Goal: Contribute content: Contribute content

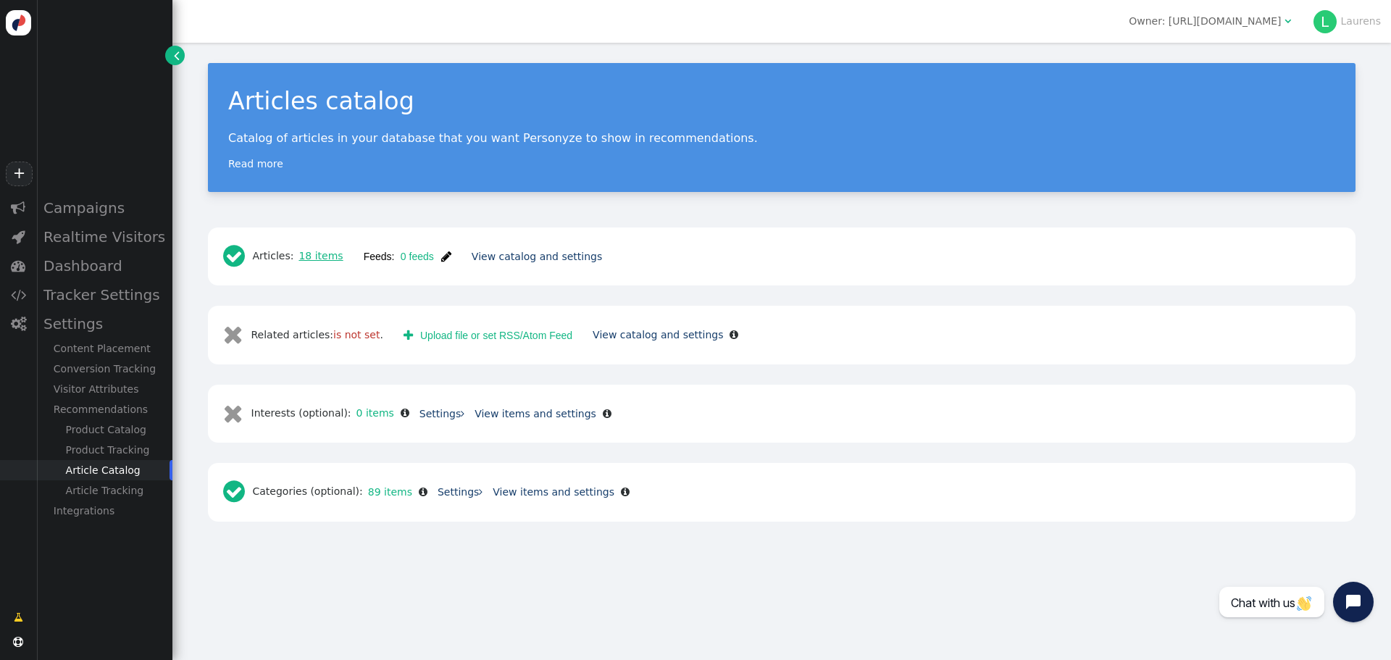
click at [330, 258] on link "18 items" at bounding box center [317, 256] width 49 height 12
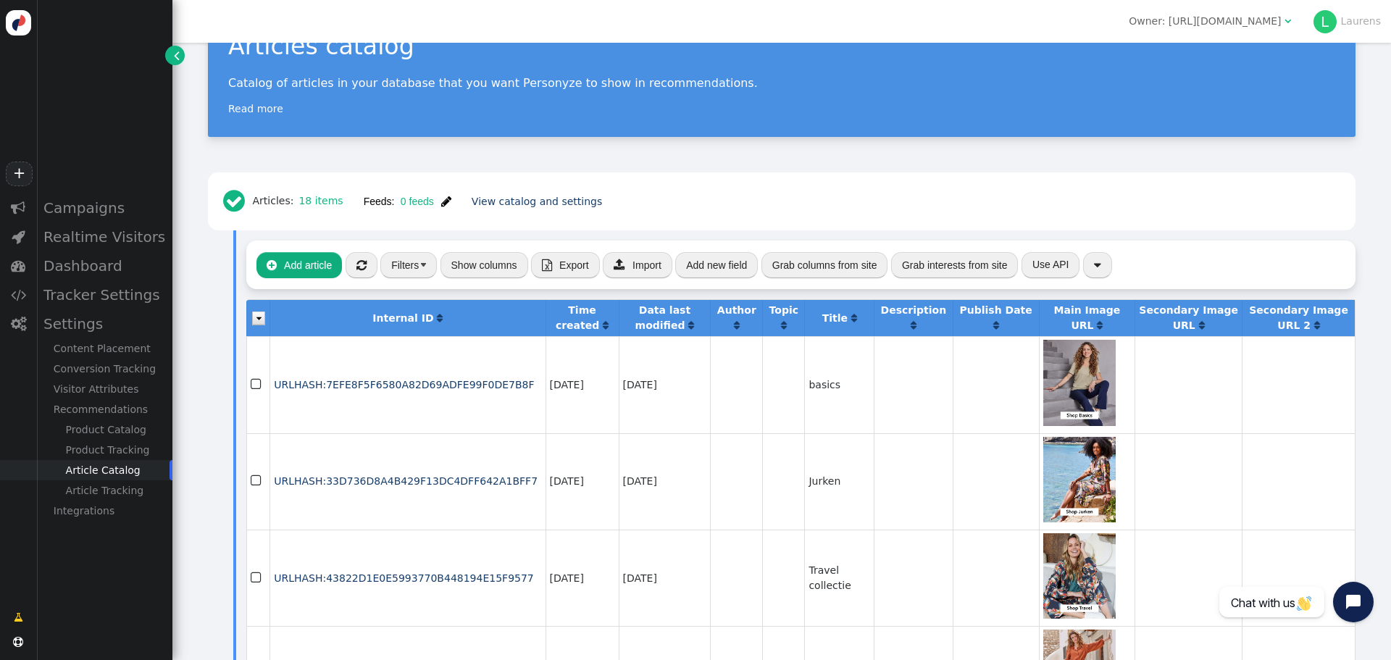
scroll to position [145, 0]
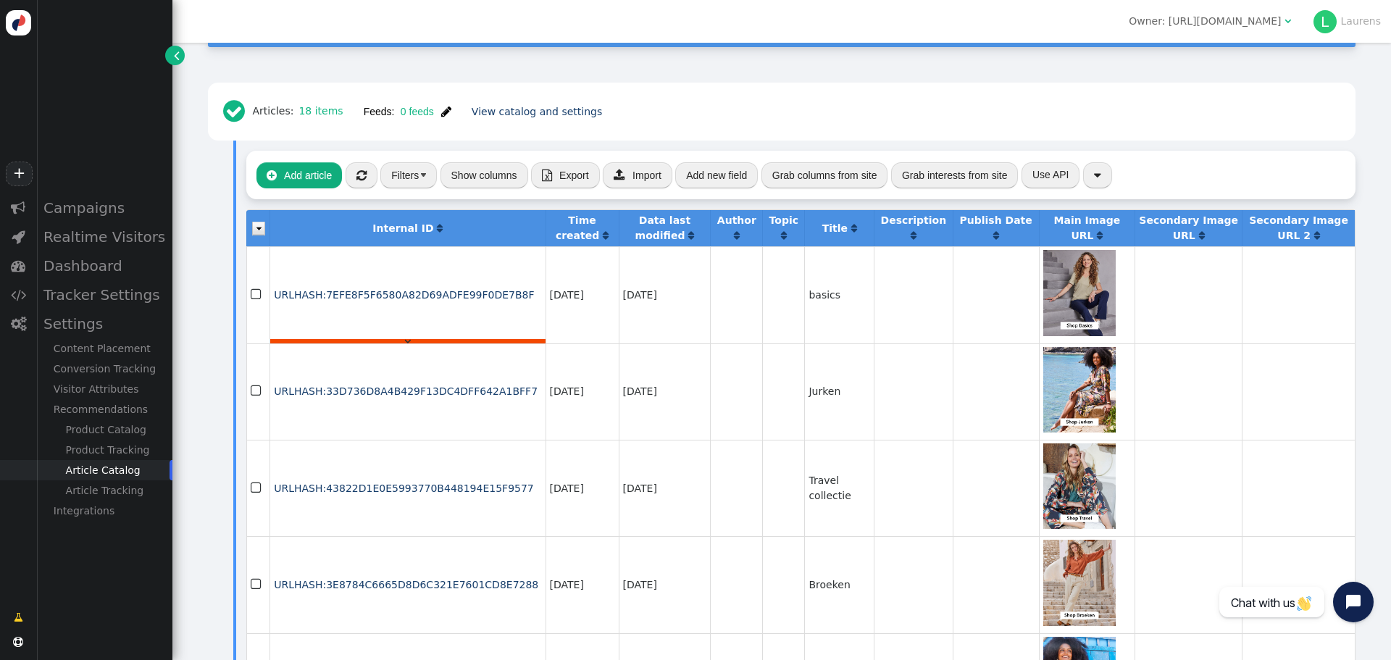
click at [372, 341] on div "" at bounding box center [407, 341] width 275 height 4
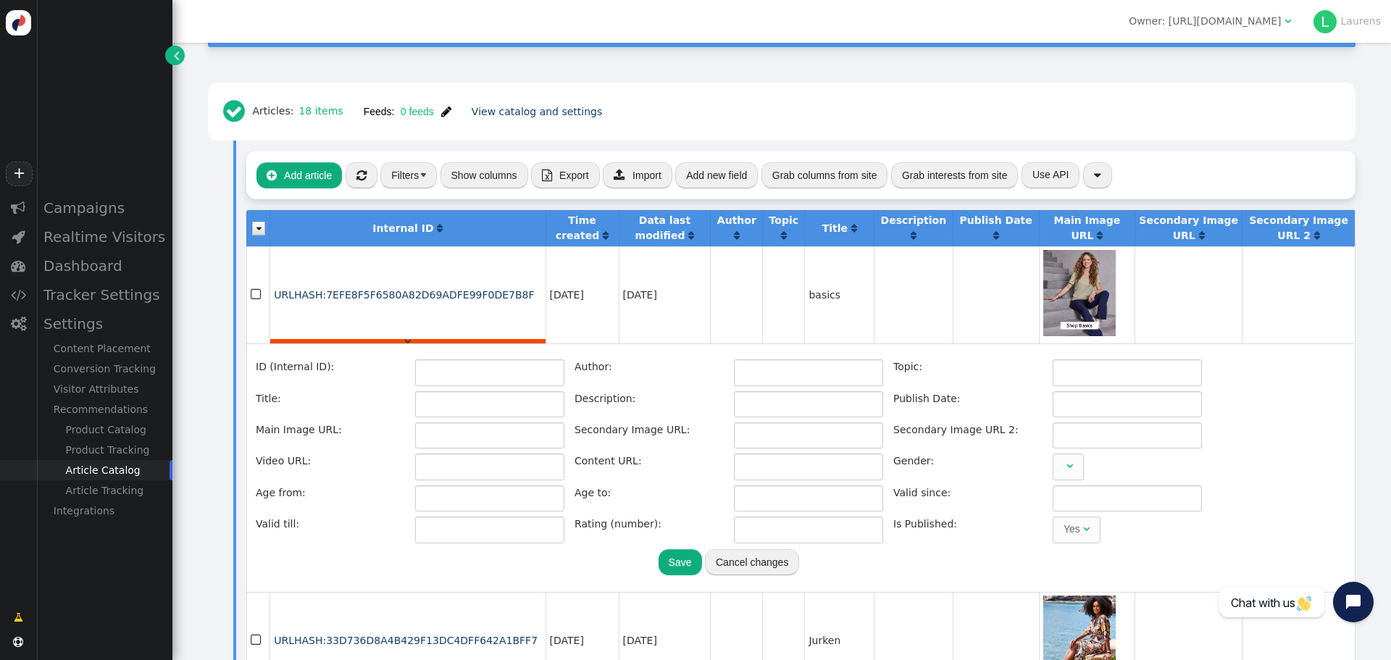
type input "URLHASH:7EFE8F5F6580A82D69ADFE99F0DE7B8F"
type input "basics"
type input "https://d15k2d11r6t6rl.cloudfront.net/public/_thumbs/Integrators/0efd6ff7-ba1f-…"
type input "https://www.didi.nl/nl/collectie/basics/?utm_content=email-categorieaanbeveling"
type input "https://www.didi.nl/nl/collectie/basics/"
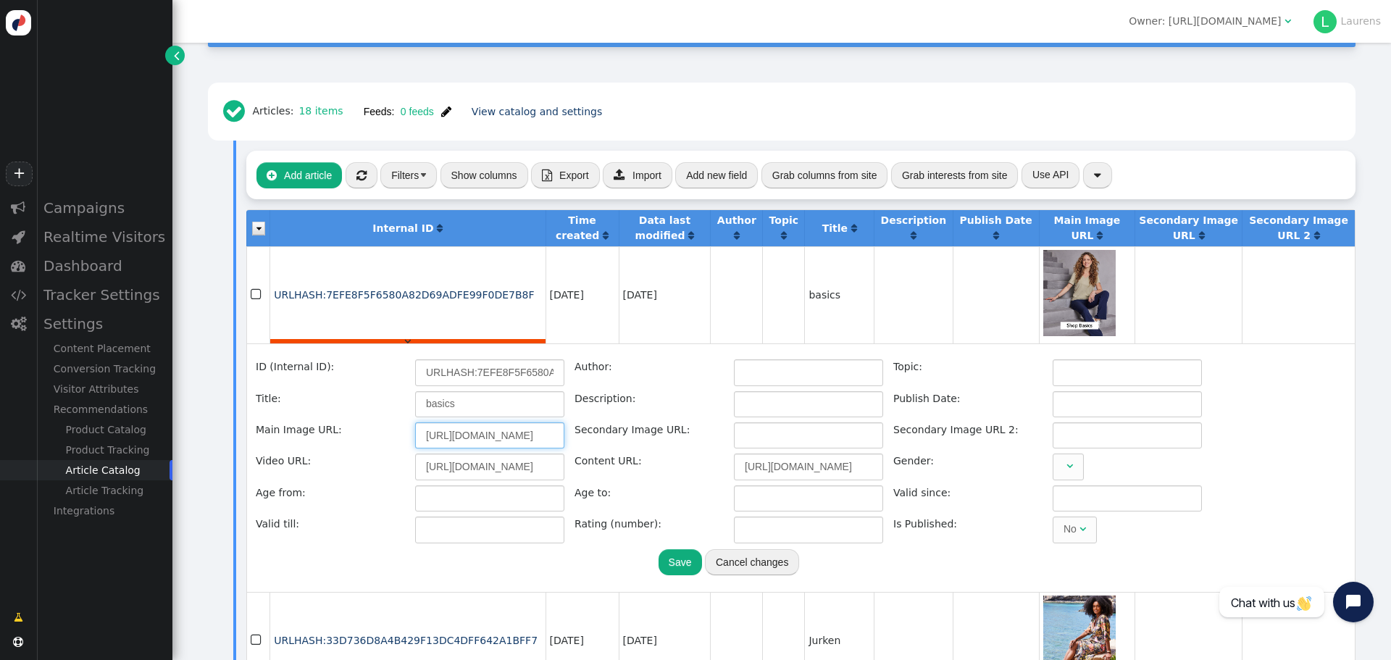
scroll to position [0, 852]
drag, startPoint x: 498, startPoint y: 433, endPoint x: 669, endPoint y: 435, distance: 171.0
click at [669, 435] on div "ID (Internal ID): URLHASH:7EFE8F5F6580A82D69ADFE99F0DE7B8F Author: Topic: Title…" at bounding box center [729, 450] width 946 height 183
click at [448, 430] on input "https://d15k2d11r6t6rl.cloudfront.net/public/_thumbs/Integrators/0efd6ff7-ba1f-…" at bounding box center [489, 435] width 149 height 26
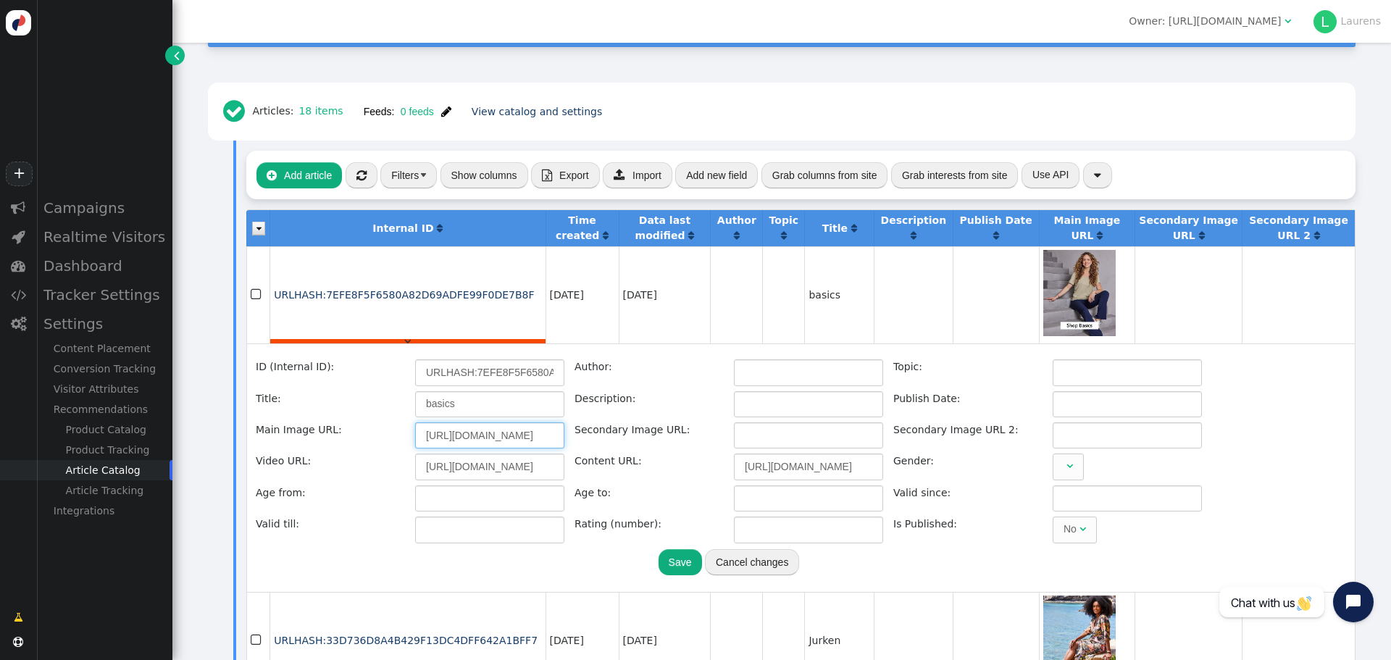
click at [448, 430] on input "https://d15k2d11r6t6rl.cloudfront.net/public/_thumbs/Integrators/0efd6ff7-ba1f-…" at bounding box center [489, 435] width 149 height 26
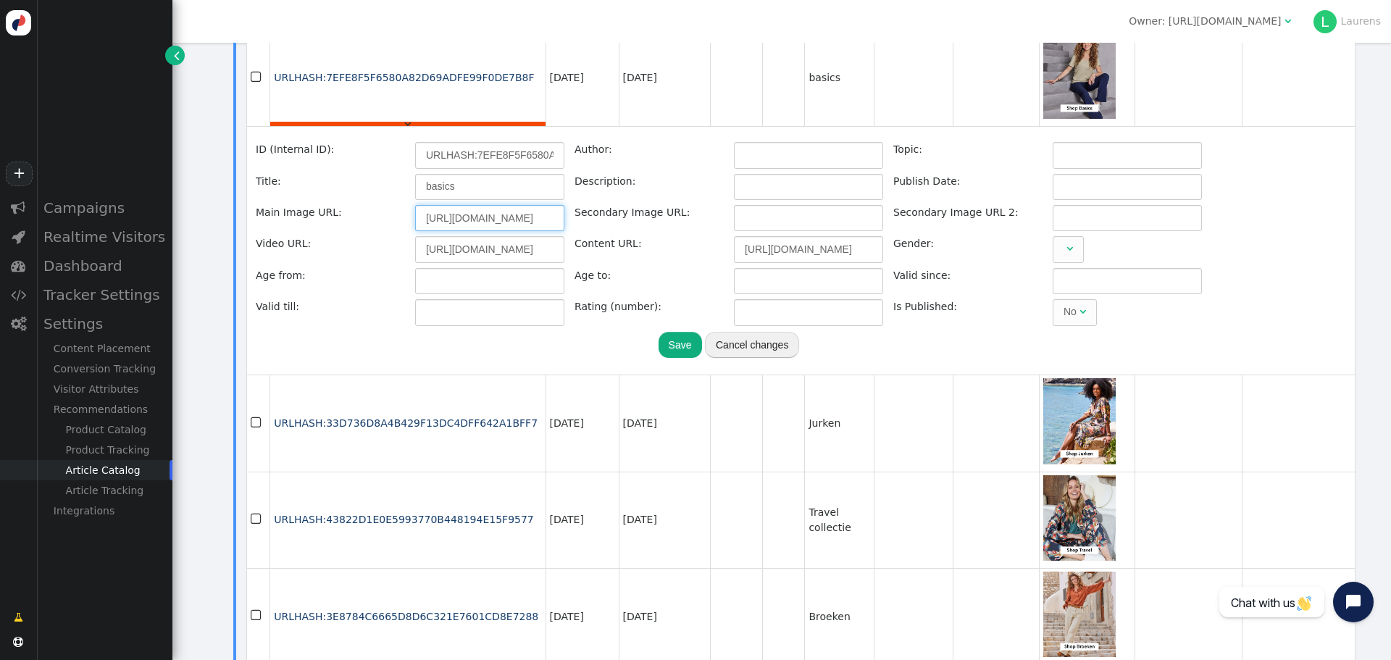
scroll to position [72, 0]
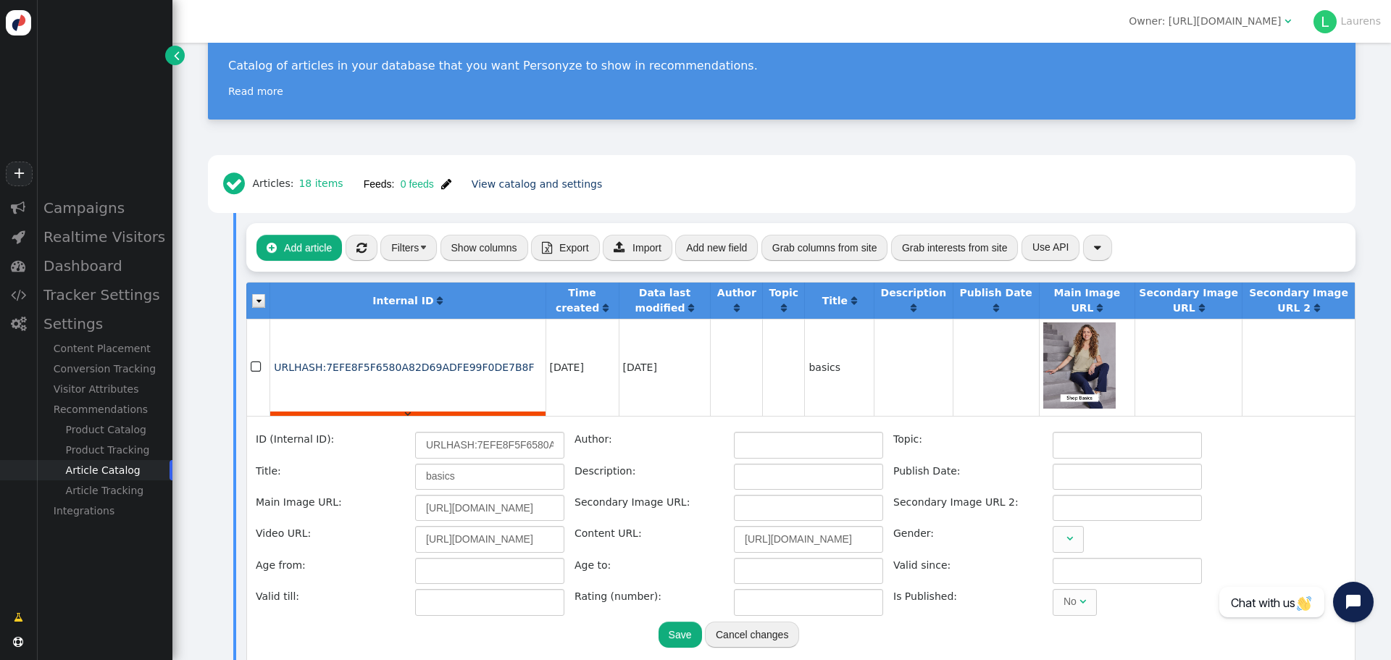
click at [456, 249] on button "Show columns" at bounding box center [485, 248] width 88 height 26
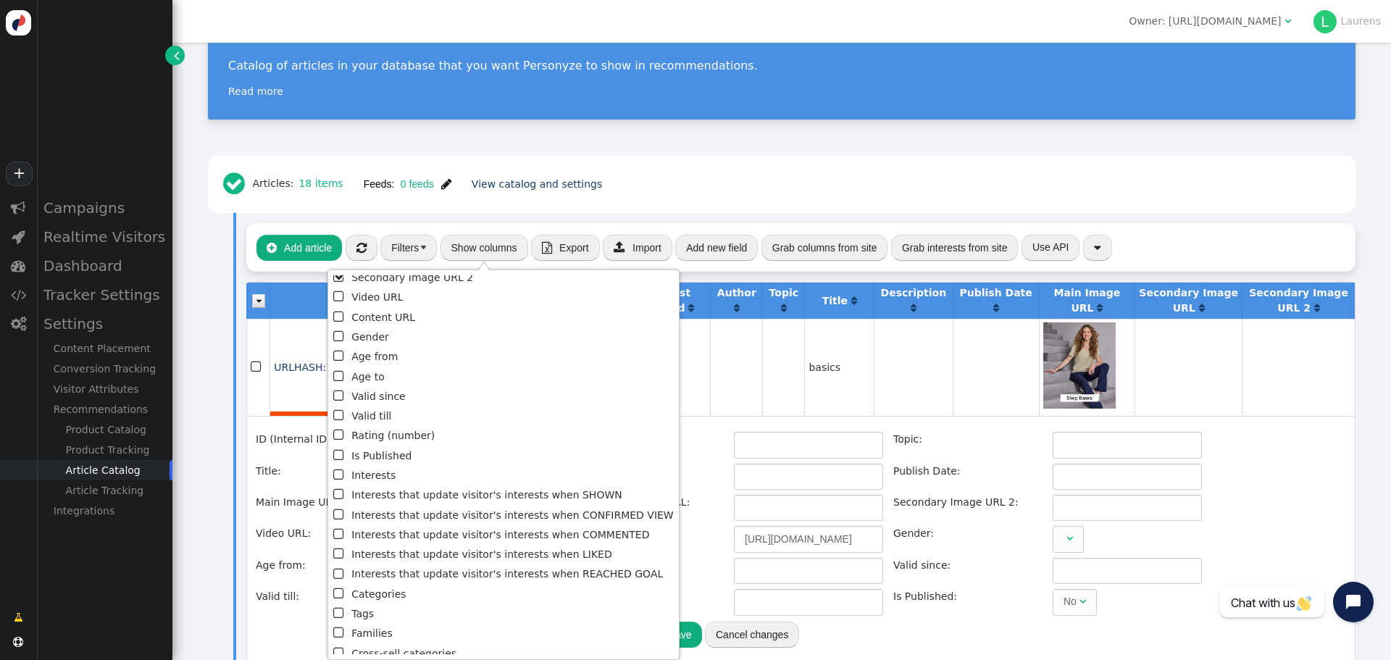
scroll to position [217, 0]
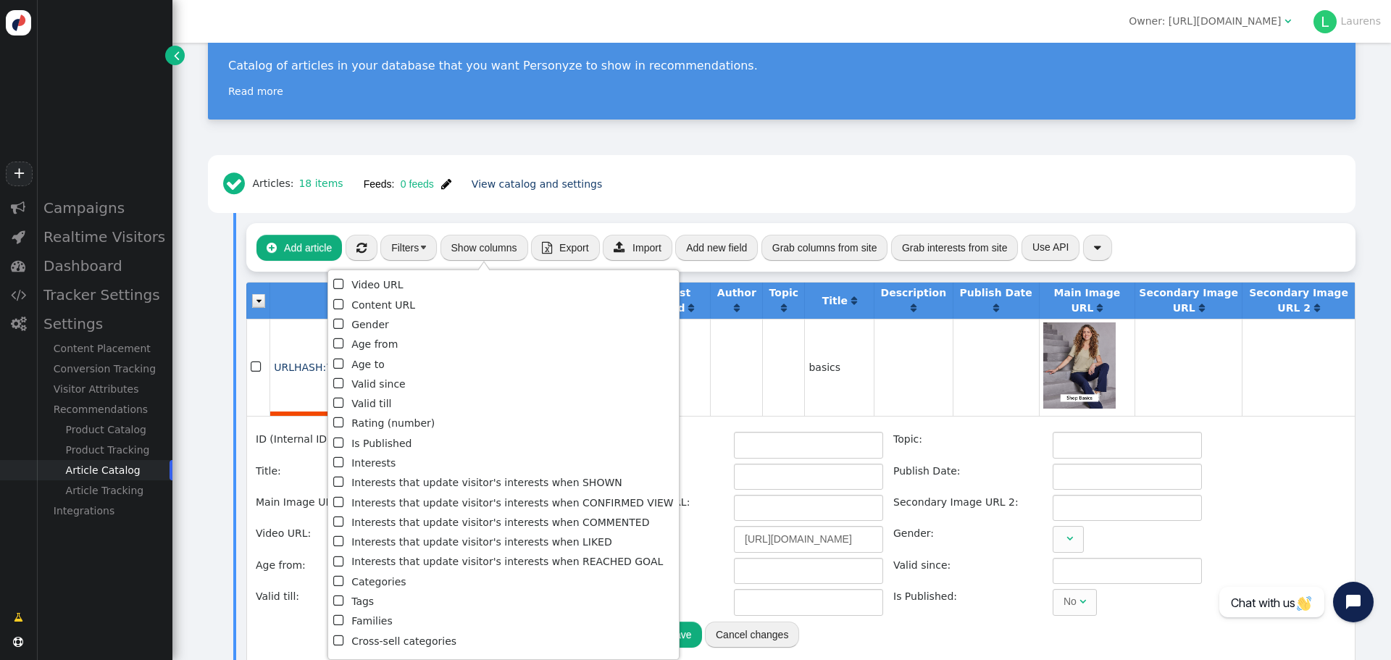
click at [376, 440] on li " Is Published" at bounding box center [503, 444] width 341 height 20
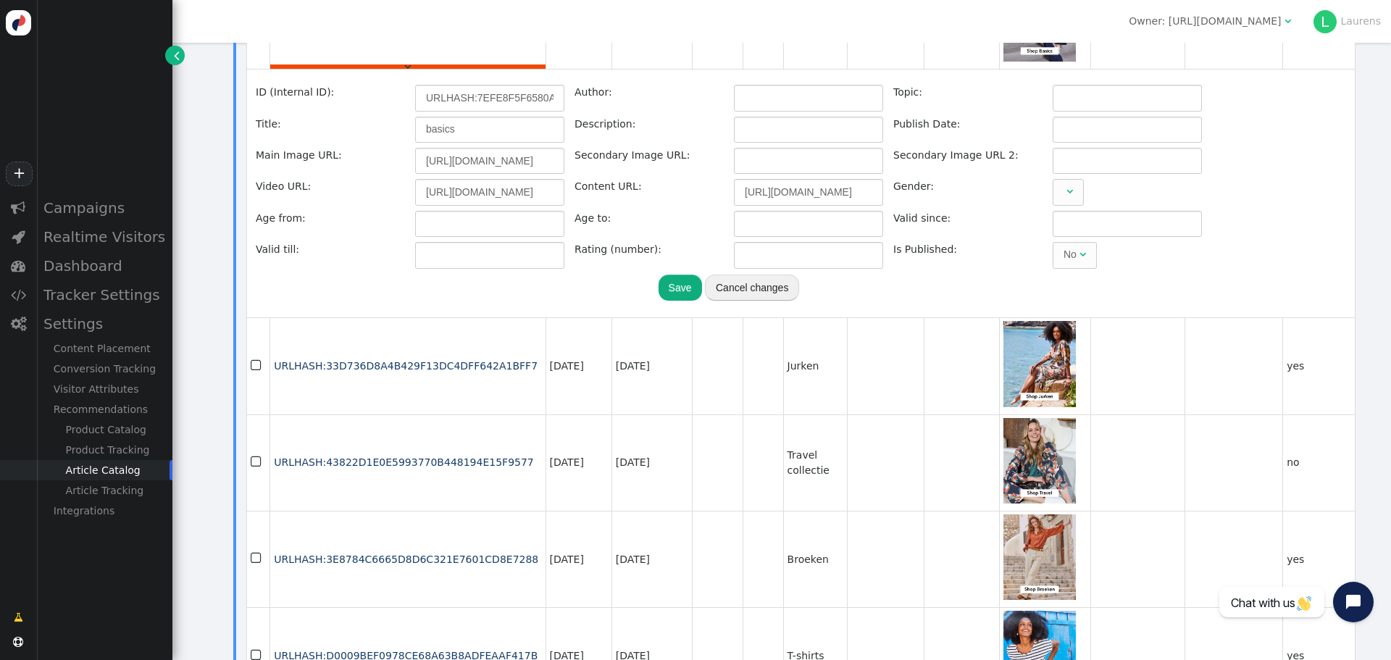
scroll to position [725, 0]
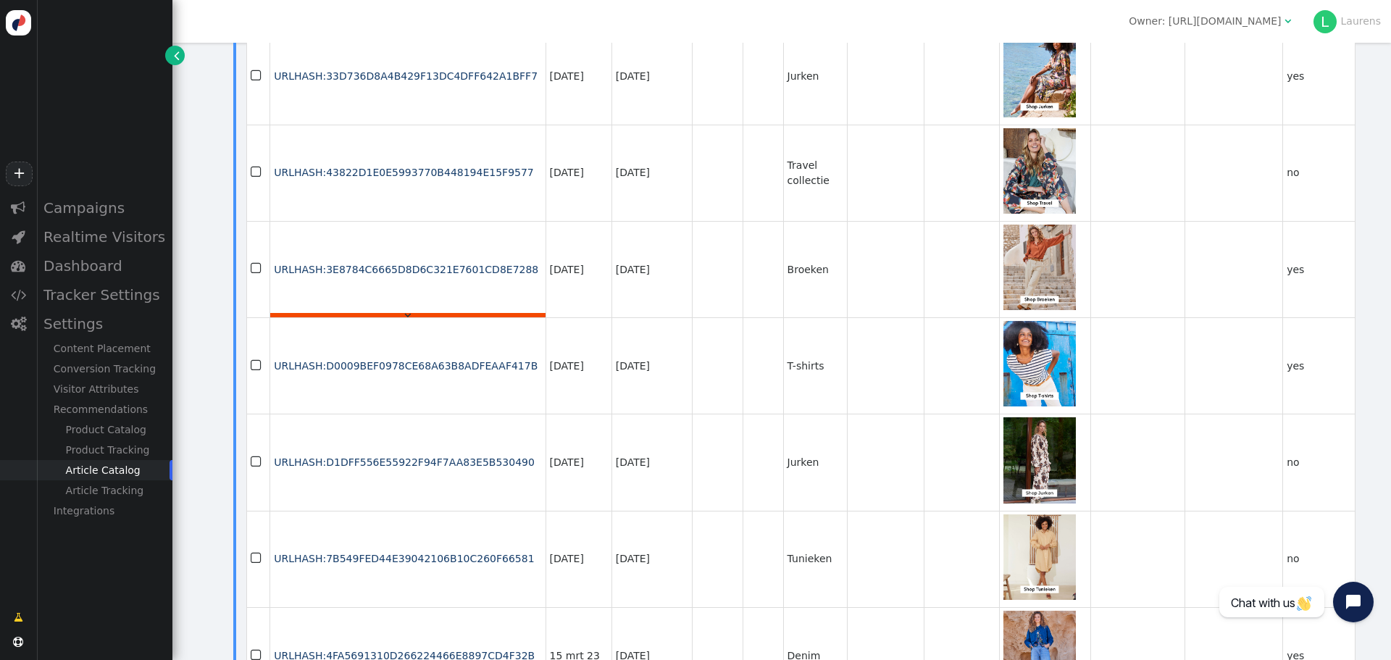
click at [382, 313] on div "" at bounding box center [407, 315] width 275 height 4
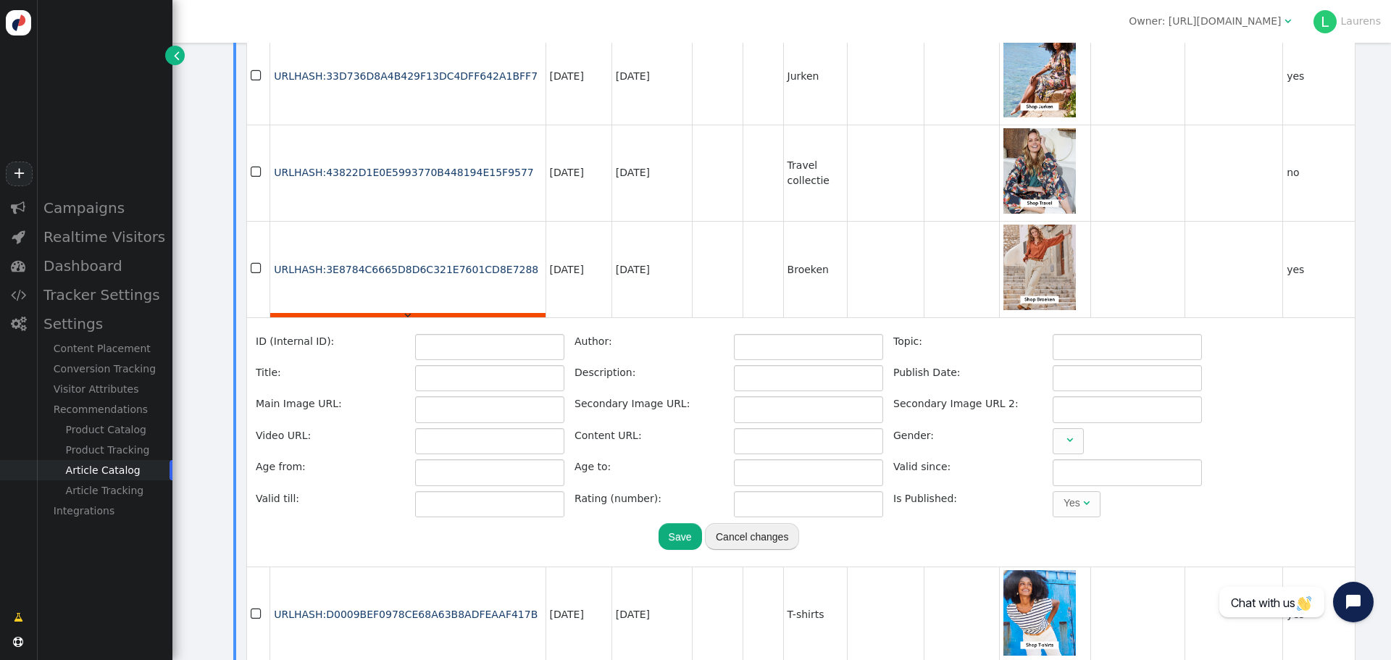
type input "URLHASH:3E8784C6665D8D6C321E7601CD8E7288"
type input "Broeken"
type input "https://cdn.personyze.com/upload/5092/337037026fa69398.jpeg"
type input "https://www.didi.nl/nl/collectie/broeken/?utm_content=email-categorieaanbeveling"
type input "https://www.didi.nl/nl/collectie/broeken/"
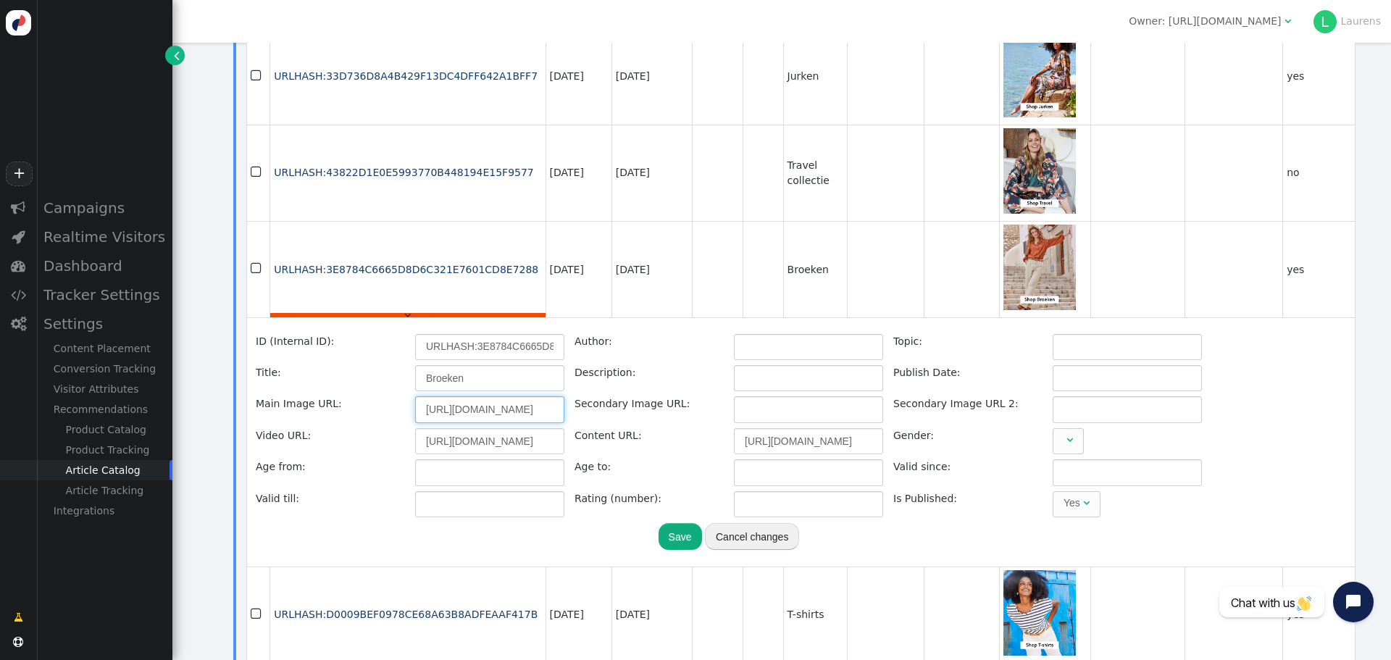
click at [438, 401] on input "https://cdn.personyze.com/upload/5092/337037026fa69398.jpeg" at bounding box center [489, 409] width 149 height 26
click at [125, 209] on div "Campaigns" at bounding box center [104, 207] width 136 height 29
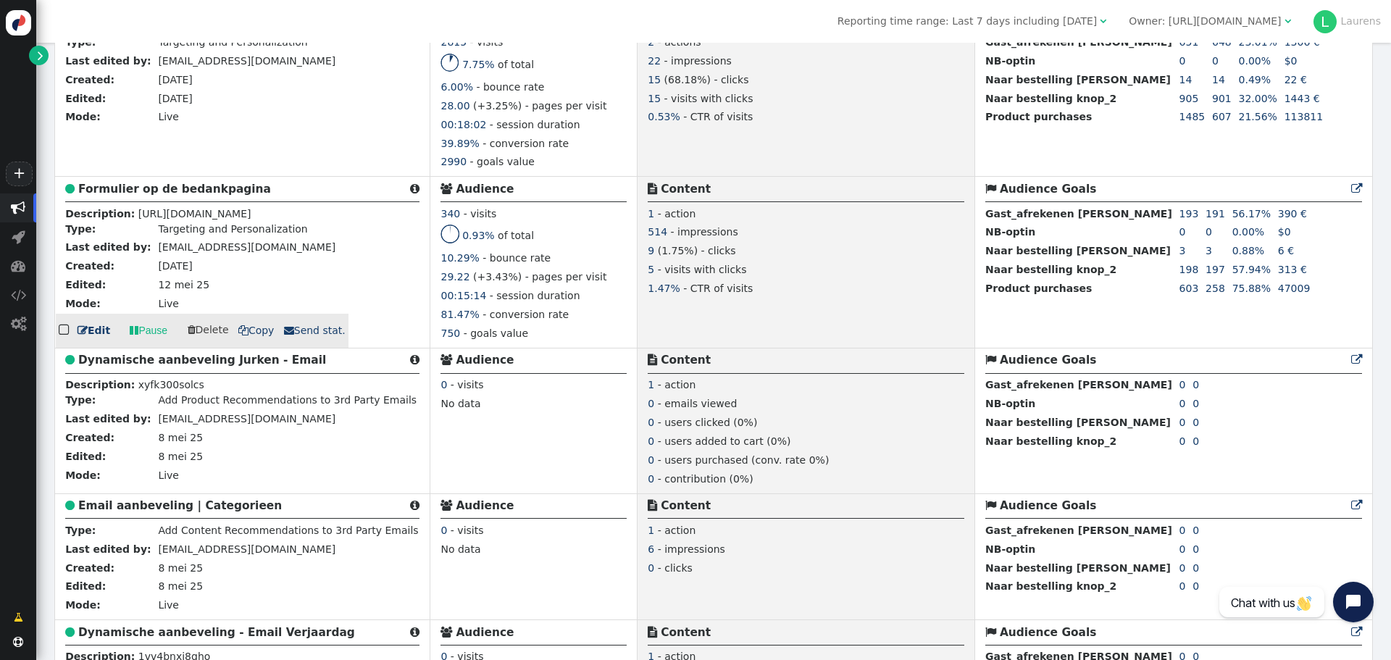
scroll to position [1124, 0]
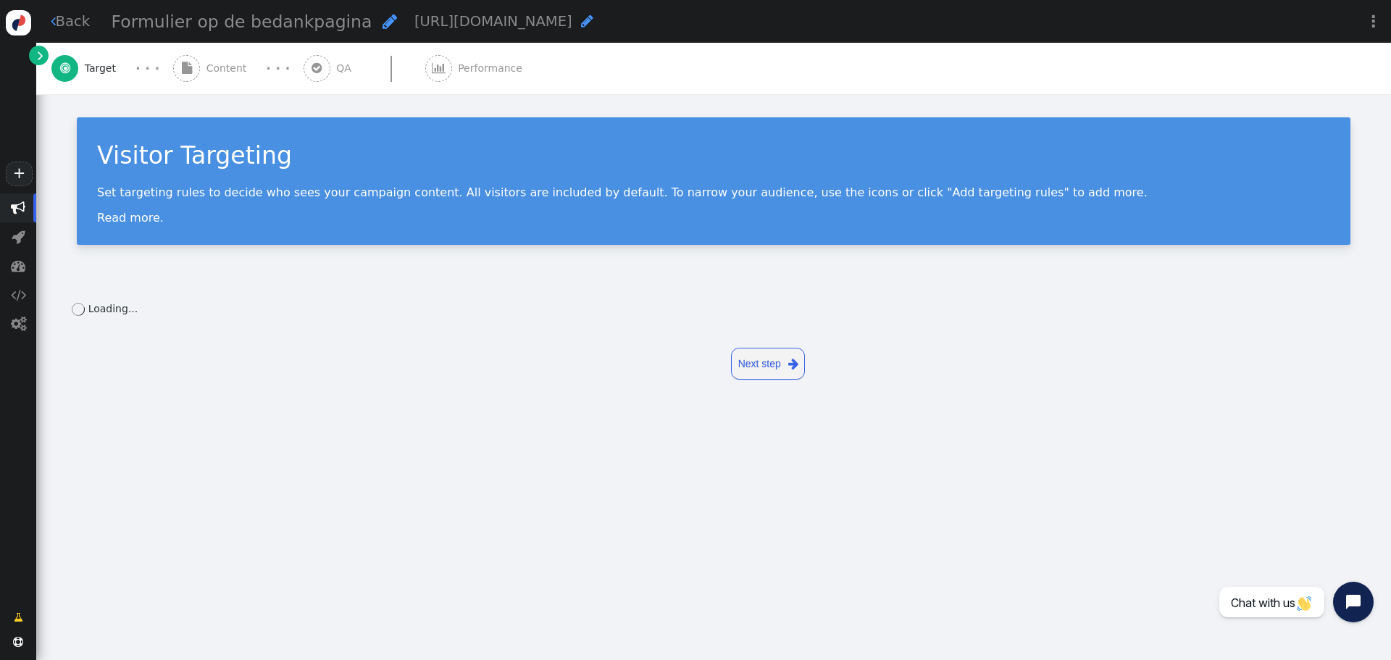
click at [198, 64] on span "" at bounding box center [186, 68] width 27 height 27
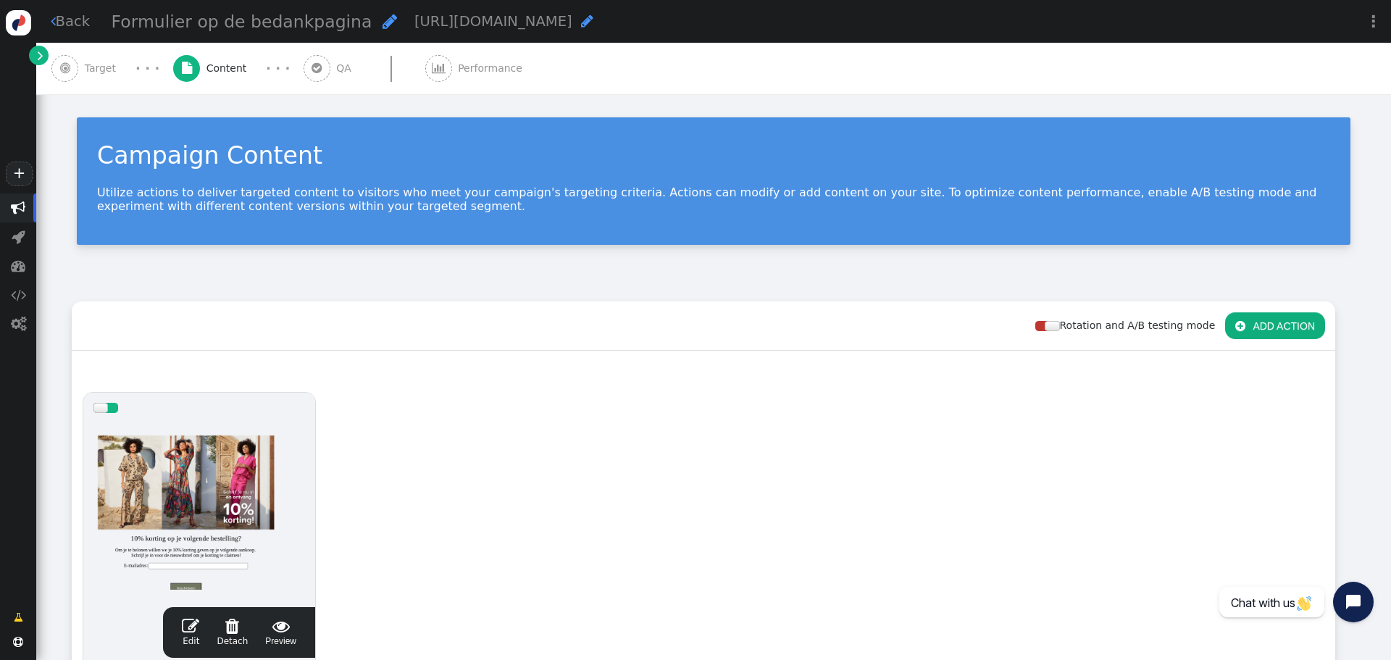
click at [204, 438] on div at bounding box center [199, 510] width 212 height 174
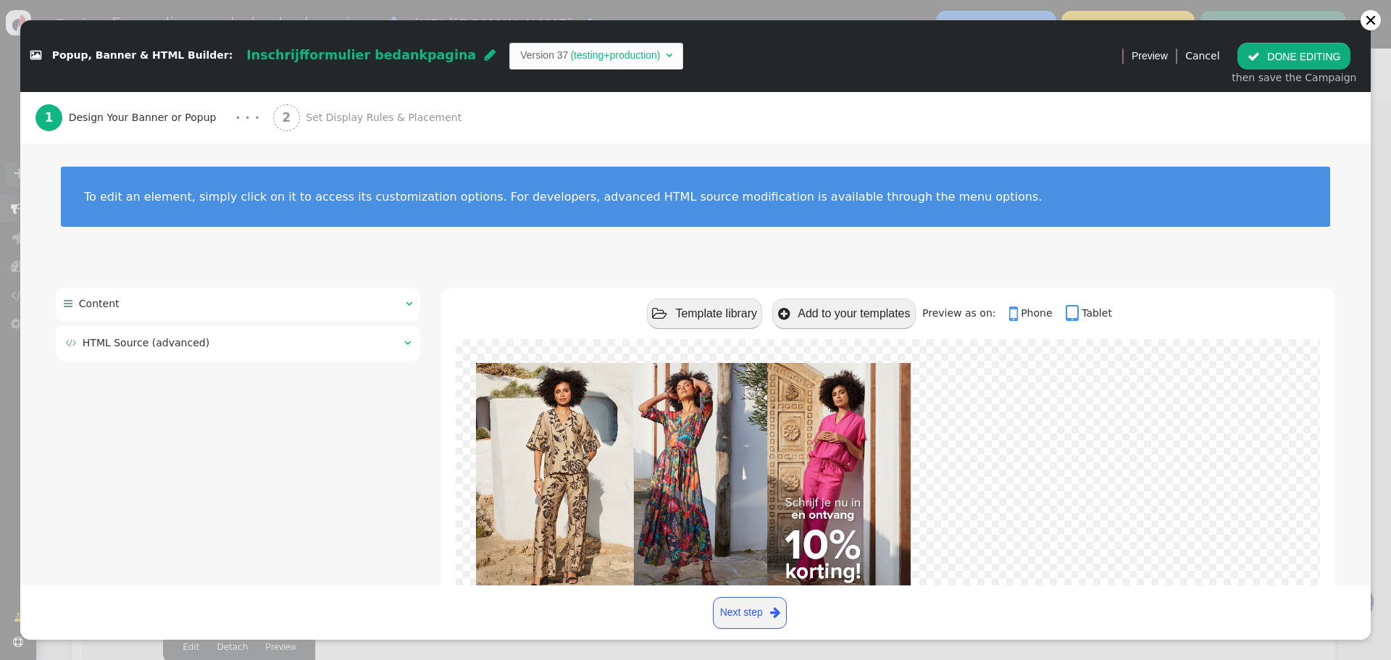
type input "[EMAIL_ADDRESS][DOMAIN_NAME]"
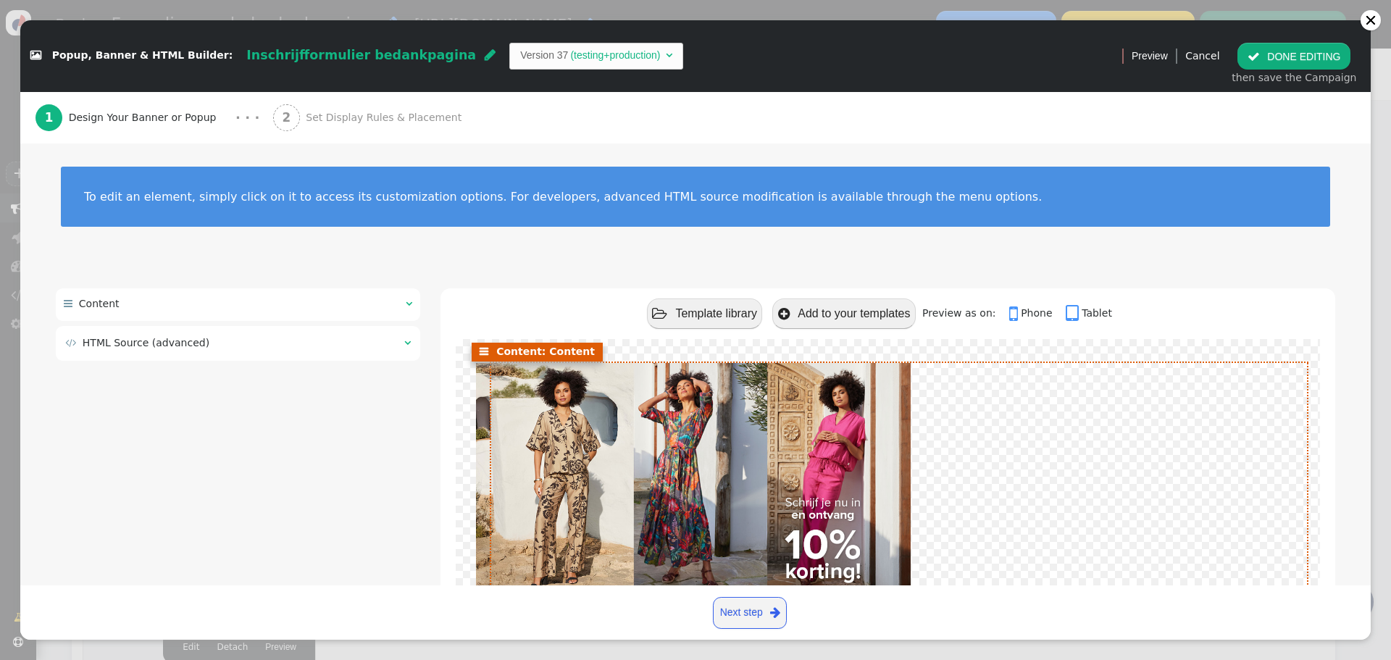
click at [693, 509] on img at bounding box center [693, 479] width 435 height 232
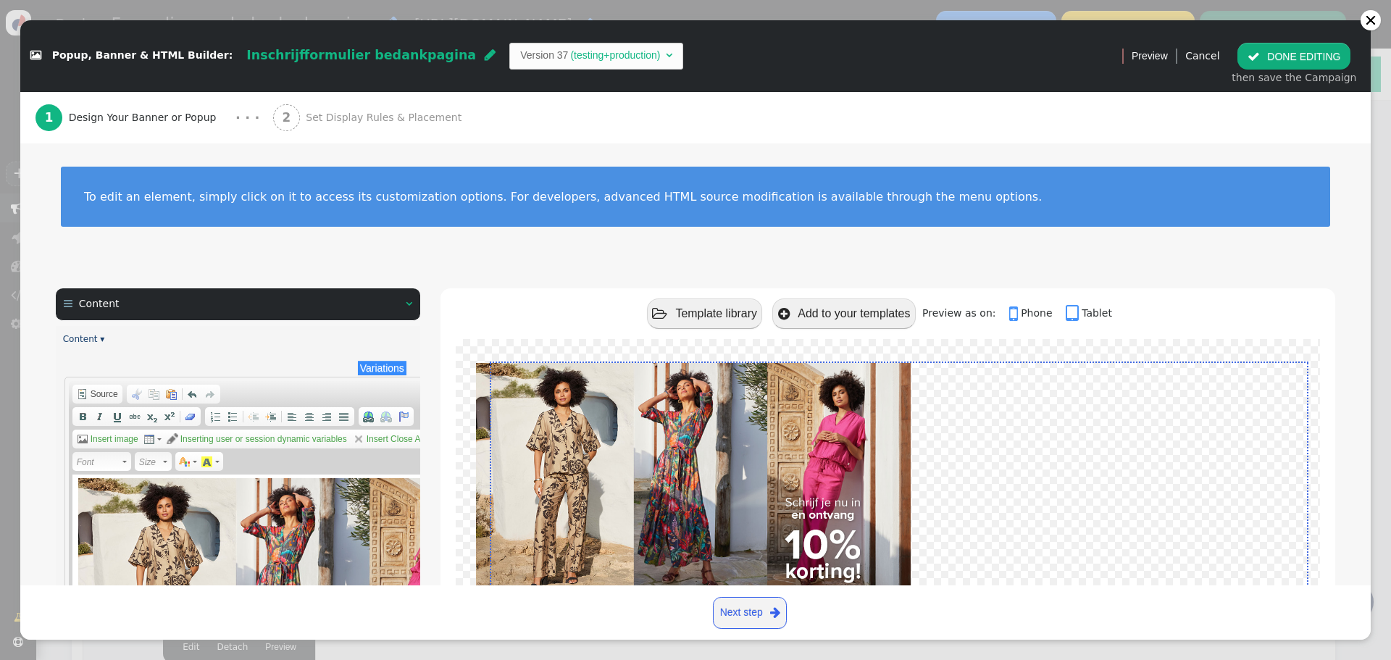
type input "[EMAIL_ADDRESS][DOMAIN_NAME]"
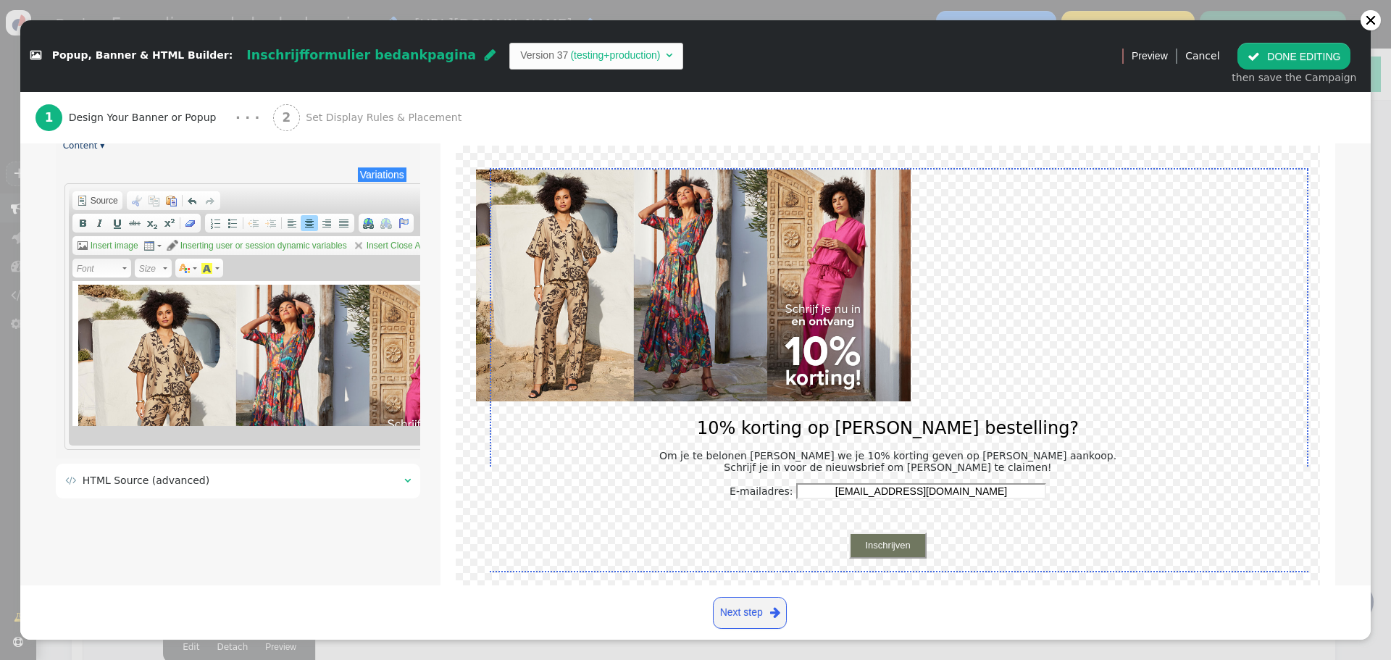
scroll to position [245, 0]
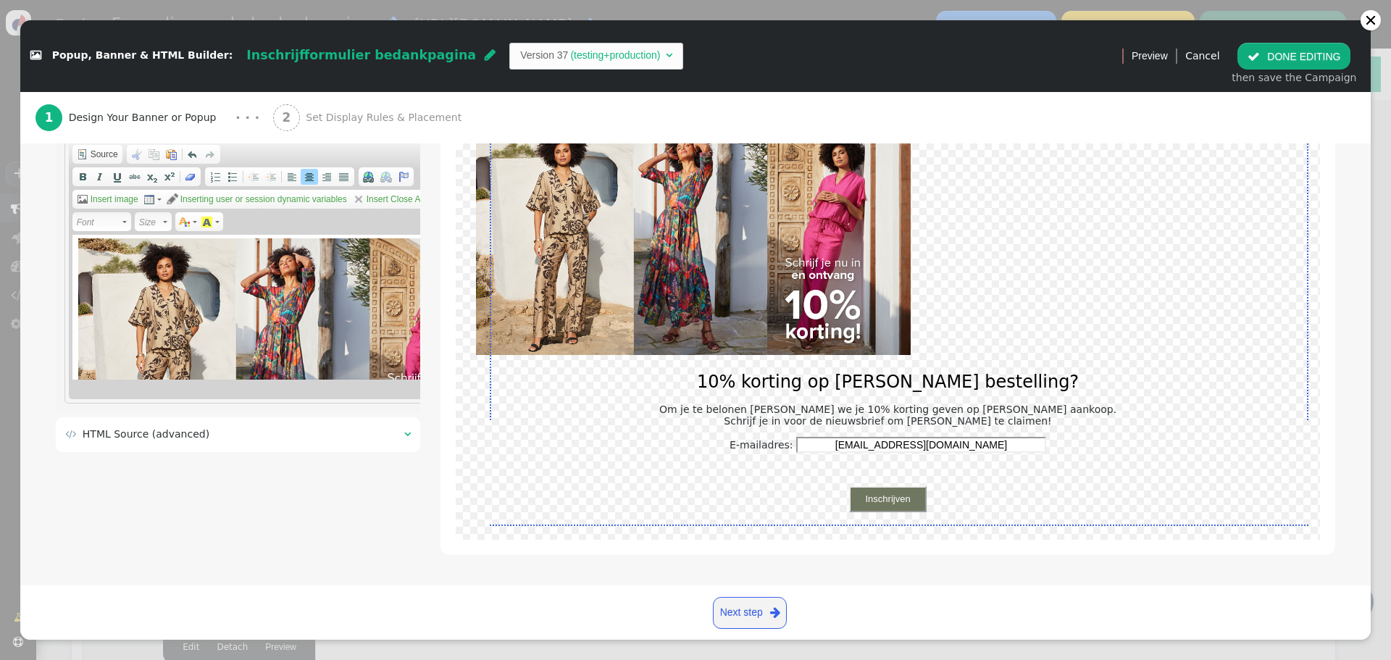
click at [229, 336] on img "Rich Text Editor, editor1" at bounding box center [295, 354] width 435 height 232
click at [96, 193] on span "Insert image" at bounding box center [113, 199] width 50 height 12
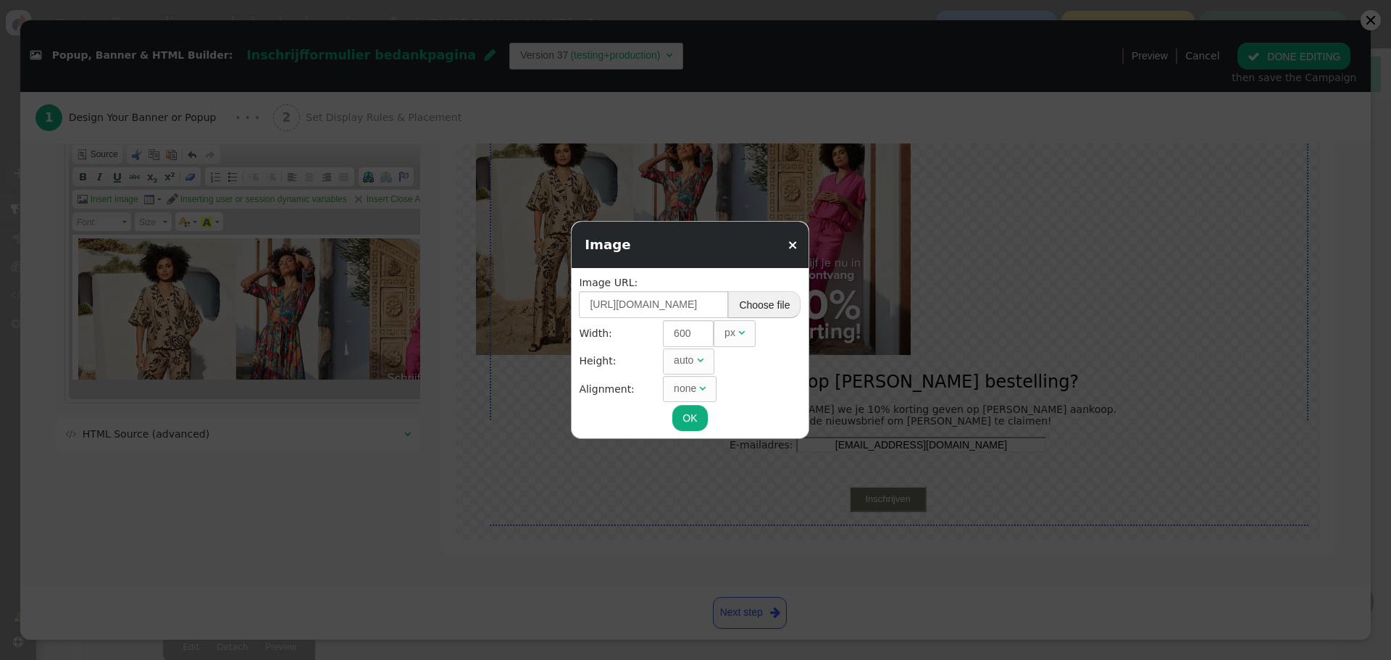
click at [789, 308] on button "Choose file" at bounding box center [764, 304] width 72 height 26
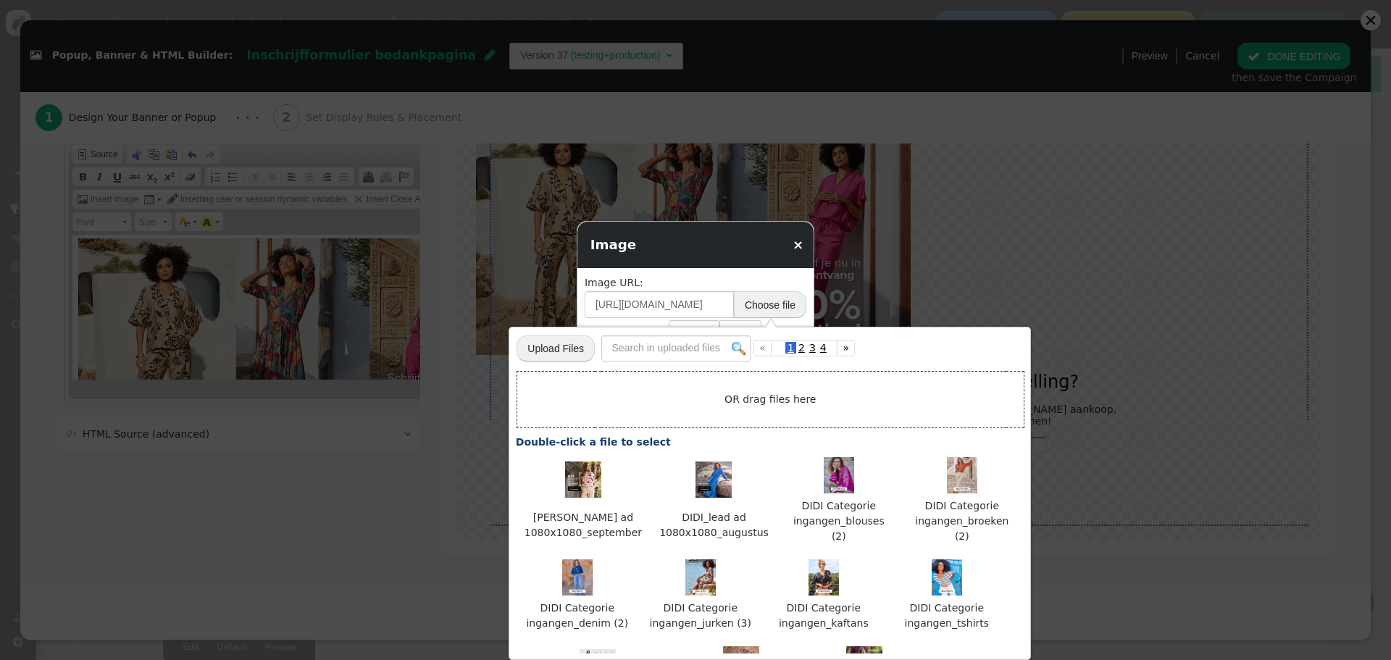
click at [567, 350] on input "file" at bounding box center [556, 348] width 78 height 28
type input "C:\fakepath\DIDI-Categorie-ingangen_jassen.jpg"
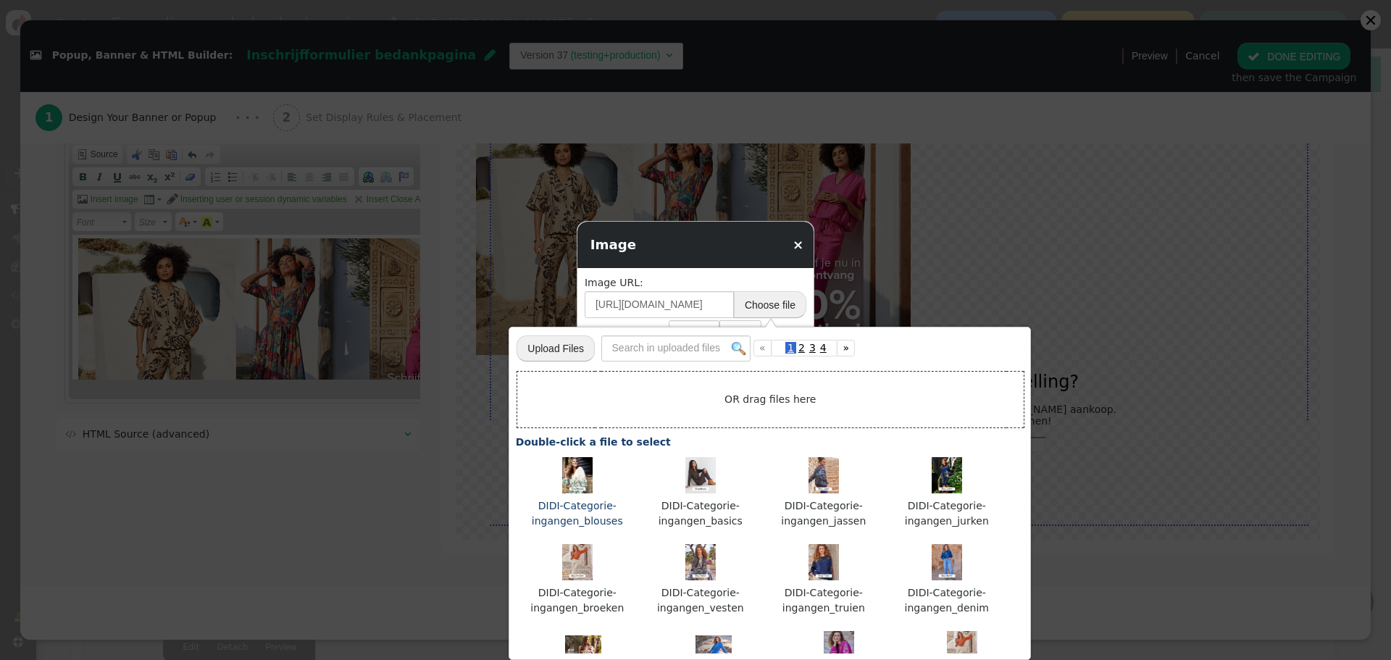
click at [575, 493] on div at bounding box center [577, 477] width 109 height 41
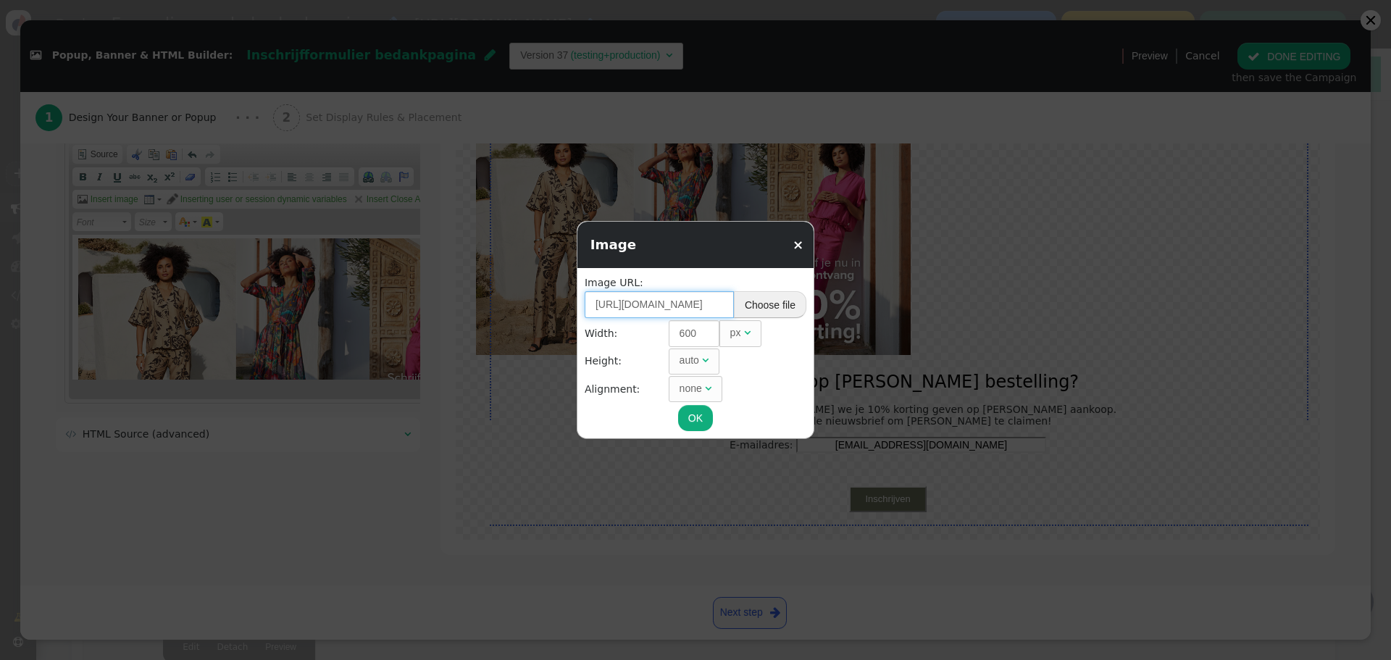
click at [667, 299] on input "https://cdn.personyze.com/upload/5092/fec66987e3b0632a.jpeg" at bounding box center [659, 304] width 149 height 26
click at [776, 304] on button "Choose file" at bounding box center [770, 304] width 72 height 26
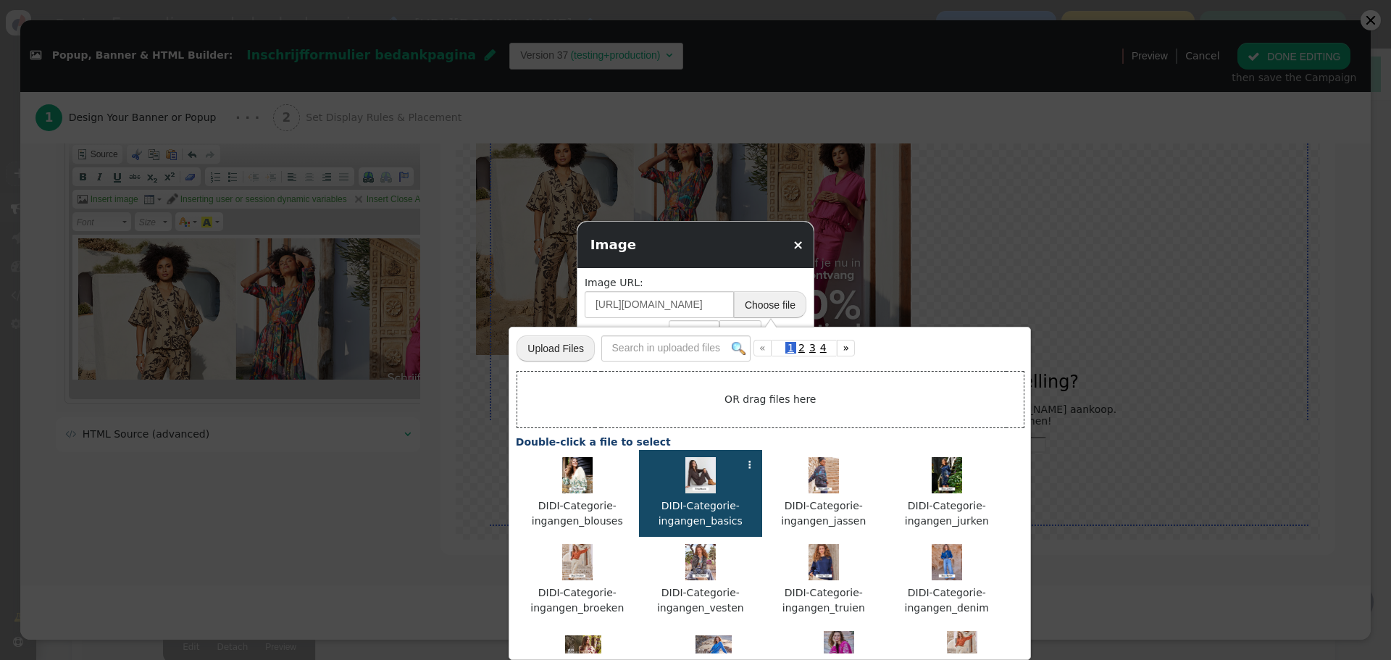
click at [696, 487] on img at bounding box center [700, 475] width 31 height 36
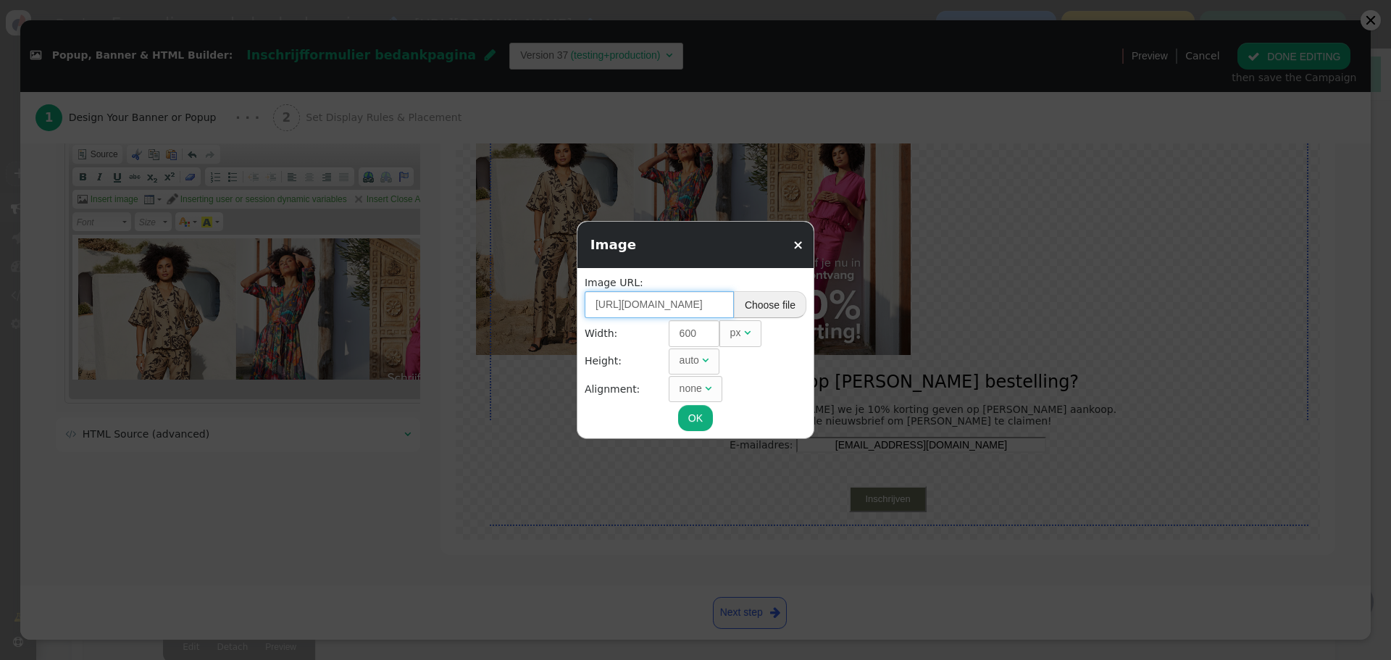
click at [649, 306] on input "https://cdn.personyze.com/upload/5092/68105ee6eb97df96.jpeg" at bounding box center [659, 304] width 149 height 26
click at [780, 299] on button "Choose file" at bounding box center [770, 304] width 72 height 26
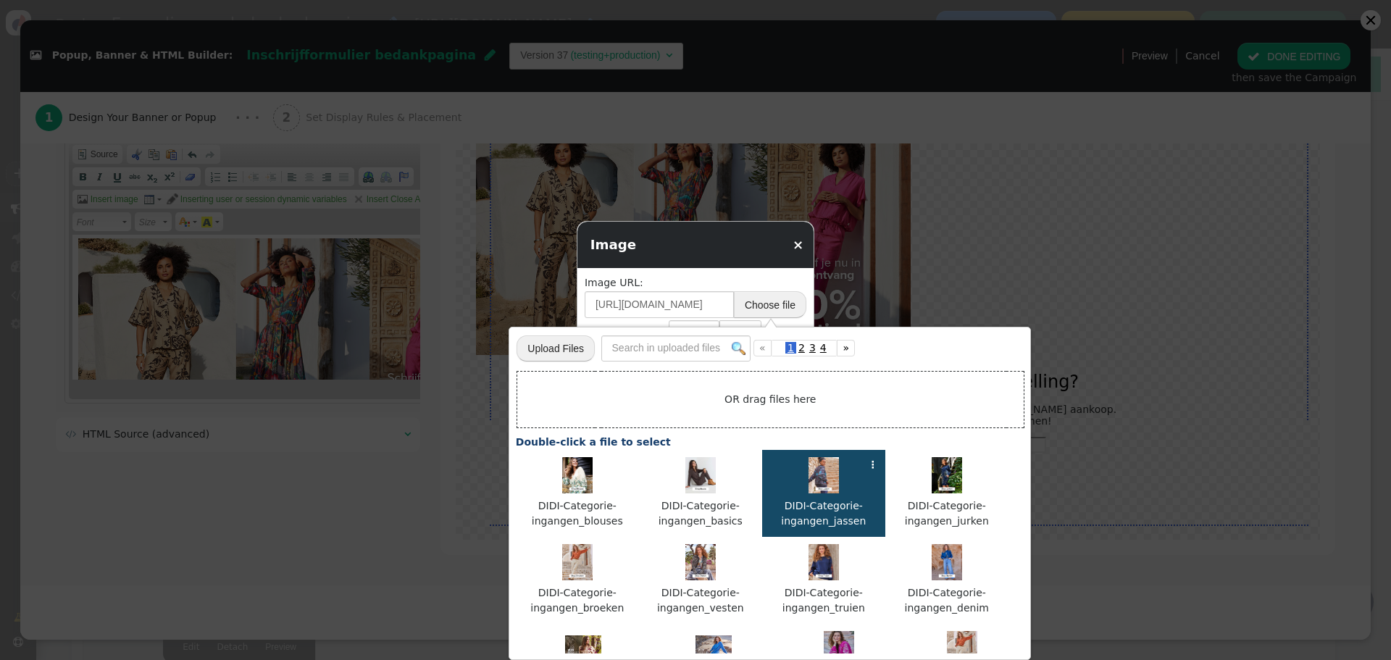
click at [806, 475] on div at bounding box center [823, 477] width 109 height 41
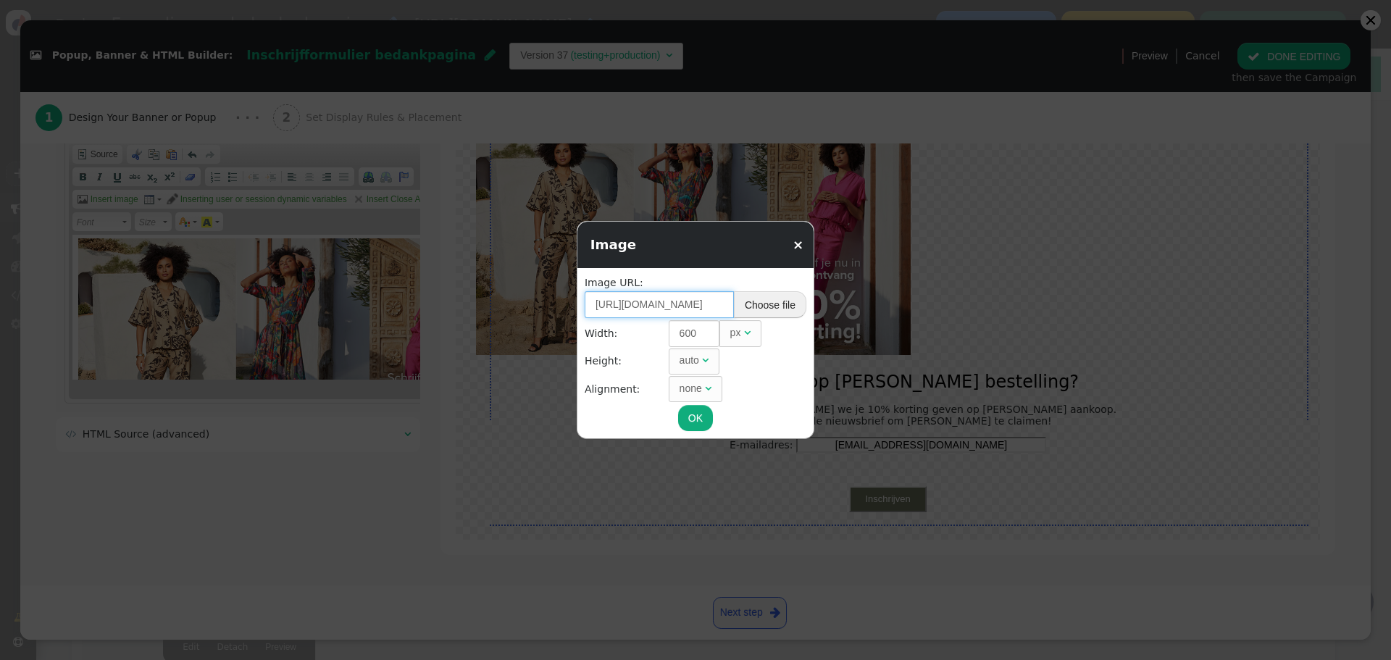
click at [675, 303] on input "https://cdn.personyze.com/upload/5092/dd41524f1b76dc7c.jpeg" at bounding box center [659, 304] width 149 height 26
click at [759, 300] on button "Choose file" at bounding box center [770, 304] width 72 height 26
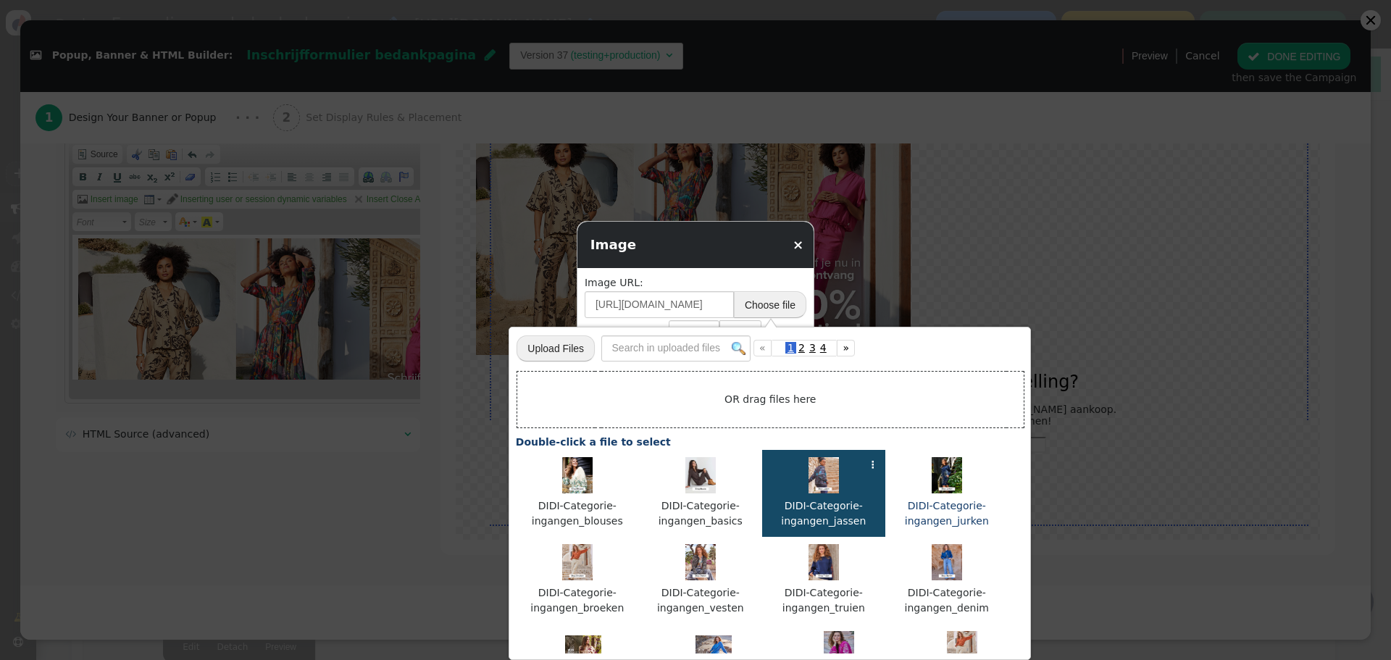
click at [948, 481] on img at bounding box center [947, 475] width 31 height 36
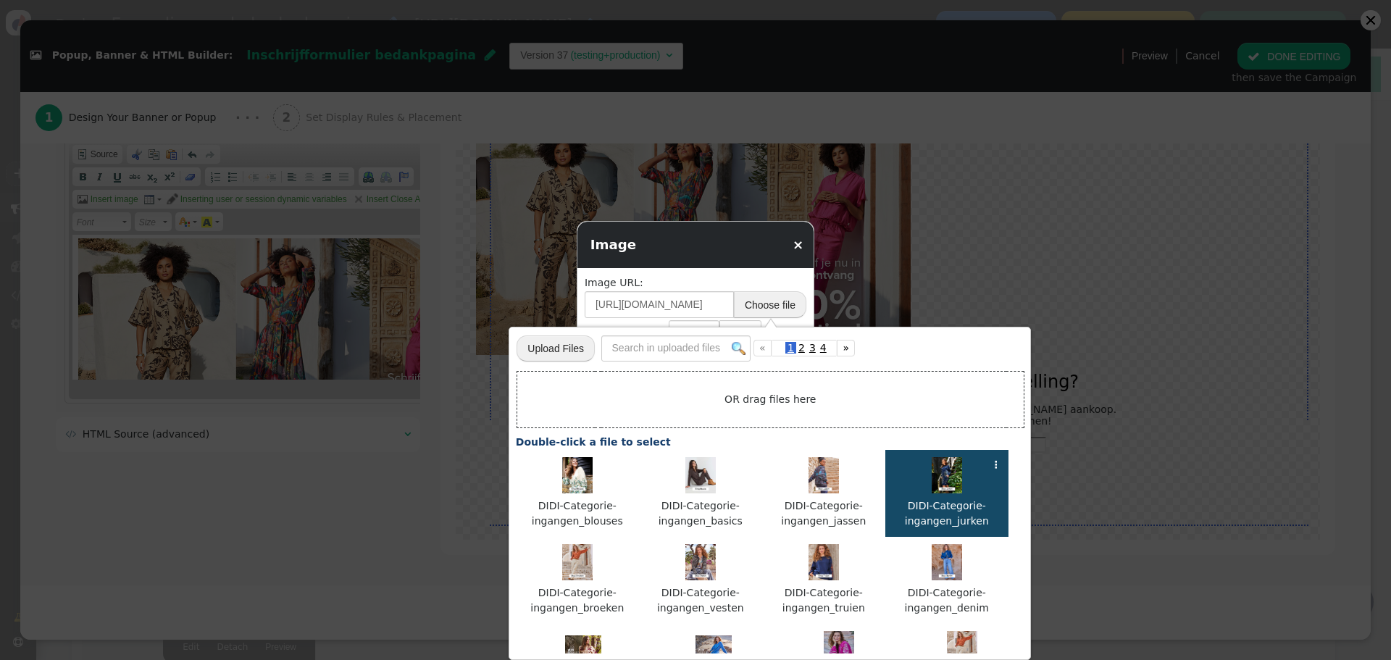
click at [948, 481] on img at bounding box center [947, 475] width 31 height 36
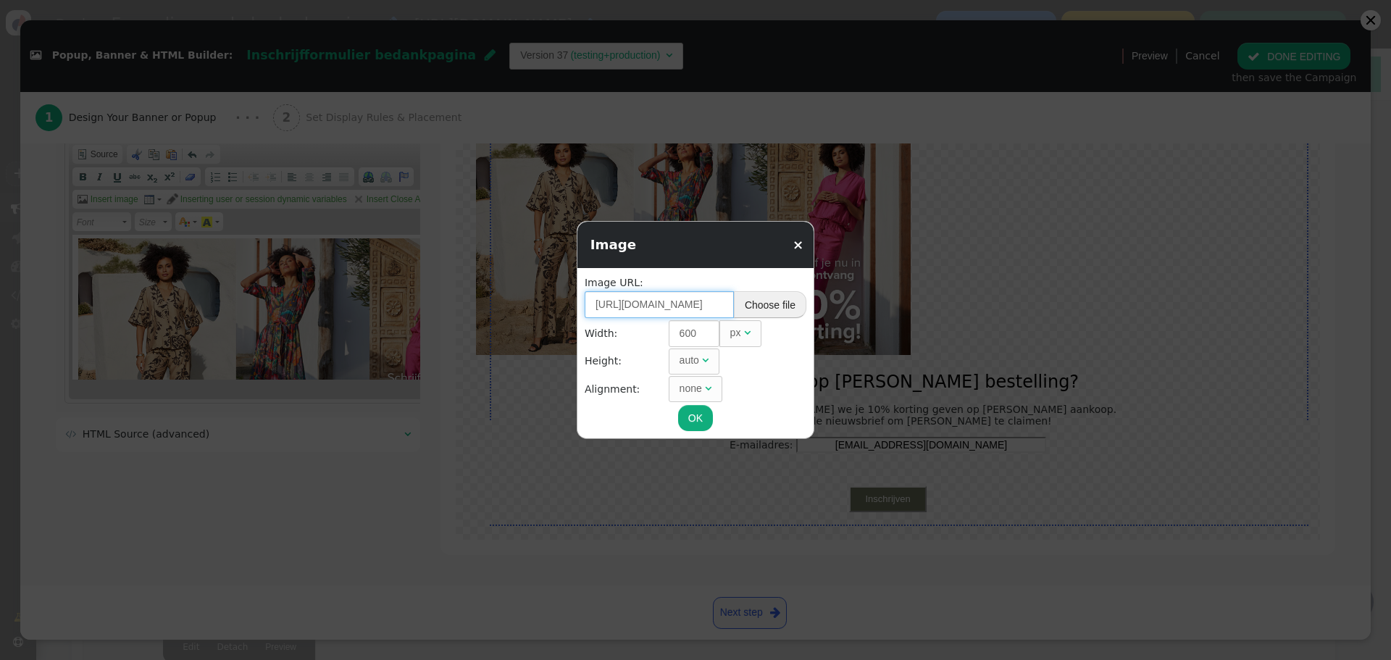
click at [669, 300] on input "https://cdn.personyze.com/upload/5092/d809ef12ae16e5fa.jpeg" at bounding box center [659, 304] width 149 height 26
click at [778, 302] on button "Choose file" at bounding box center [770, 304] width 72 height 26
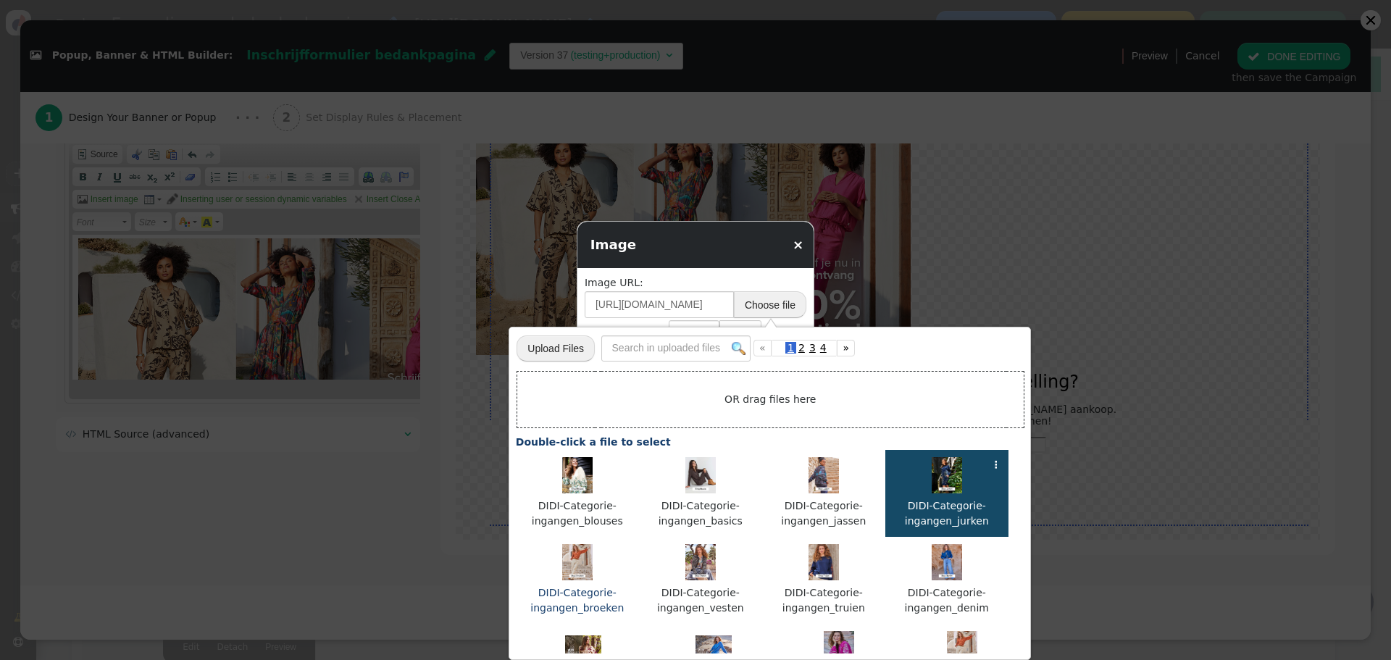
click at [580, 553] on img at bounding box center [577, 562] width 31 height 36
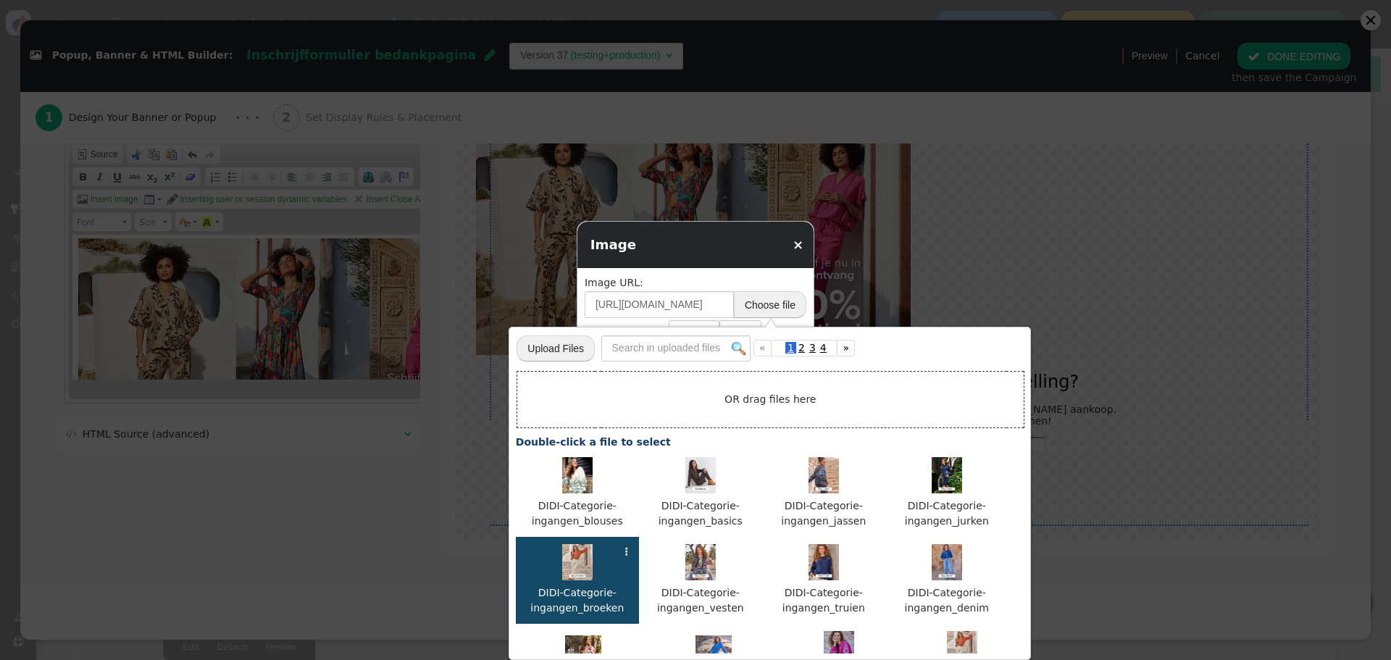
click at [580, 553] on img at bounding box center [577, 562] width 31 height 36
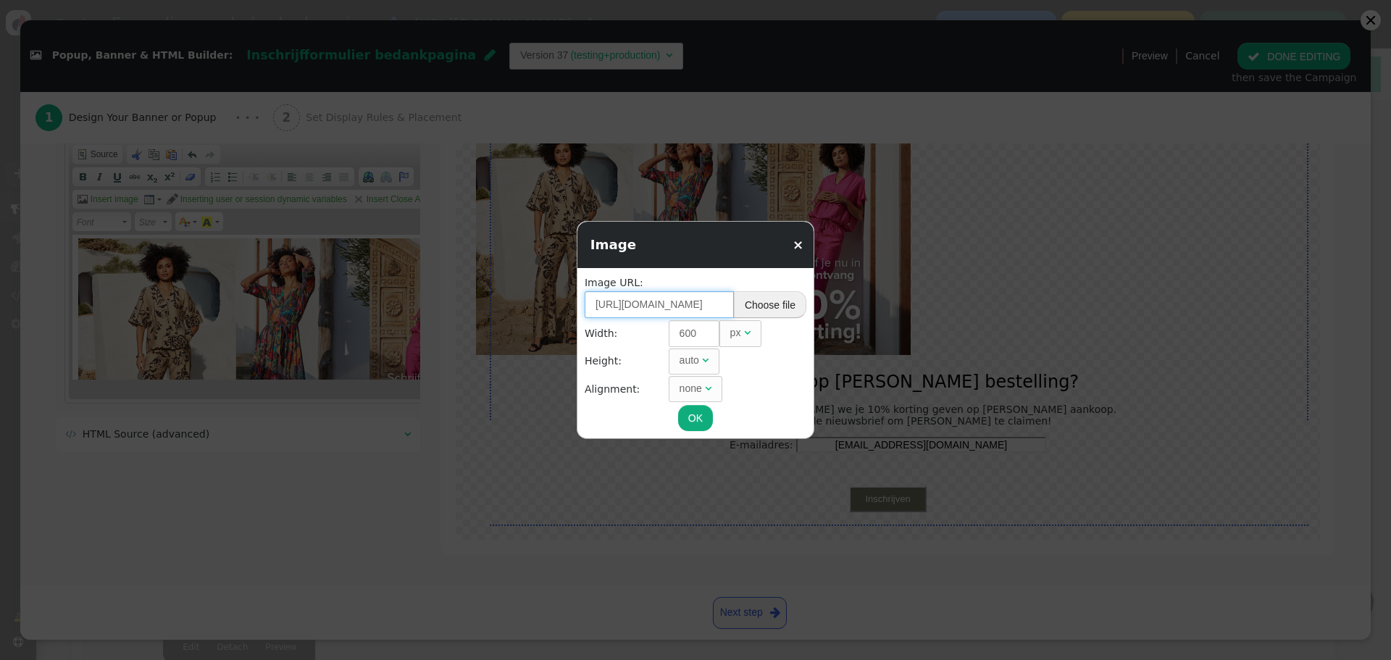
click at [647, 302] on input "https://cdn.personyze.com/upload/5092/bc8ce65d4b4de5c6.jpeg" at bounding box center [659, 304] width 149 height 26
click at [750, 305] on button "Choose file" at bounding box center [770, 304] width 72 height 26
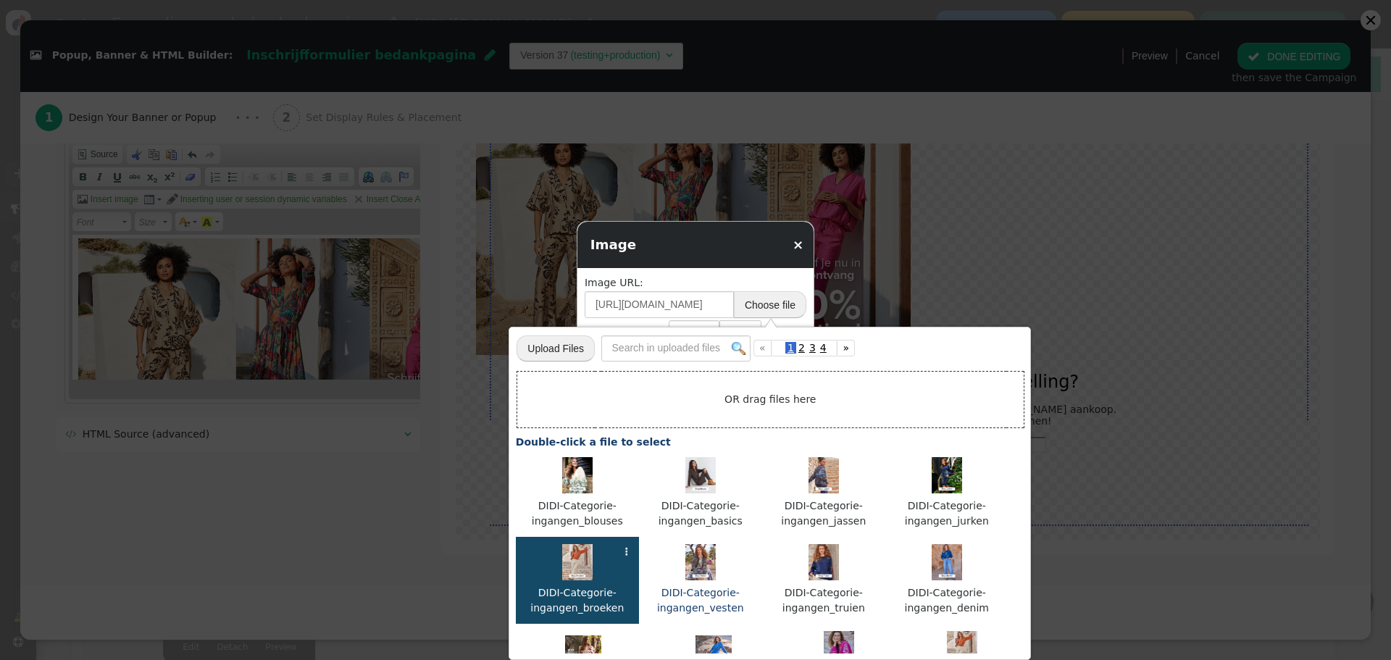
click at [690, 580] on div at bounding box center [700, 564] width 109 height 41
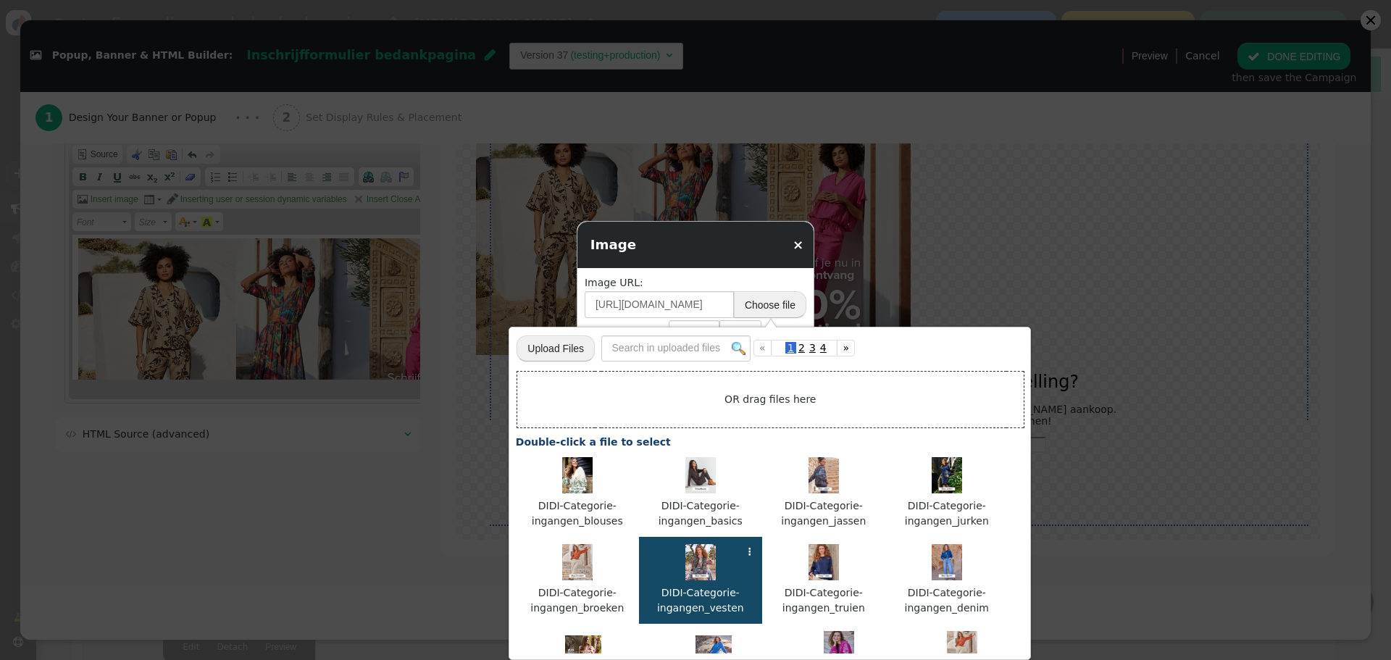
click at [690, 580] on div at bounding box center [700, 564] width 109 height 41
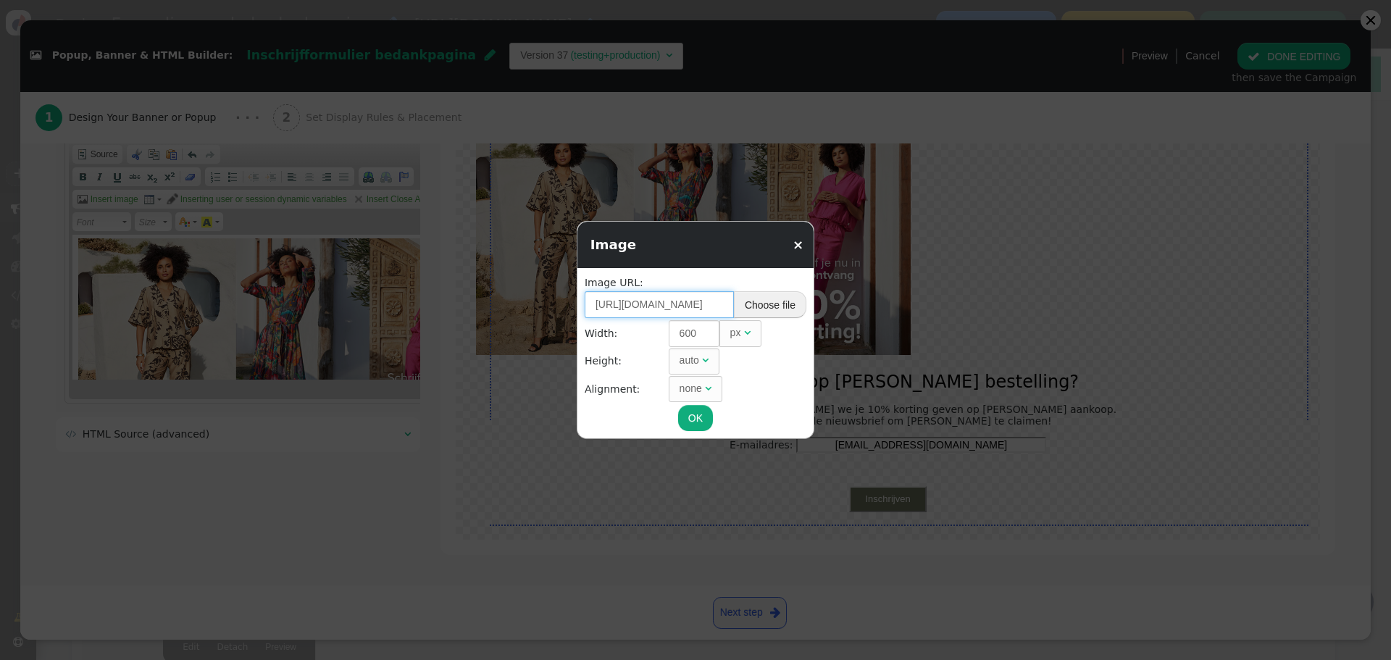
click at [648, 301] on input "https://cdn.personyze.com/upload/5092/88f8ea66fcb383e3.jpeg" at bounding box center [659, 304] width 149 height 26
click at [751, 301] on button "Choose file" at bounding box center [770, 304] width 72 height 26
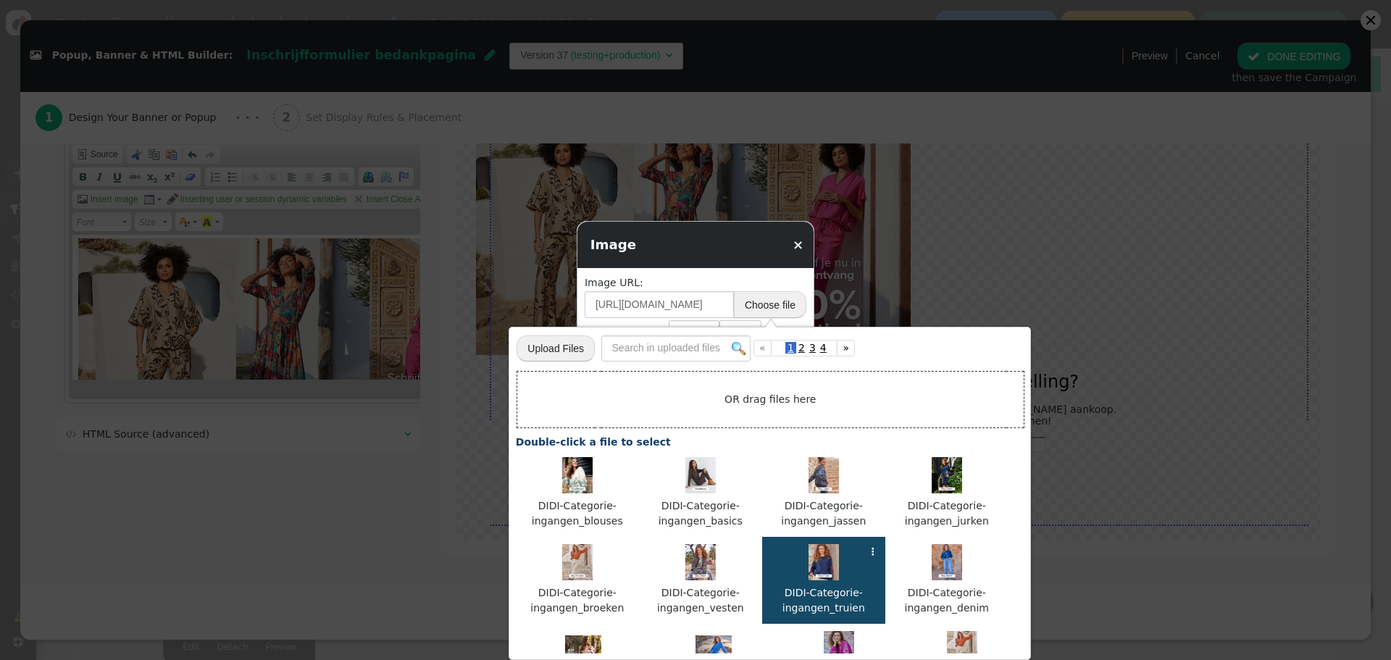
click at [826, 557] on img at bounding box center [824, 562] width 31 height 36
click at [819, 567] on img at bounding box center [824, 562] width 31 height 36
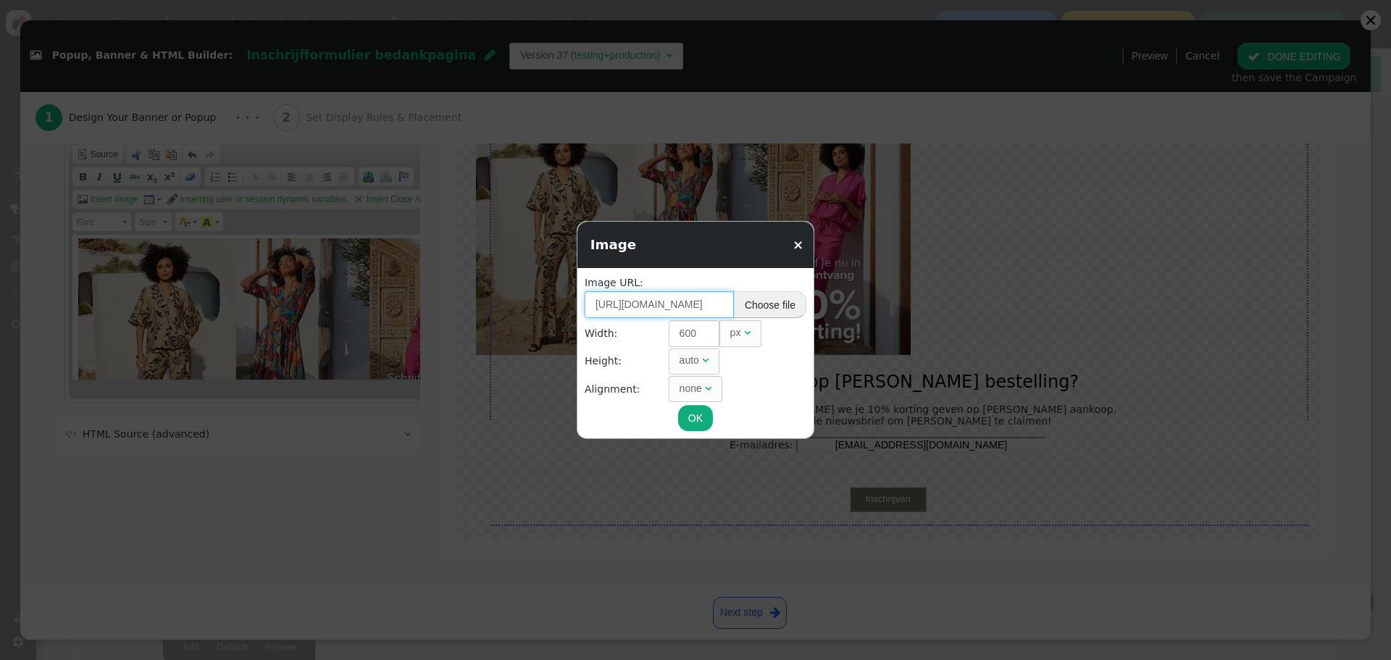
click at [690, 301] on input "https://cdn.personyze.com/upload/5092/def27befd8b619e1.jpeg" at bounding box center [659, 304] width 149 height 26
click at [760, 298] on button "Choose file" at bounding box center [770, 304] width 72 height 26
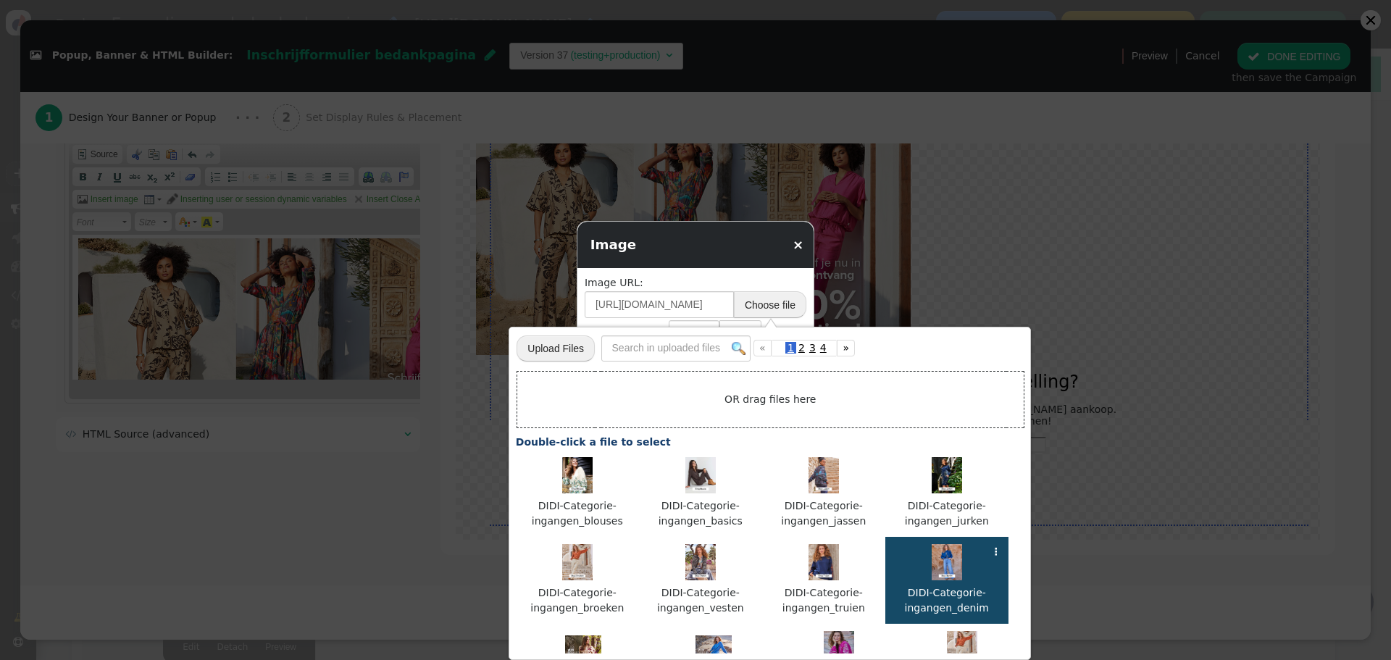
click at [951, 569] on img at bounding box center [947, 562] width 31 height 36
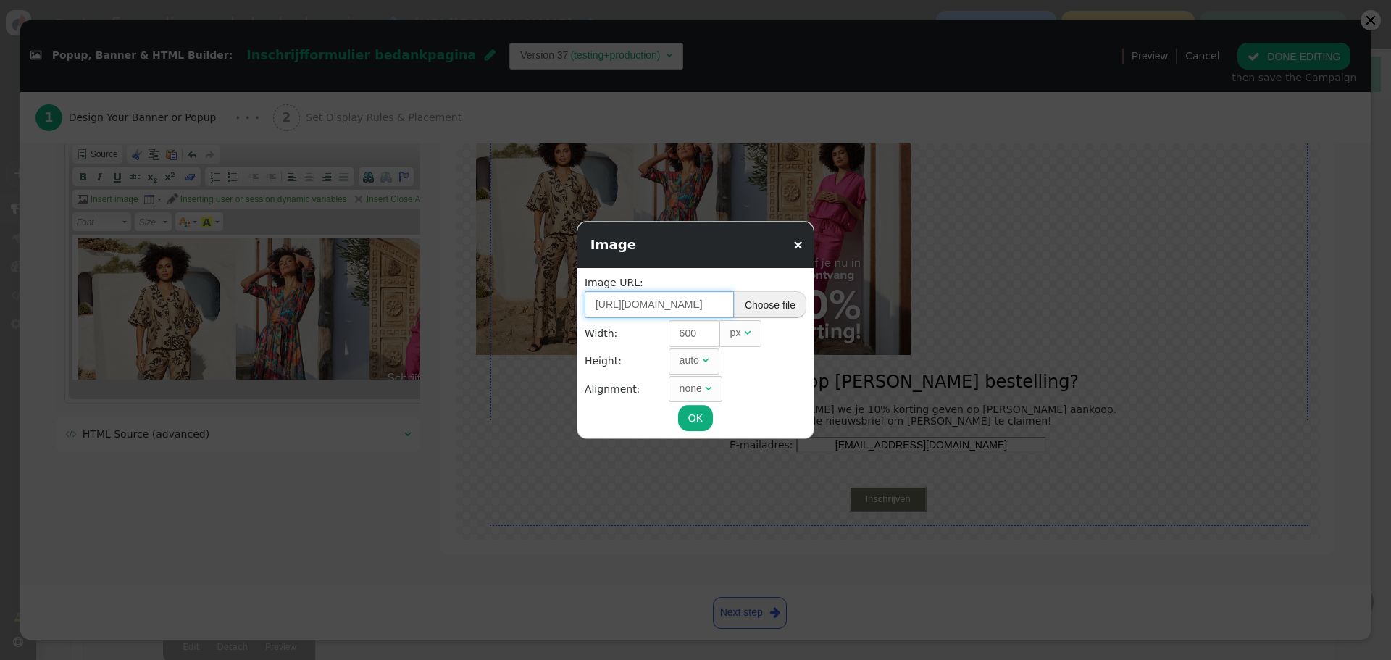
click at [675, 303] on input "https://cdn.personyze.com/upload/5092/48e0c41620b2c1c3.jpeg" at bounding box center [659, 304] width 149 height 26
click at [750, 293] on button "Choose file" at bounding box center [770, 304] width 72 height 26
type input "https://cdn.personyze.com/upload/5092/8e08cae555400ca3.jpeg"
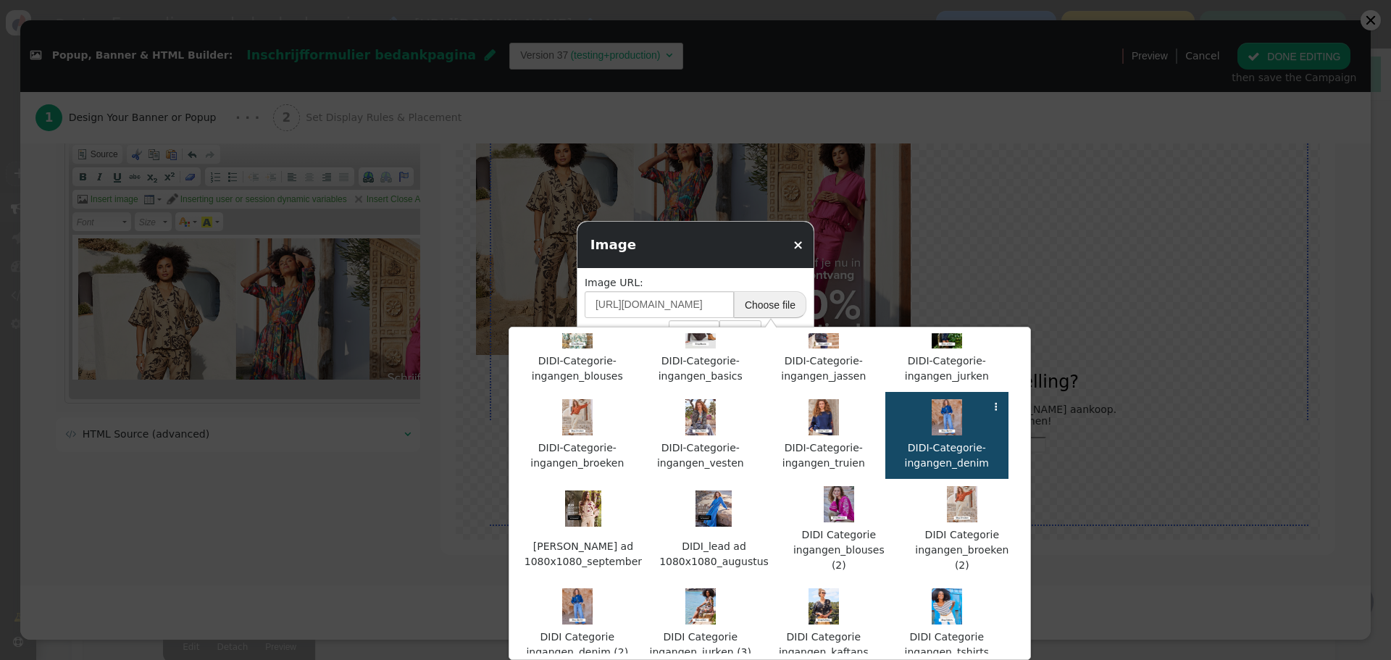
scroll to position [0, 0]
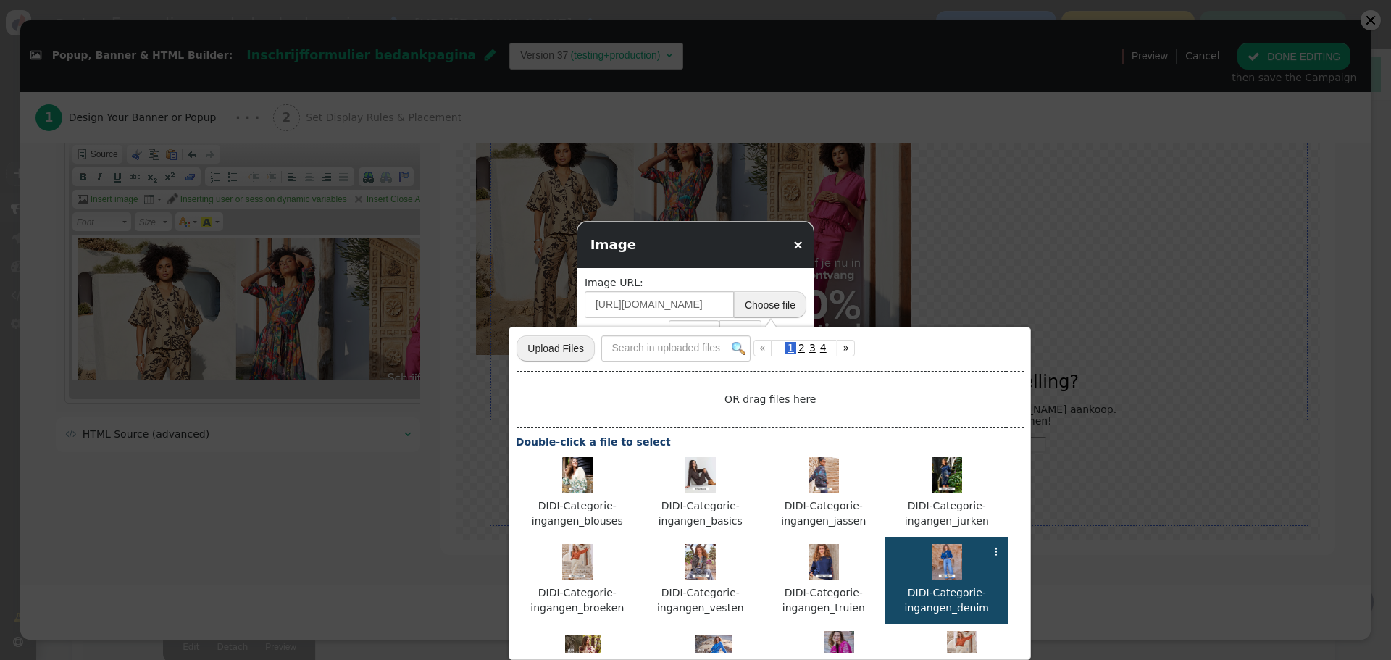
click at [796, 248] on link "×" at bounding box center [798, 244] width 11 height 15
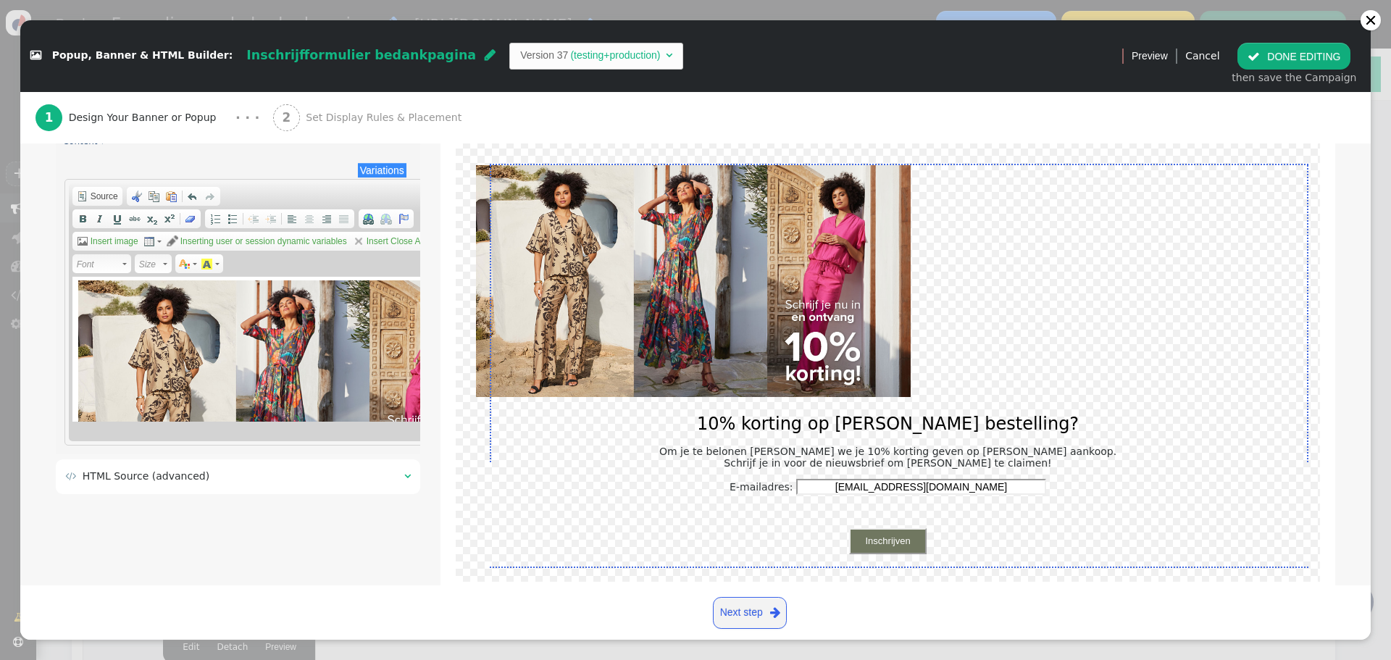
scroll to position [172, 0]
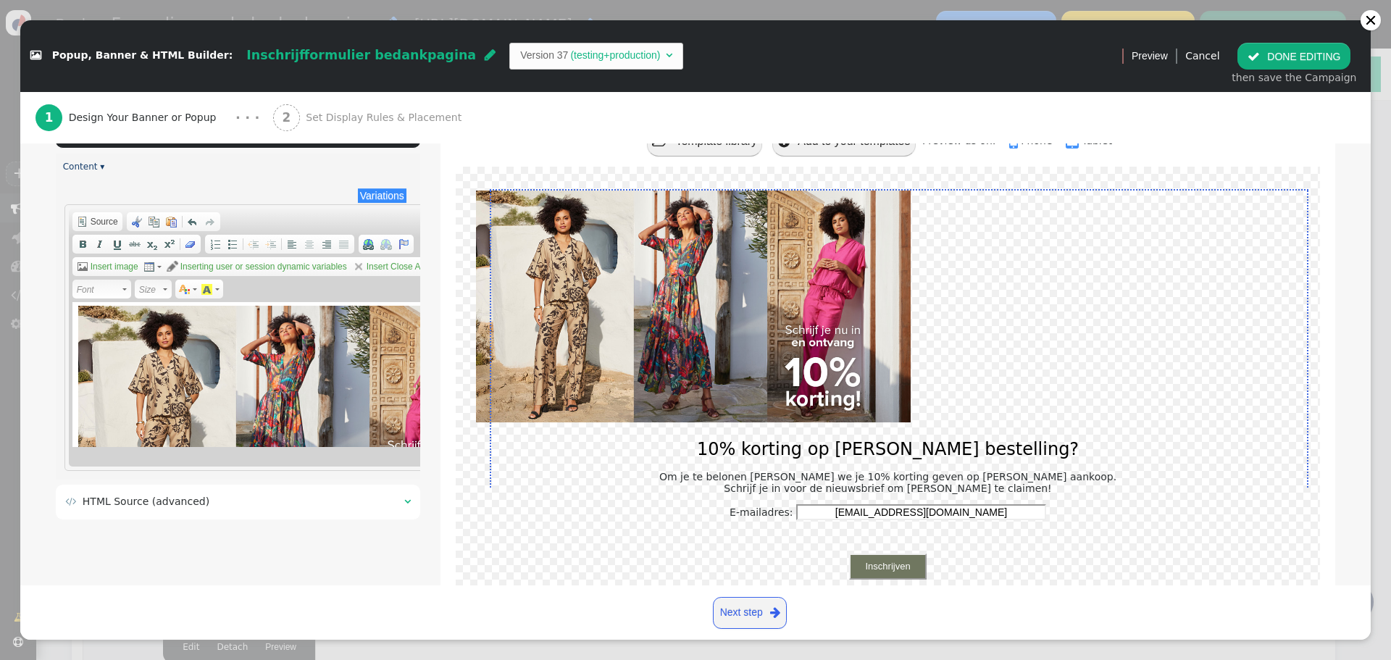
click at [1365, 18] on div at bounding box center [1371, 20] width 12 height 12
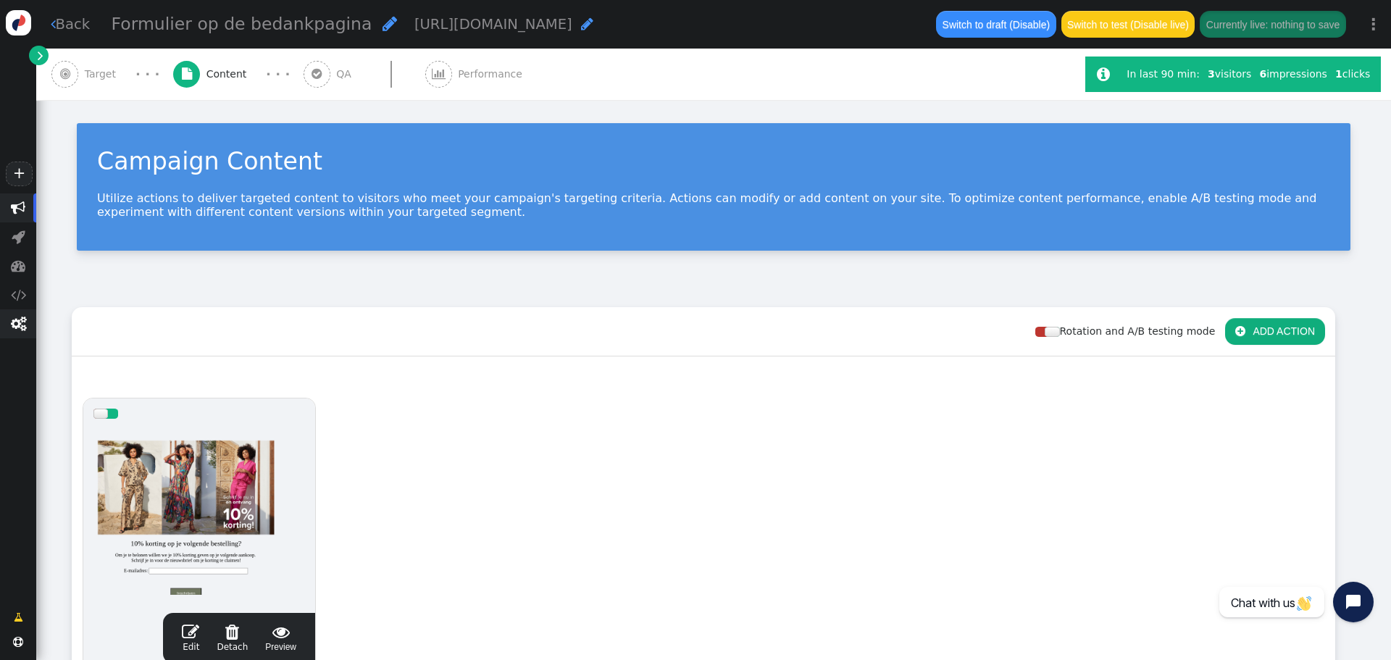
click at [24, 331] on span "" at bounding box center [18, 324] width 15 height 14
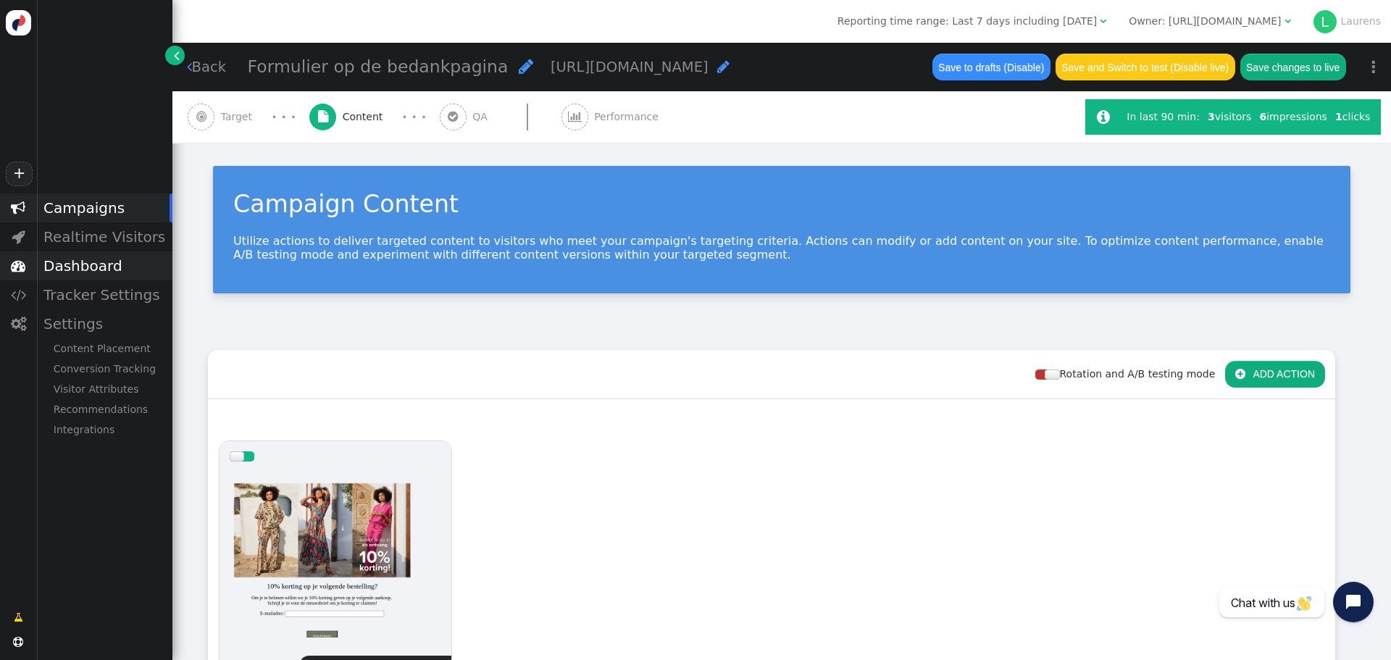
click at [107, 274] on div "Dashboard" at bounding box center [104, 265] width 136 height 29
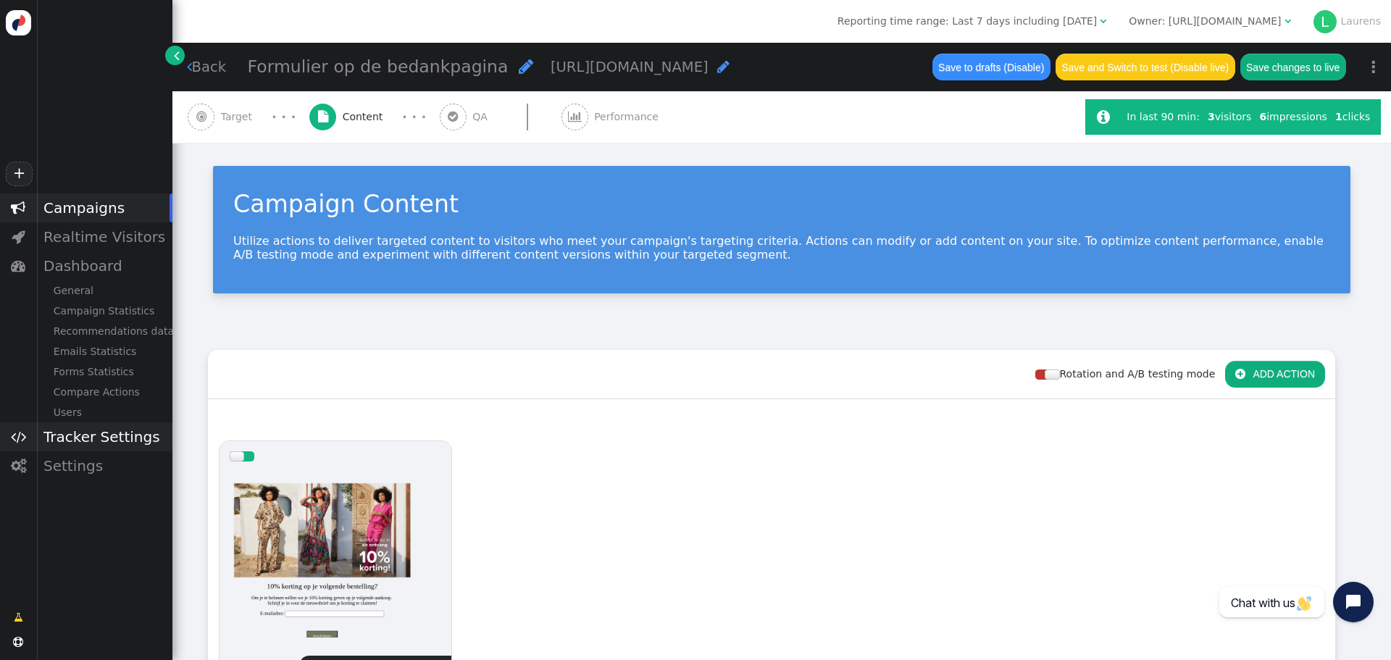
click at [90, 449] on div "Tracker Settings" at bounding box center [104, 436] width 136 height 29
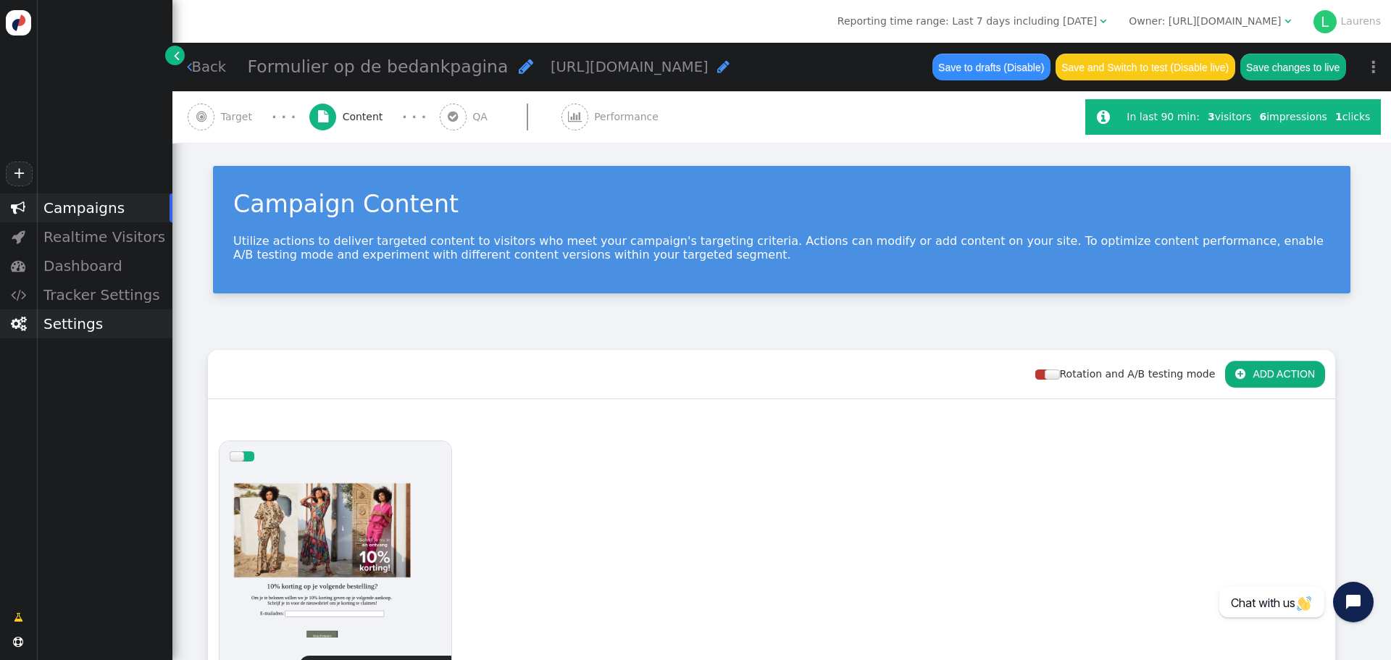
click at [72, 335] on div "Settings" at bounding box center [104, 323] width 136 height 29
click at [110, 415] on div "Recommendations" at bounding box center [104, 409] width 136 height 20
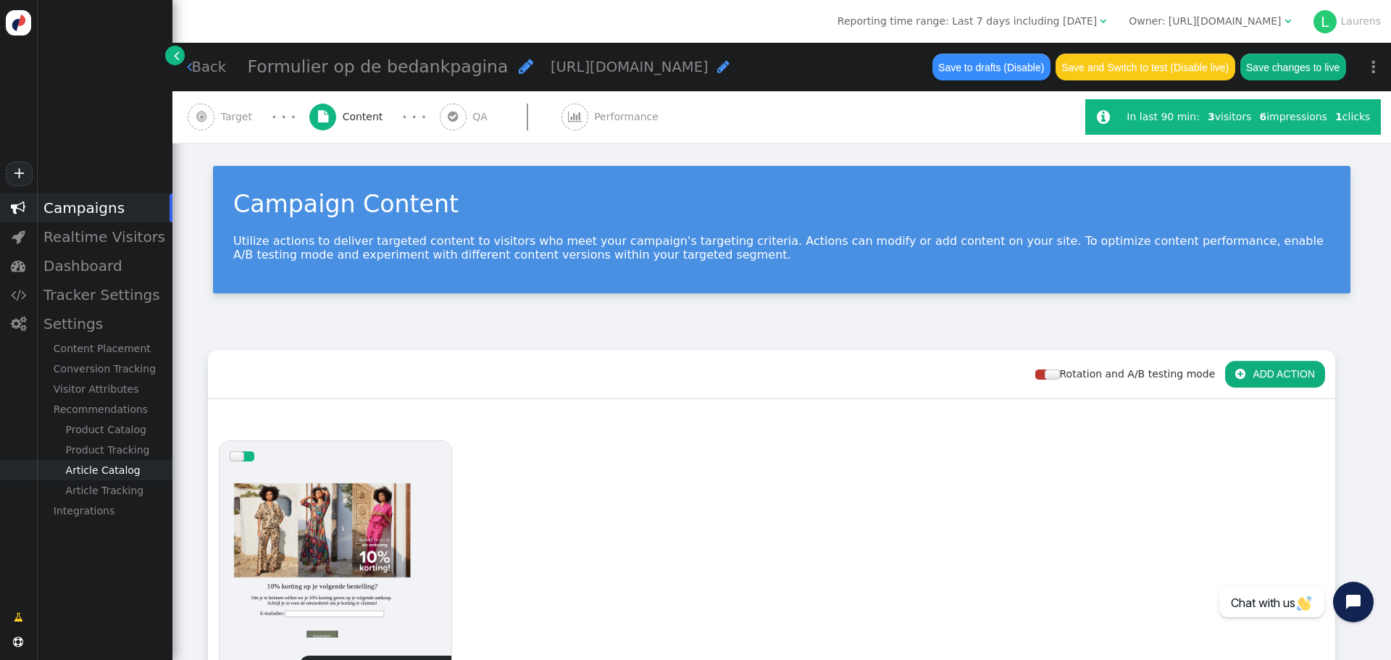
click at [126, 468] on div "Article Catalog" at bounding box center [104, 470] width 136 height 20
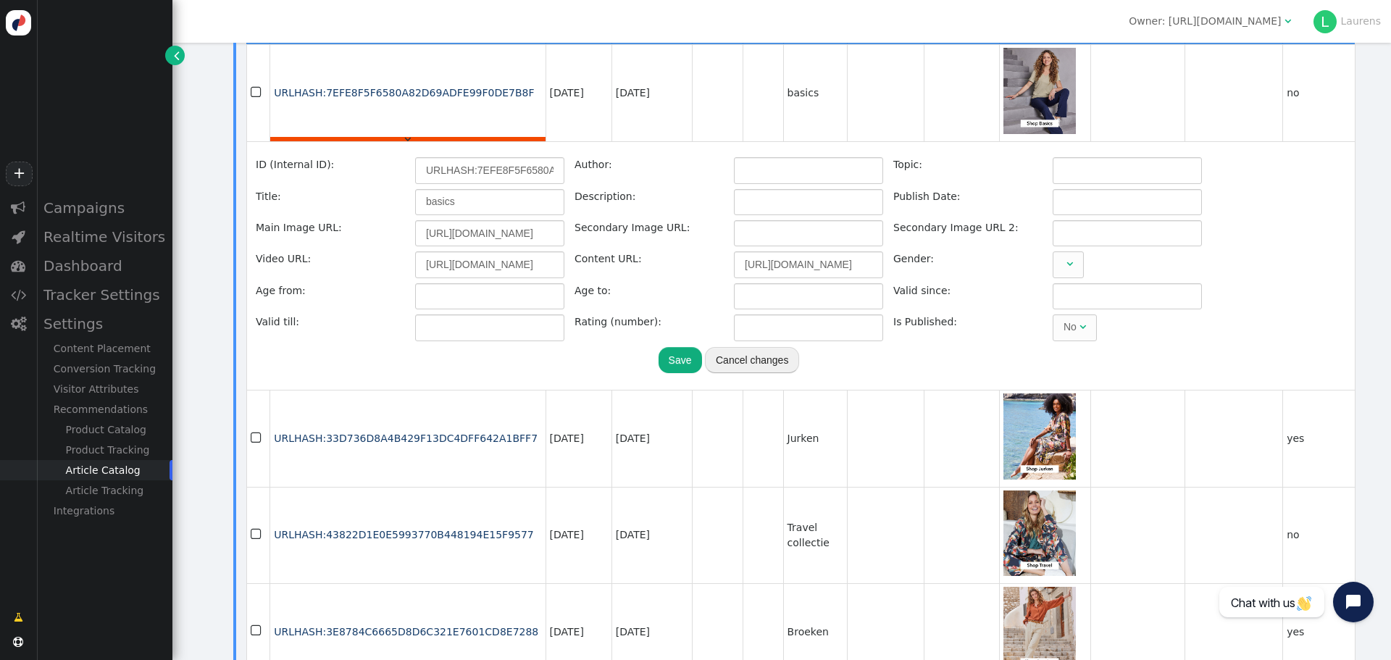
scroll to position [145, 0]
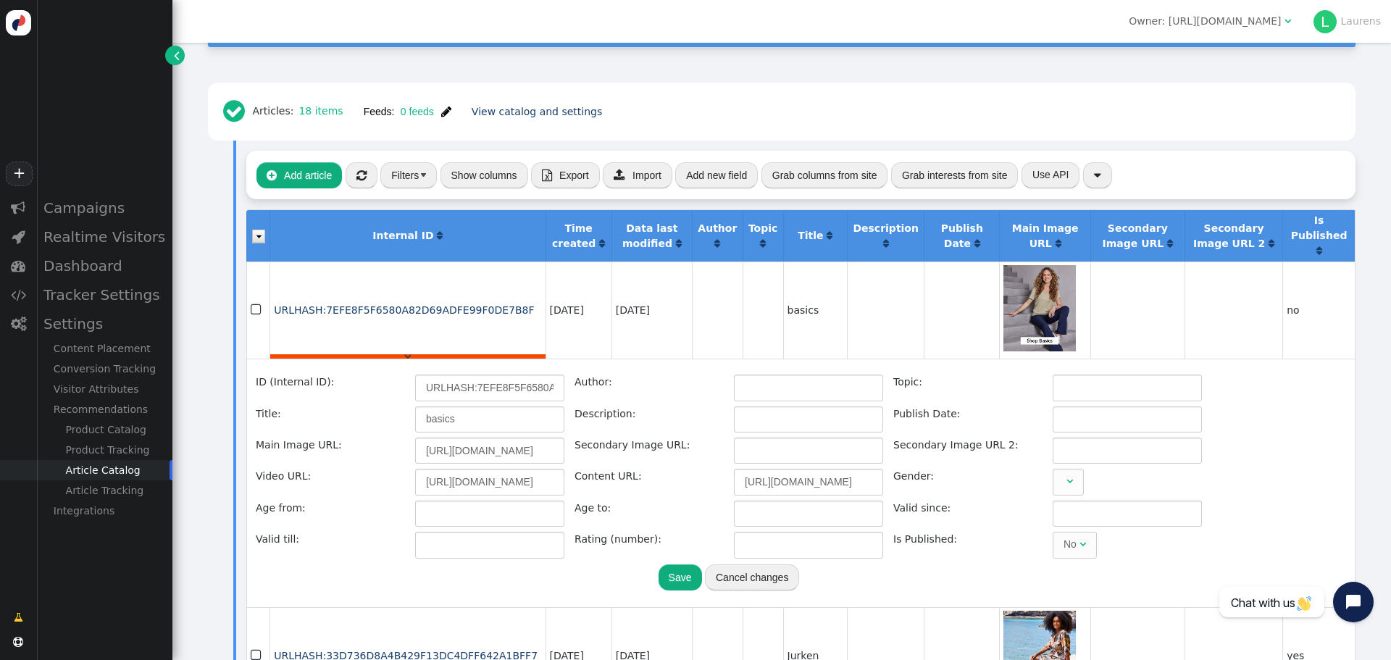
click at [1315, 240] on th "Is Published " at bounding box center [1318, 235] width 72 height 51
click at [1316, 246] on span "" at bounding box center [1319, 251] width 6 height 10
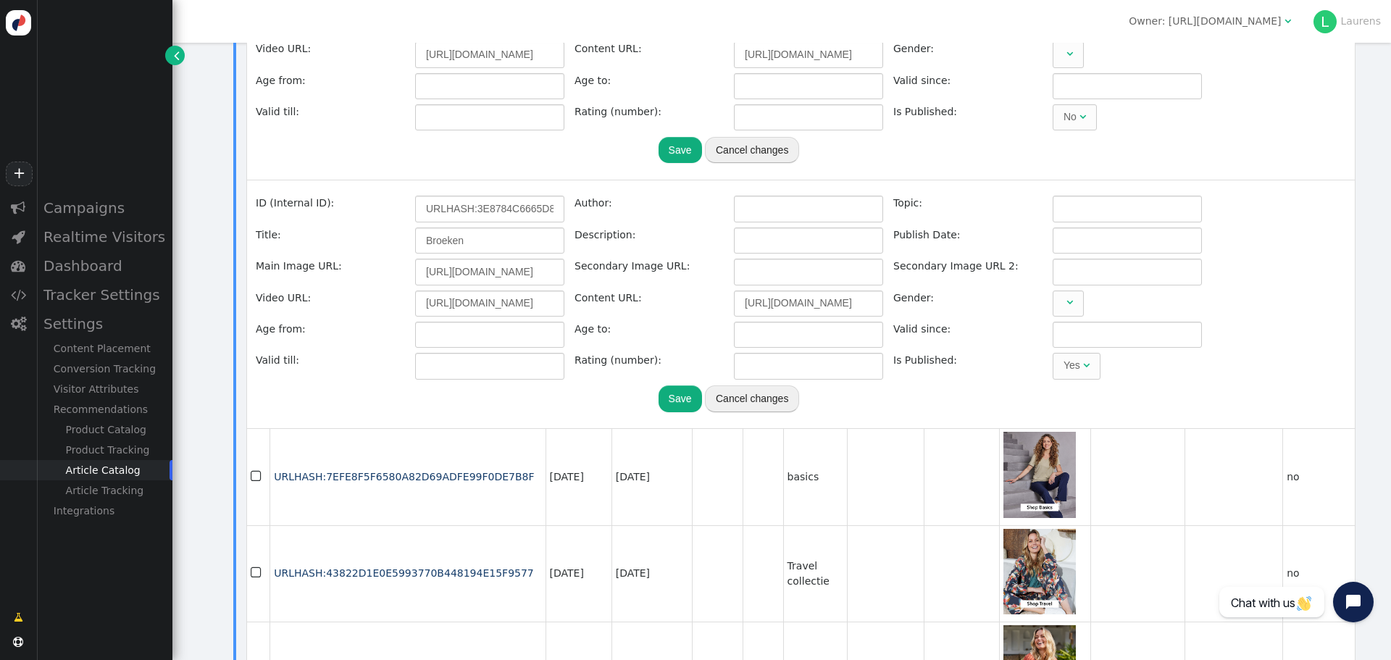
scroll to position [290, 0]
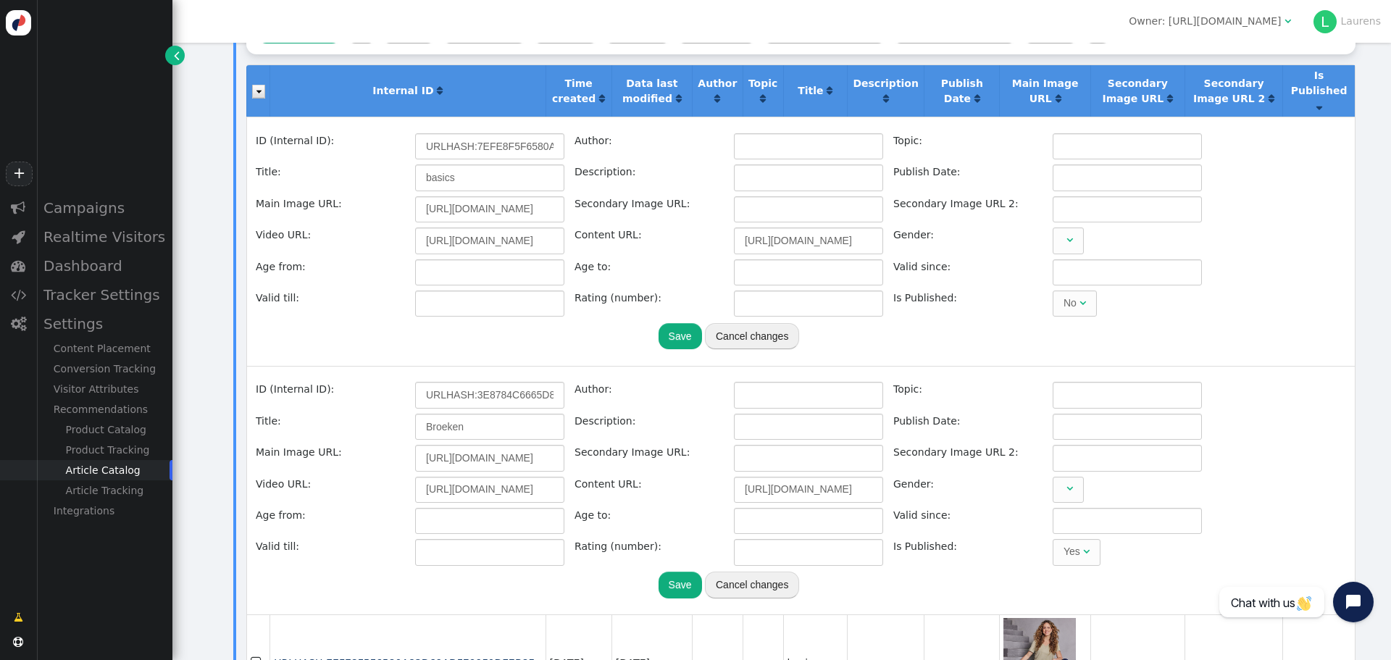
click at [1316, 101] on span "" at bounding box center [1319, 106] width 6 height 10
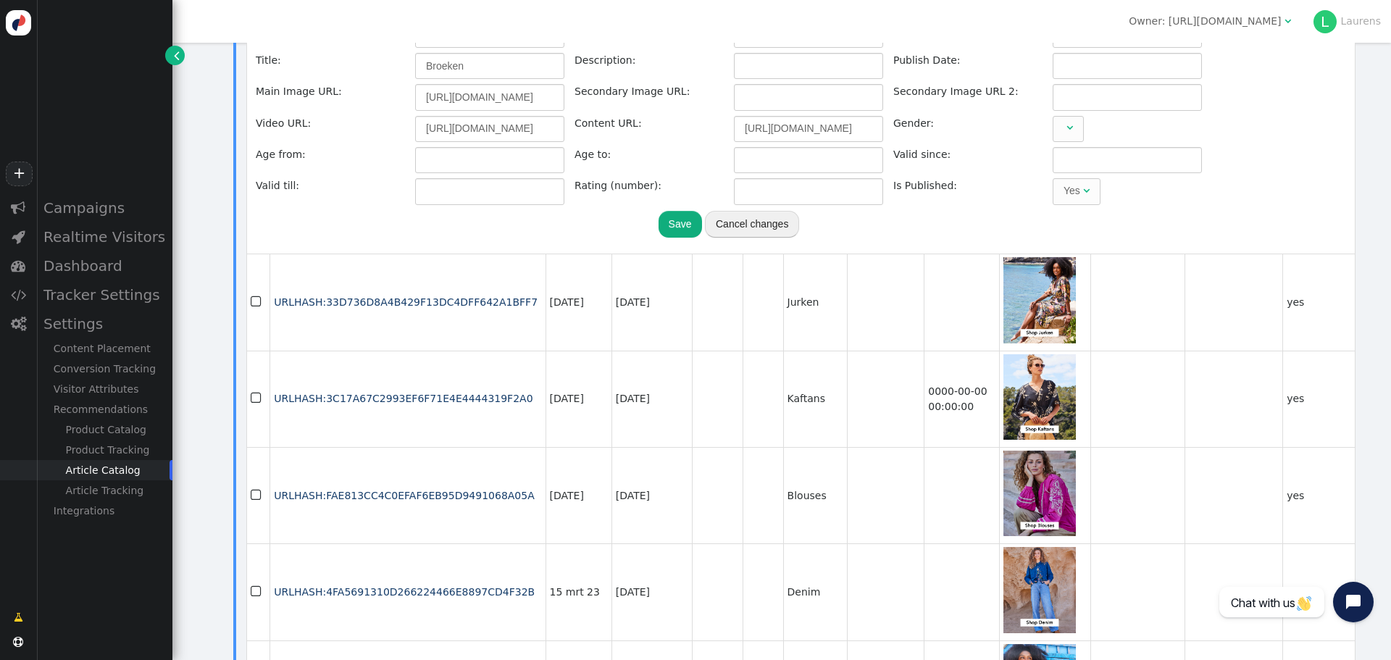
scroll to position [652, 0]
click at [471, 345] on div "" at bounding box center [407, 347] width 275 height 4
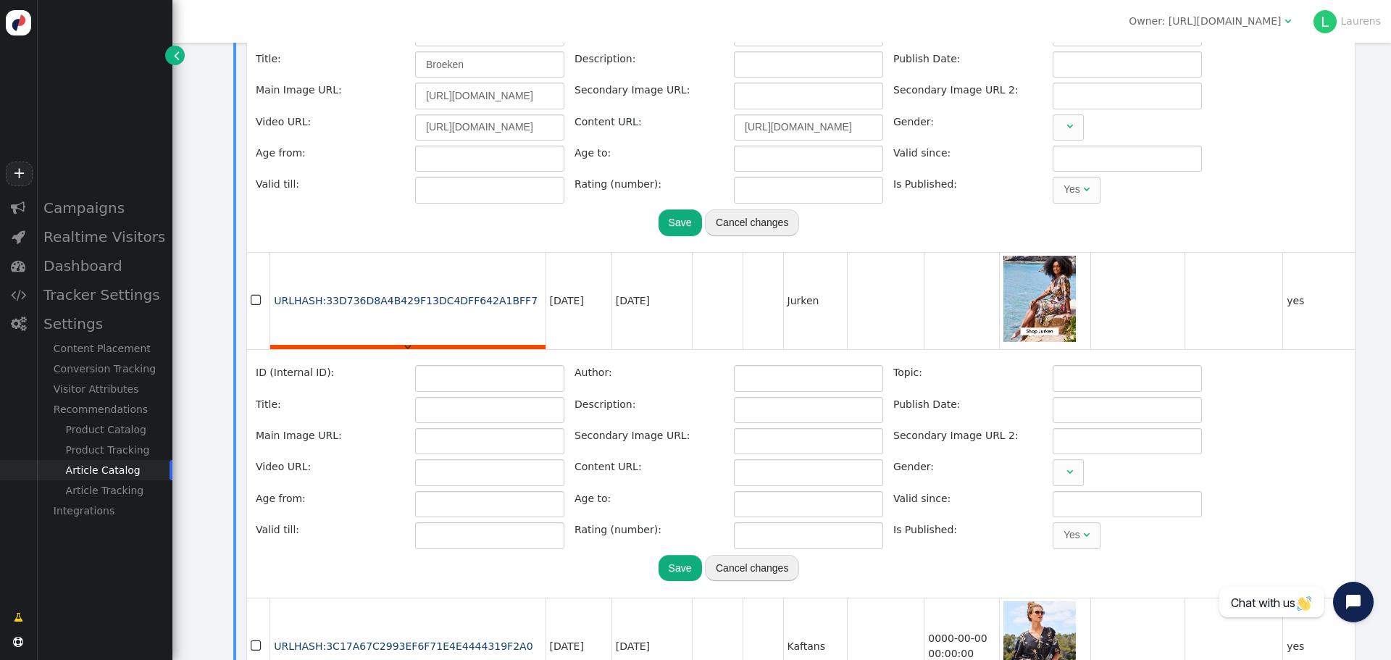
type input "URLHASH:33D736D8A4B429F13DC4DFF642A1BFF7"
type input "Jurken"
type input "https://cdn.personyze.com/upload/5092/05f1e5b5a7d34748.jpeg"
type input "https://www.didi.nl/nl/collectie/jurken?utm_content=email-categorieaanbeveling"
type input "https://www.didi.nl/nl/collectie/jurken-en-tunieken/jurken/"
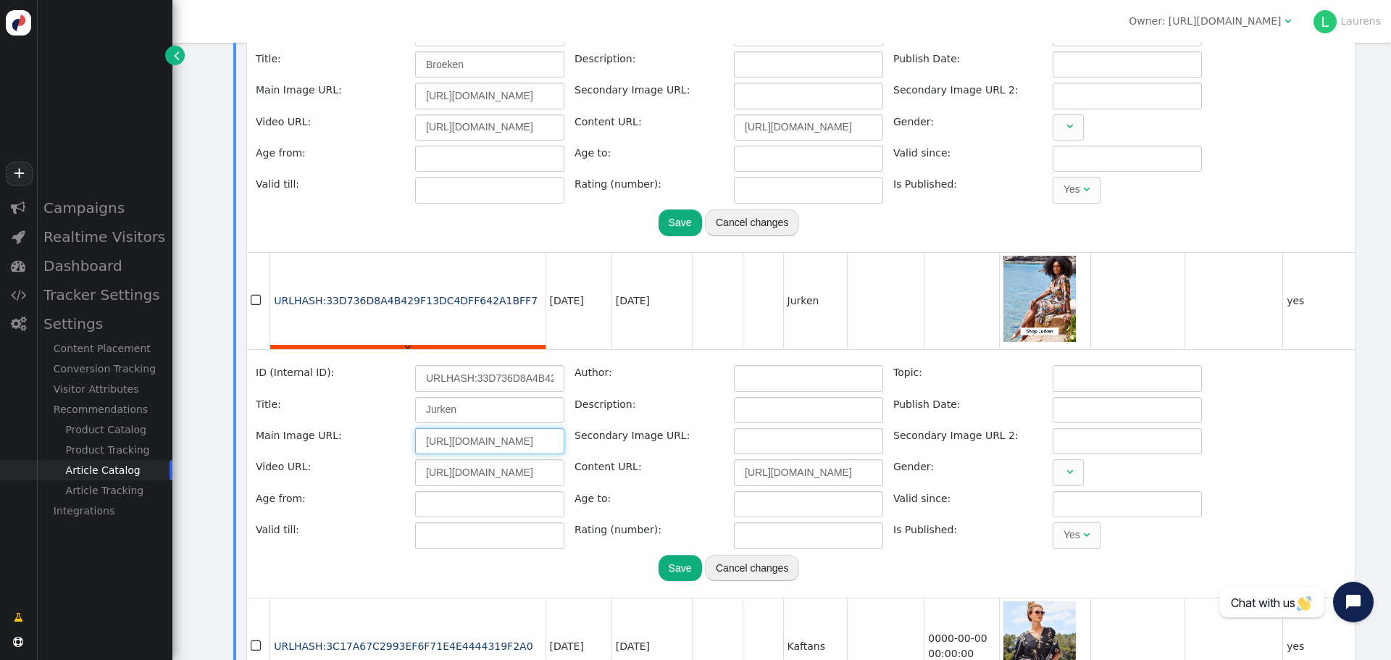
click at [490, 430] on input "https://cdn.personyze.com/upload/5092/05f1e5b5a7d34748.jpeg" at bounding box center [489, 441] width 149 height 26
paste input "d809ef12ae16e5fa"
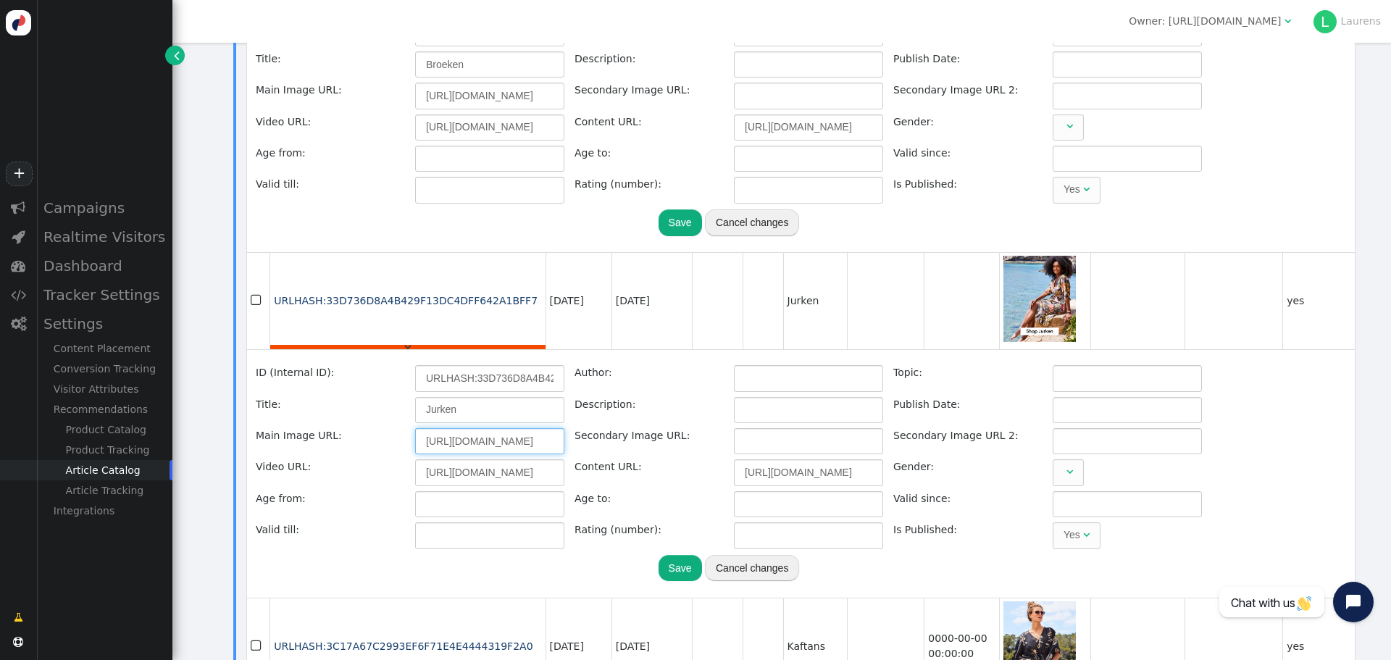
type input "https://cdn.personyze.com/upload/5092/d809ef12ae16e5fa.jpeg"
click at [685, 555] on button "Save" at bounding box center [680, 568] width 43 height 26
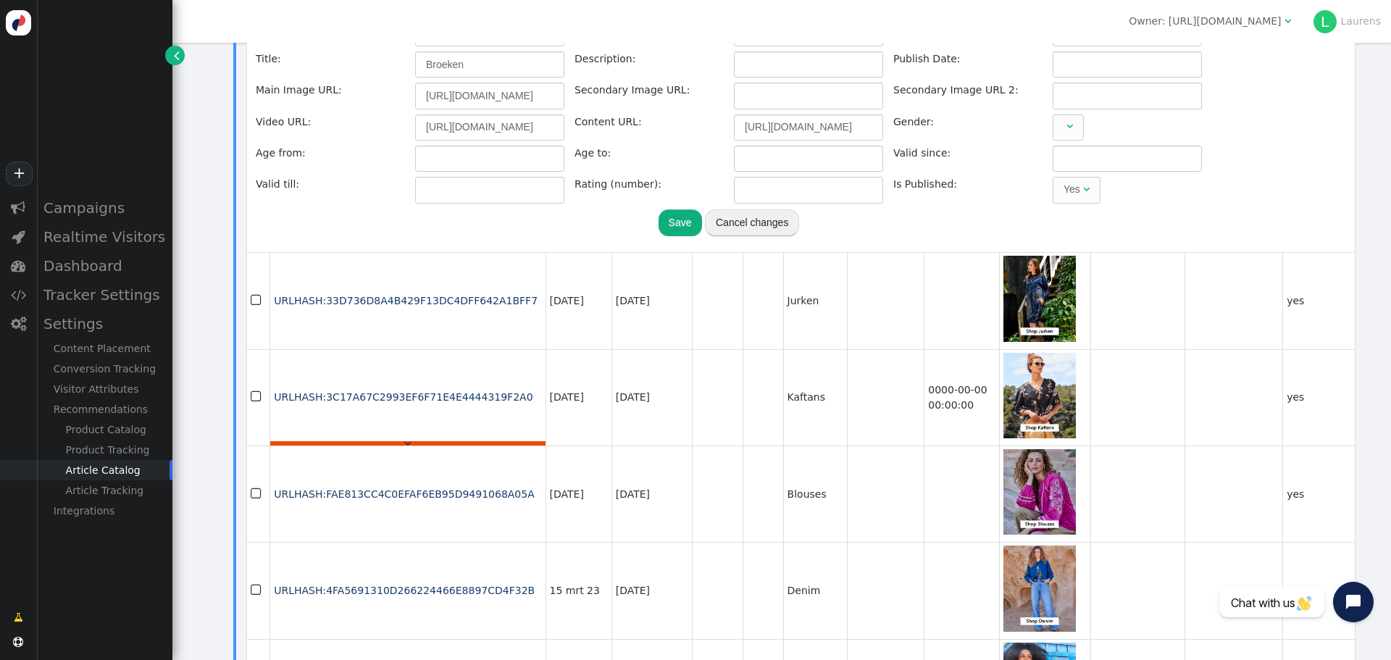
click at [455, 441] on div "" at bounding box center [407, 443] width 275 height 4
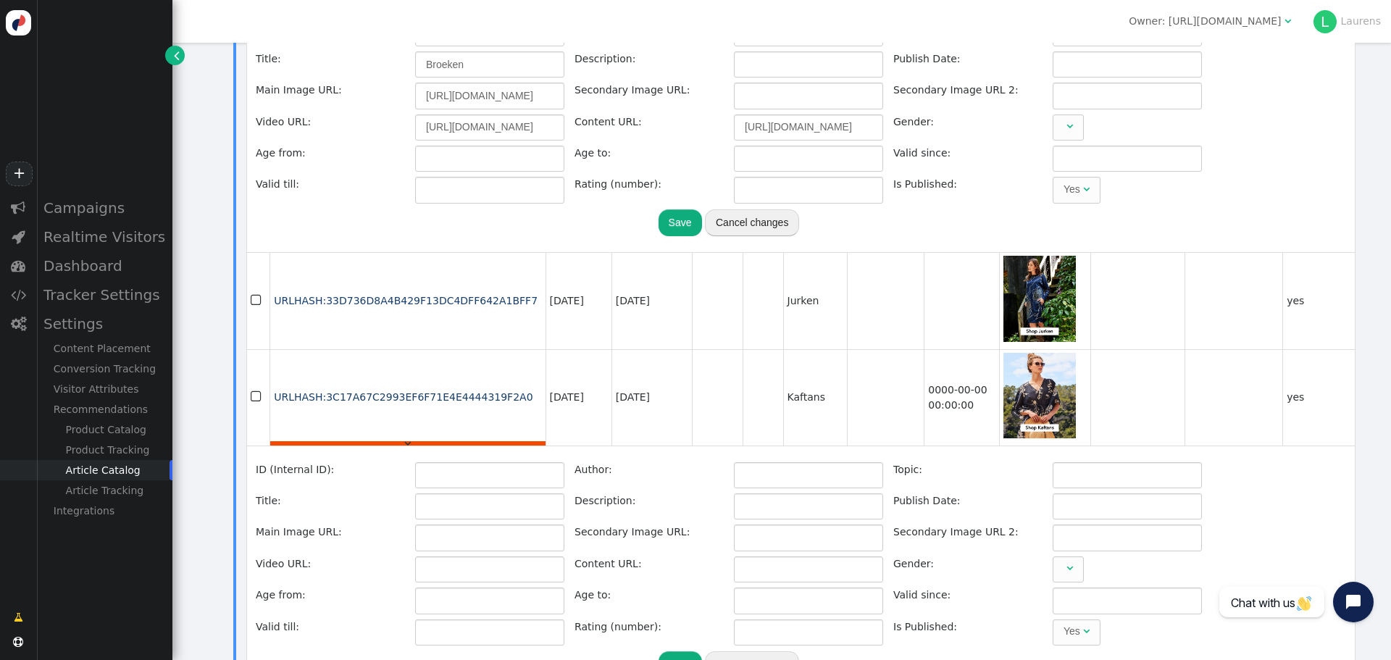
type input "URLHASH:3C17A67C2993EF6F71E4E4444319F2A0"
type input "Kaftans"
type input "0000-00-00 00:00:00"
type input "https://cdn.personyze.com/upload/5092/9217ddae359b5d66.jpeg"
type input "https://www.didi.nl/nl/collectie/jurken-en-tunieken/kaftans-en-kimonos/"
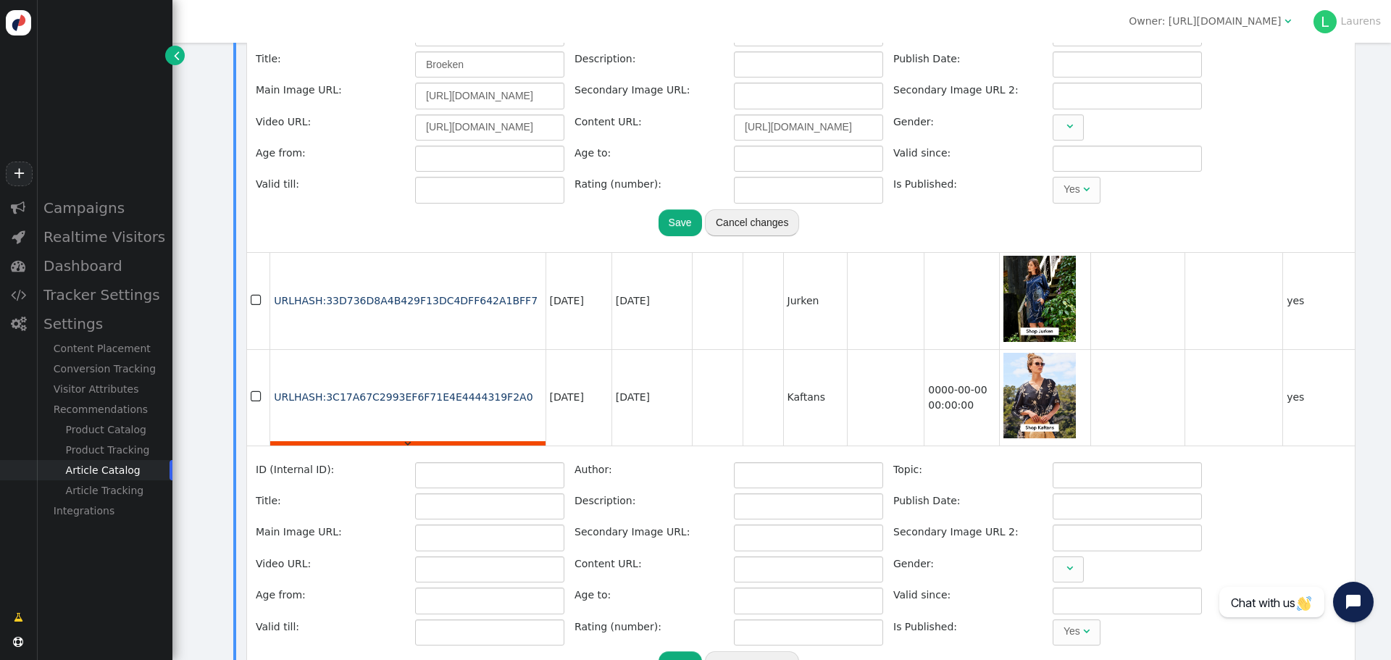
type input "0"
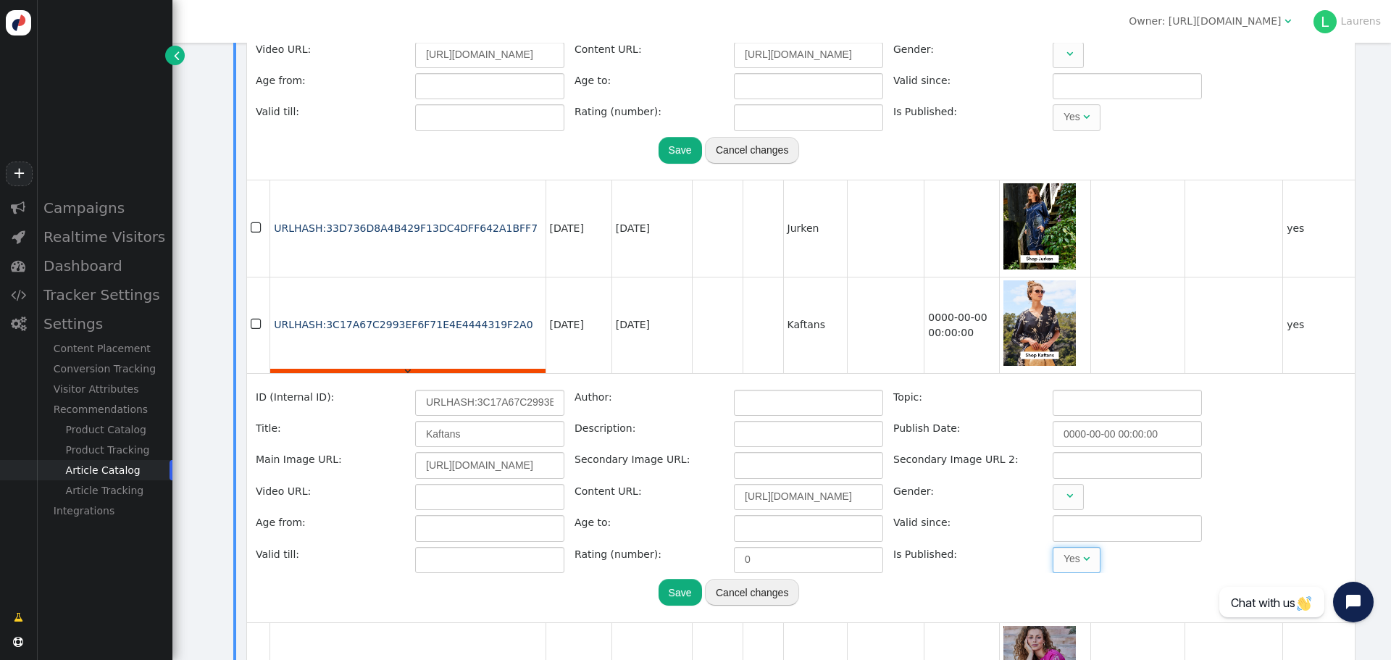
click at [1084, 554] on span "" at bounding box center [1086, 559] width 7 height 10
click at [669, 579] on button "Save" at bounding box center [680, 592] width 43 height 26
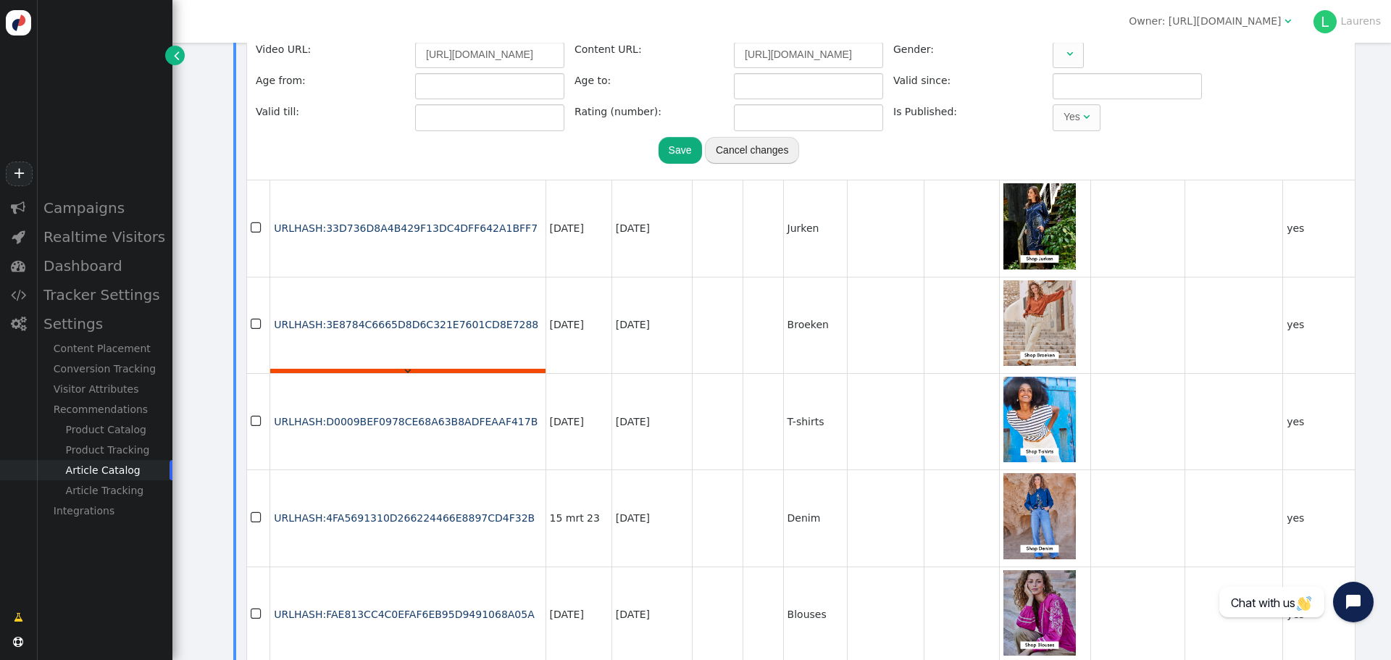
click at [448, 369] on div "" at bounding box center [407, 371] width 275 height 4
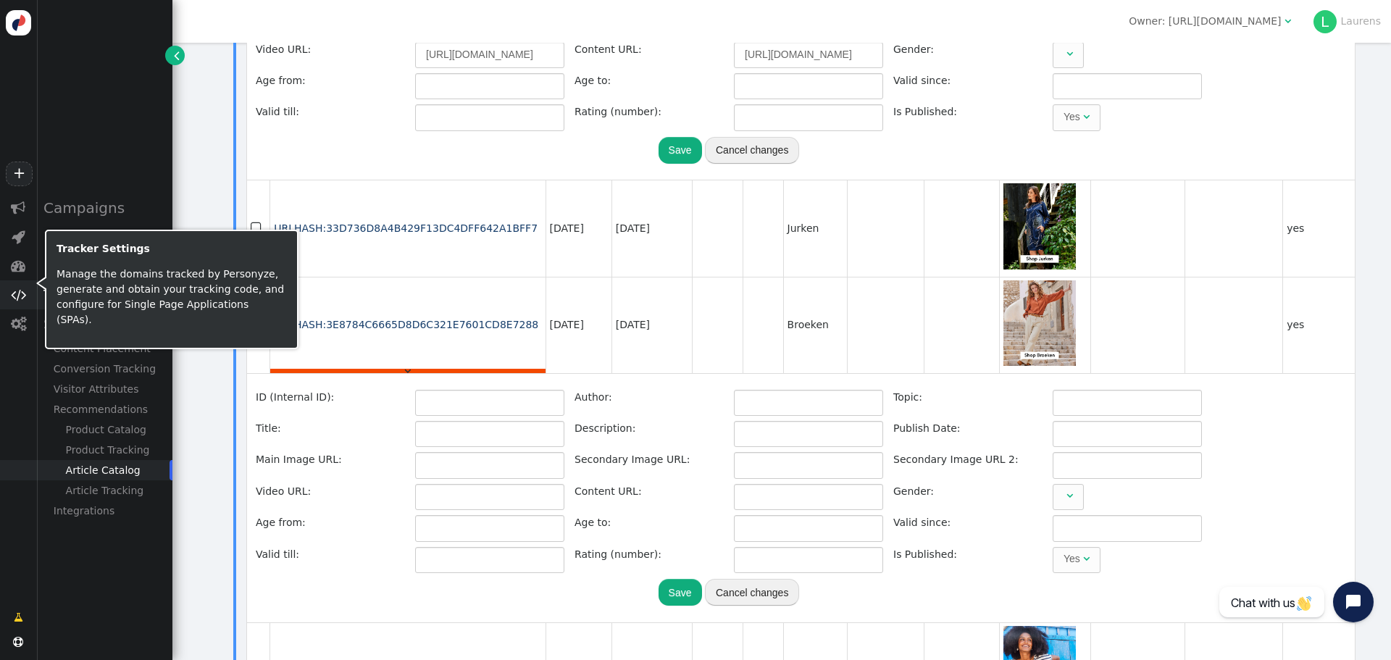
type input "URLHASH:3E8784C6665D8D6C321E7601CD8E7288"
type input "Broeken"
type input "https://cdn.personyze.com/upload/5092/337037026fa69398.jpeg"
type input "https://www.didi.nl/nl/collectie/broeken/?utm_content=email-categorieaanbeveling"
type input "https://www.didi.nl/nl/collectie/broeken/"
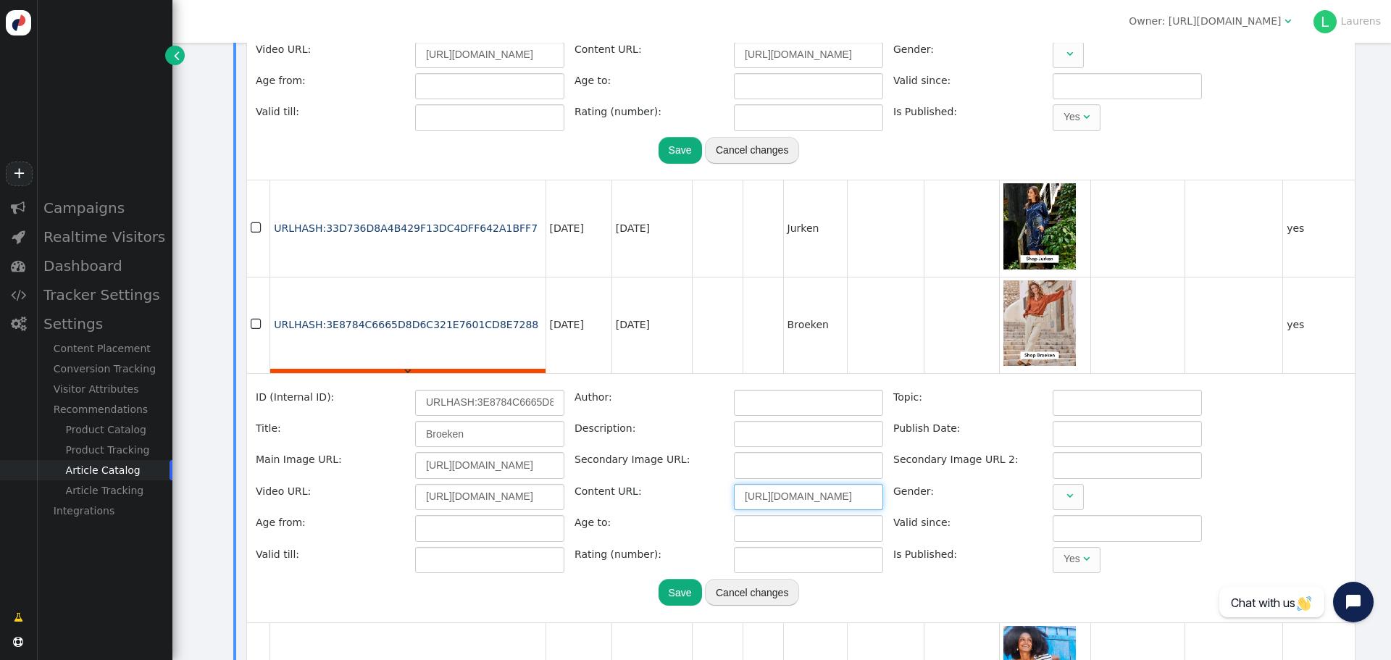
click at [772, 484] on input "https://www.didi.nl/nl/collectie/broeken/" at bounding box center [808, 497] width 149 height 26
click at [519, 454] on input "https://cdn.personyze.com/upload/5092/337037026fa69398.jpeg" at bounding box center [489, 465] width 149 height 26
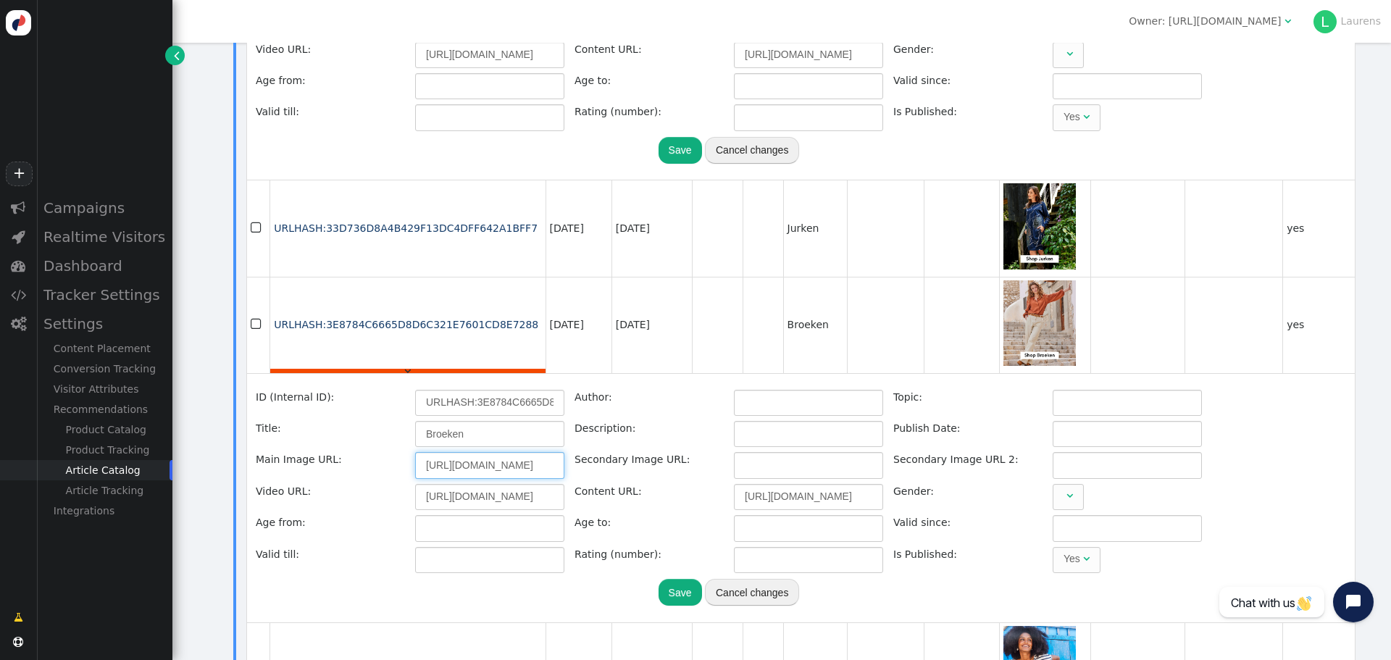
click at [519, 454] on input "https://cdn.personyze.com/upload/5092/337037026fa69398.jpeg" at bounding box center [489, 465] width 149 height 26
paste input "bc8ce65d4b4de5c6"
type input "https://cdn.personyze.com/upload/5092/bc8ce65d4b4de5c6.jpeg"
click at [684, 580] on button "Save" at bounding box center [680, 592] width 43 height 26
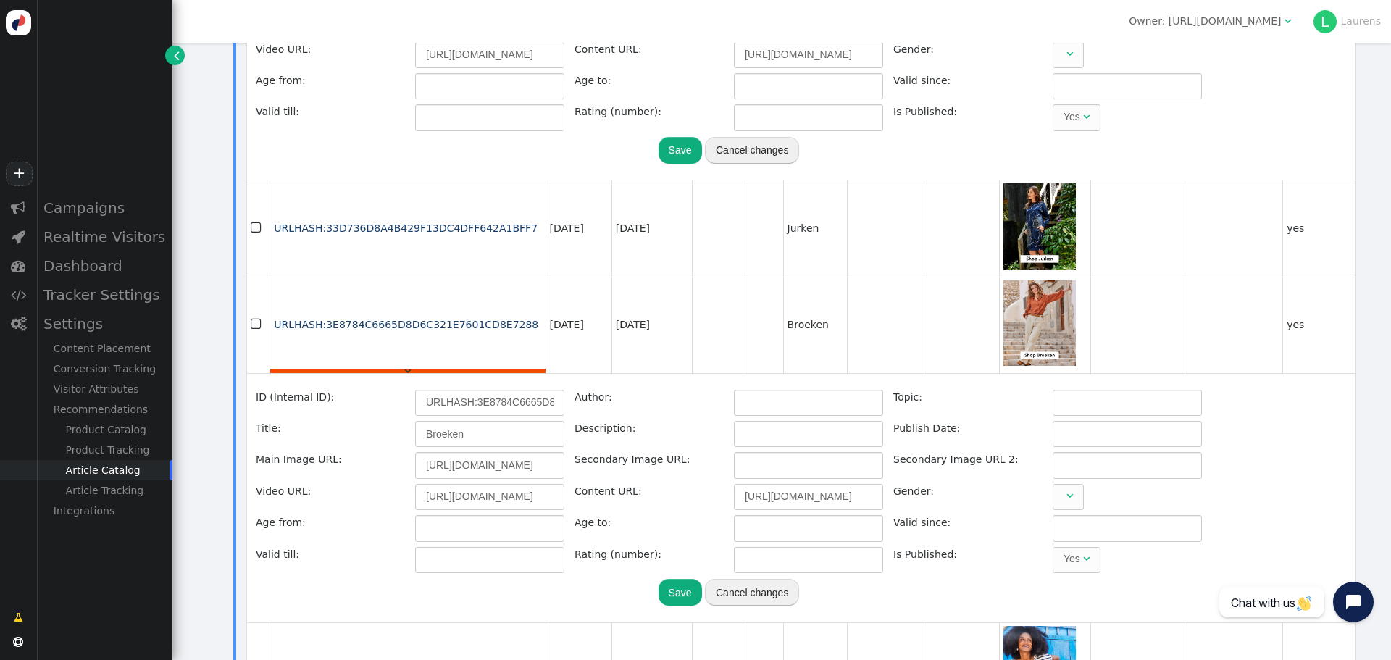
scroll to position [0, 0]
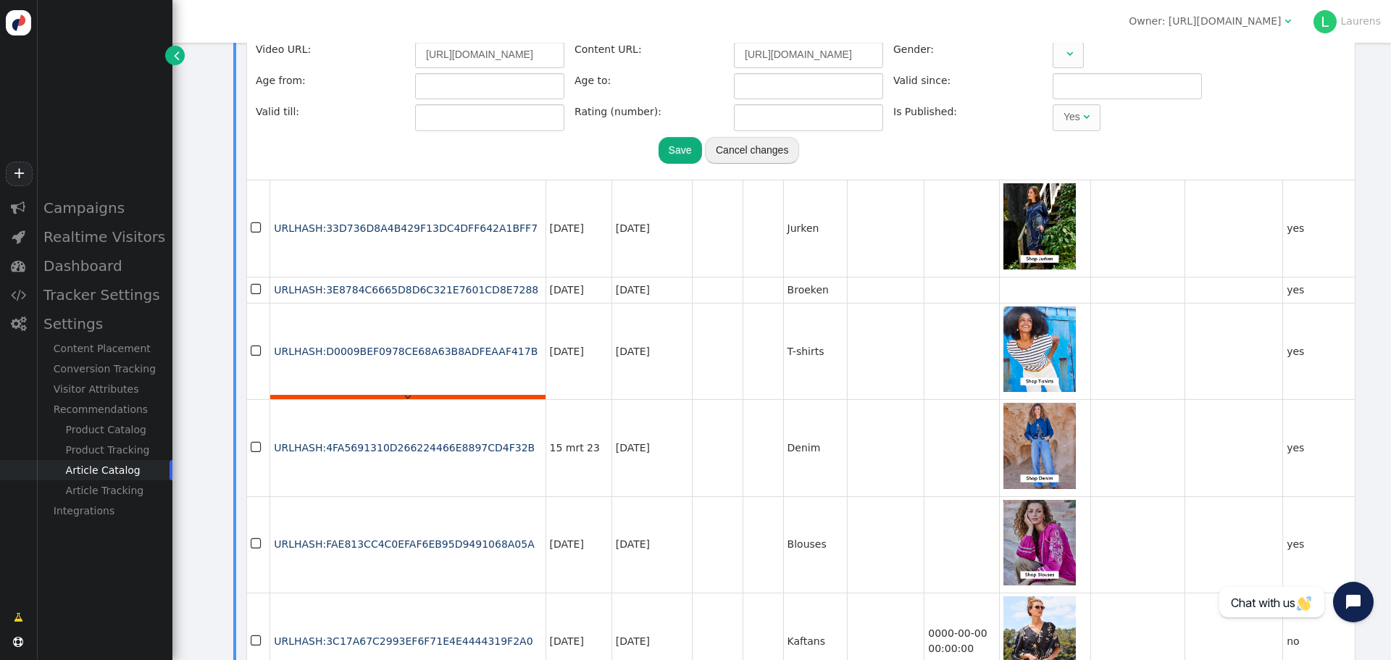
click at [478, 399] on div "" at bounding box center [407, 397] width 275 height 4
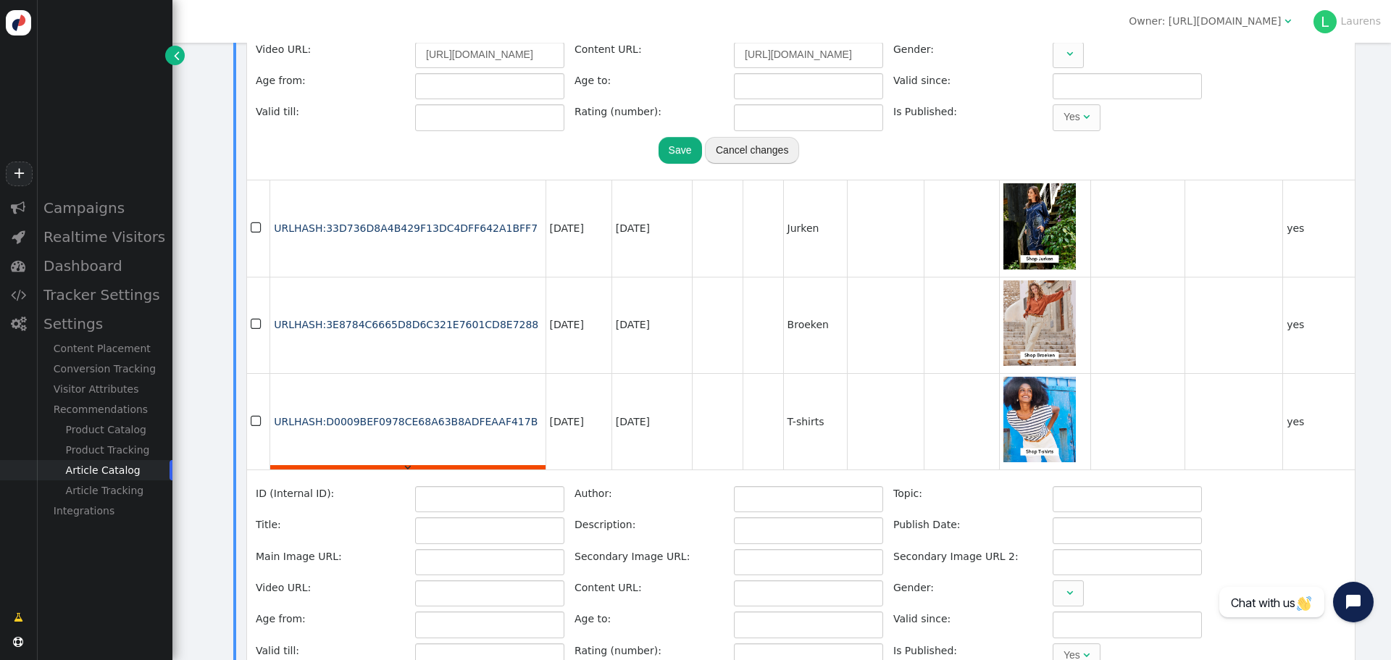
type input "URLHASH:D0009BEF0978CE68A63B8ADFEAAF417B"
type input "T-shirts"
type input "https://cdn.personyze.com/upload/5092/20881e6fc80313ed.jpeg"
type input "https://www.didi.nl/nl/collectie/t-shirts-en-tops/?utm_content=email-categoriea…"
type input "https://www.didi.nl/nl/collectie/t-shirts-en-tops/"
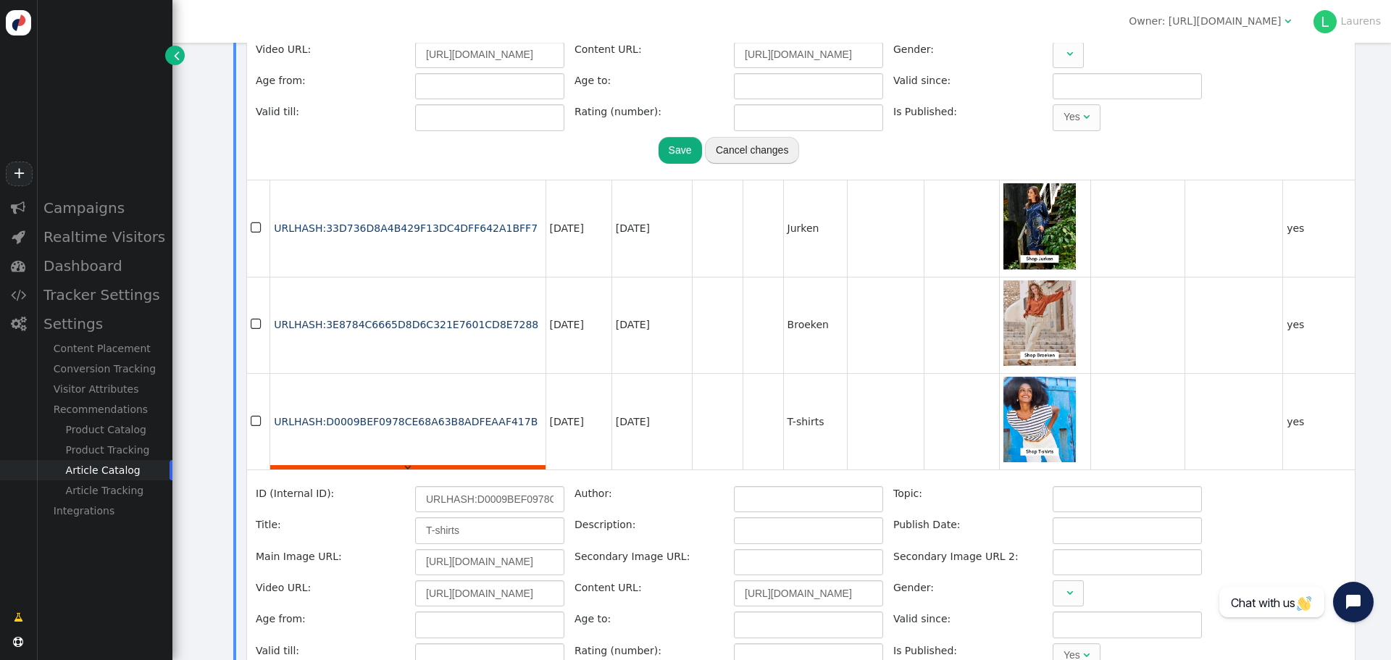
scroll to position [797, 0]
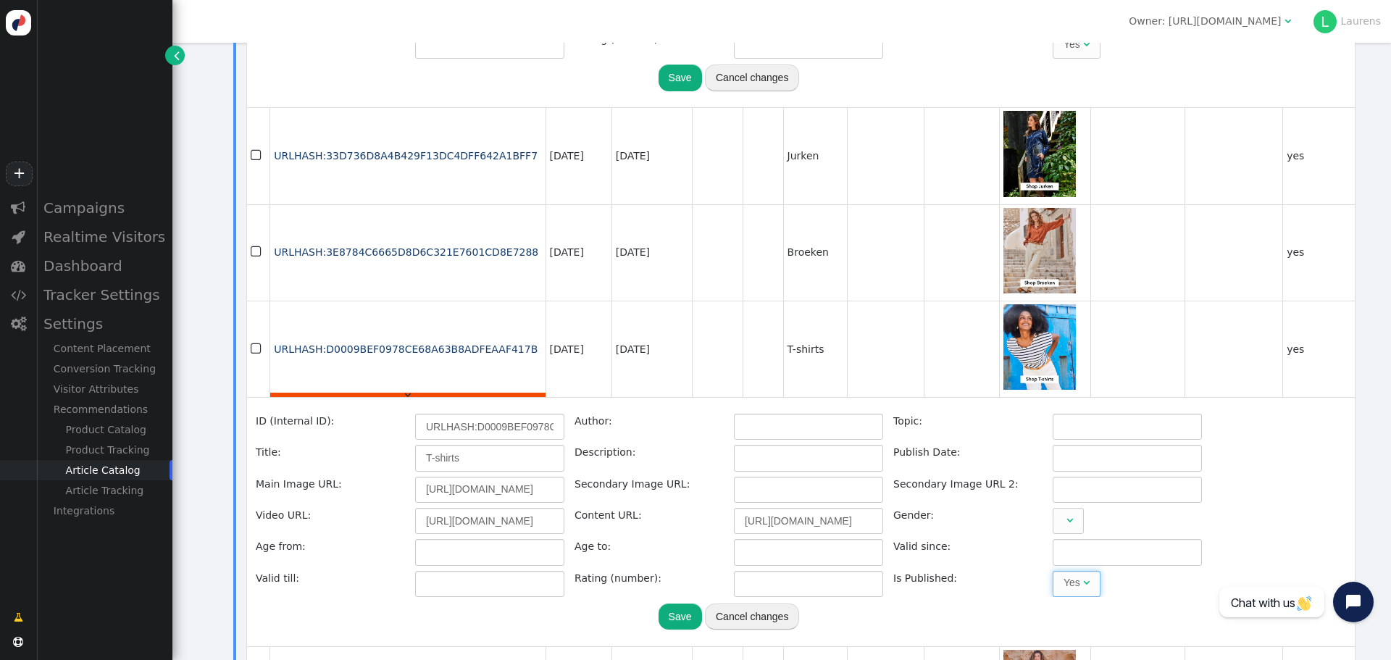
click at [1076, 577] on span "Yes " at bounding box center [1077, 584] width 48 height 26
click at [680, 604] on button "Save" at bounding box center [680, 617] width 43 height 26
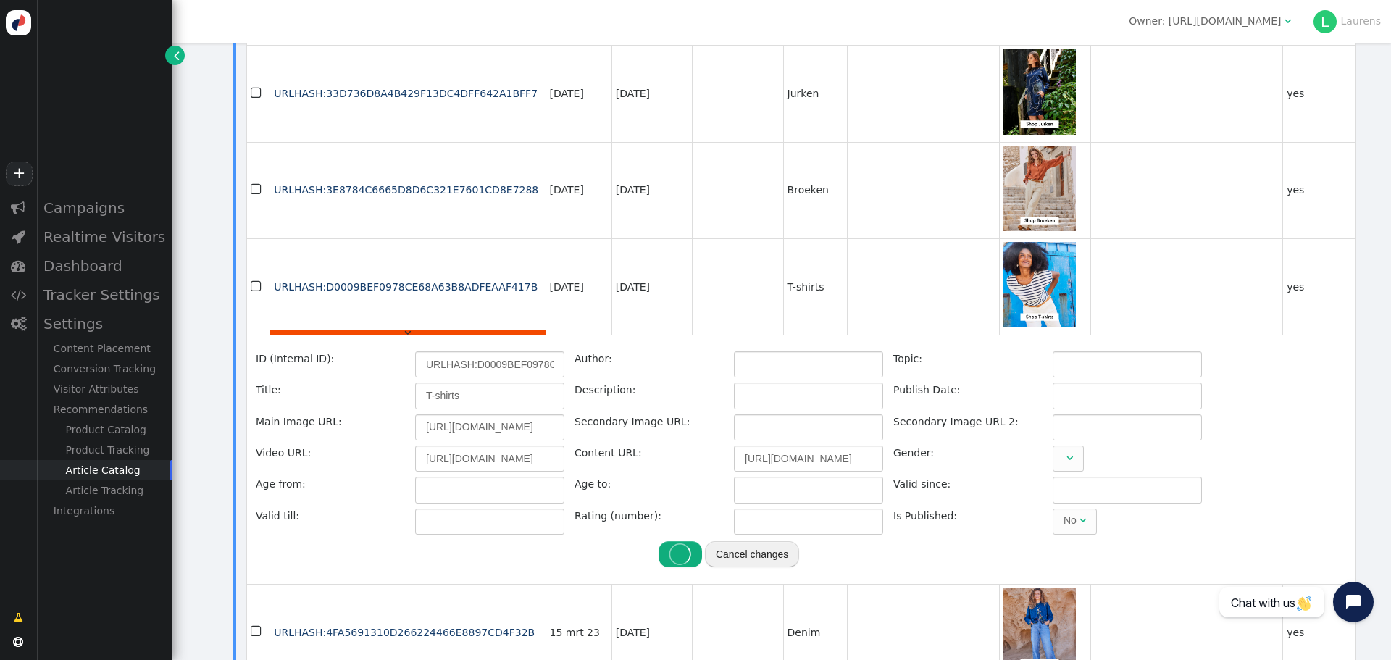
scroll to position [942, 0]
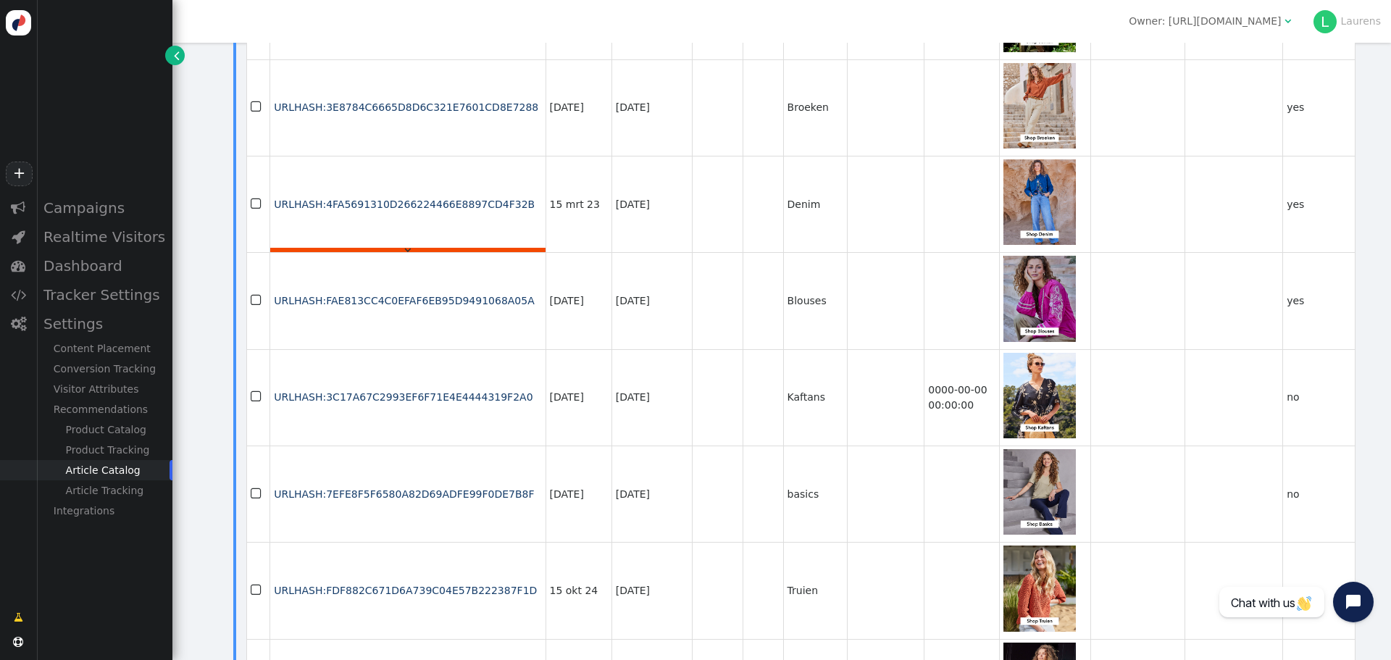
click at [407, 248] on div "" at bounding box center [407, 250] width 275 height 4
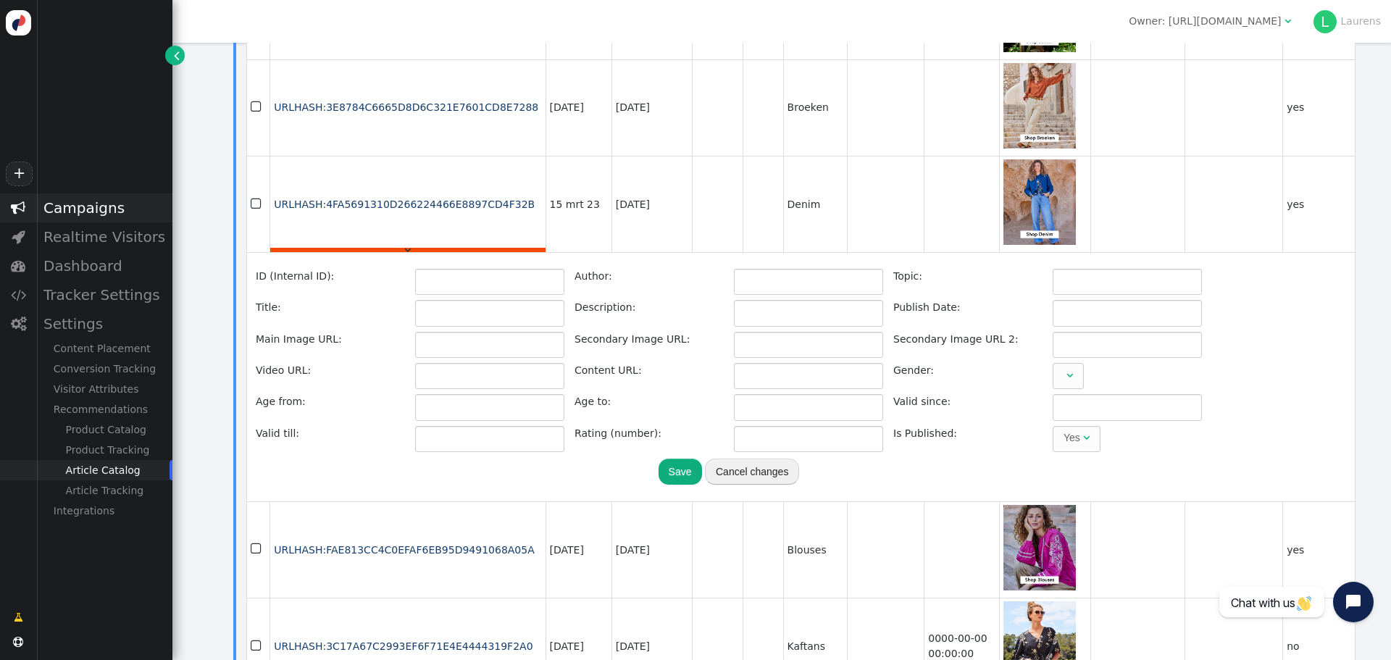
type input "URLHASH:4FA5691310D266224466E8897CD4F32B"
type input "Denim"
type input "https://cdn.personyze.com/upload/5092/26d3980440ea70fa.jpeg"
type input "https://www.didi.nl/nl/collectie/denim/"
click at [483, 332] on input "https://cdn.personyze.com/upload/5092/26d3980440ea70fa.jpeg" at bounding box center [489, 345] width 149 height 26
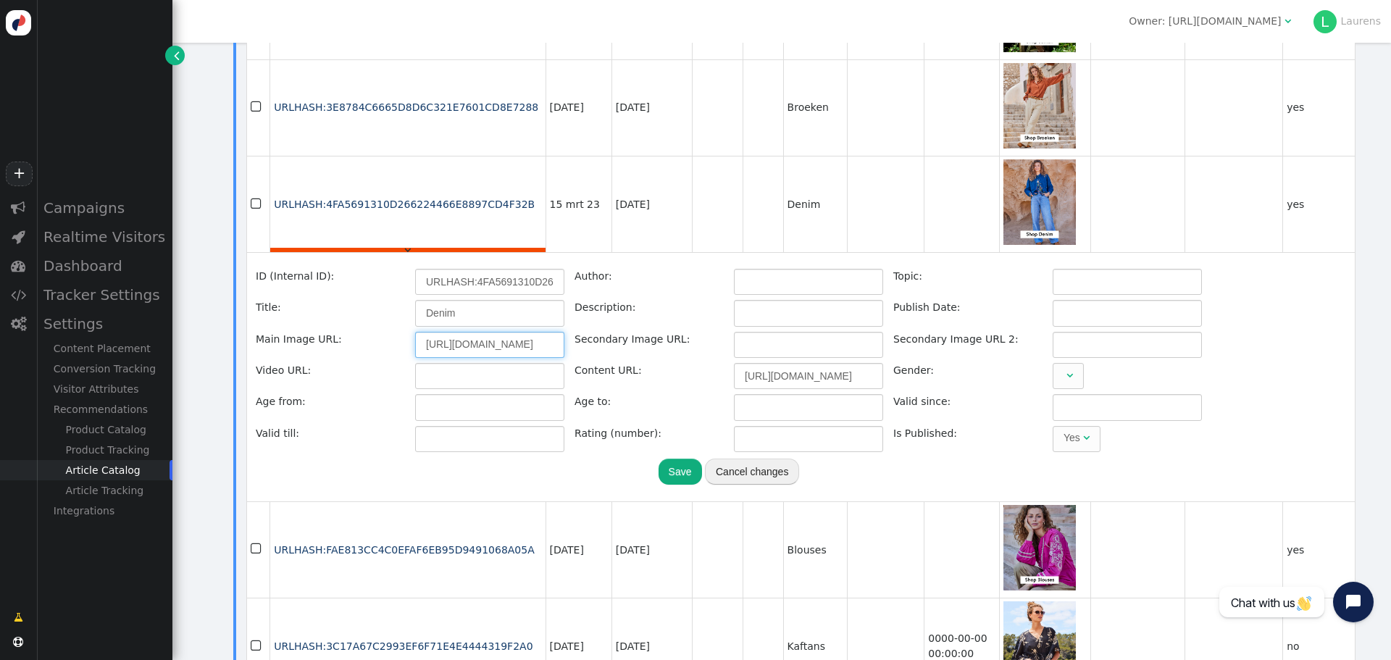
click at [483, 332] on input "https://cdn.personyze.com/upload/5092/26d3980440ea70fa.jpeg" at bounding box center [489, 345] width 149 height 26
paste input "48e0c41620b2c1c3"
type input "https://cdn.personyze.com/upload/5092/48e0c41620b2c1c3.jpeg"
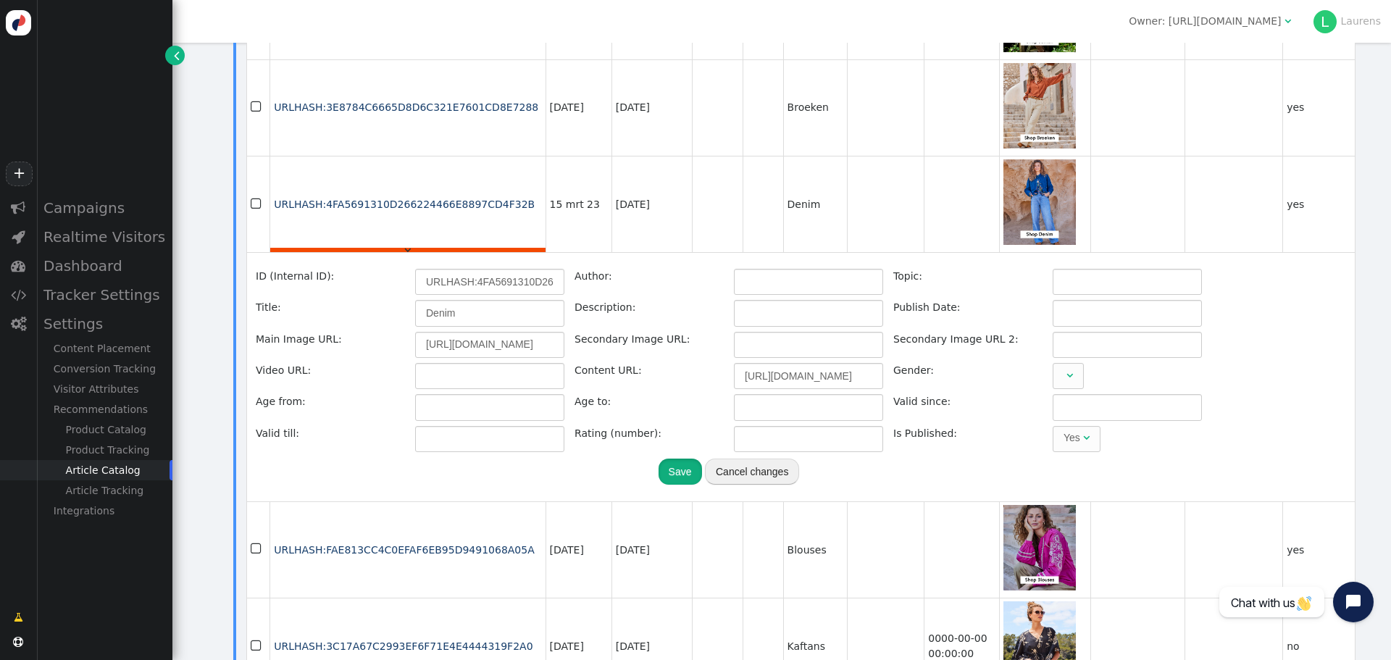
click at [677, 459] on button "Save" at bounding box center [680, 472] width 43 height 26
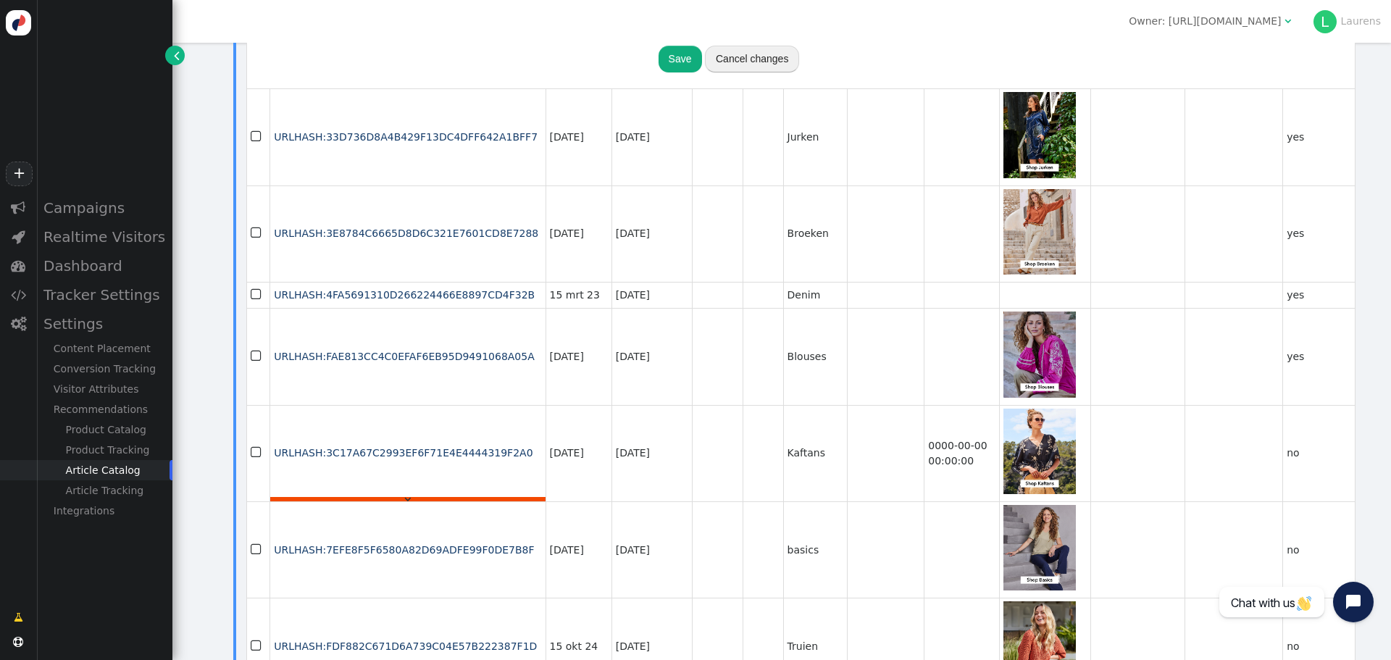
scroll to position [797, 0]
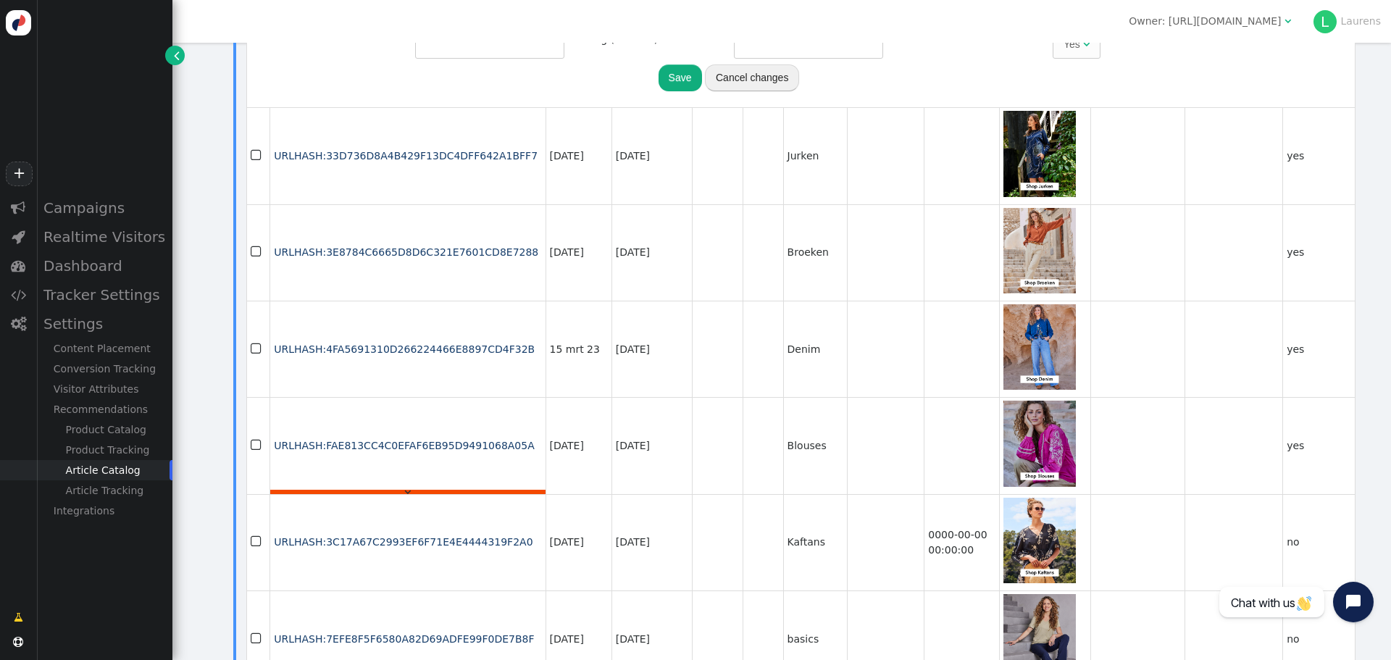
click at [481, 490] on div "" at bounding box center [407, 492] width 275 height 4
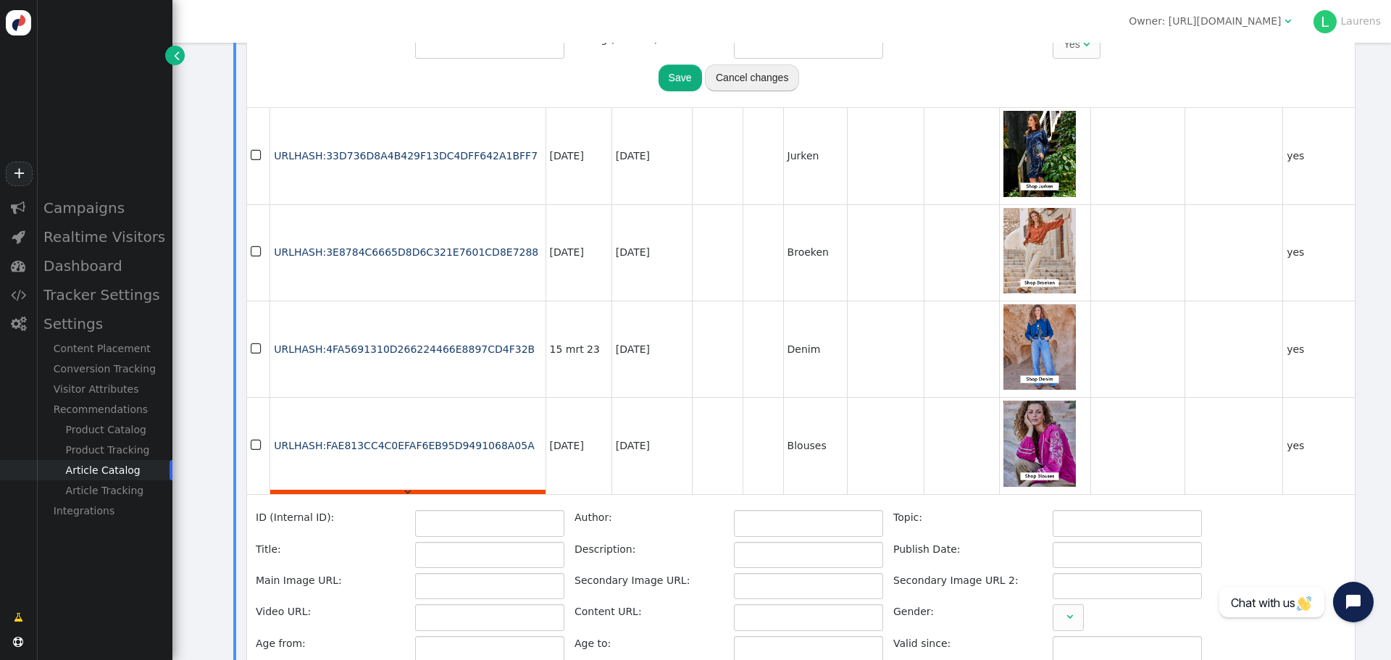
type input "URLHASH:FAE813CC4C0EFAF6EB95D9491068A05A"
type input "Blouses"
type input "https://cdn.personyze.com/upload/5092/49ca4714b71927cd.jpeg"
type input "https://www.didi.nl/nl/collectie/blouses/"
click at [490, 573] on input "https://cdn.personyze.com/upload/5092/49ca4714b71927cd.jpeg" at bounding box center [489, 586] width 149 height 26
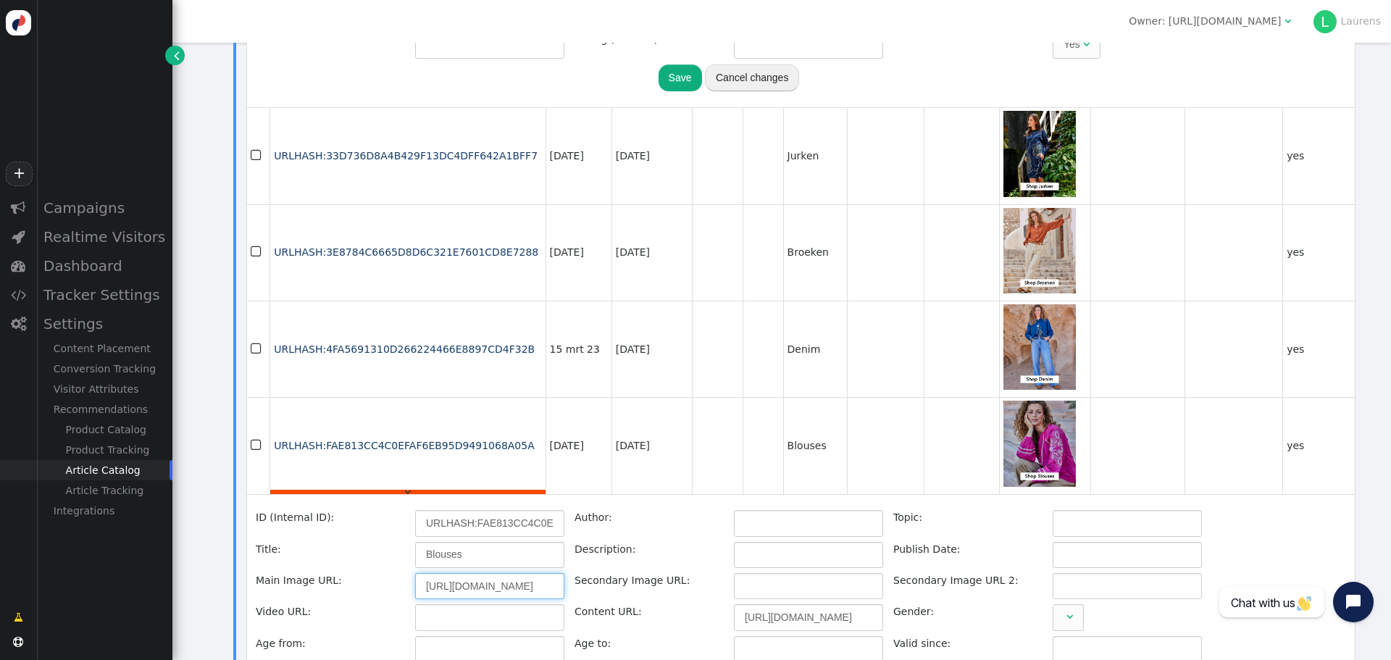
click at [490, 573] on input "https://cdn.personyze.com/upload/5092/49ca4714b71927cd.jpeg" at bounding box center [489, 586] width 149 height 26
paste input "fec66987e3b0632a"
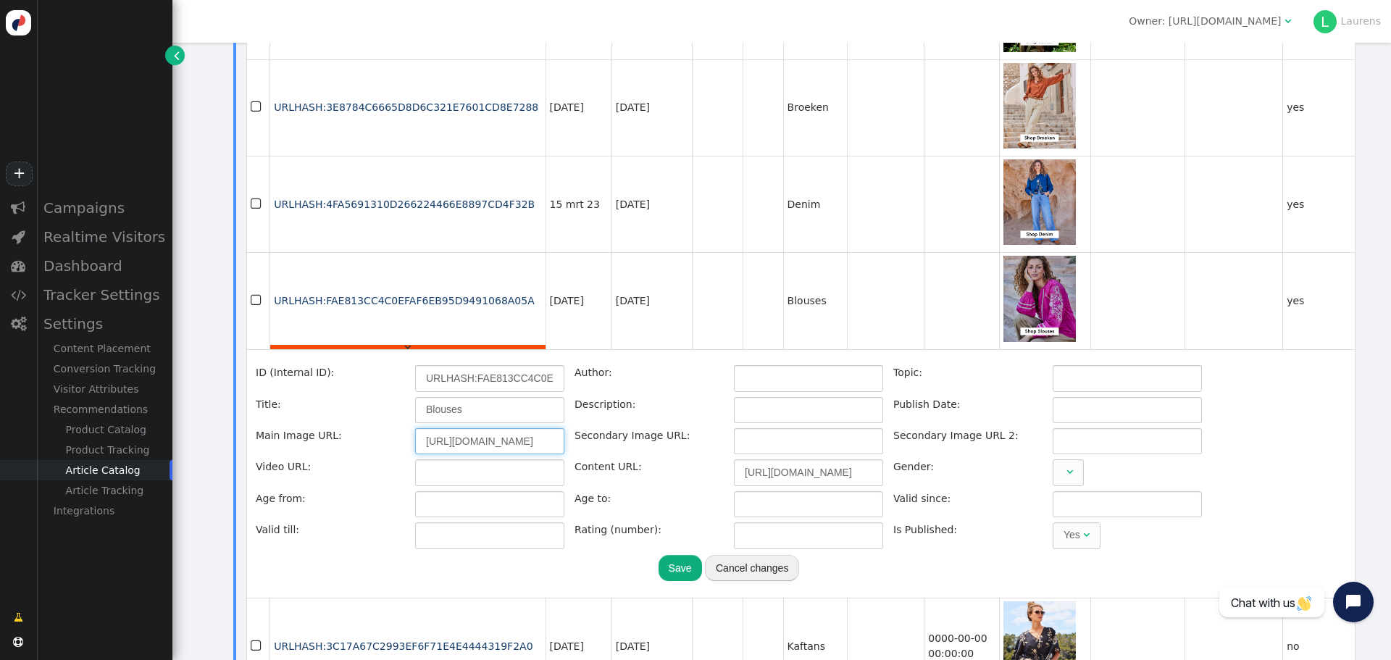
type input "https://cdn.personyze.com/upload/5092/fec66987e3b0632a.jpeg"
click at [669, 555] on button "Save" at bounding box center [680, 568] width 43 height 26
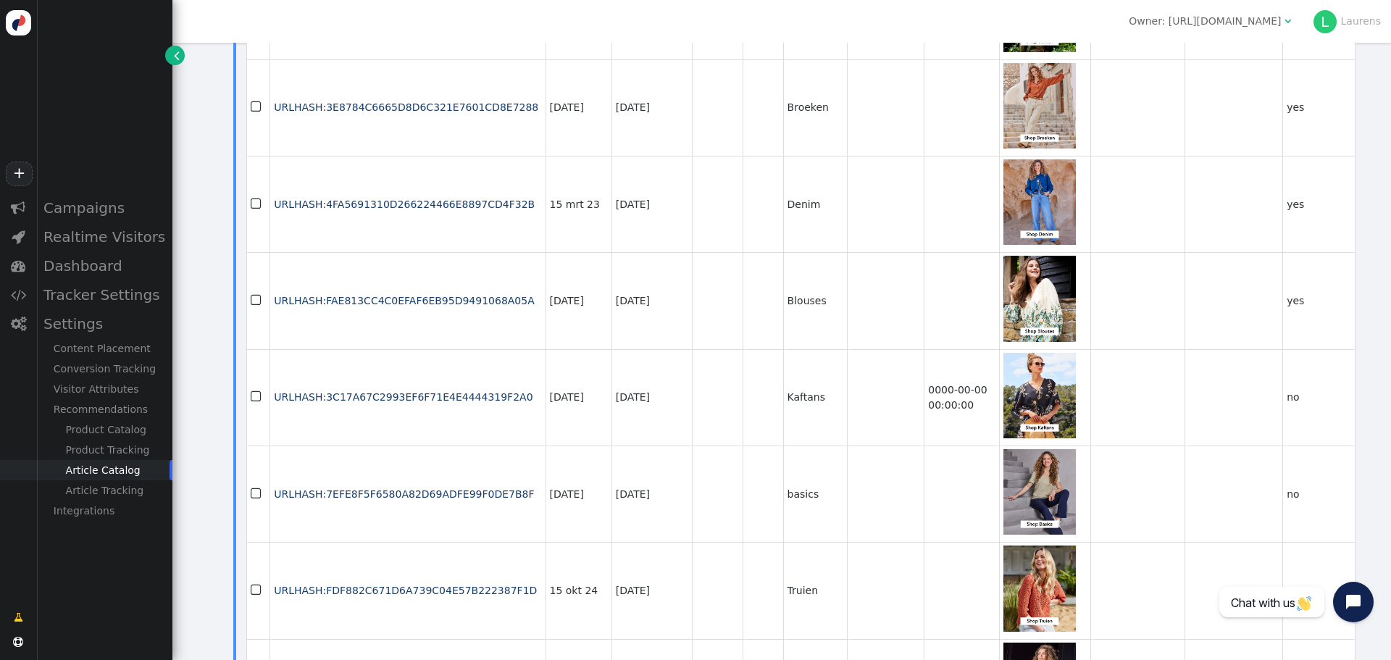
scroll to position [1014, 0]
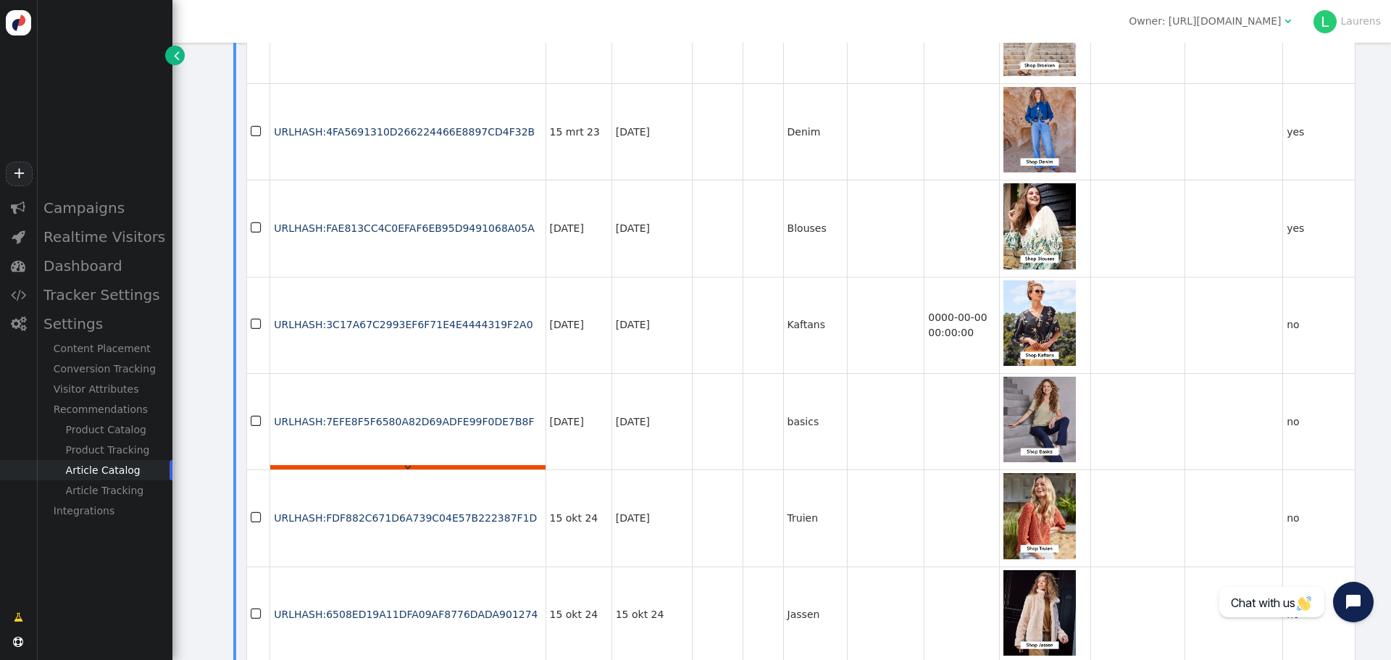
click at [442, 465] on div "" at bounding box center [407, 467] width 275 height 4
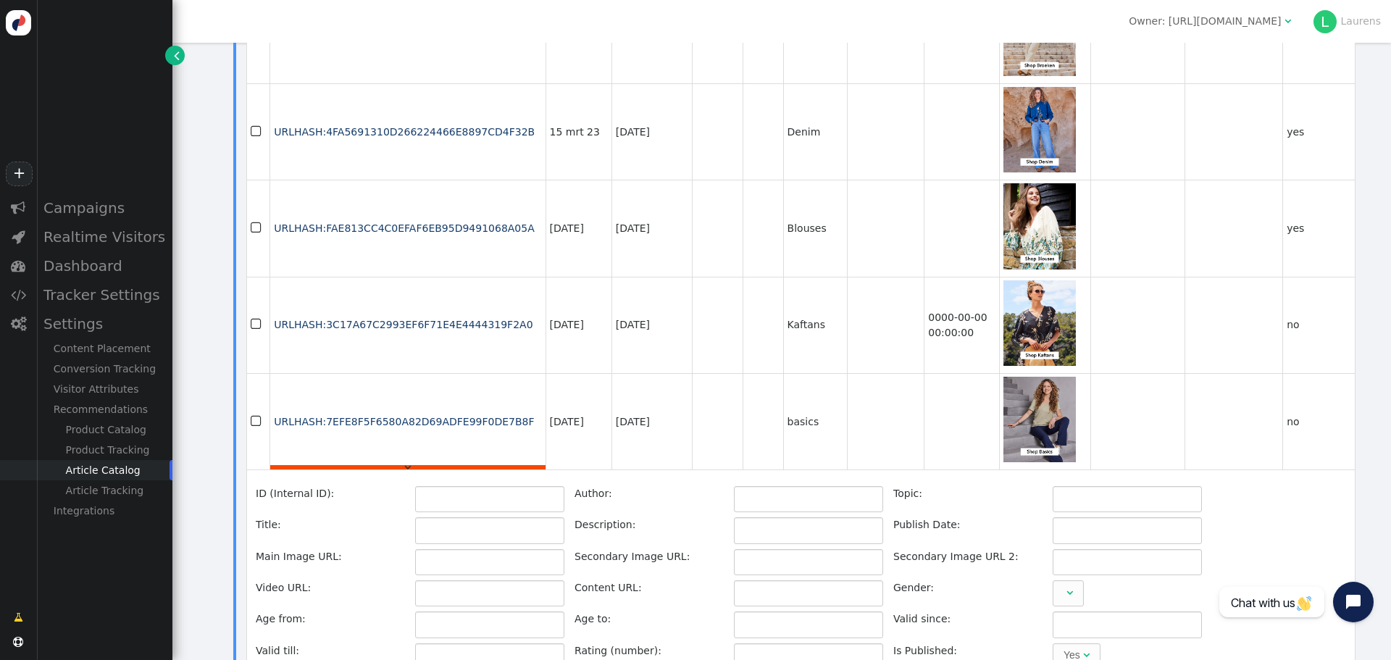
type input "URLHASH:7EFE8F5F6580A82D69ADFE99F0DE7B8F"
type input "basics"
type input "https://d15k2d11r6t6rl.cloudfront.net/public/_thumbs/Integrators/0efd6ff7-ba1f-…"
type input "https://www.didi.nl/nl/collectie/basics/?utm_content=email-categorieaanbeveling"
type input "https://www.didi.nl/nl/collectie/basics/"
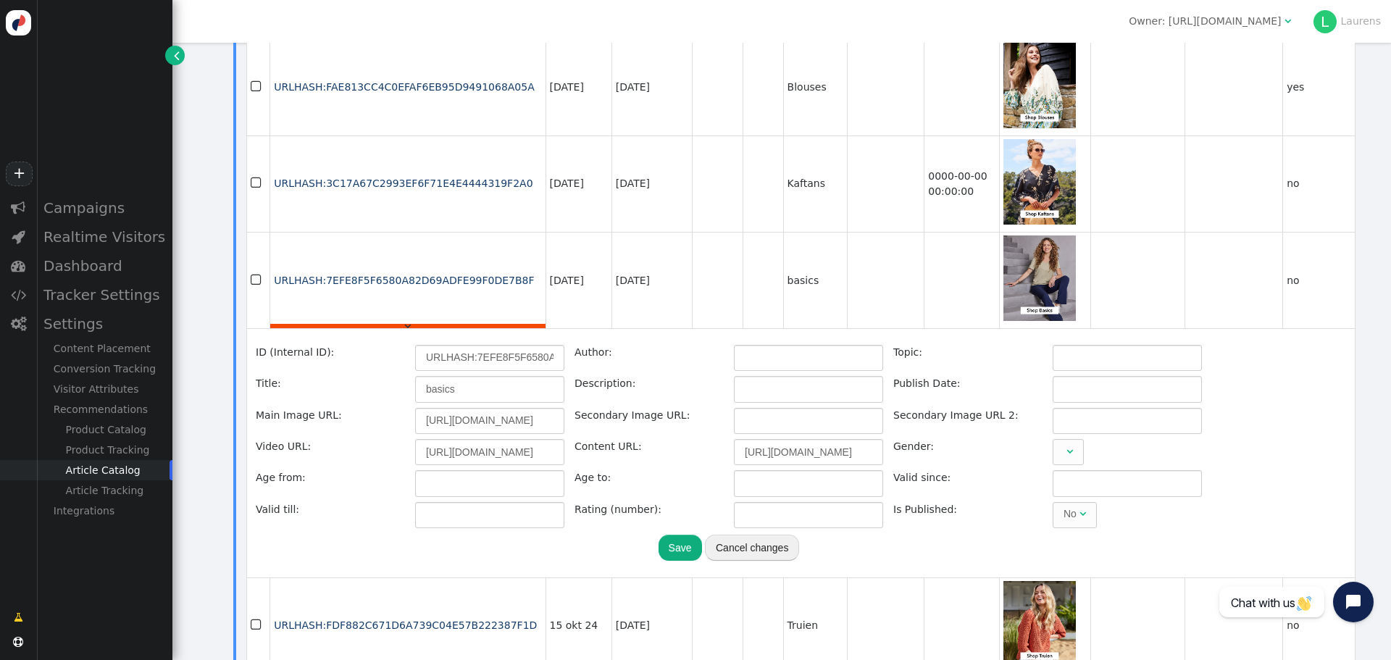
scroll to position [1159, 0]
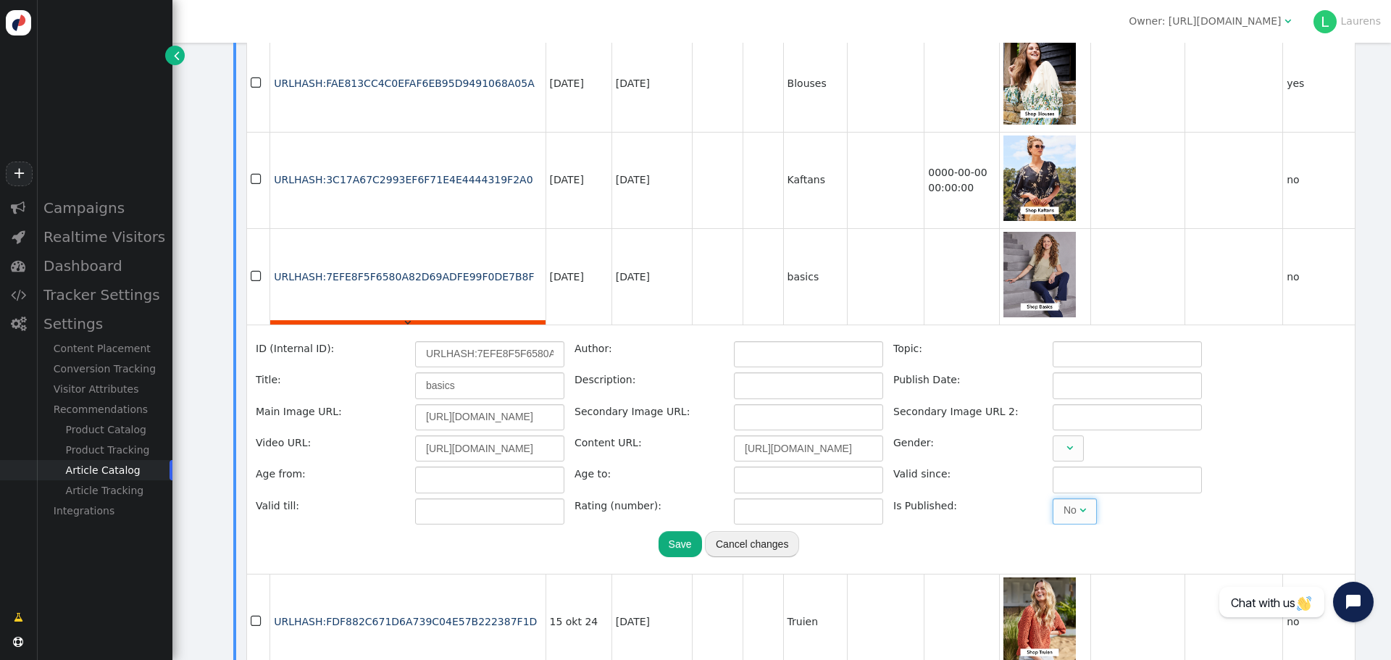
click at [1072, 501] on span "No " at bounding box center [1075, 511] width 44 height 26
click at [488, 435] on input "https://www.didi.nl/nl/collectie/basics/?utm_content=email-categorieaanbeveling" at bounding box center [489, 448] width 149 height 26
click at [490, 404] on input "https://d15k2d11r6t6rl.cloudfront.net/public/_thumbs/Integrators/0efd6ff7-ba1f-…" at bounding box center [489, 417] width 149 height 26
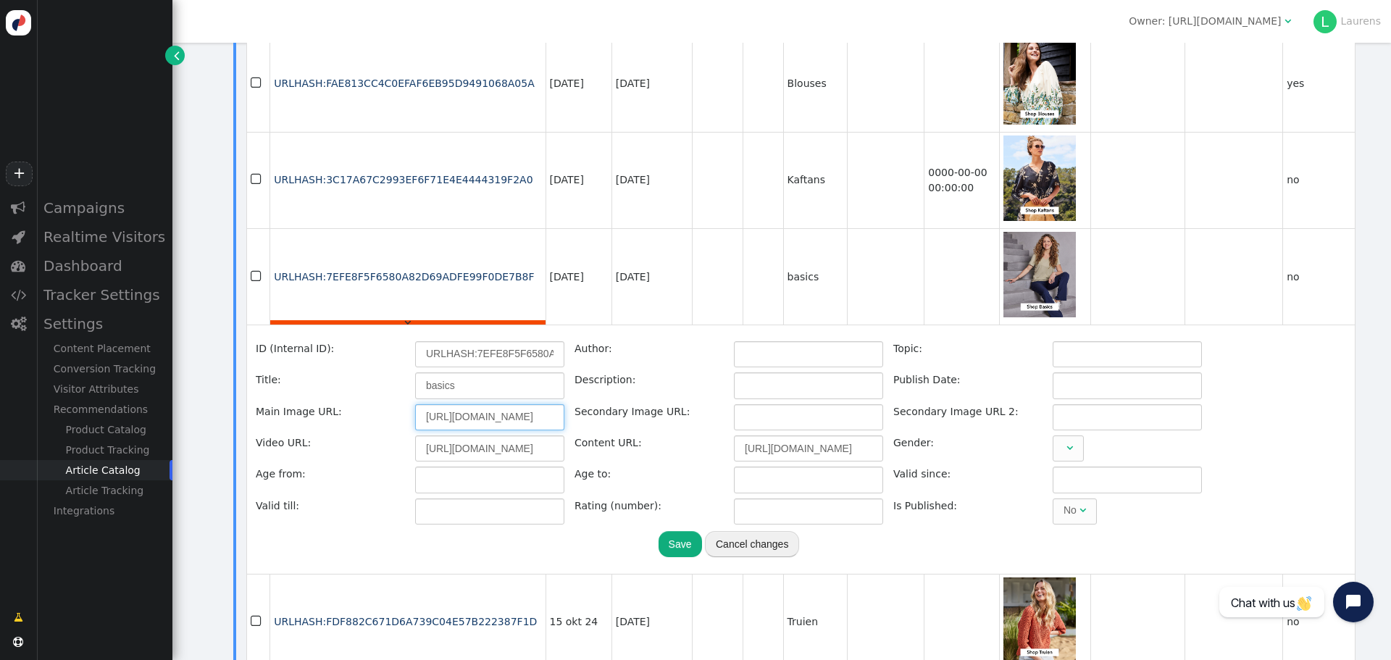
click at [490, 404] on input "https://d15k2d11r6t6rl.cloudfront.net/public/_thumbs/Integrators/0efd6ff7-ba1f-…" at bounding box center [489, 417] width 149 height 26
paste input "cdn.personyze.com/upload/5092/68105ee6eb97df96.jpeg"
type input "https://cdn.personyze.com/upload/5092/68105ee6eb97df96.jpeg"
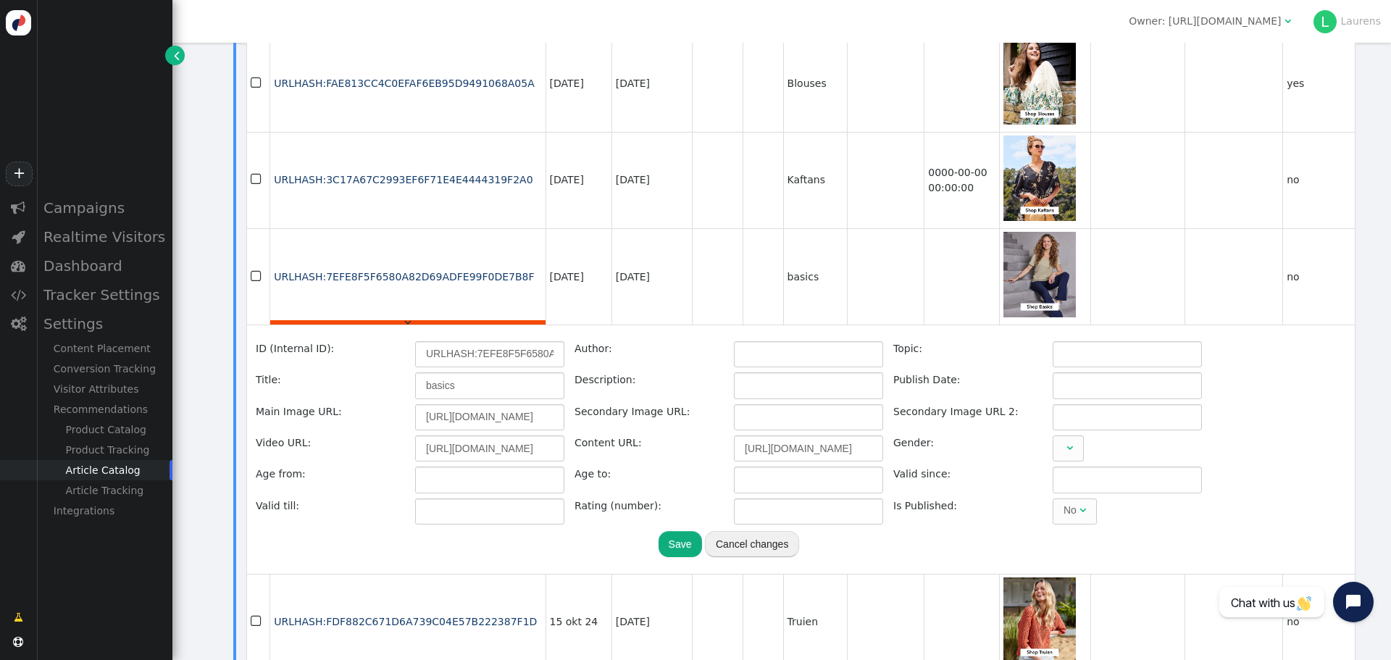
click at [668, 531] on button "Save" at bounding box center [680, 544] width 43 height 26
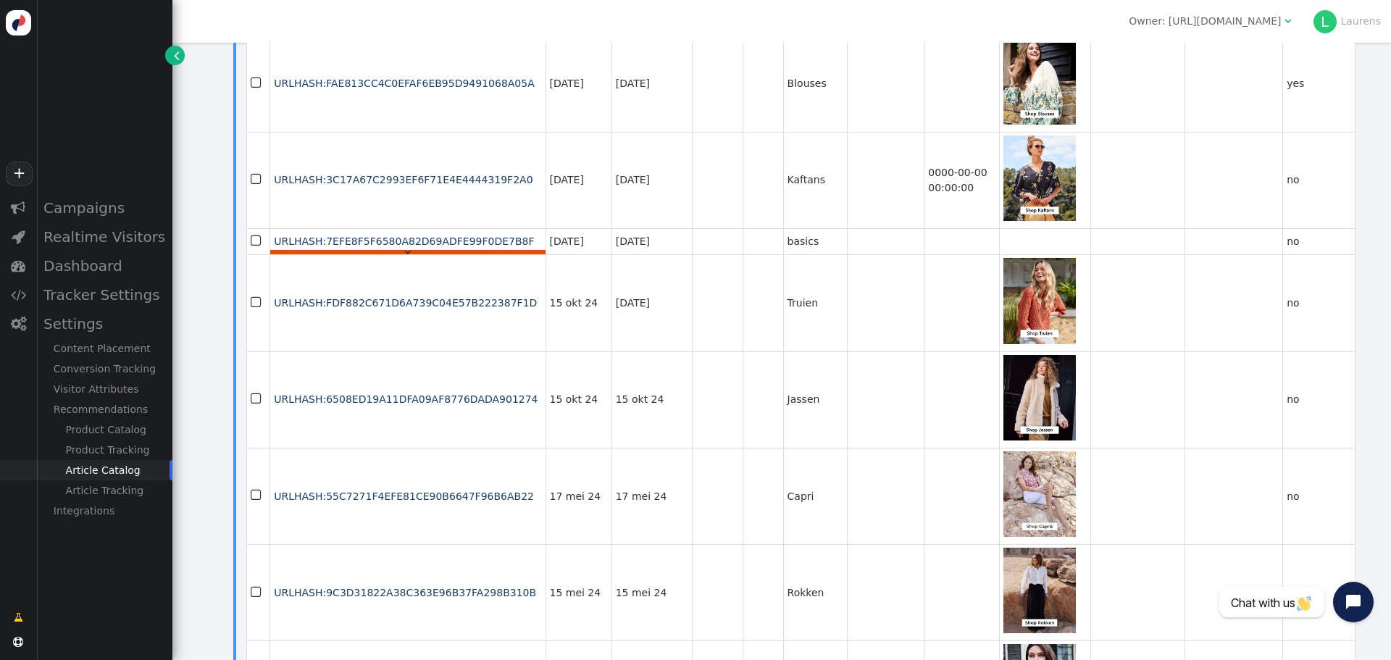
click at [435, 254] on div "" at bounding box center [407, 252] width 275 height 4
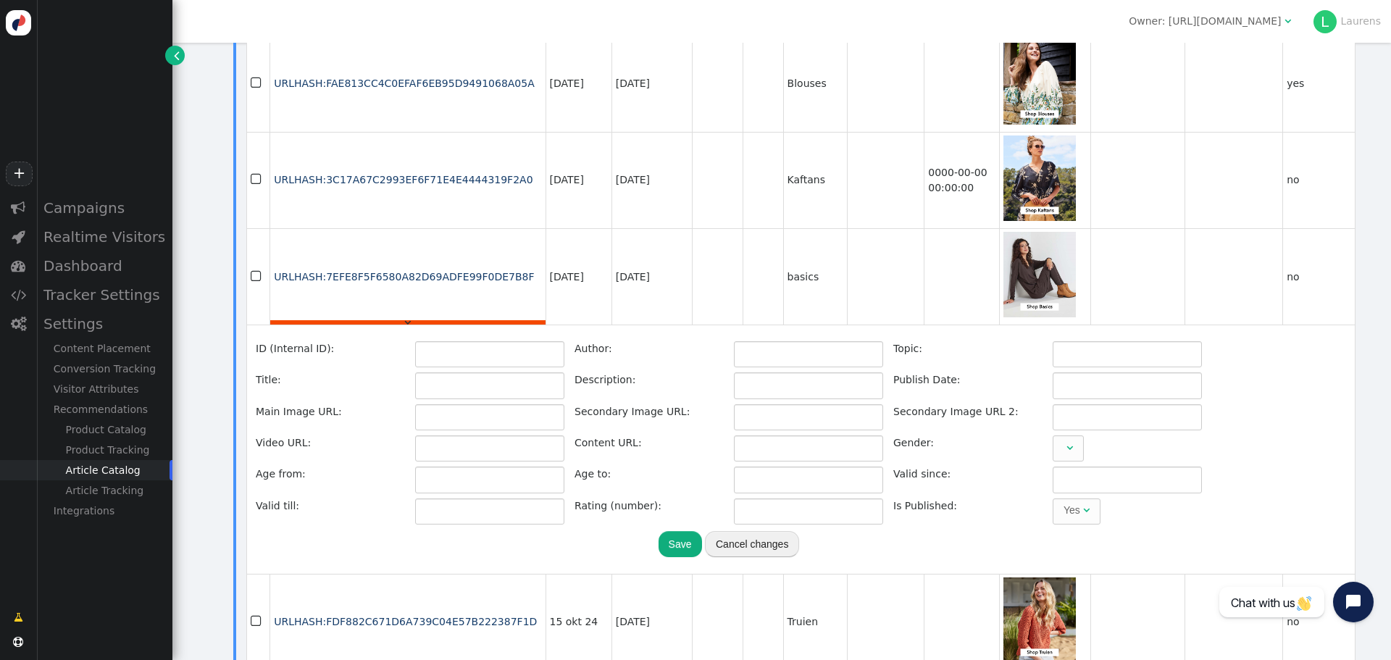
type input "URLHASH:7EFE8F5F6580A82D69ADFE99F0DE7B8F"
type input "basics"
type input "https://cdn.personyze.com/upload/5092/68105ee6eb97df96.jpeg"
type input "https://www.didi.nl/nl/collectie/basics/?utm_content=email-categorieaanbeveling"
type input "https://www.didi.nl/nl/collectie/basics/"
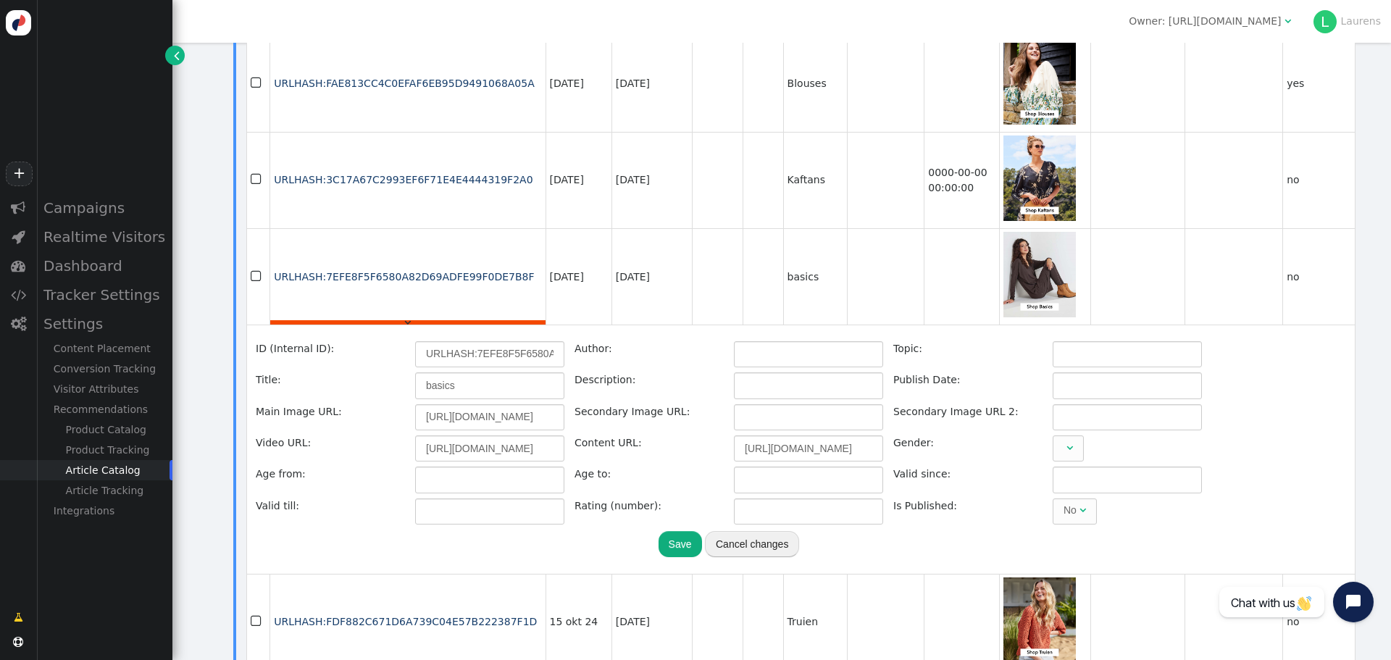
click at [1076, 503] on div "No" at bounding box center [1070, 510] width 13 height 15
click at [666, 531] on button "Save" at bounding box center [680, 544] width 43 height 26
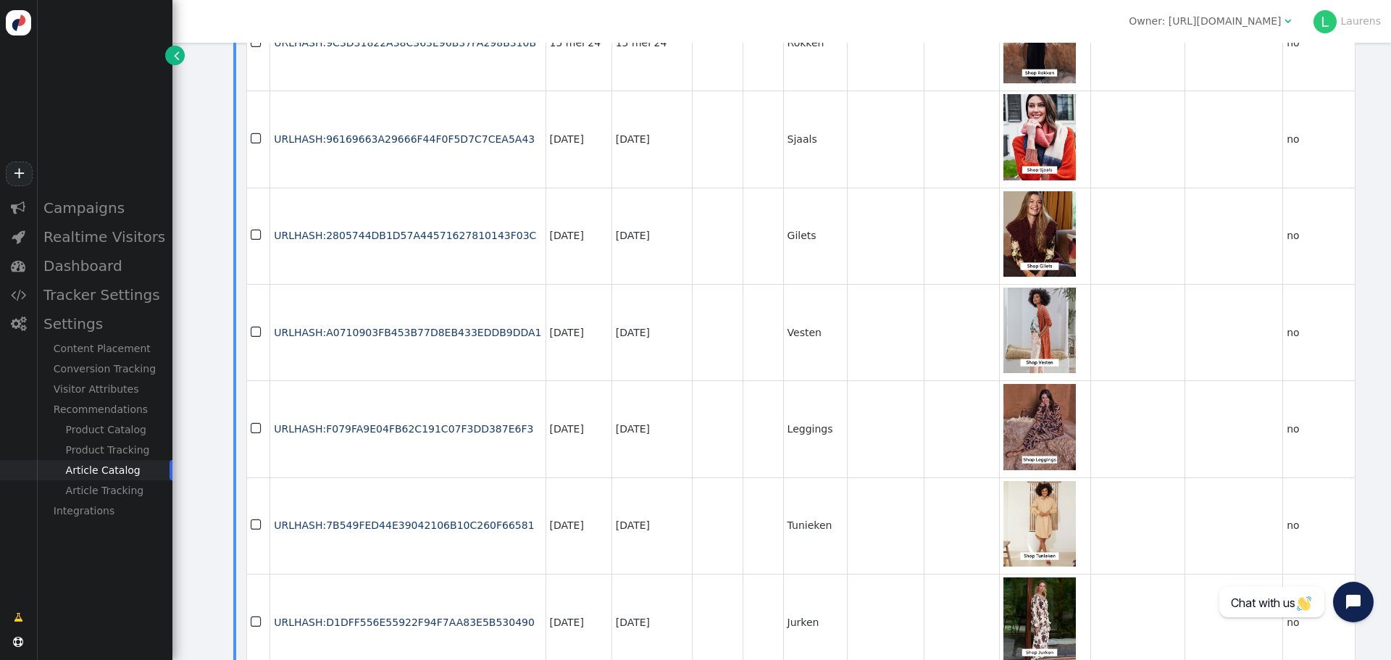
scroll to position [1777, 0]
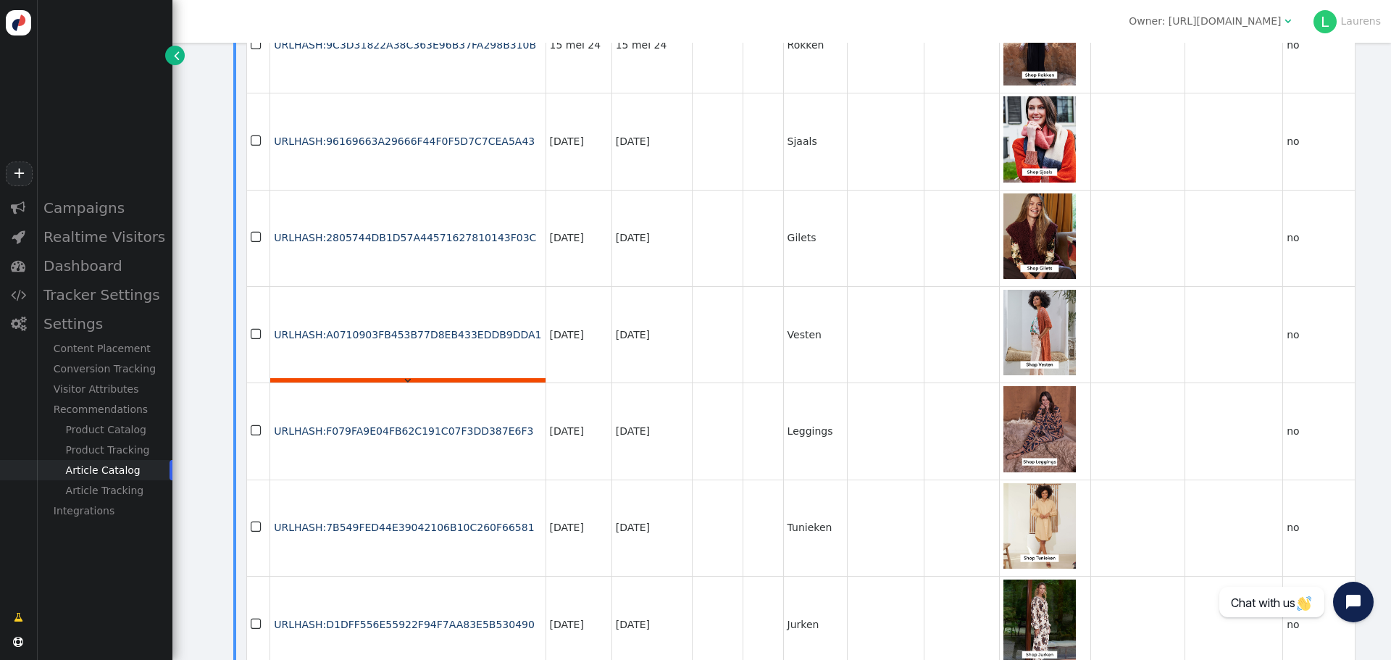
click at [430, 353] on td "URLHASH:A0710903FB453B77D8EB433EDDB9DDA1 " at bounding box center [407, 334] width 275 height 96
click at [429, 378] on div "" at bounding box center [407, 380] width 275 height 4
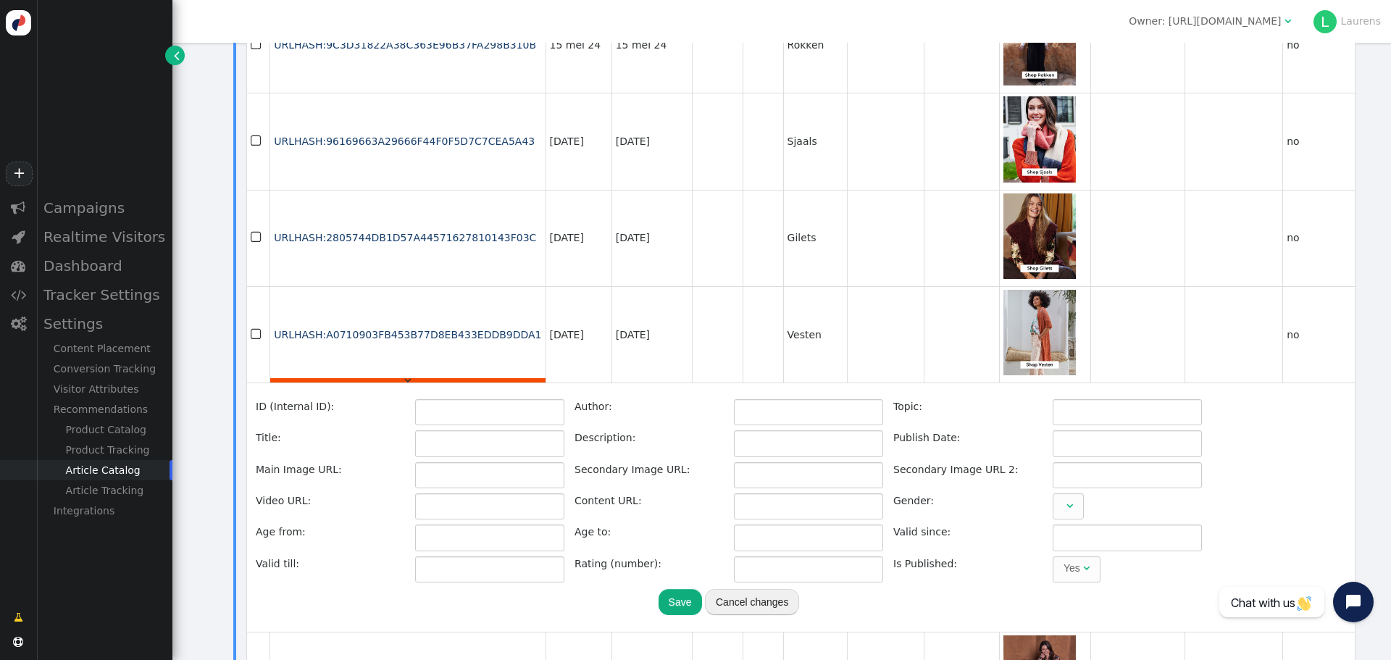
type input "URLHASH:A0710903FB453B77D8EB433EDDB9DDA1"
type input "Vesten"
type input "https://cdn.personyze.com/upload/5092/f0c22675726fd156.jpeg"
type input "https://www.didi.nl/nl/collectie/truien-en-vesten/vesten/"
click at [475, 462] on input "https://cdn.personyze.com/upload/5092/f0c22675726fd156.jpeg" at bounding box center [489, 475] width 149 height 26
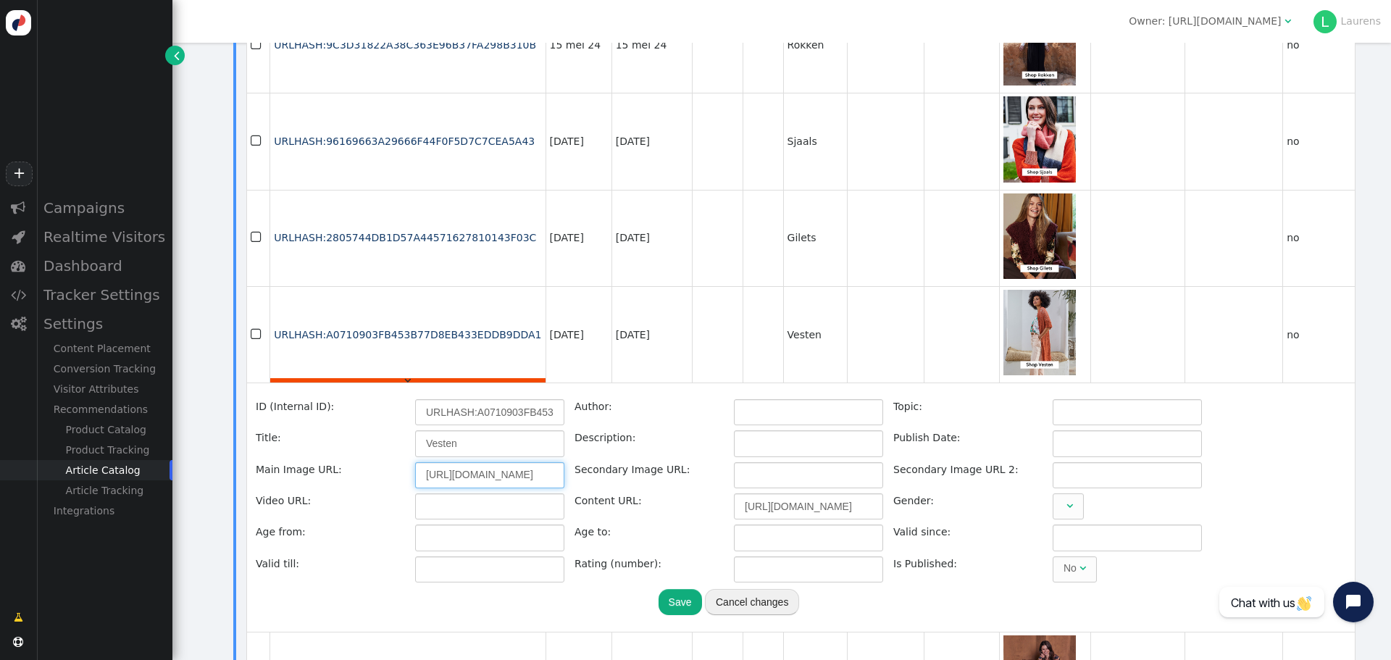
click at [475, 462] on input "https://cdn.personyze.com/upload/5092/f0c22675726fd156.jpeg" at bounding box center [489, 475] width 149 height 26
paste input "88f8ea66fcb383e3"
type input "https://cdn.personyze.com/upload/5092/88f8ea66fcb383e3.jpeg"
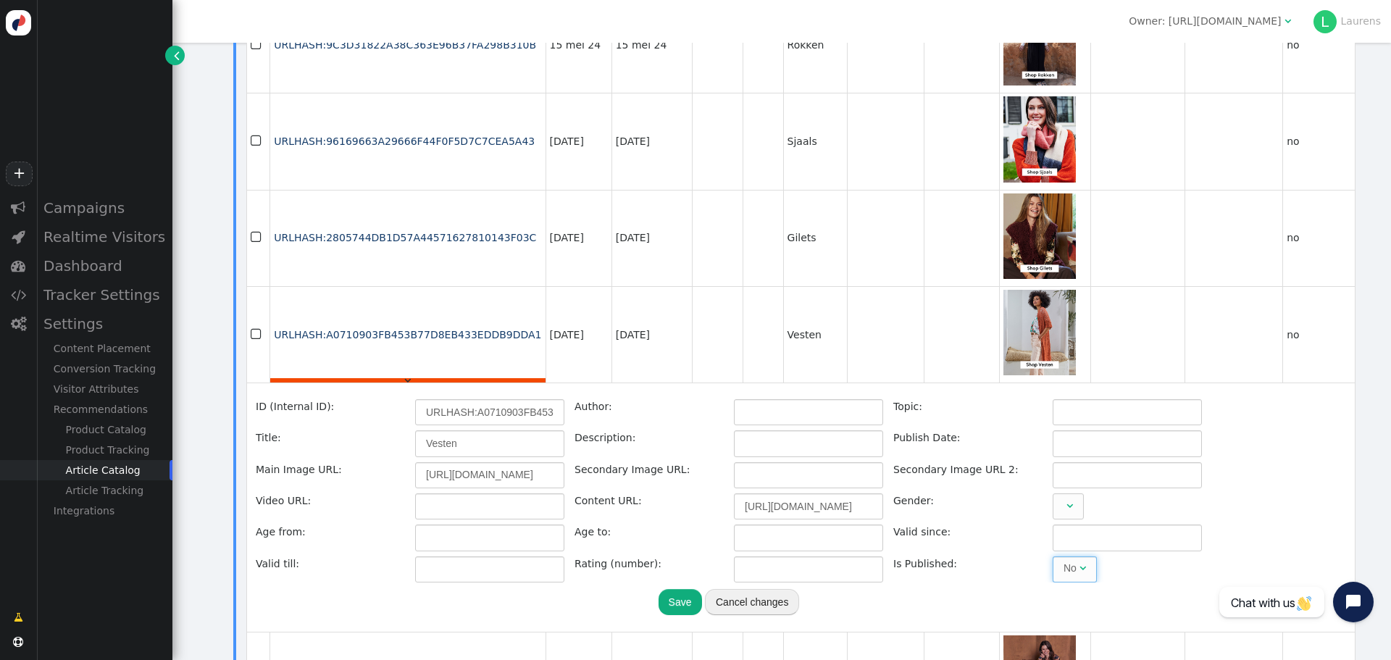
click at [1082, 563] on span "" at bounding box center [1083, 568] width 7 height 10
click at [686, 589] on button "Save" at bounding box center [680, 602] width 43 height 26
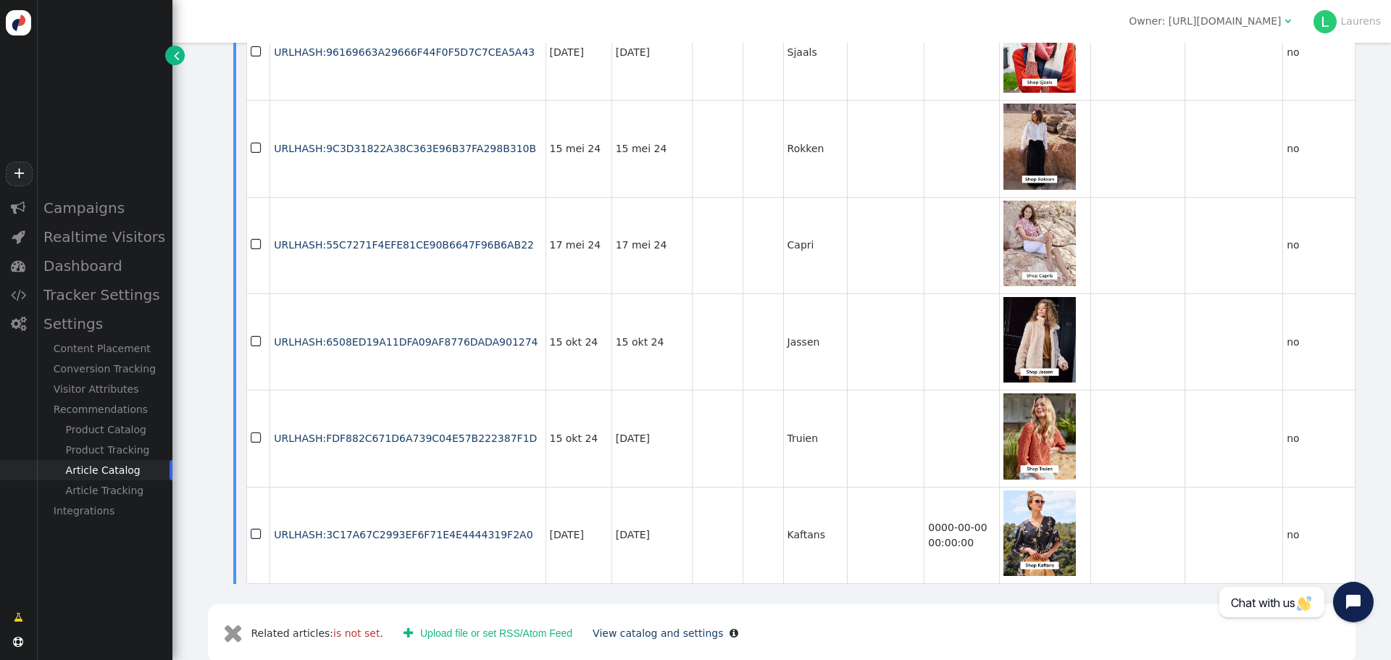
scroll to position [2067, 0]
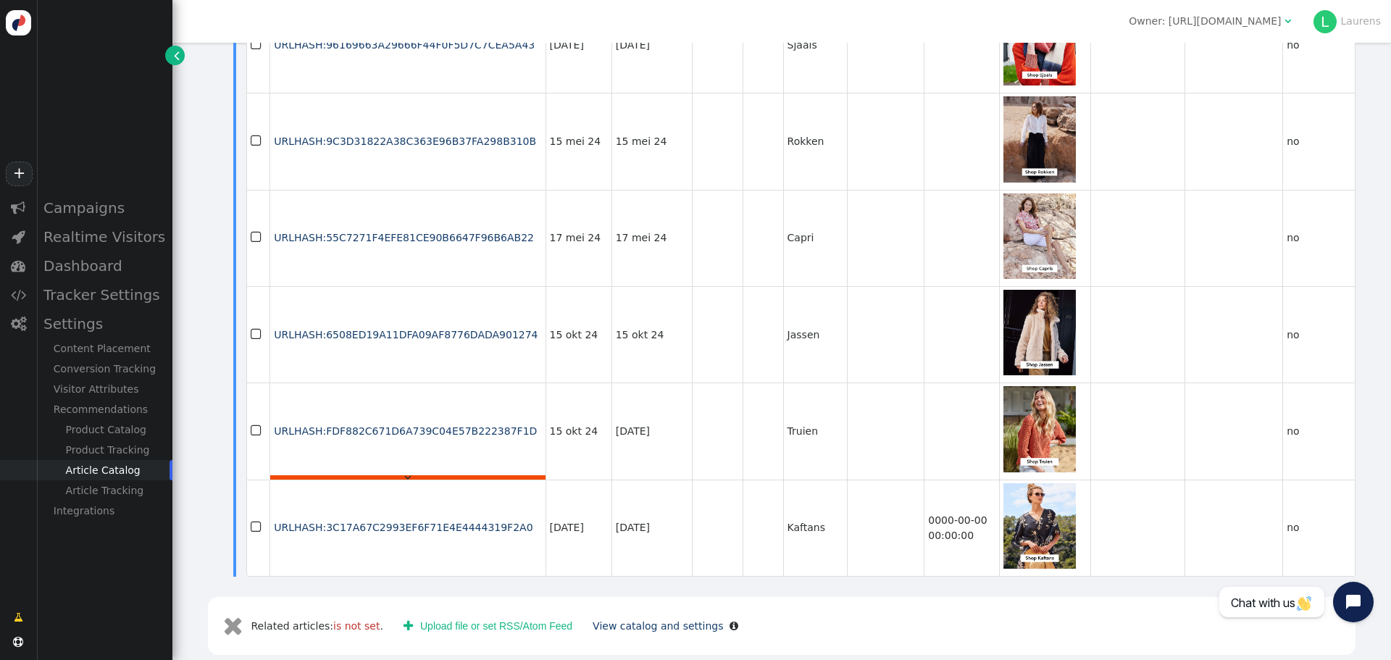
click at [463, 475] on div "" at bounding box center [407, 477] width 275 height 4
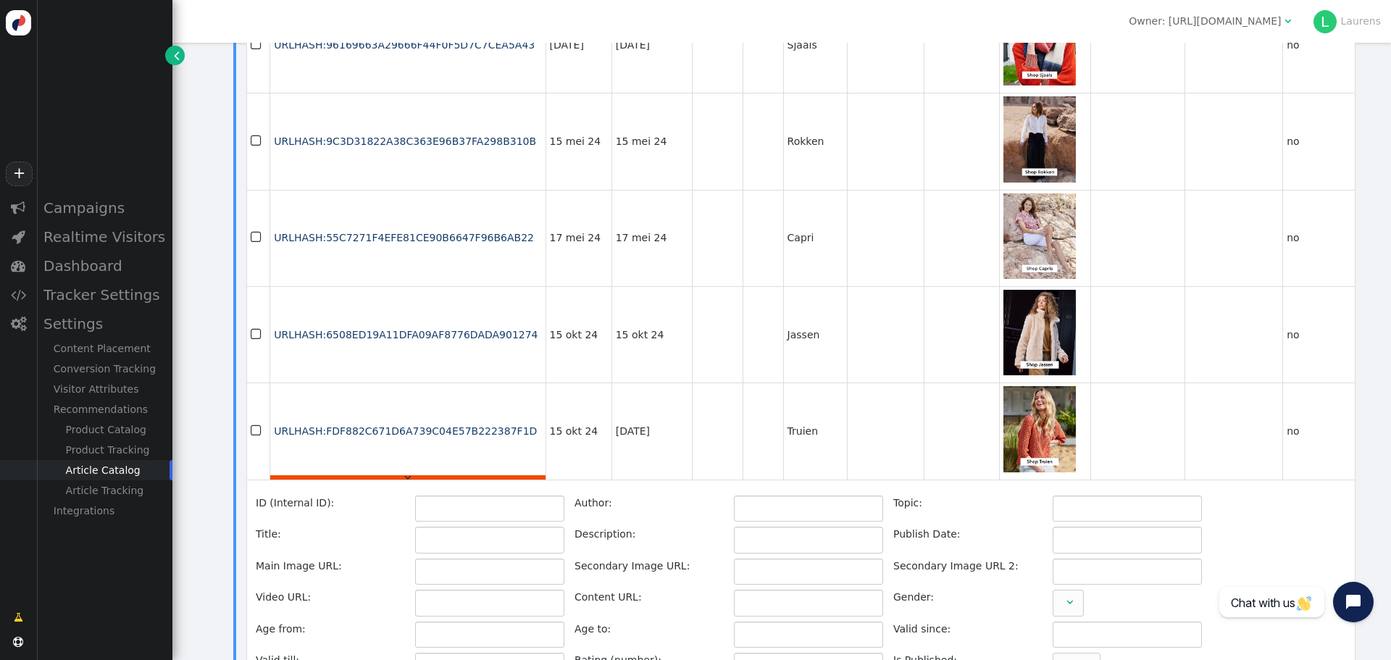
type input "URLHASH:FDF882C671D6A739C04E57B222387F1D"
type input "Truien"
type input "https://cdn.personyze.com/upload/5092/9abb1e539c3ce46f.jpeg"
type input "https://www.didi.nl/nl/collectie/truien-en-vesten/truien/"
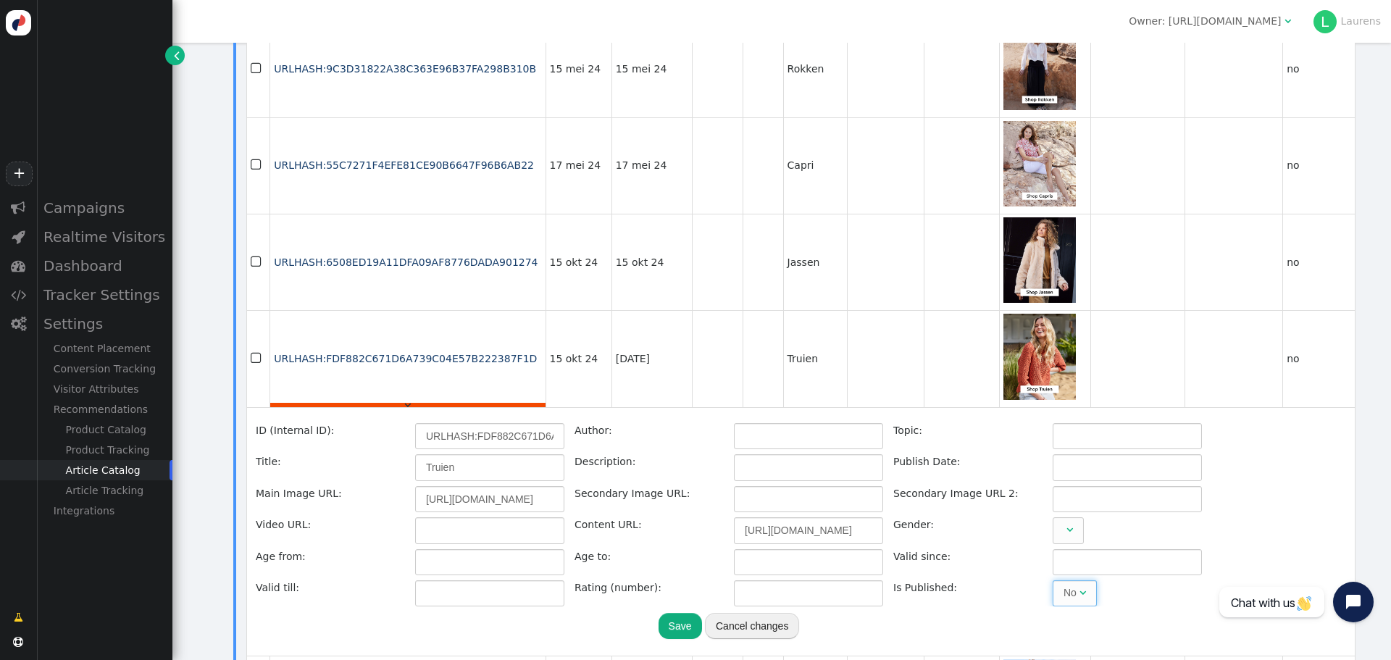
click at [1076, 580] on span "No " at bounding box center [1075, 593] width 44 height 26
click at [466, 486] on input "https://cdn.personyze.com/upload/5092/9abb1e539c3ce46f.jpeg" at bounding box center [489, 499] width 149 height 26
drag, startPoint x: 466, startPoint y: 470, endPoint x: 517, endPoint y: 496, distance: 56.7
click at [467, 486] on input "https://cdn.personyze.com/upload/5092/9abb1e539c3ce46f.jpeg" at bounding box center [489, 499] width 149 height 26
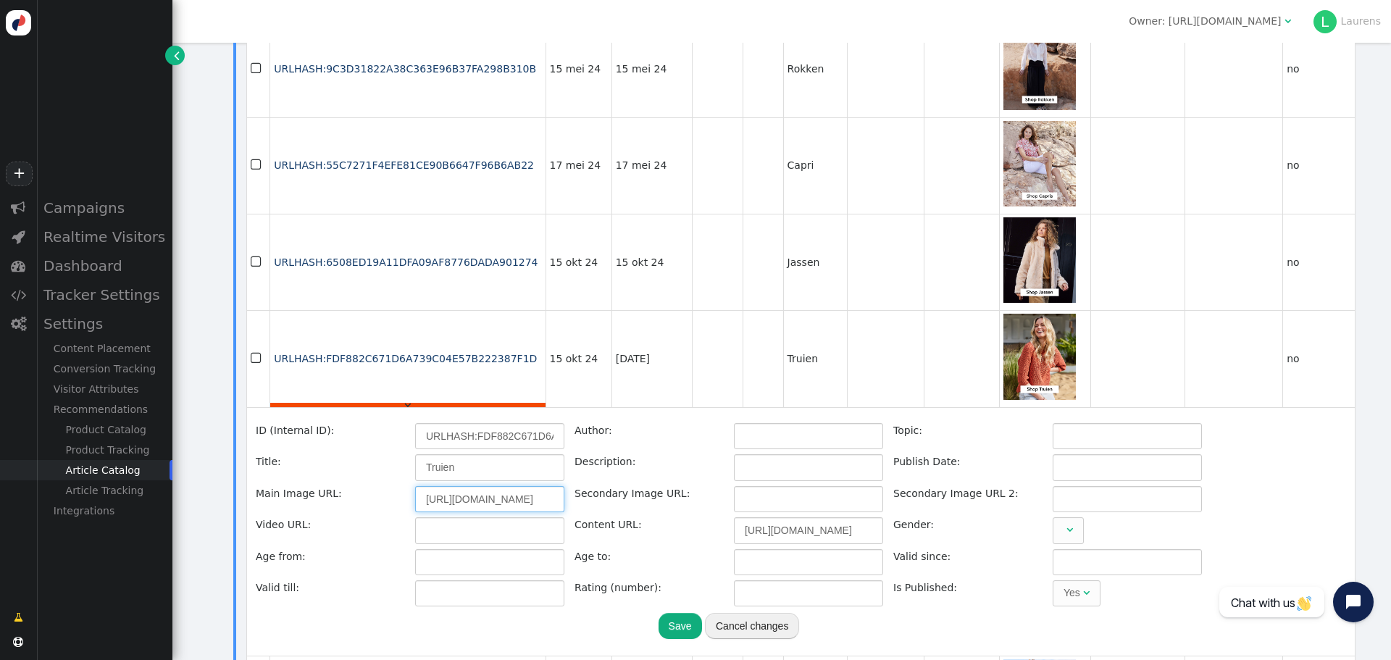
paste input "def27befd8b619e1"
type input "https://cdn.personyze.com/upload/5092/def27befd8b619e1.jpeg"
click at [671, 613] on button "Save" at bounding box center [680, 626] width 43 height 26
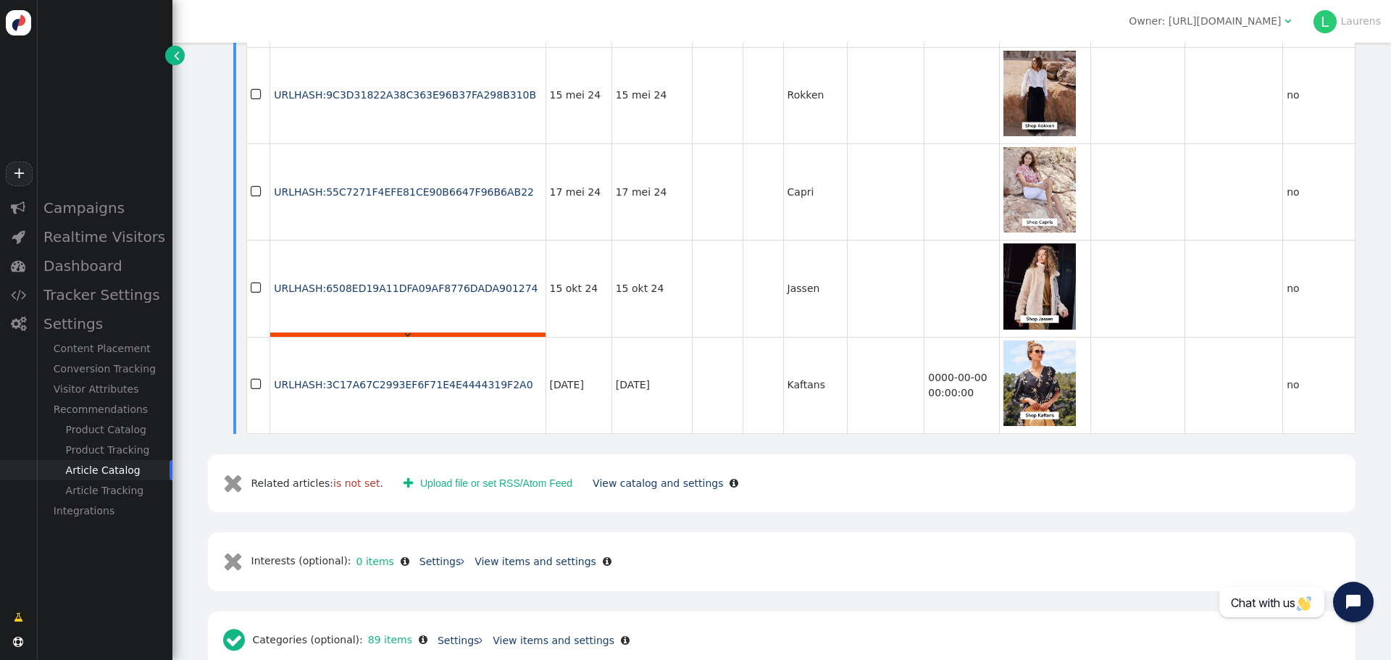
click at [449, 337] on div "" at bounding box center [407, 335] width 275 height 4
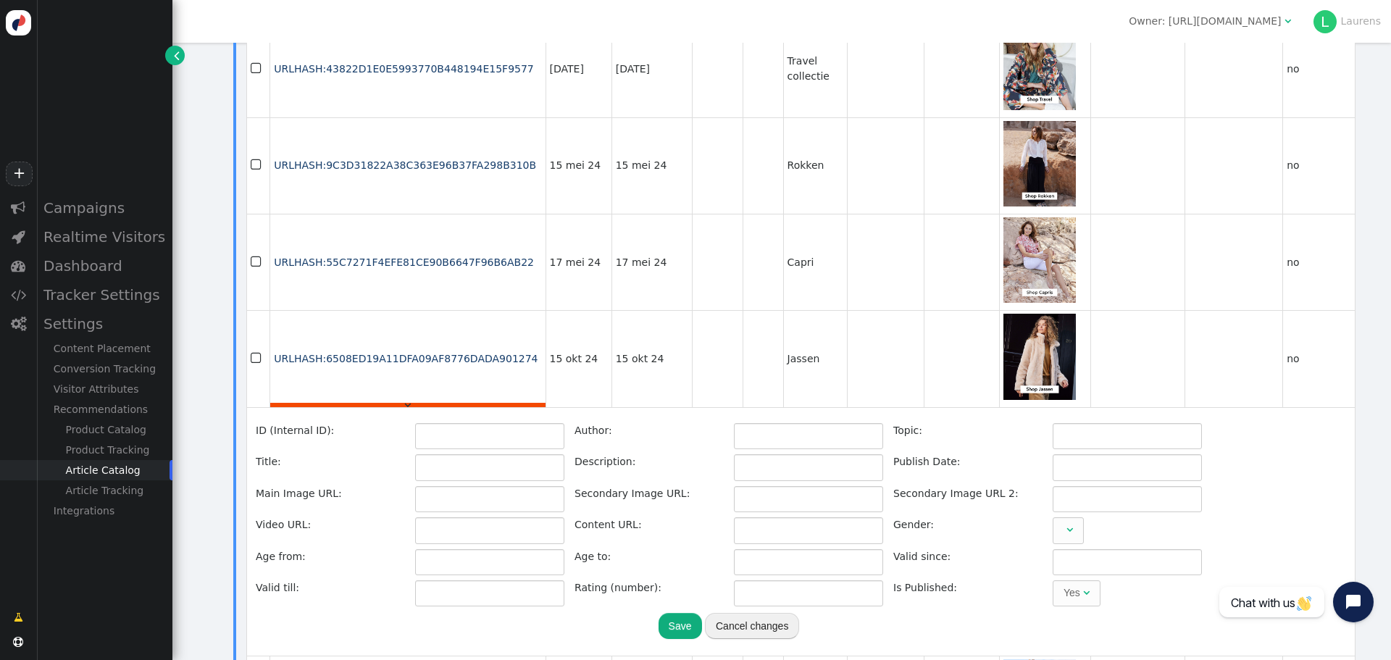
type input "URLHASH:6508ED19A11DFA09AF8776DADA901274"
type input "Jassen"
type input "https://cdn.personyze.com/upload/5092/e536533ddcb6a0ba.jpeg"
type input "https://www.didi.nl/nl/collectie/jassen/"
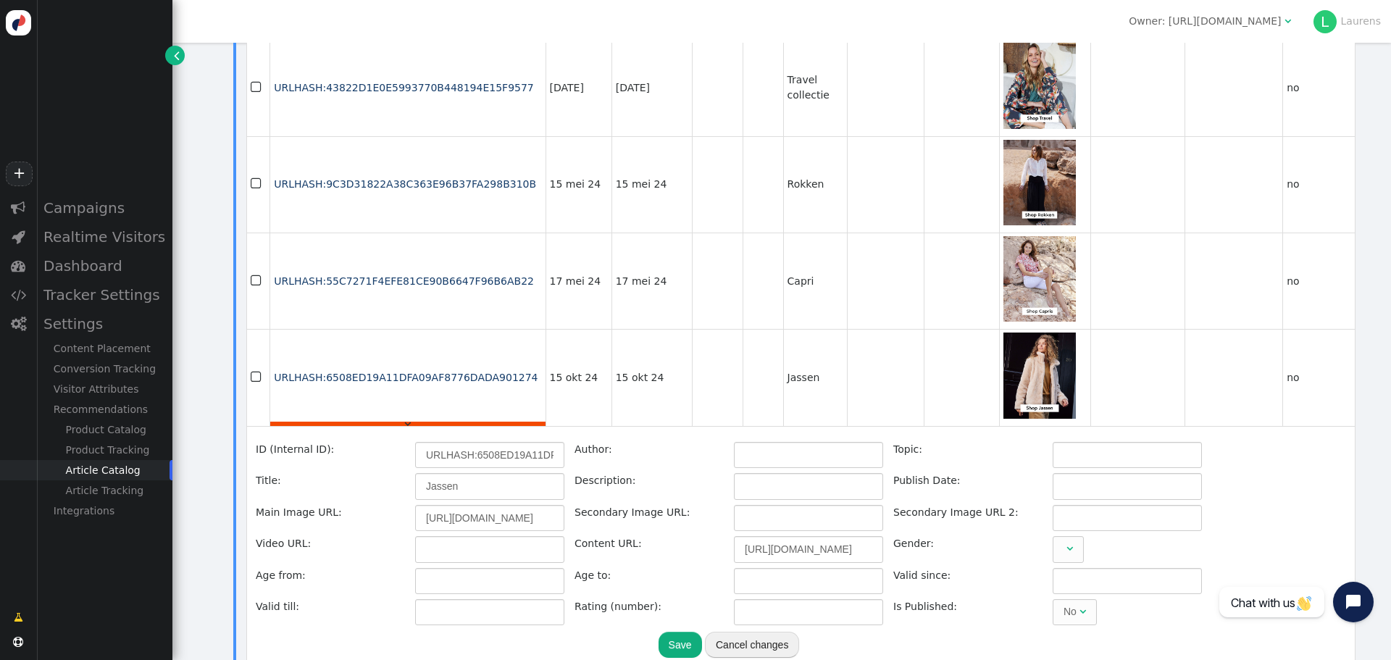
scroll to position [2212, 0]
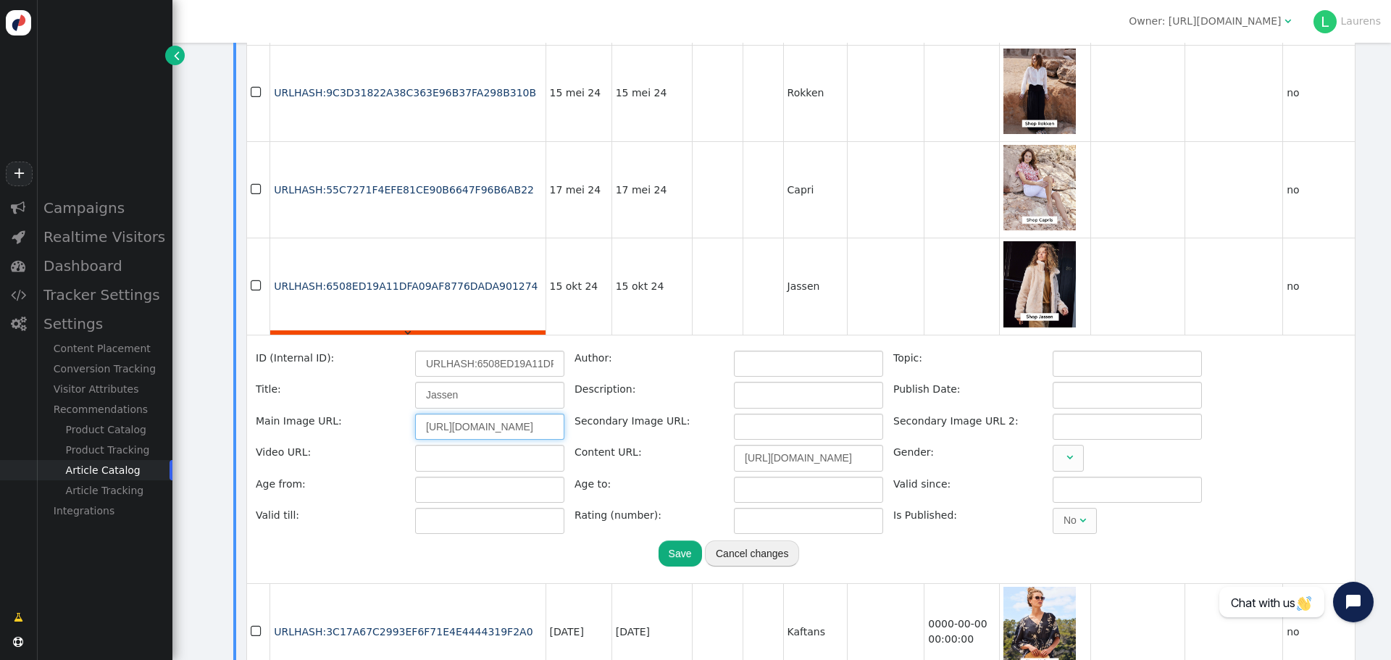
click at [498, 414] on input "https://cdn.personyze.com/upload/5092/e536533ddcb6a0ba.jpeg" at bounding box center [489, 427] width 149 height 26
paste input "dd41524f1b76dc7c"
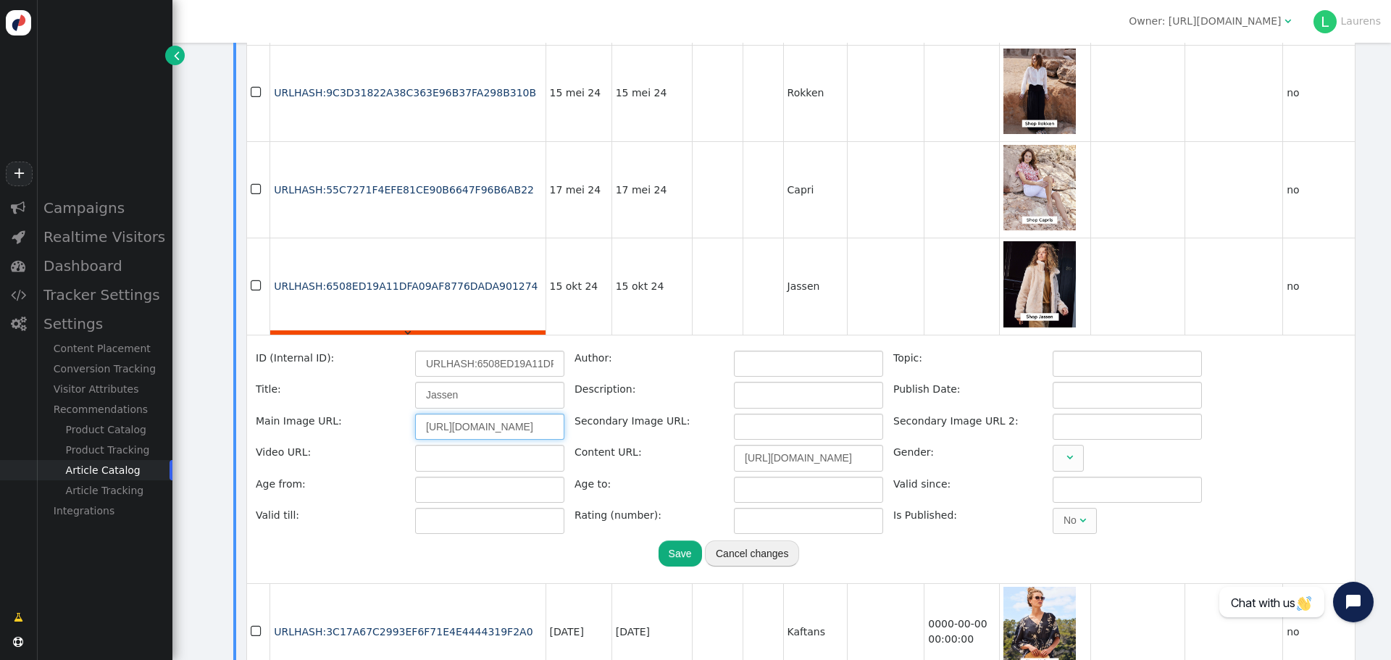
type input "https://cdn.personyze.com/upload/5092/dd41524f1b76dc7c.jpeg"
click at [1061, 508] on span "No " at bounding box center [1075, 521] width 44 height 26
click at [684, 540] on button "Save" at bounding box center [680, 553] width 43 height 26
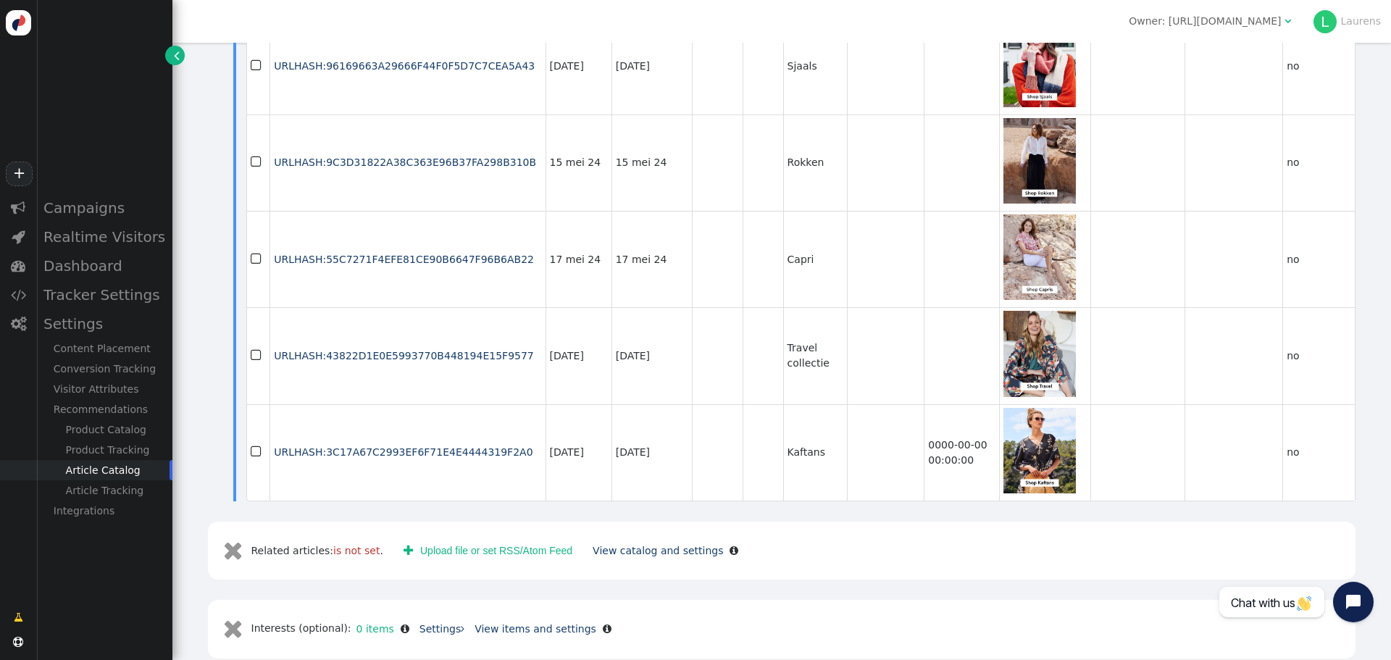
scroll to position [2212, 0]
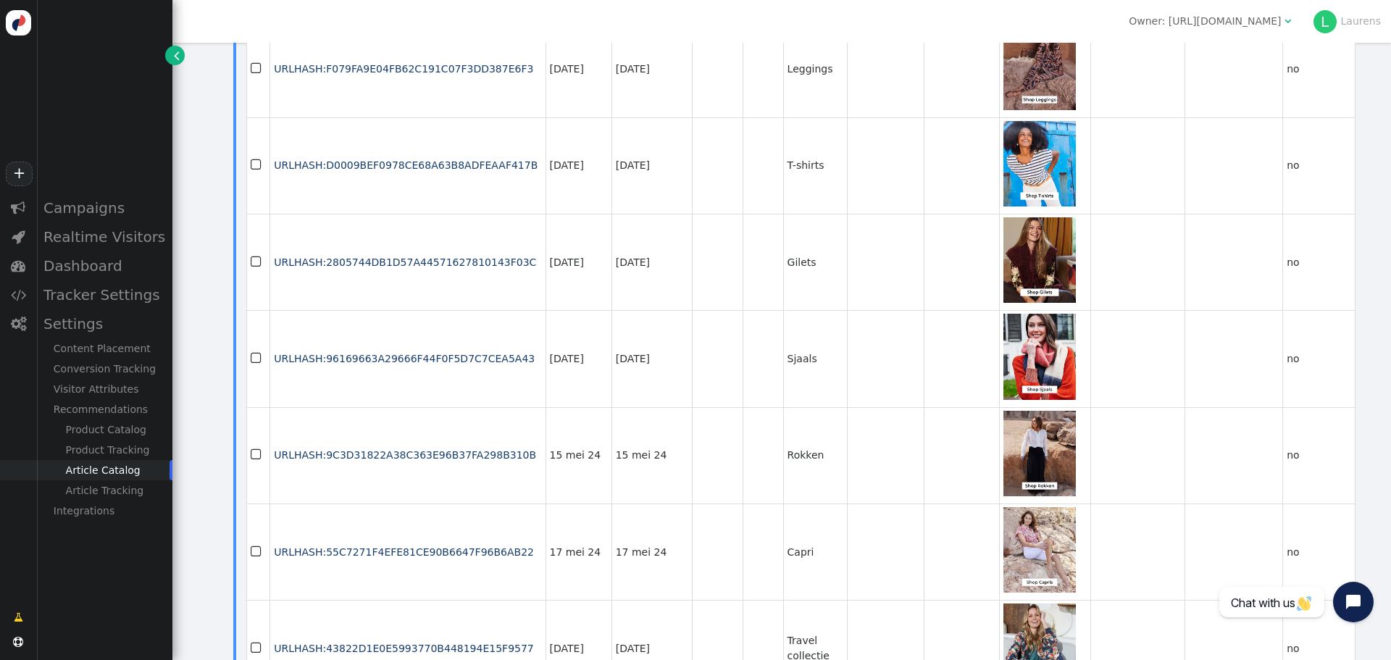
drag, startPoint x: 852, startPoint y: 425, endPoint x: 794, endPoint y: 386, distance: 69.9
click at [794, 407] on td "Rokken" at bounding box center [815, 455] width 64 height 96
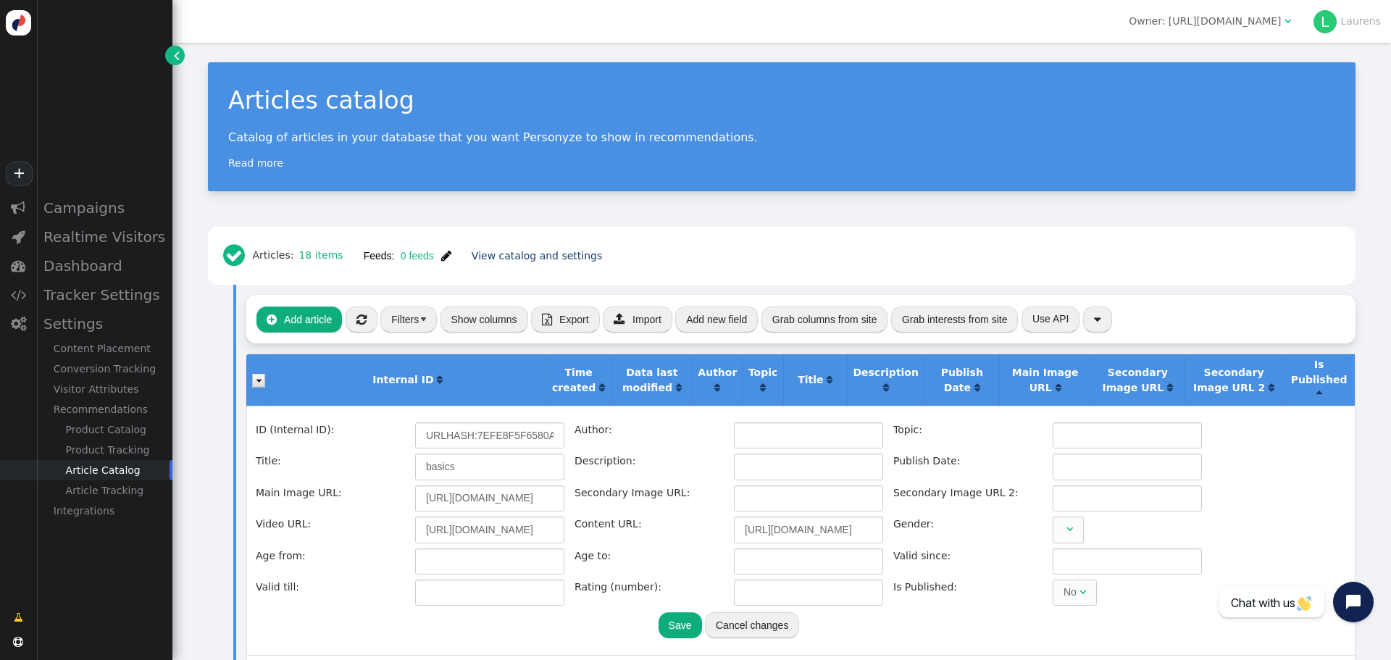
scroll to position [0, 0]
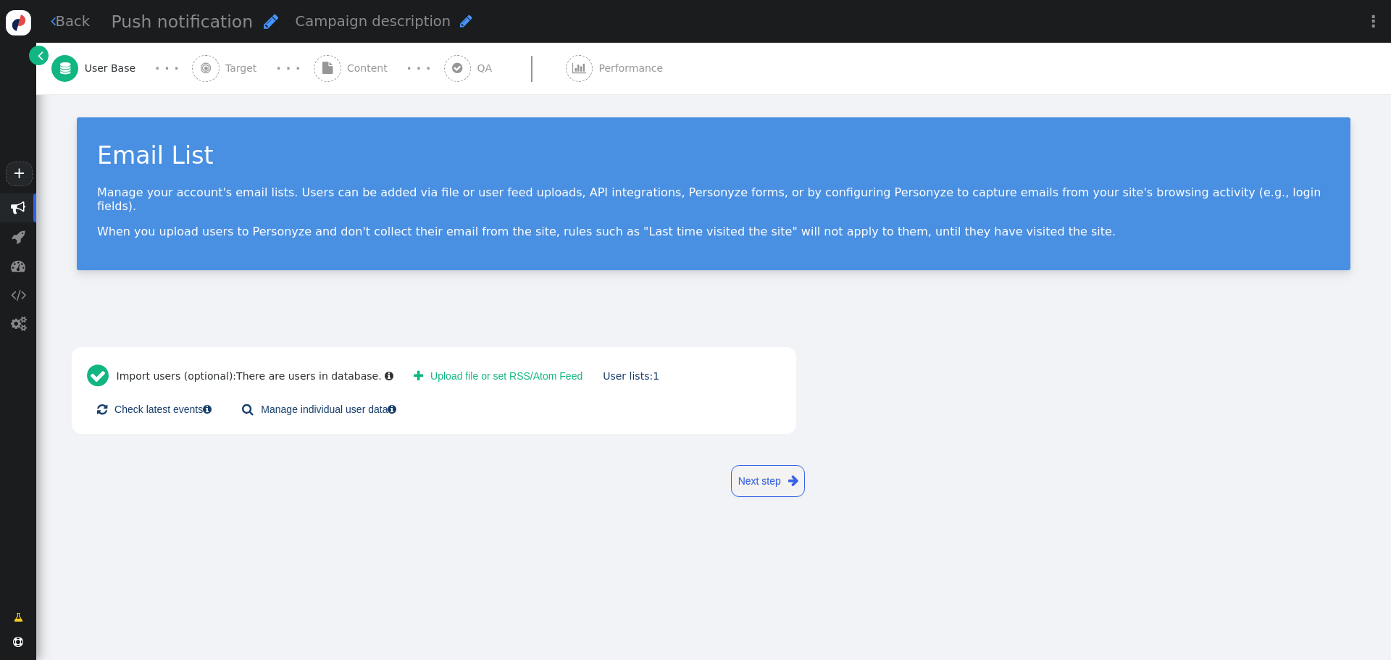
click at [26, 204] on span "" at bounding box center [18, 207] width 36 height 29
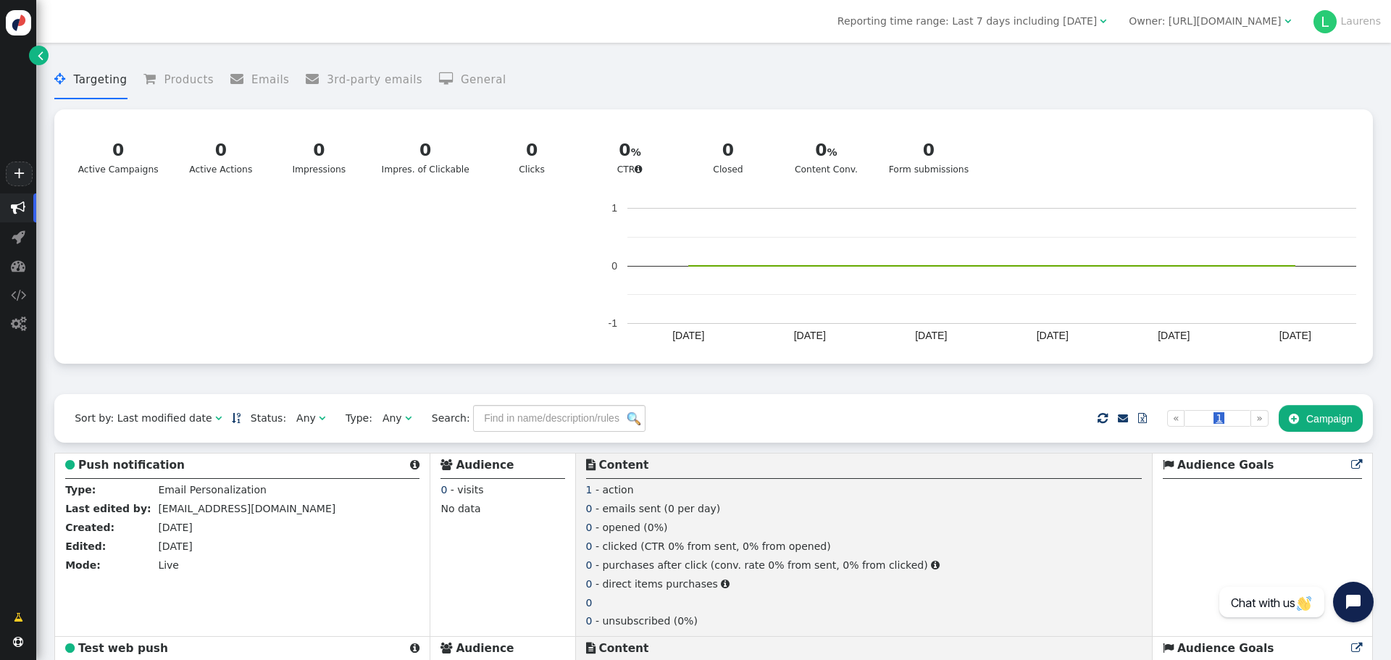
click at [1211, 27] on div "Owner: http://effectiveprofiles.com" at bounding box center [1205, 21] width 152 height 15
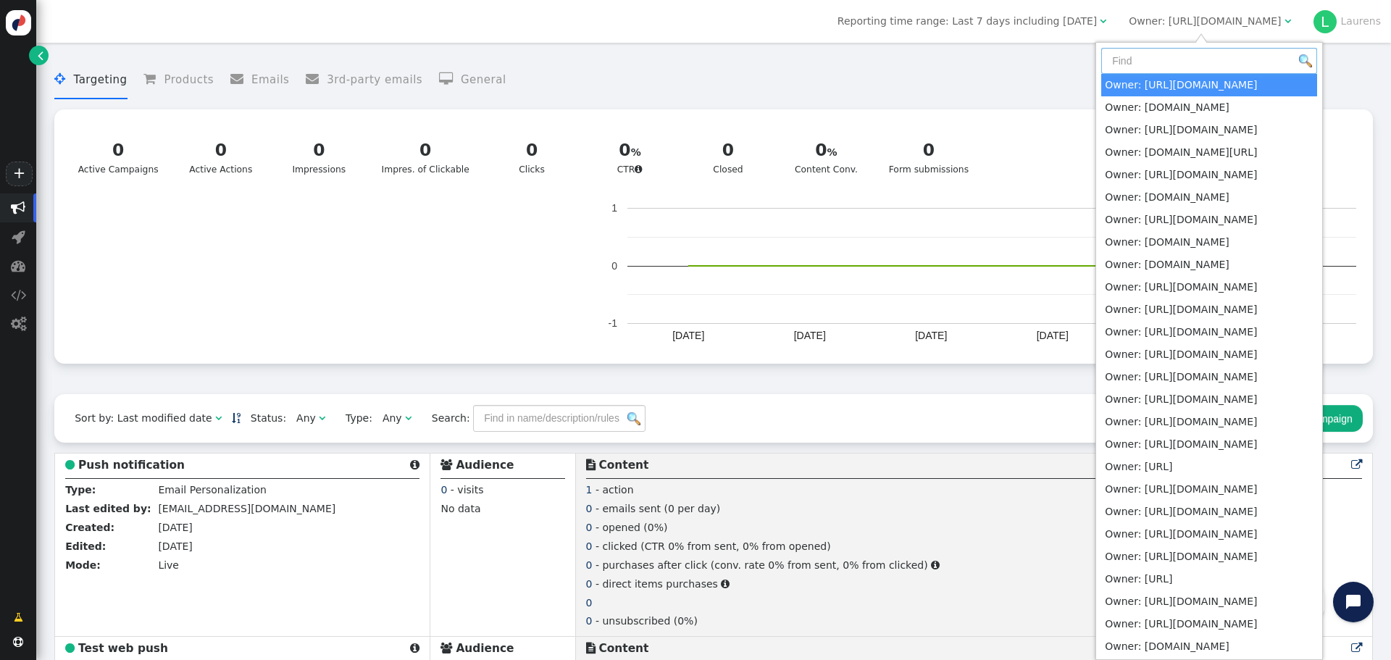
click at [1189, 65] on input "text" at bounding box center [1209, 61] width 216 height 26
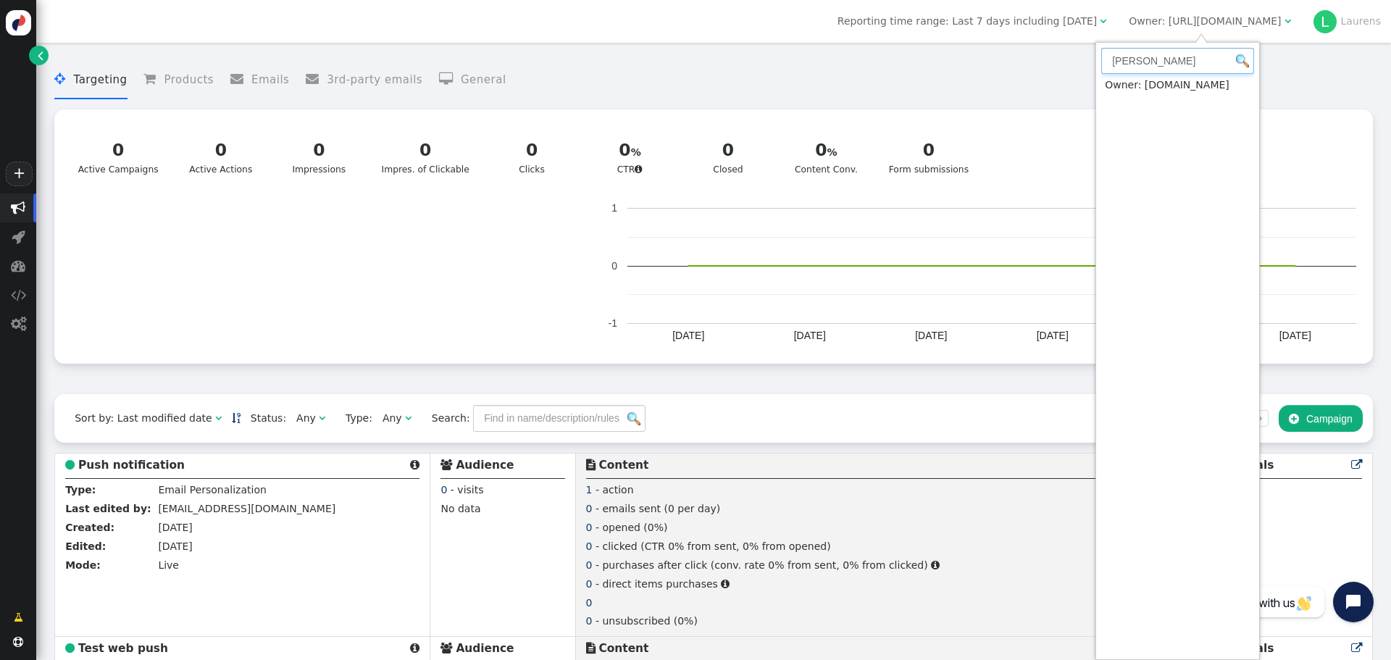
type input "aho"
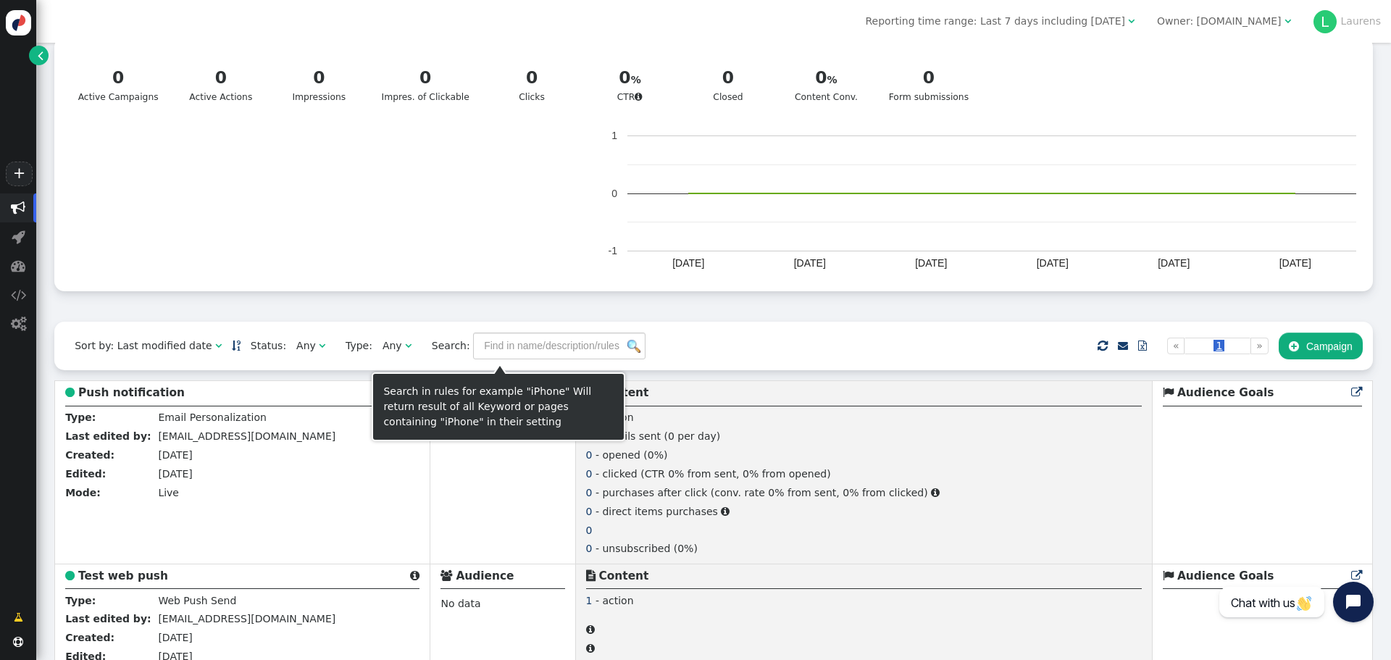
scroll to position [145, 0]
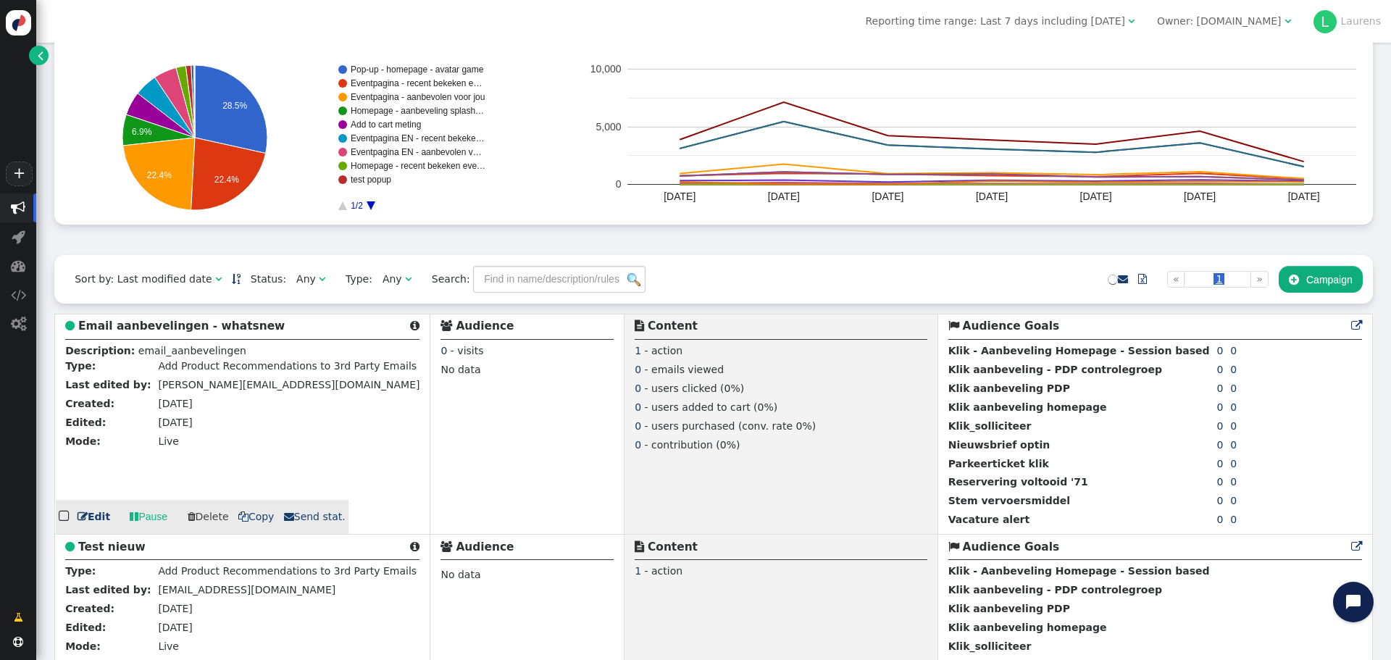
scroll to position [145, 0]
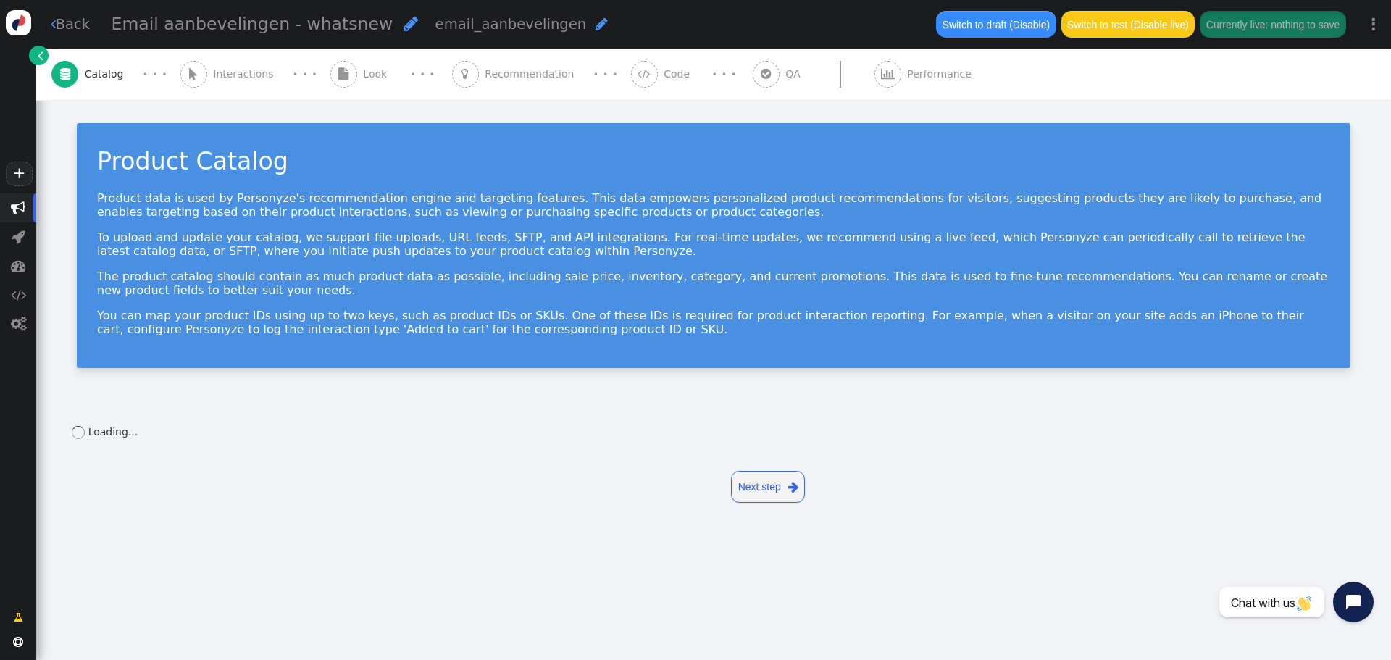
click at [359, 62] on div " Look" at bounding box center [361, 74] width 63 height 51
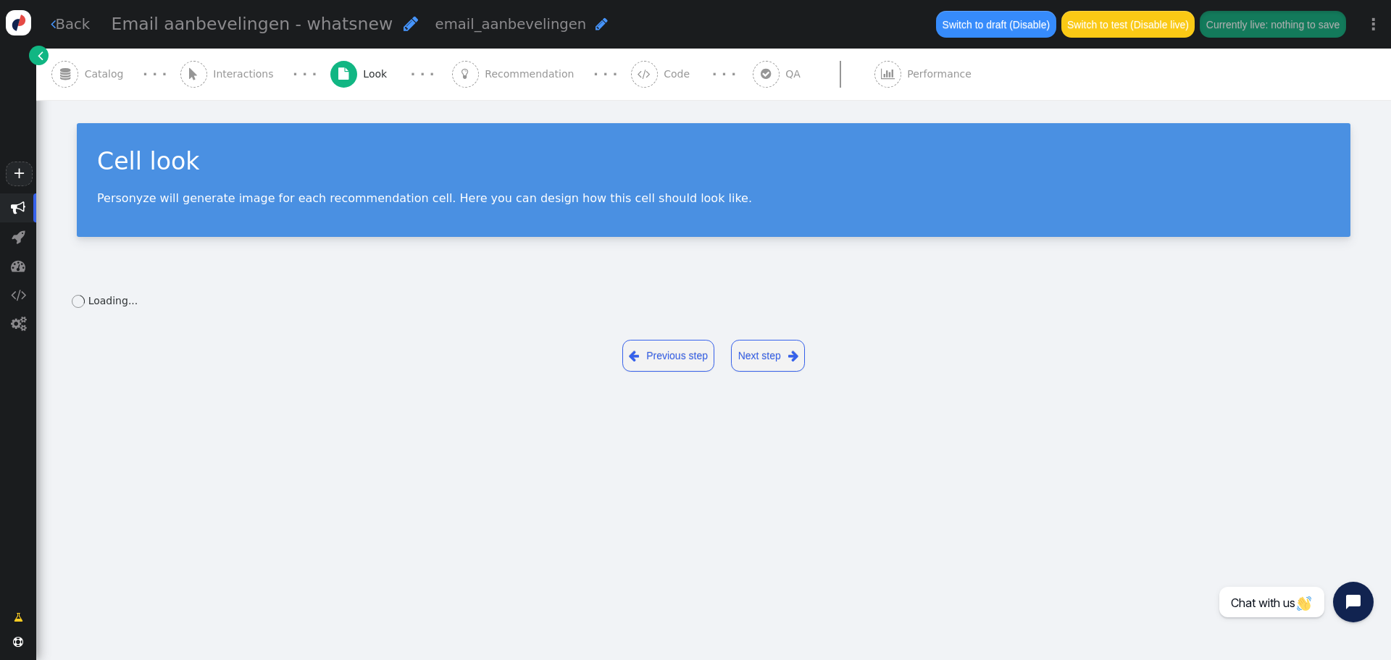
click at [496, 73] on span "Recommendation" at bounding box center [532, 74] width 95 height 15
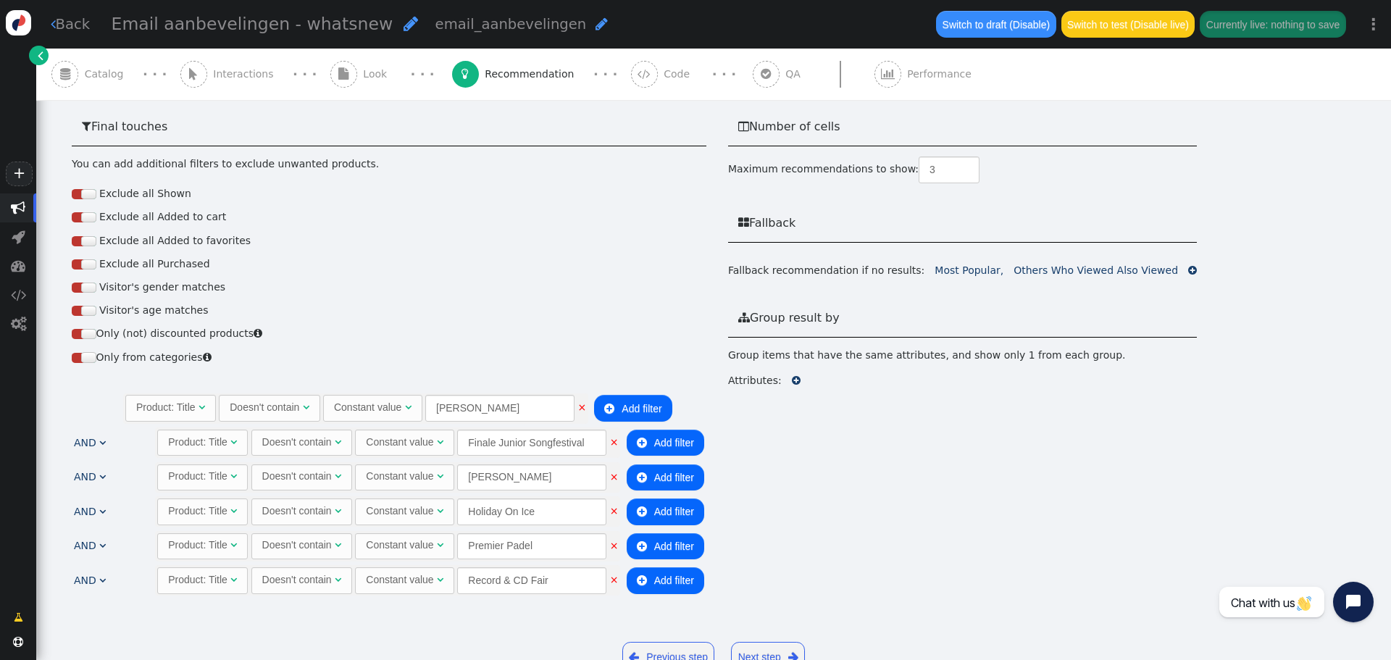
scroll to position [954, 0]
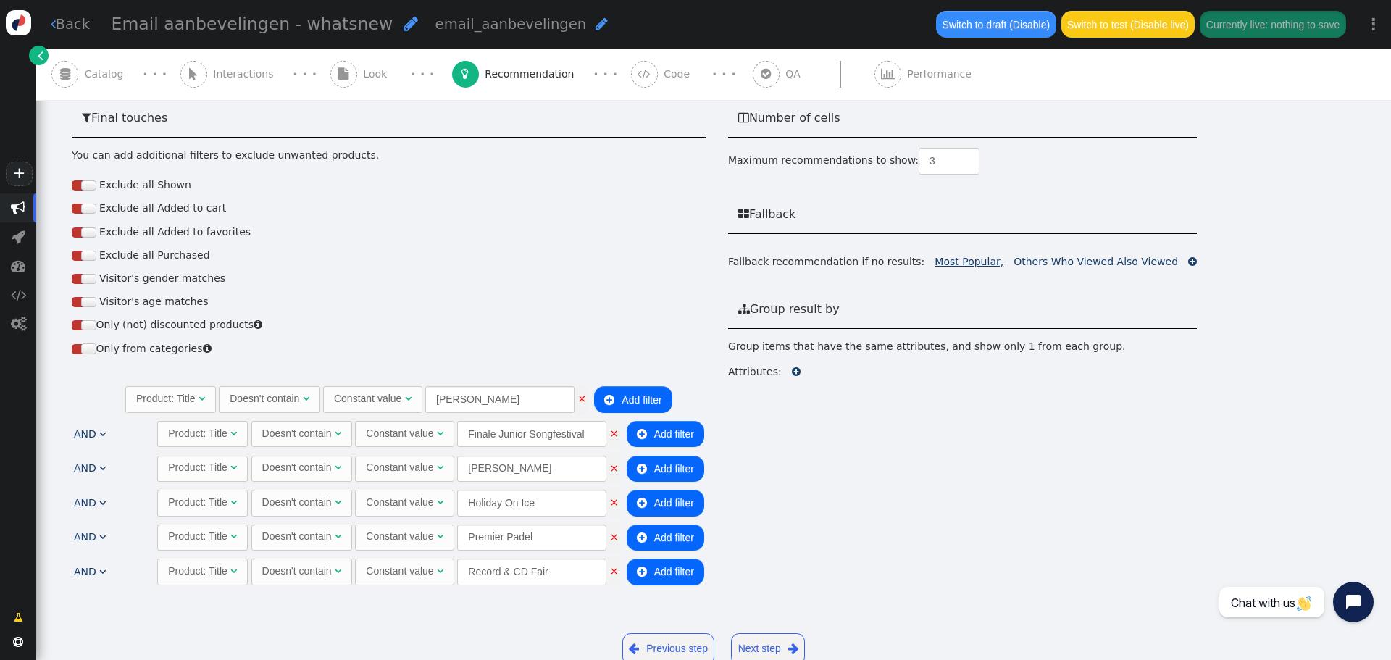
click at [951, 256] on link "Most Popular," at bounding box center [969, 262] width 69 height 12
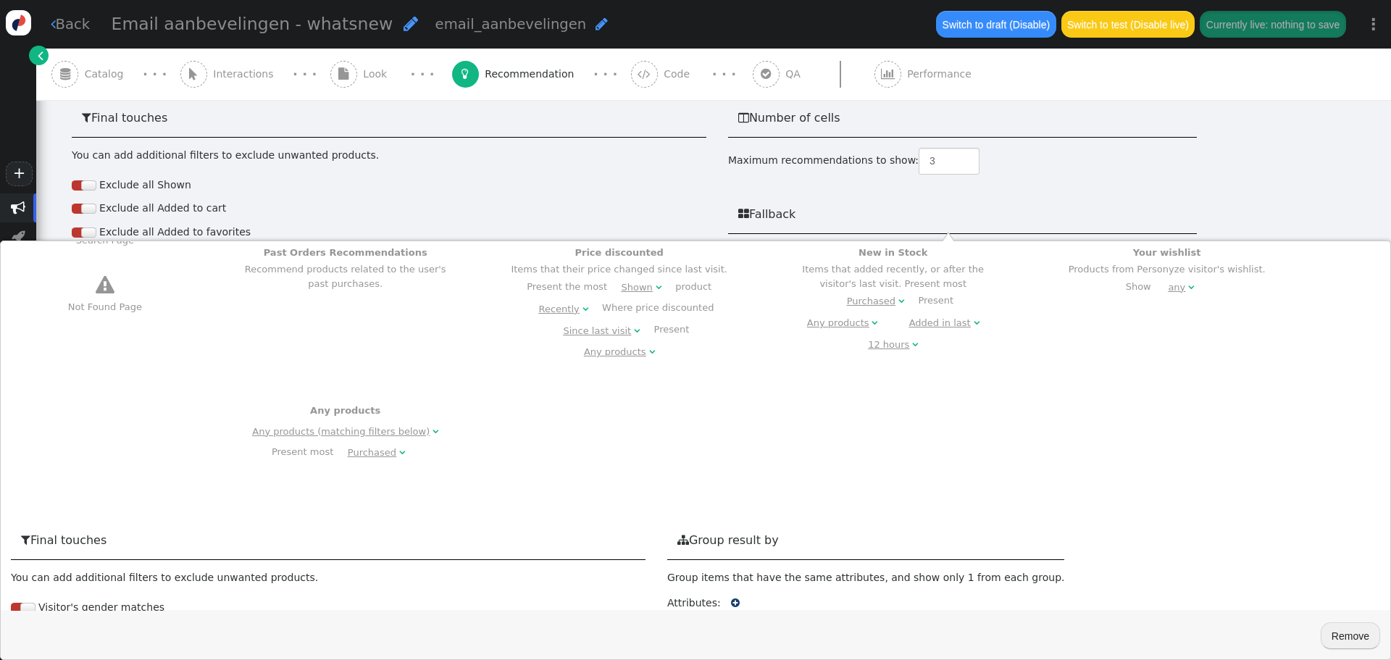
scroll to position [726, 0]
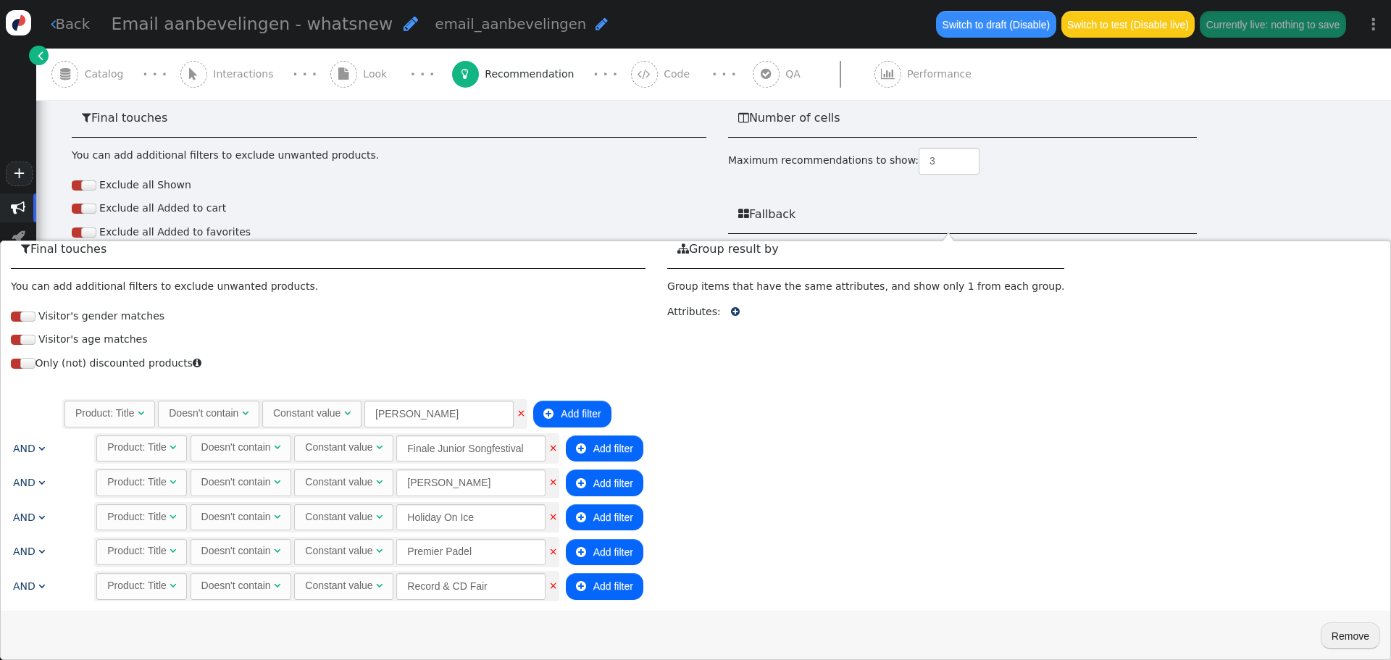
click at [656, 201] on div "Exclude all Shown Exclude all Added to cart Exclude all Added to favorites Excl…" at bounding box center [389, 266] width 635 height 207
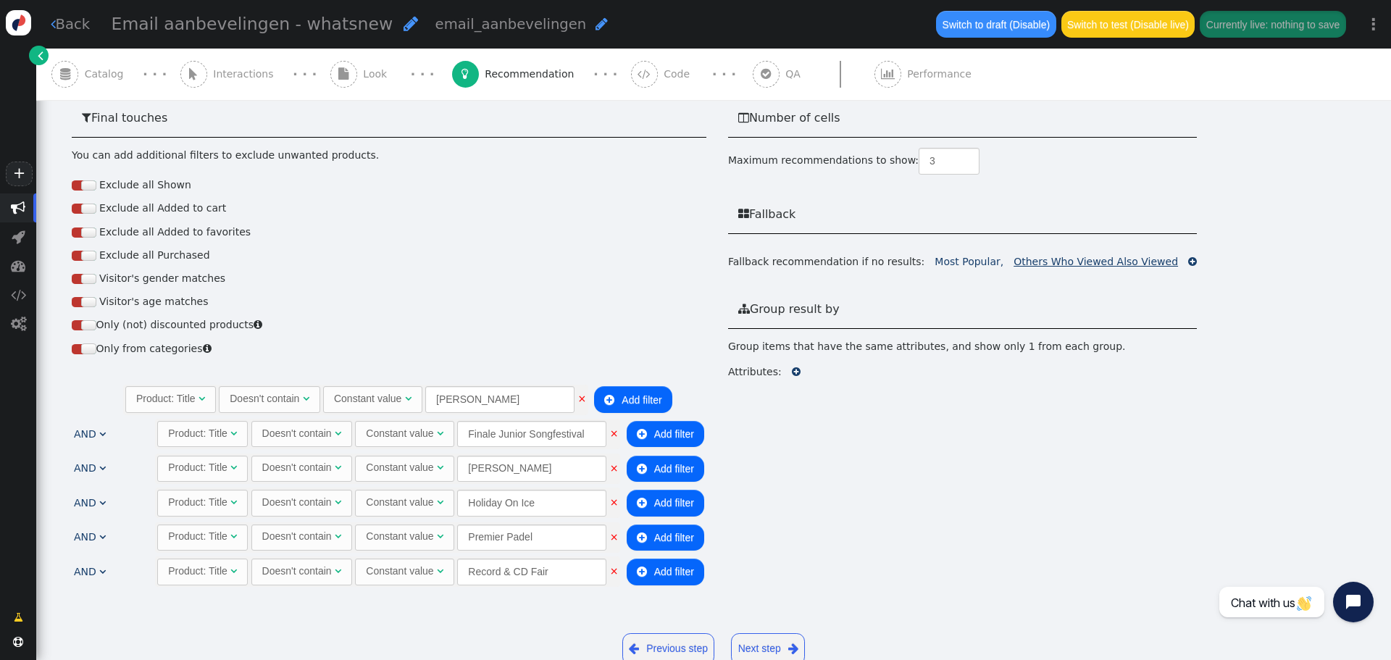
click at [1088, 256] on link "Others Who Viewed Also Viewed" at bounding box center [1096, 262] width 164 height 12
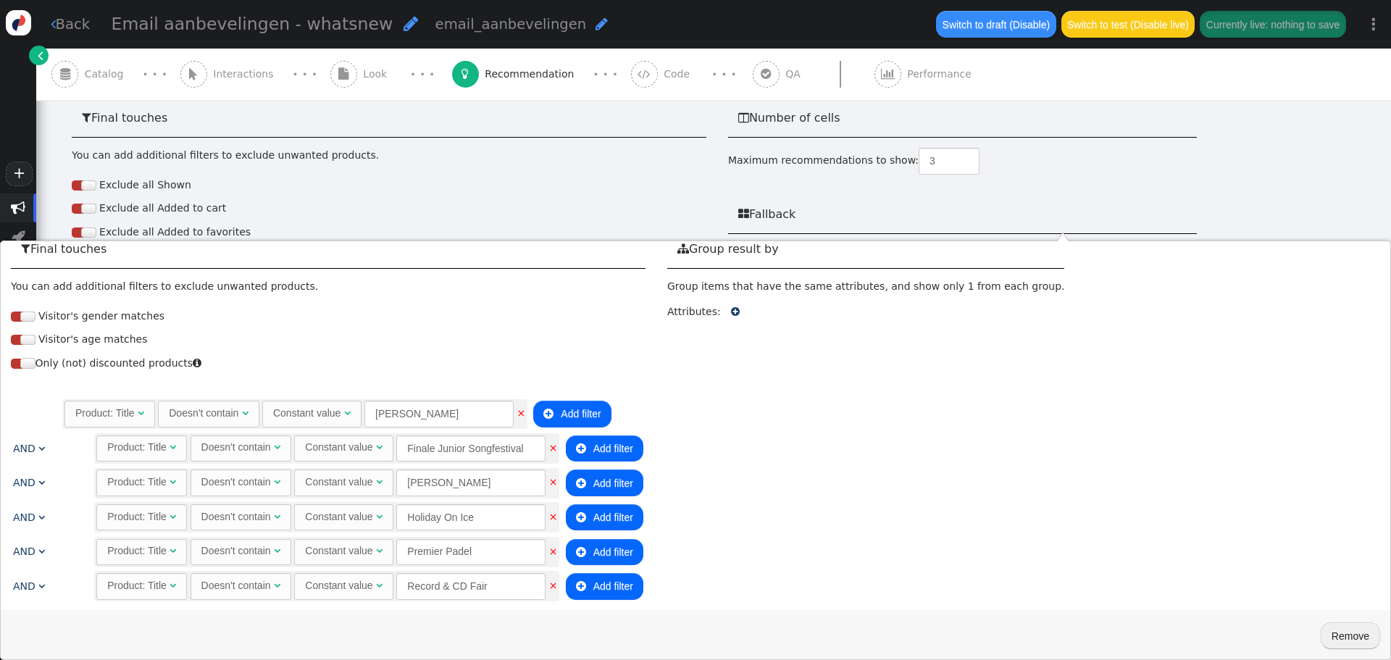
click at [556, 183] on div "Exclude all Shown Exclude all Added to cart Exclude all Added to favorites Excl…" at bounding box center [389, 266] width 635 height 207
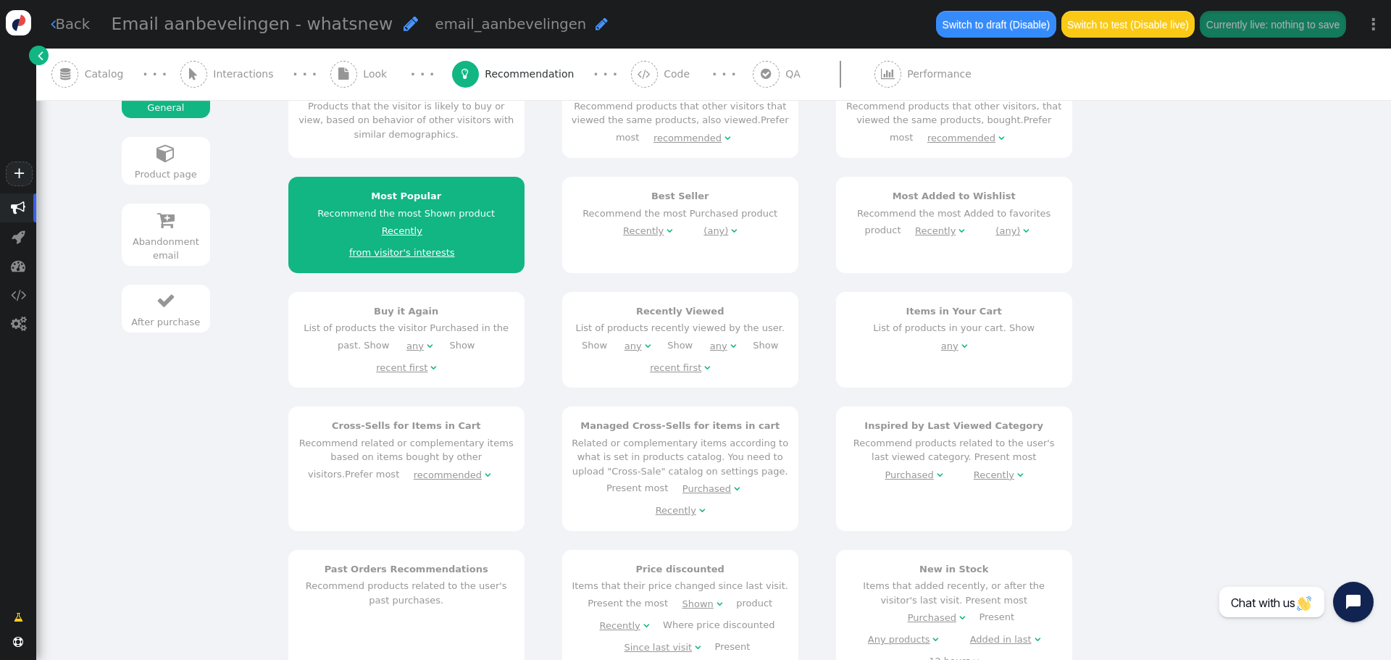
scroll to position [85, 0]
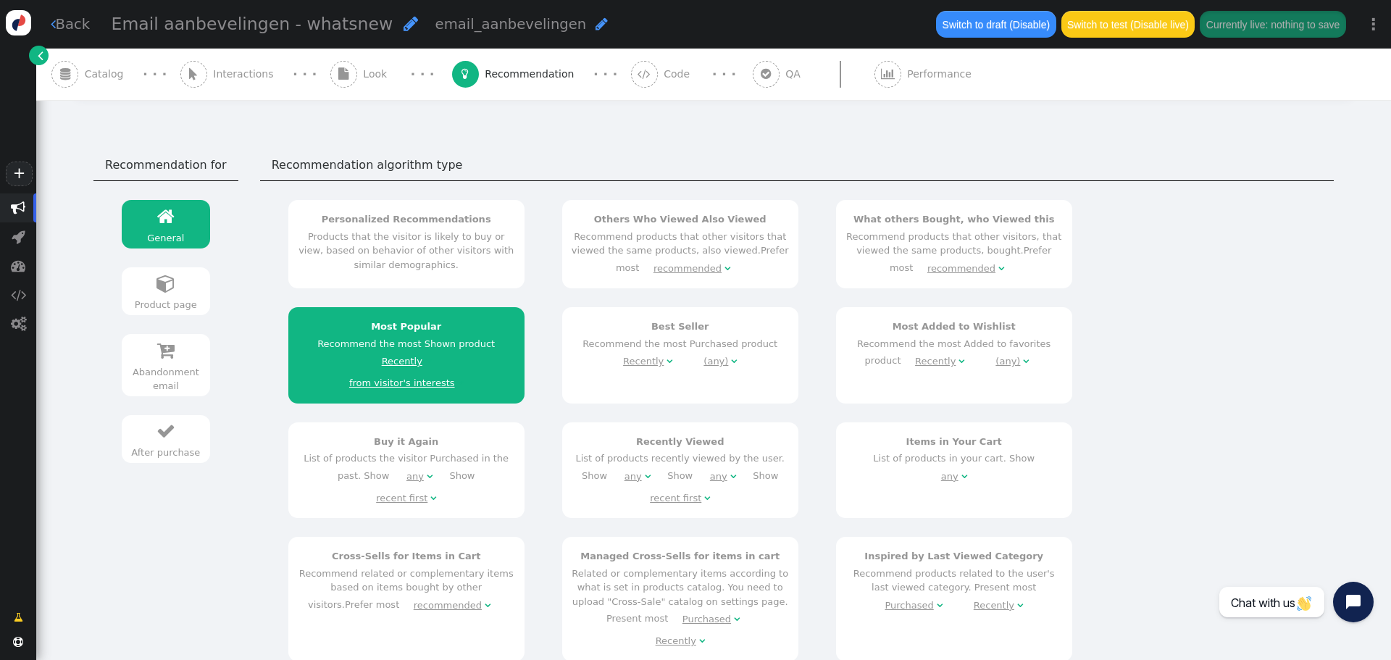
click at [753, 86] on div " QA" at bounding box center [780, 74] width 54 height 51
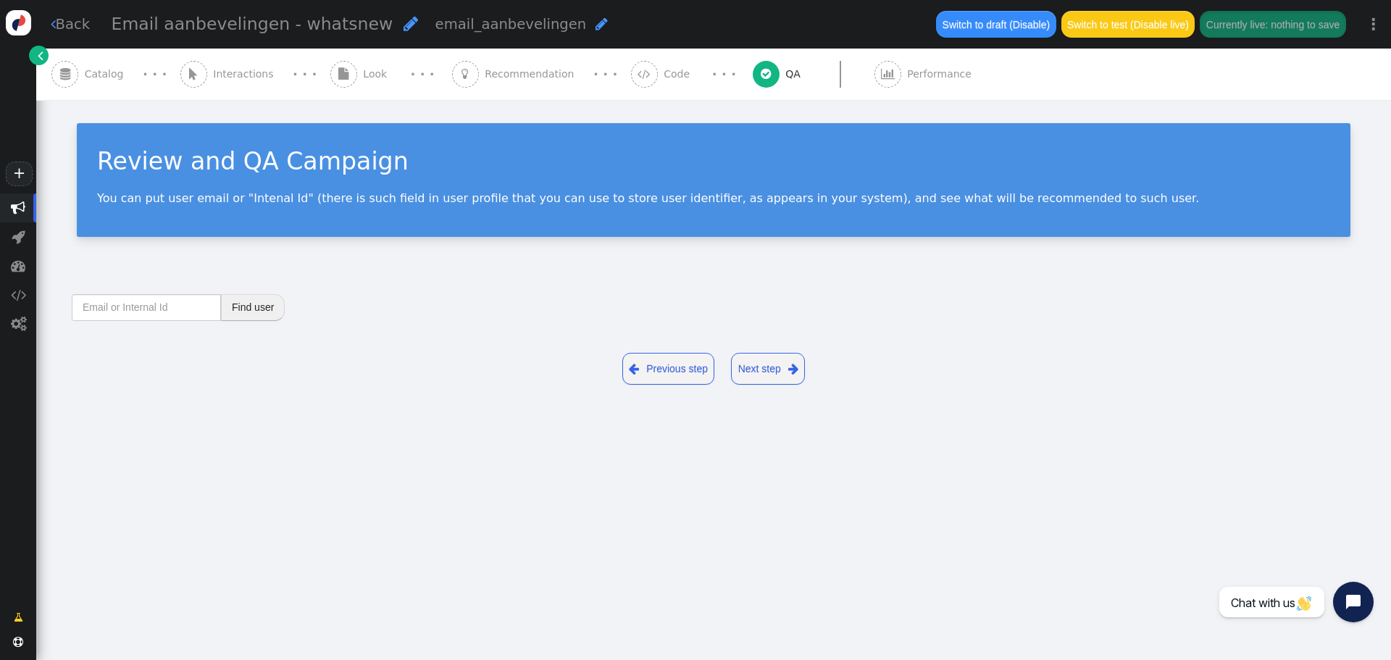
scroll to position [0, 0]
click at [133, 299] on input "text" at bounding box center [146, 307] width 149 height 26
click at [251, 308] on button "Find user" at bounding box center [253, 307] width 64 height 26
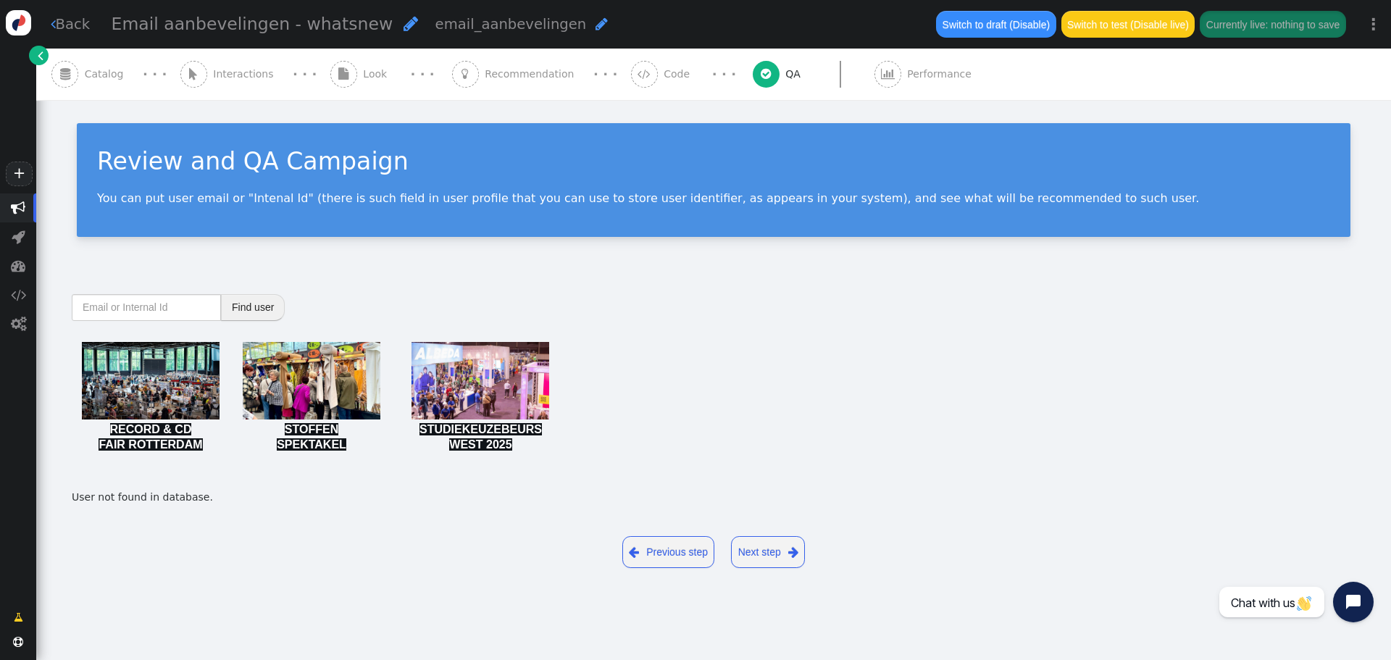
click at [101, 80] on span "Catalog" at bounding box center [107, 74] width 45 height 15
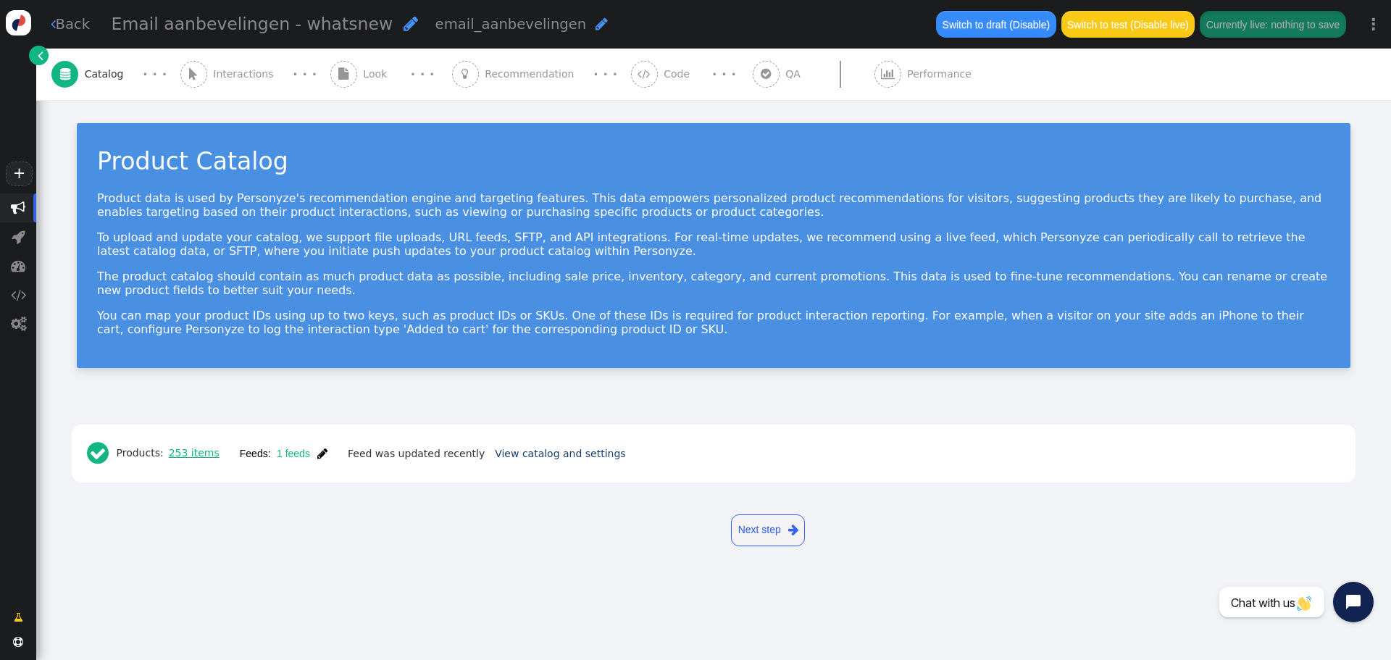
click at [194, 451] on link "253 items" at bounding box center [192, 453] width 56 height 12
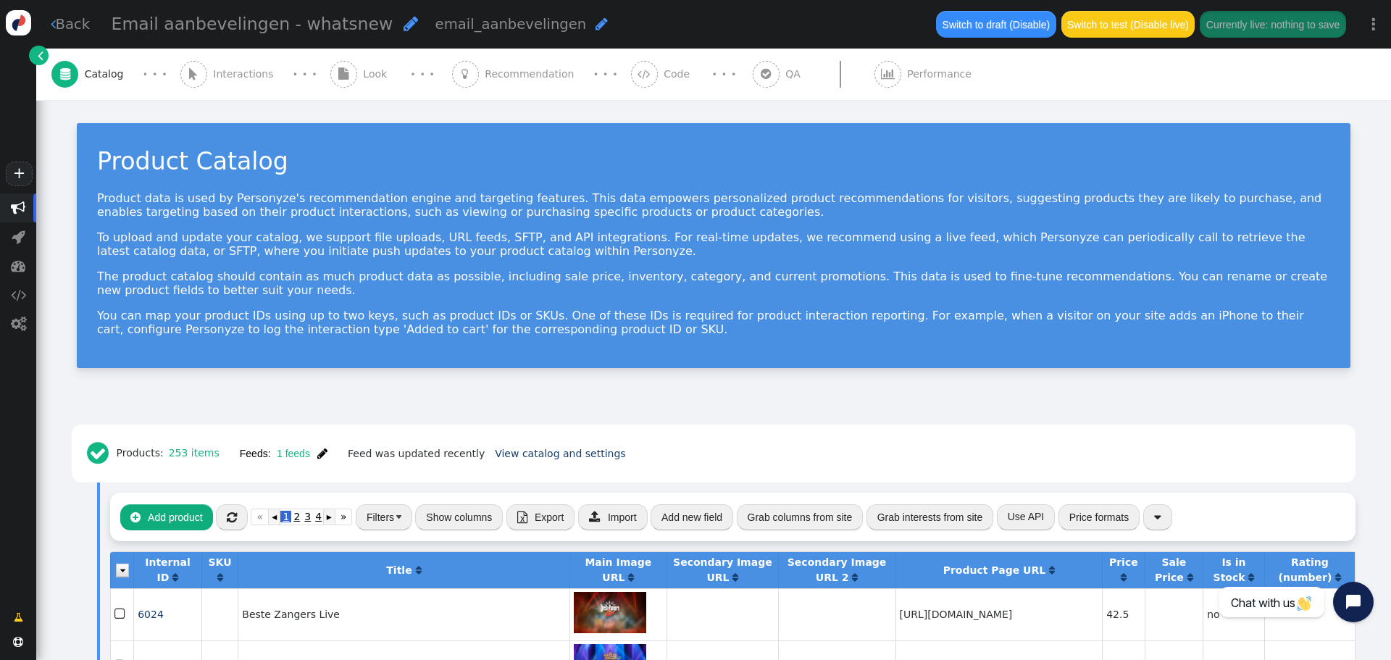
click at [753, 77] on span "" at bounding box center [766, 74] width 27 height 27
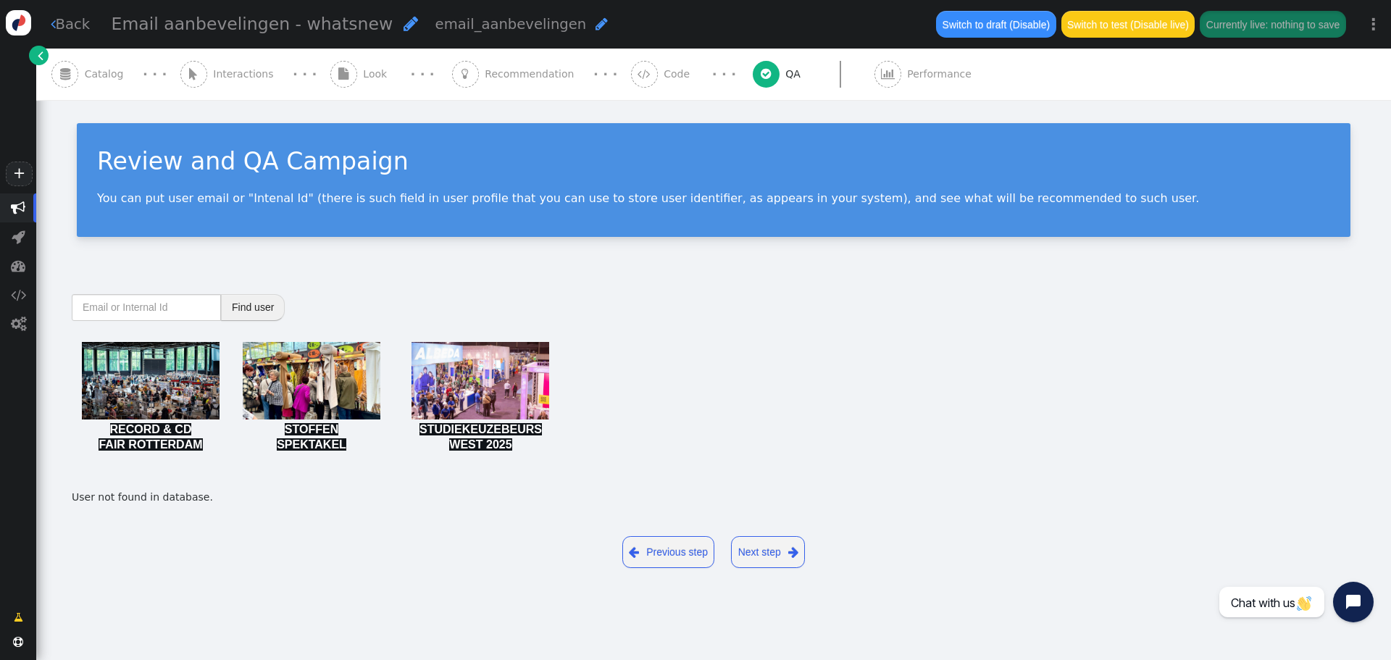
click at [134, 377] on img at bounding box center [151, 403] width 138 height 123
click at [122, 75] on span "Catalog" at bounding box center [107, 74] width 45 height 15
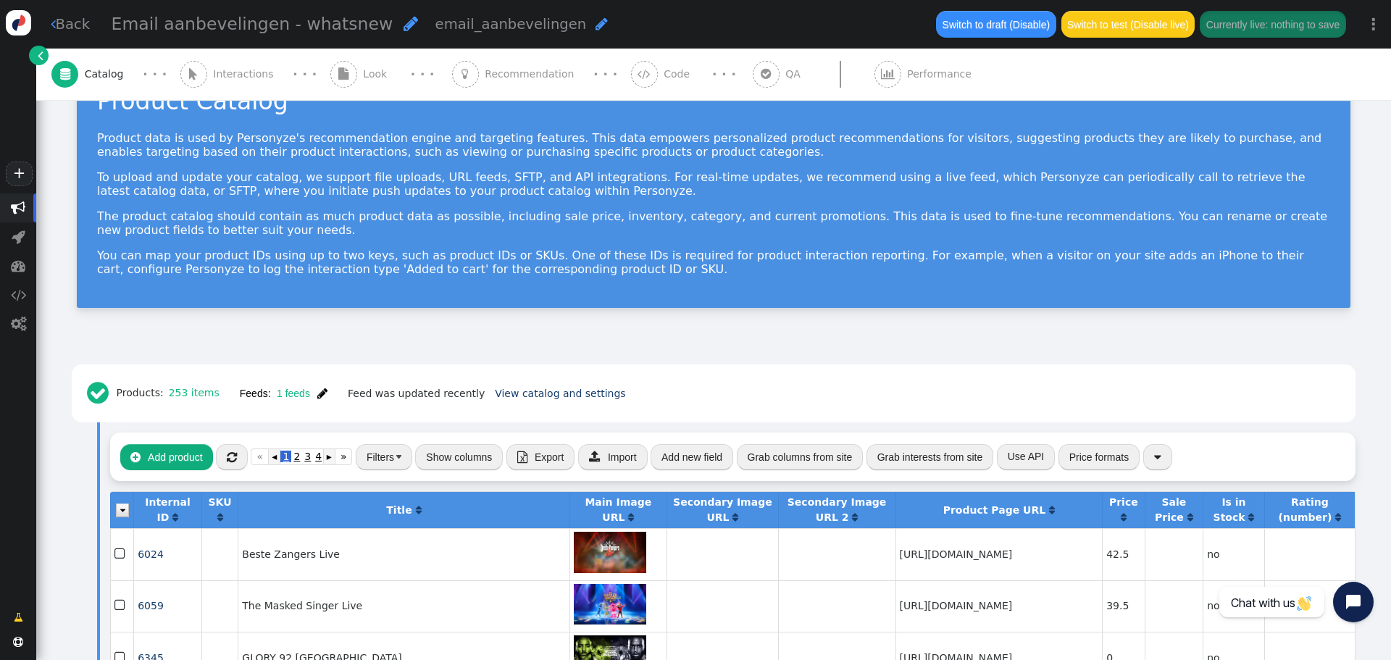
scroll to position [362, 0]
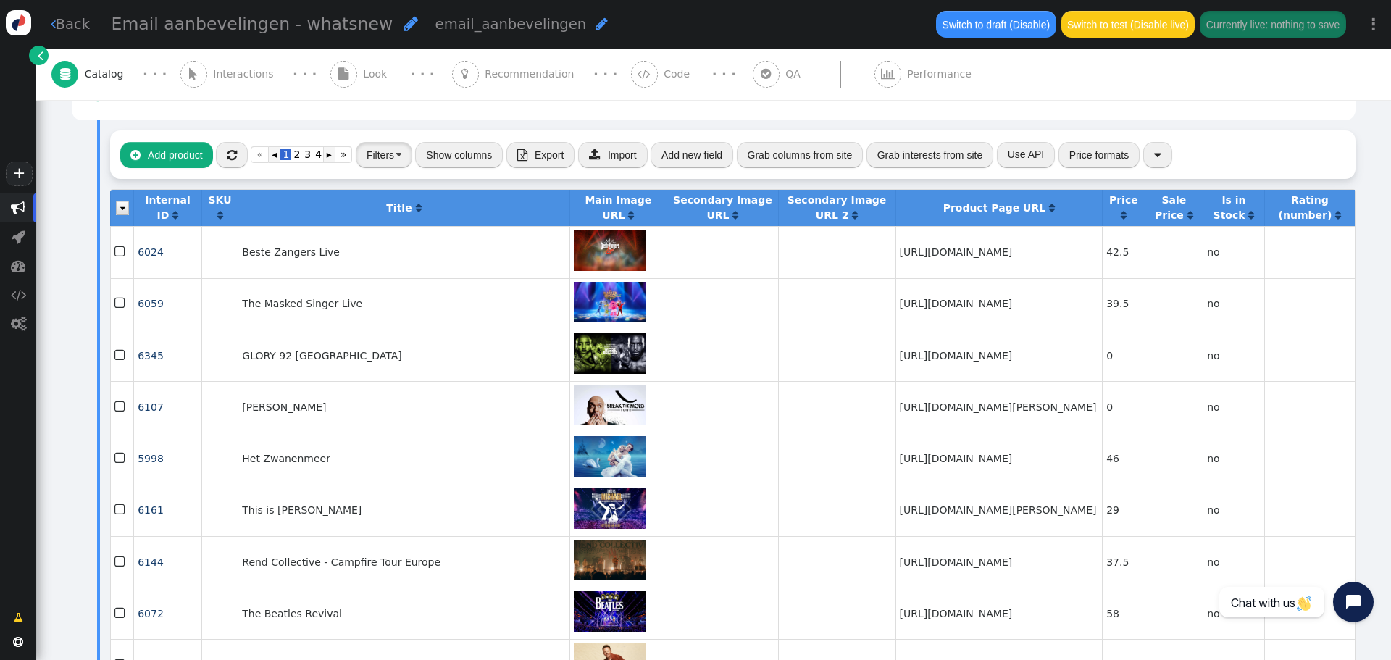
click at [378, 162] on button "Filters" at bounding box center [384, 155] width 57 height 26
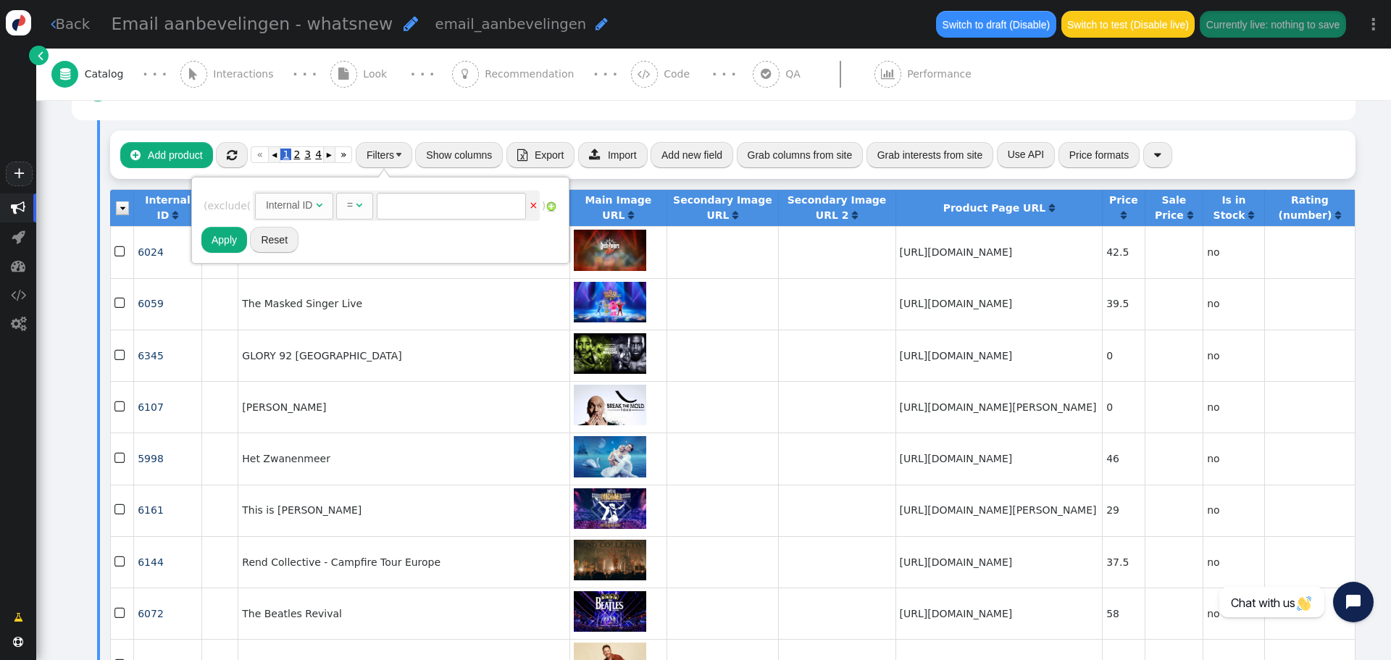
click at [298, 203] on div "Internal ID" at bounding box center [289, 205] width 47 height 15
click at [325, 206] on div "=" at bounding box center [322, 205] width 6 height 15
click at [434, 207] on input "text" at bounding box center [457, 206] width 149 height 26
type input "fair"
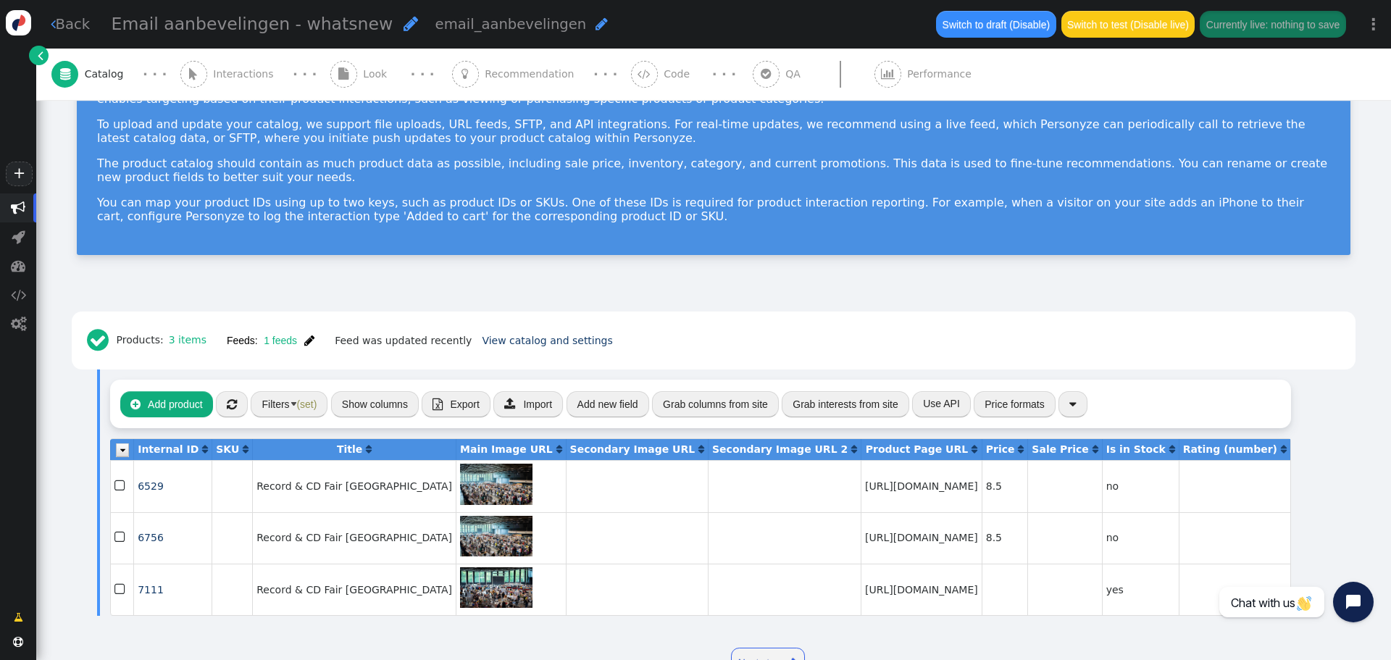
scroll to position [162, 0]
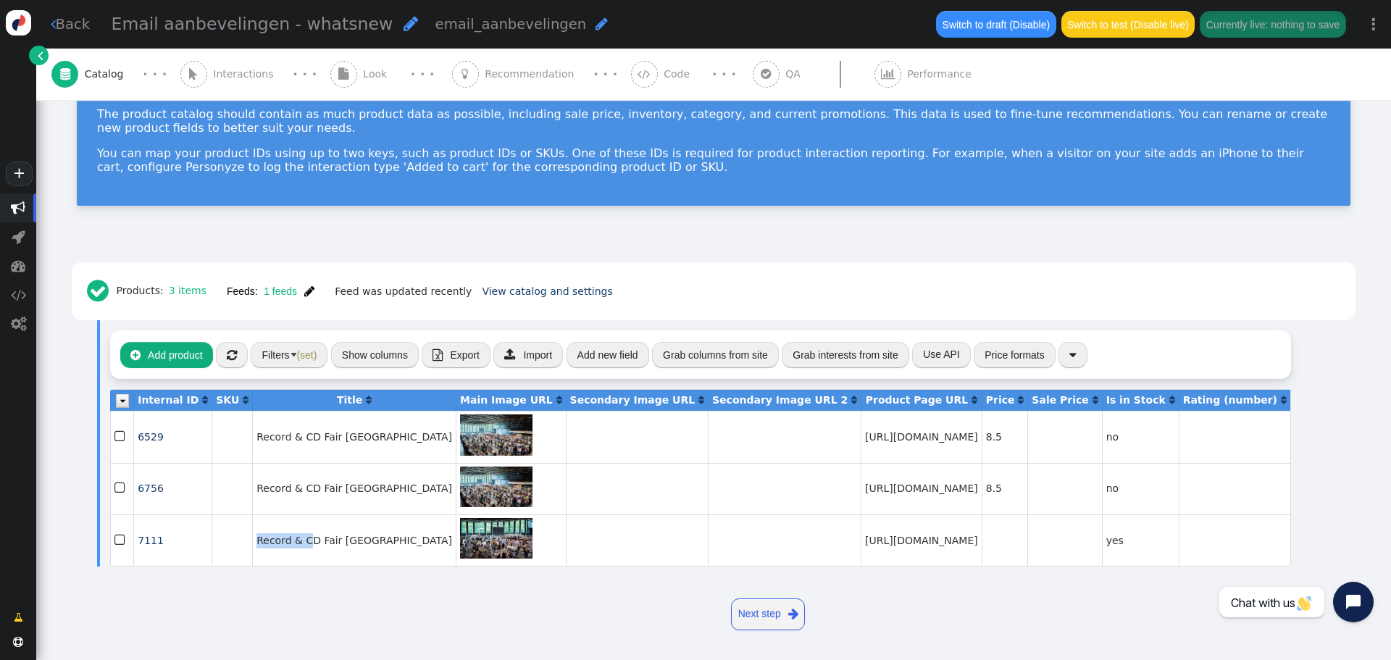
drag, startPoint x: 299, startPoint y: 540, endPoint x: 243, endPoint y: 541, distance: 55.1
click at [252, 541] on td "Record & CD Fair [GEOGRAPHIC_DATA]" at bounding box center [354, 539] width 204 height 51
copy td "Record & C"
click at [363, 81] on span "Look" at bounding box center [378, 74] width 30 height 15
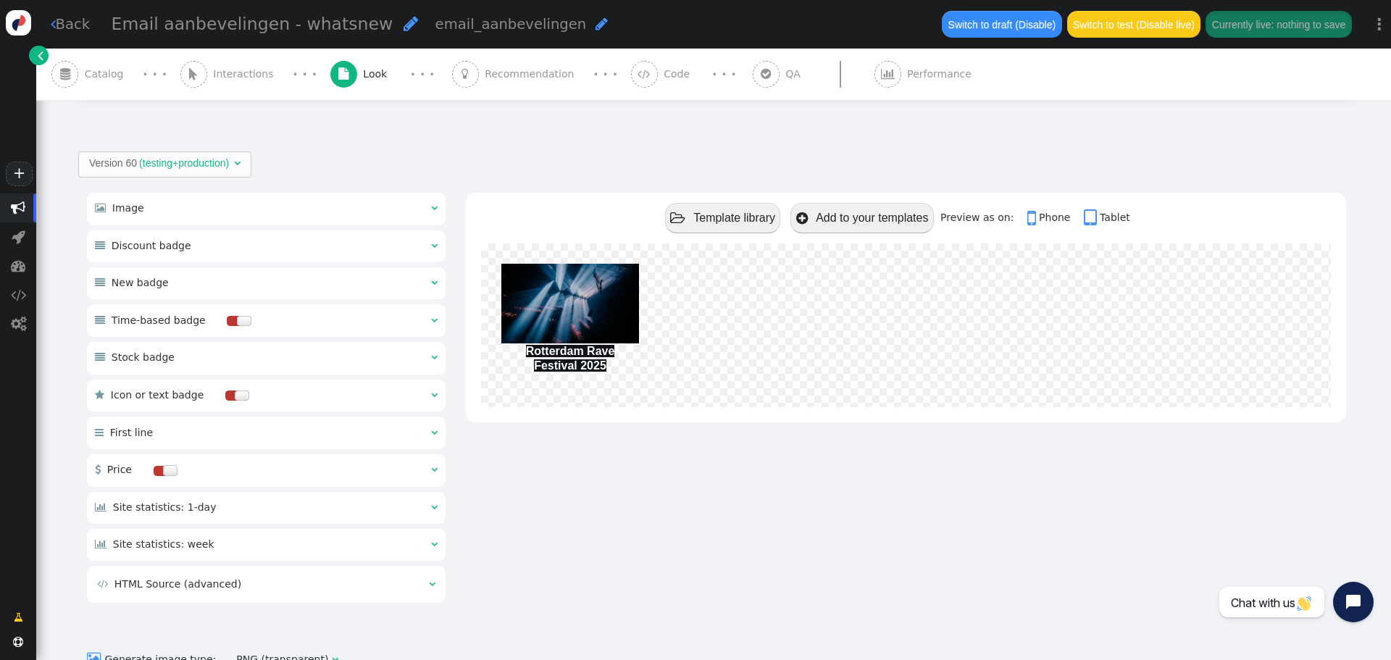
click at [402, 589] on td " HTML Source (advanced)" at bounding box center [256, 584] width 320 height 17
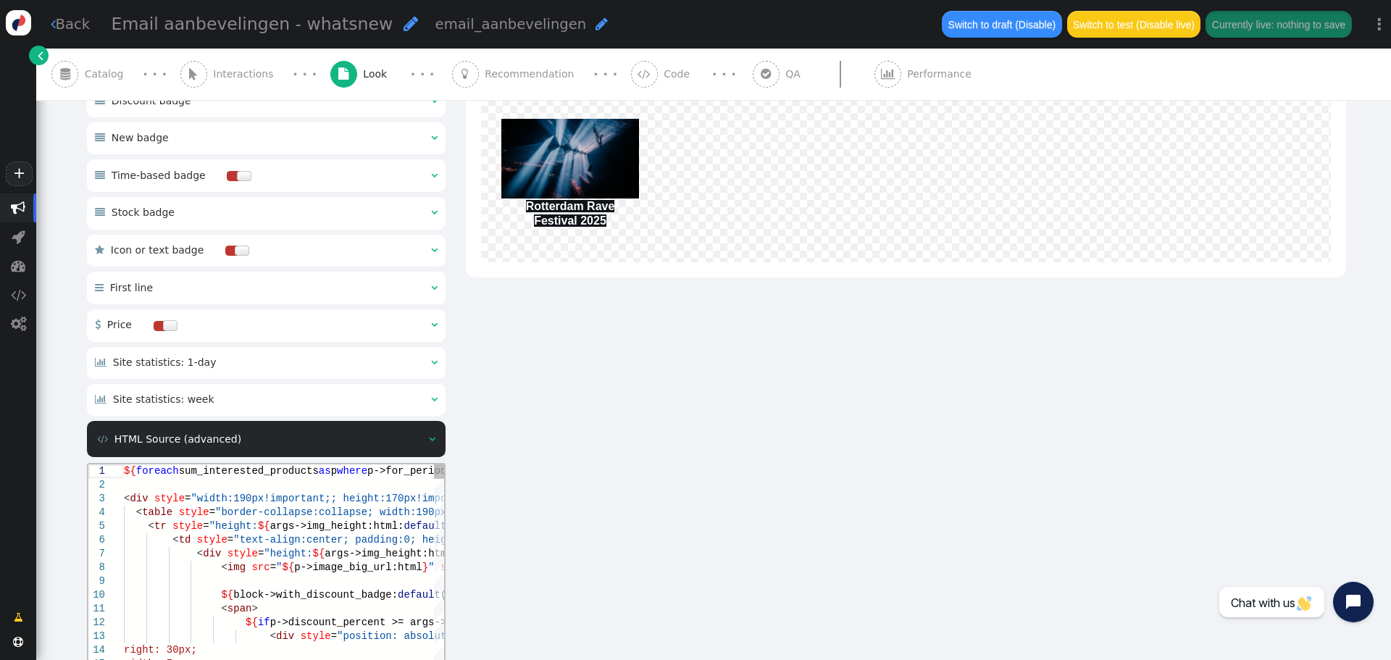
scroll to position [0, 1906]
drag, startPoint x: 308, startPoint y: 514, endPoint x: 456, endPoint y: 497, distance: 149.5
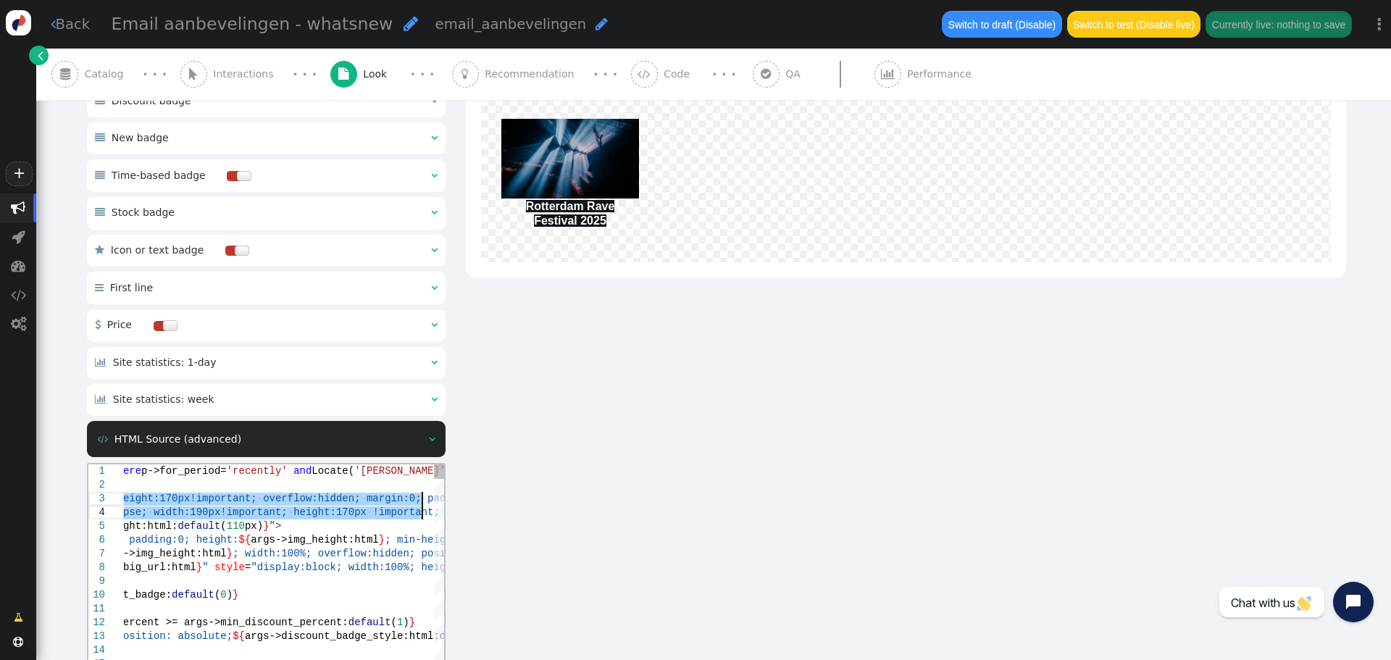
type textarea "->title)=0 and Locate('[PERSON_NAME]', p->title)=0 and Locate('Holiday On Ice',…"
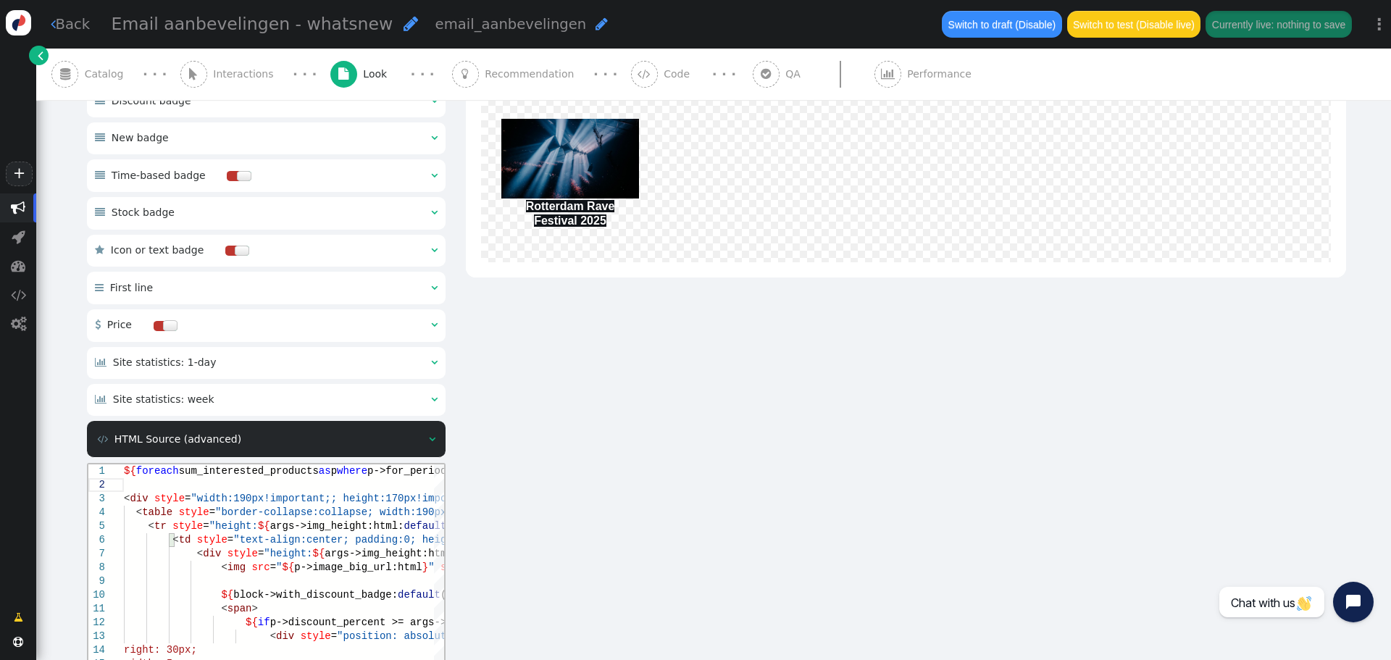
click at [485, 71] on span "Recommendation" at bounding box center [532, 74] width 95 height 15
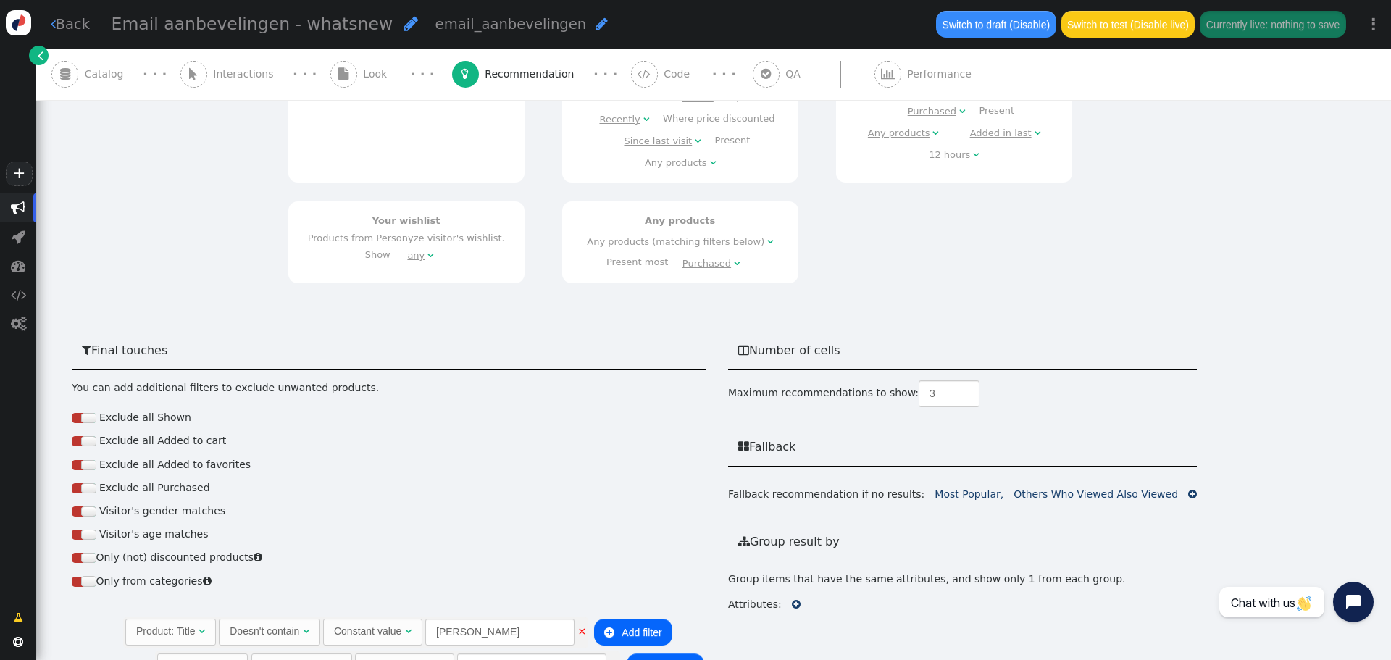
scroll to position [939, 0]
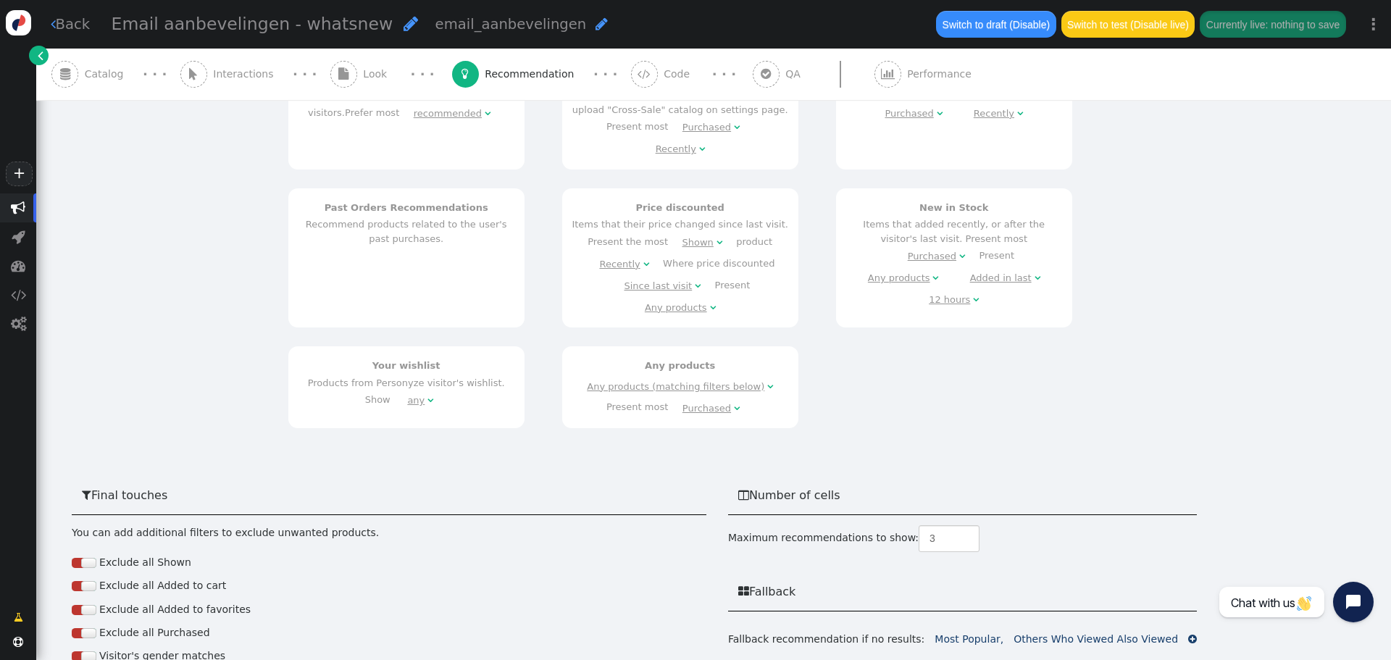
click at [106, 93] on div " Catalog" at bounding box center [90, 74] width 78 height 51
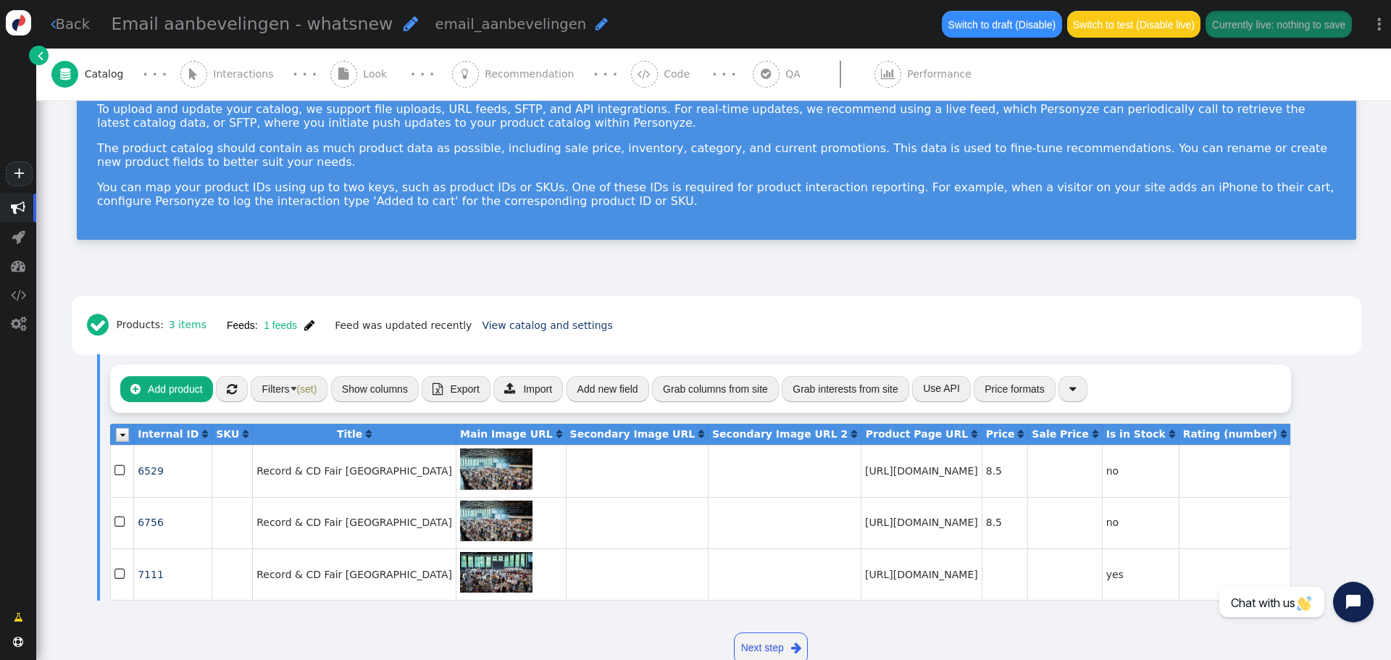
scroll to position [139, 0]
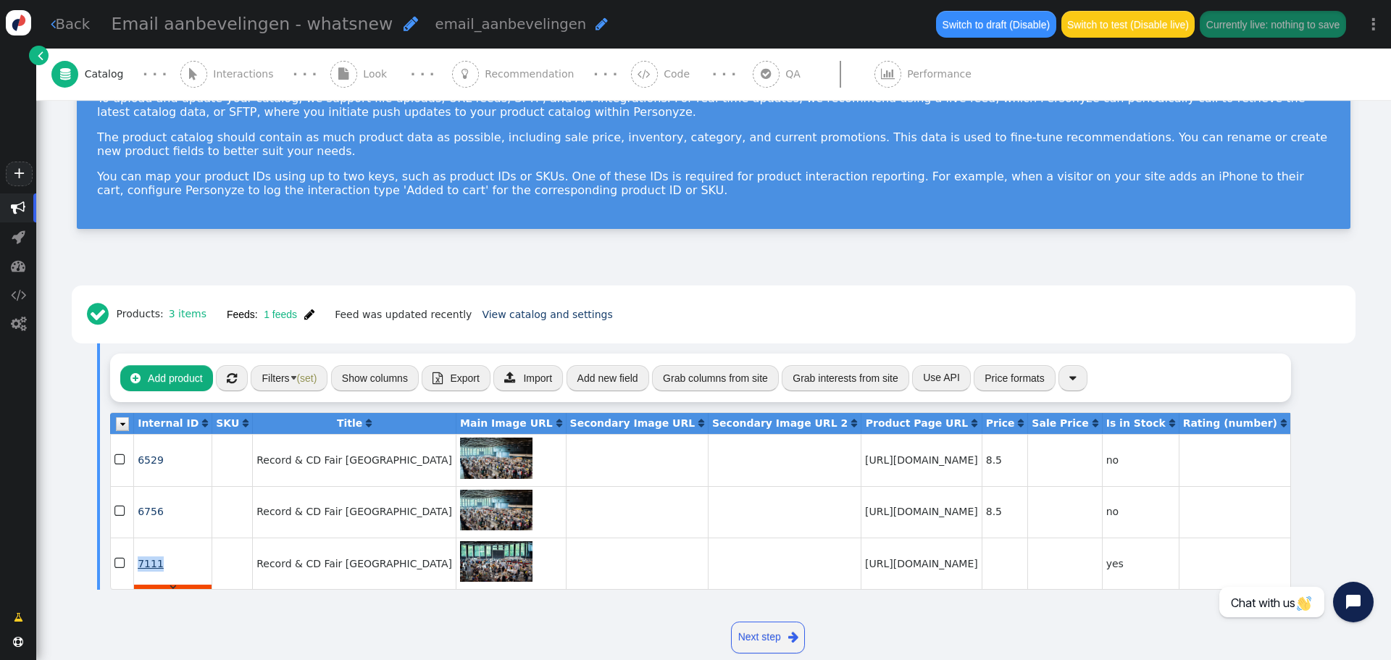
drag, startPoint x: 164, startPoint y: 561, endPoint x: 138, endPoint y: 560, distance: 26.8
click at [138, 560] on td "7111 " at bounding box center [172, 563] width 78 height 51
copy span "7111"
click at [753, 77] on span "" at bounding box center [766, 74] width 27 height 27
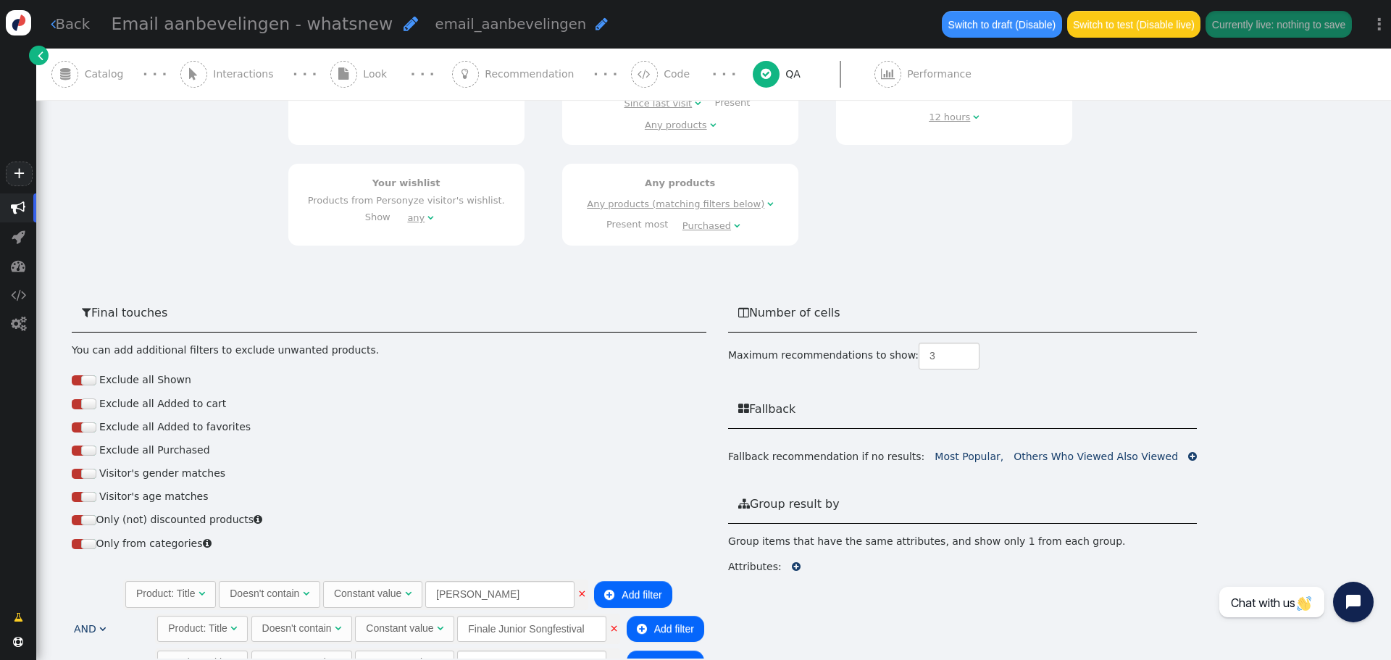
scroll to position [0, 0]
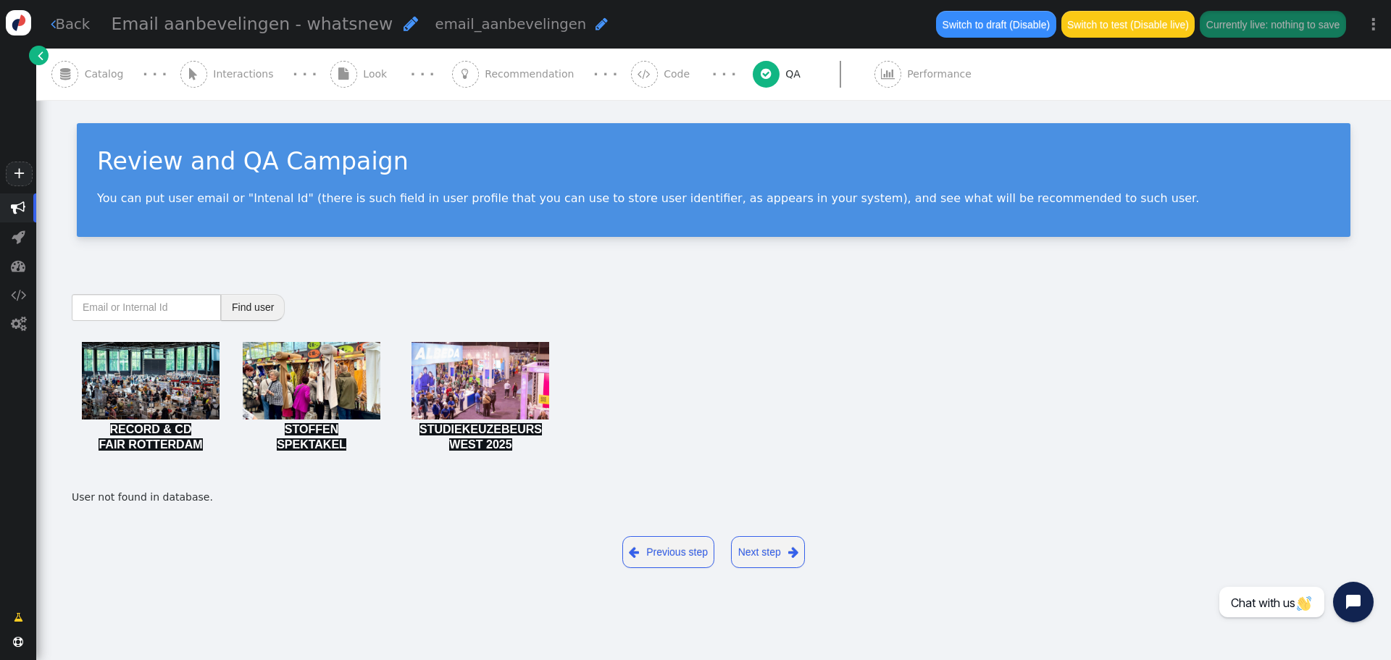
click at [485, 80] on span "Recommendation" at bounding box center [532, 74] width 95 height 15
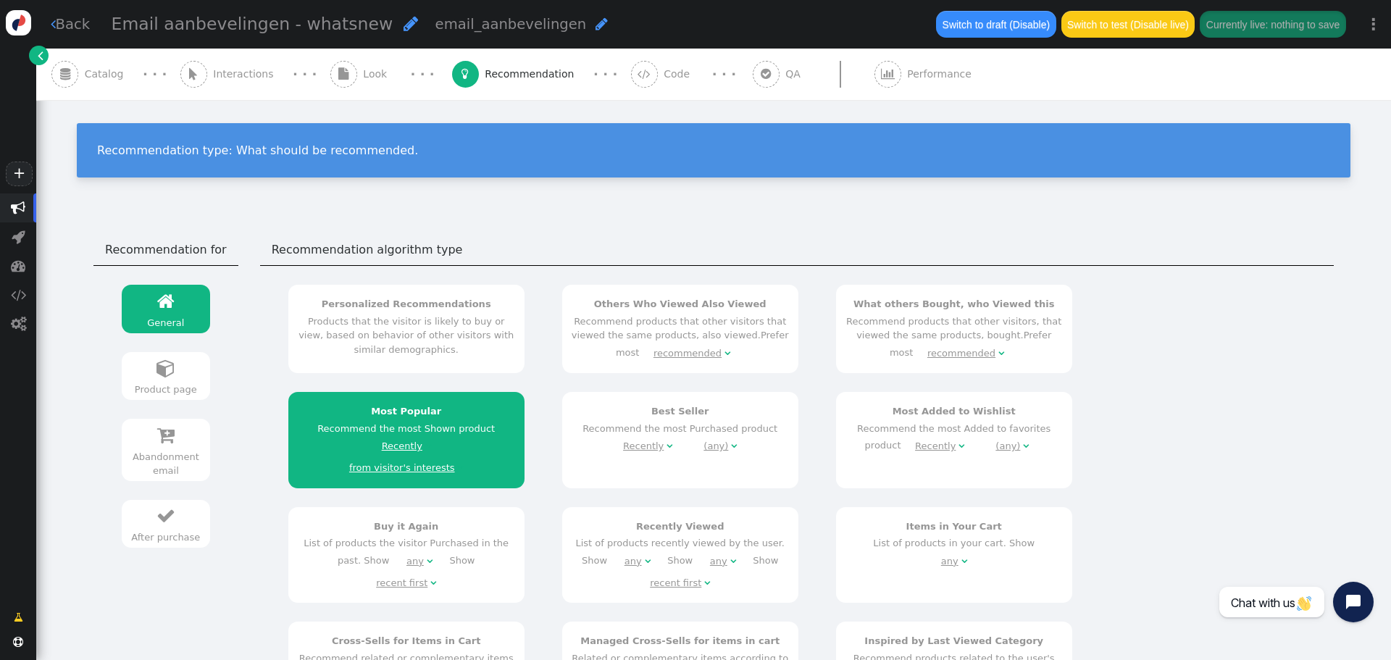
click at [101, 74] on span "Catalog" at bounding box center [107, 74] width 45 height 15
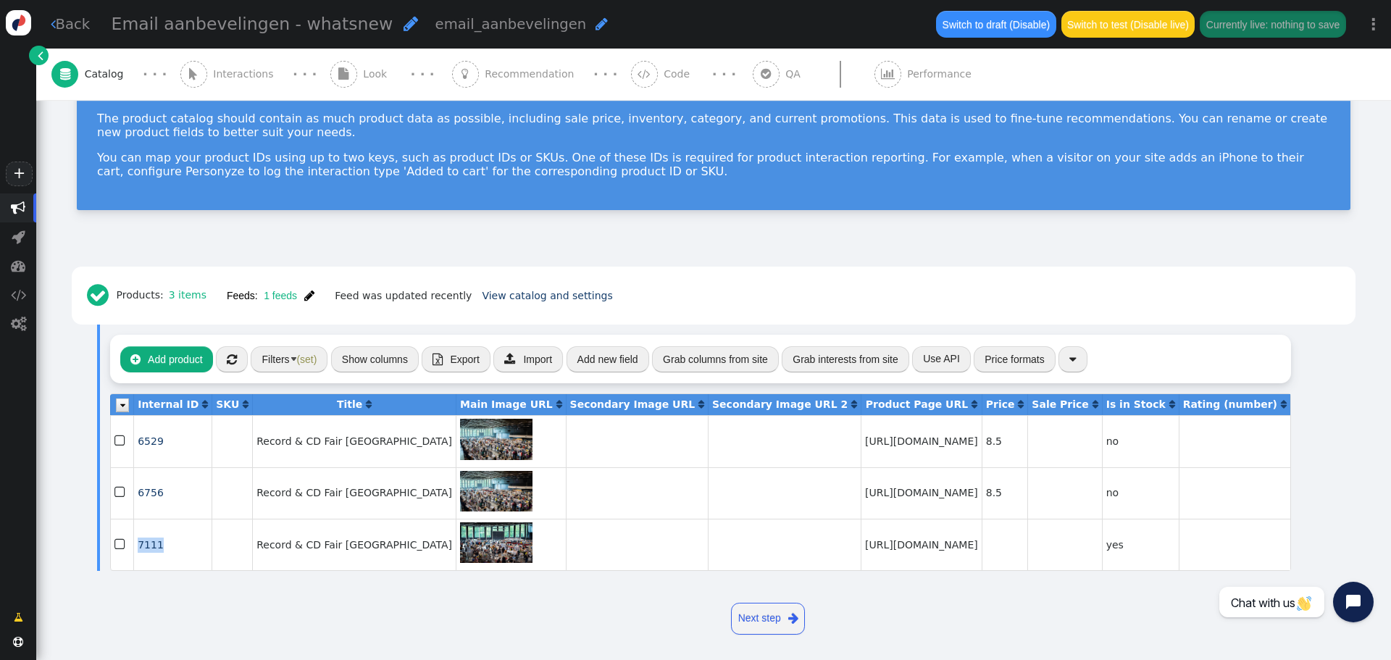
scroll to position [162, 0]
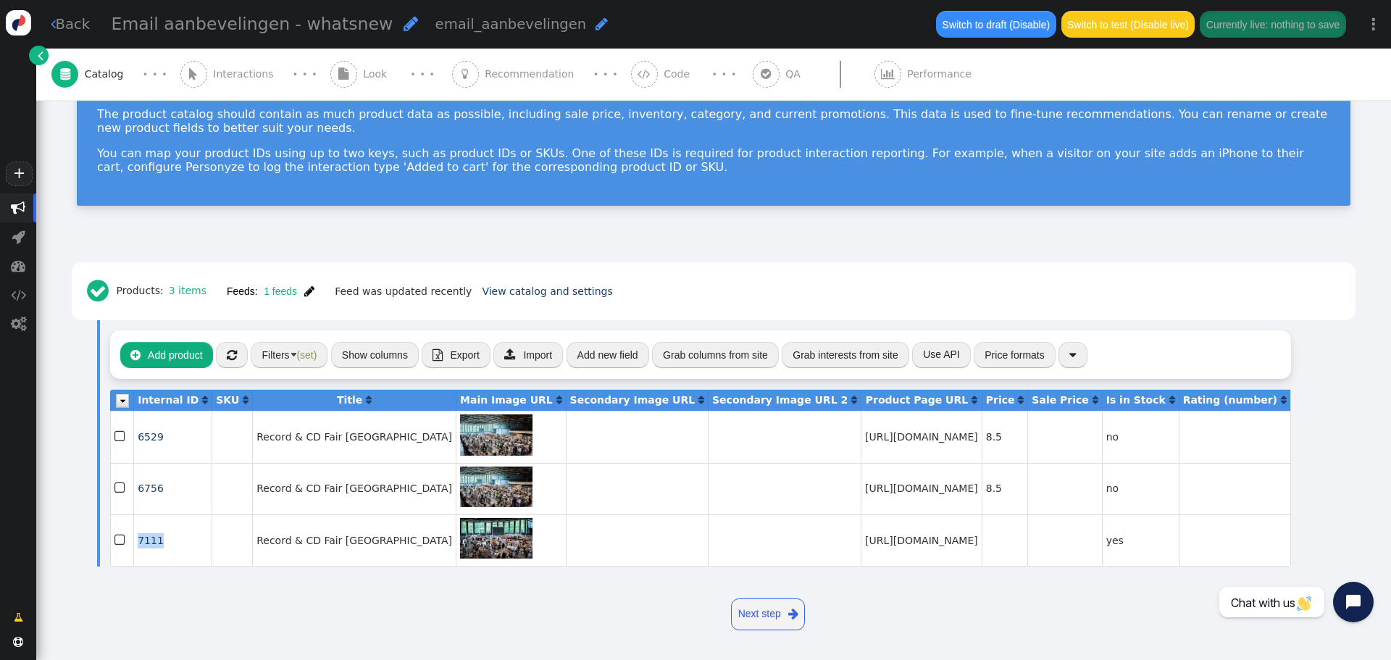
click at [358, 64] on div " Look" at bounding box center [361, 74] width 63 height 51
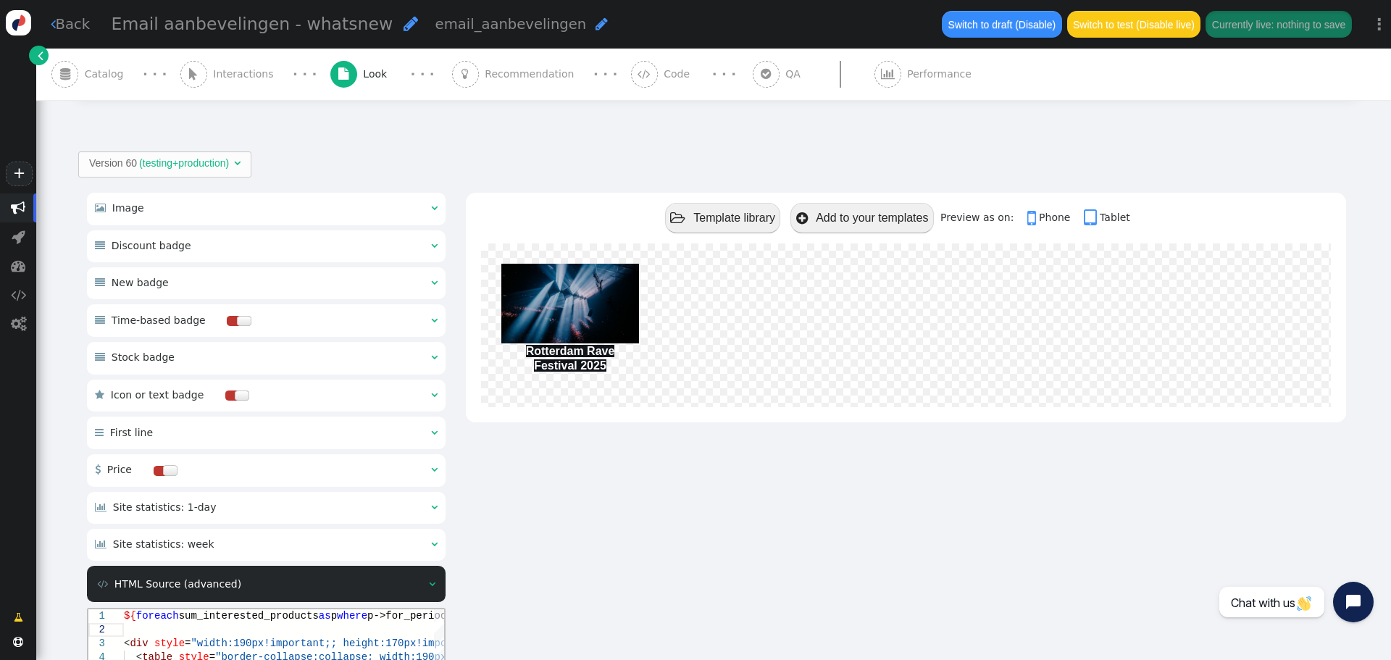
click at [485, 74] on span "Recommendation" at bounding box center [532, 74] width 95 height 15
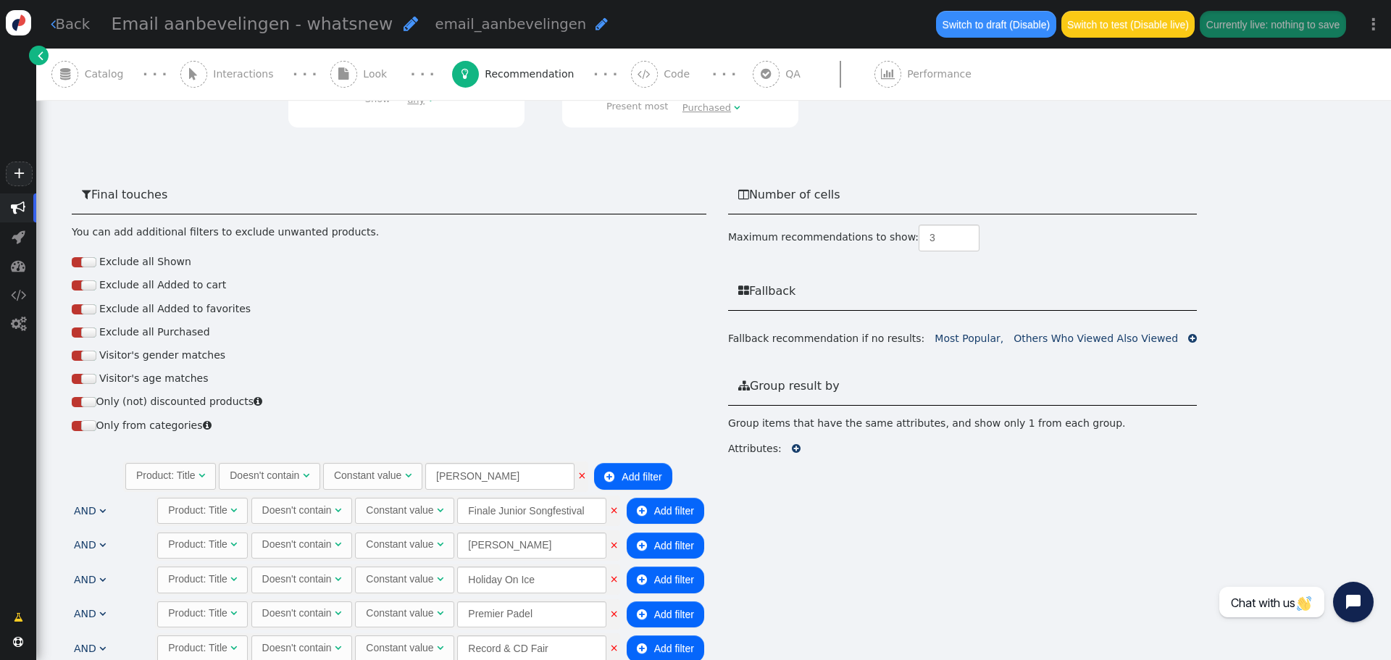
scroll to position [954, 0]
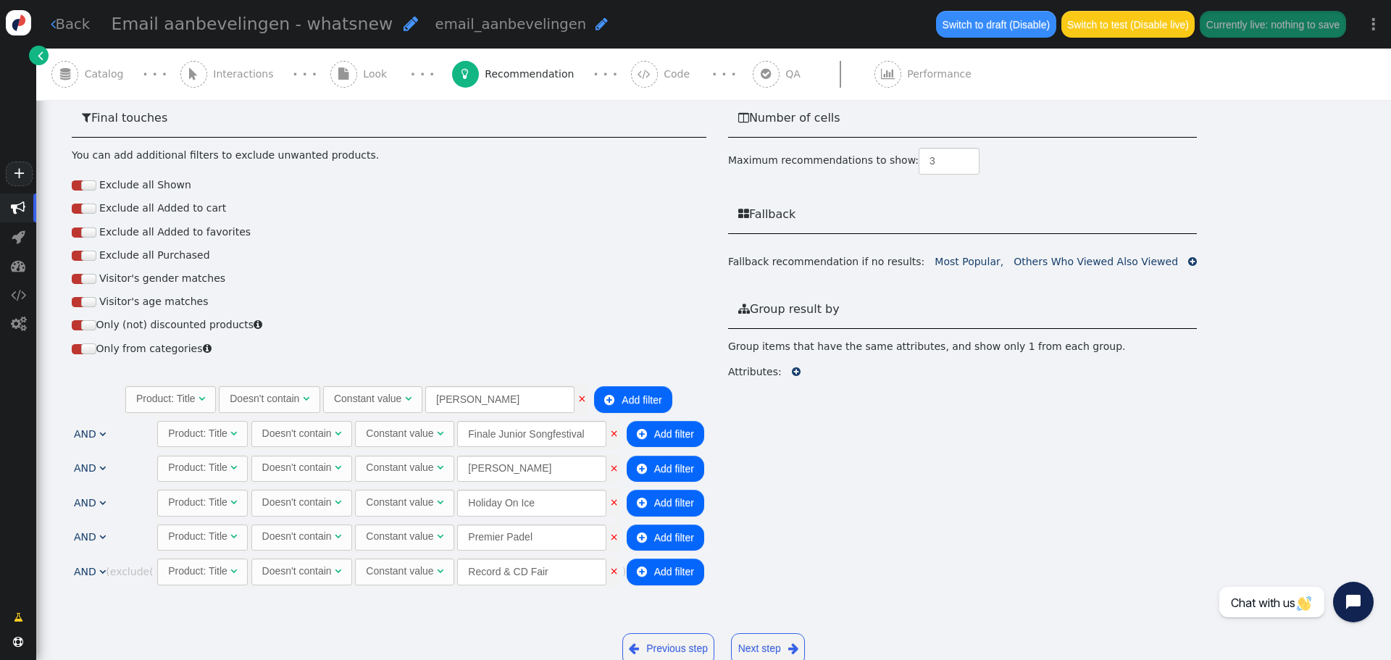
click at [684, 559] on button " Add filter" at bounding box center [666, 572] width 78 height 26
click at [267, 598] on div "--choose product field--" at bounding box center [220, 605] width 104 height 15
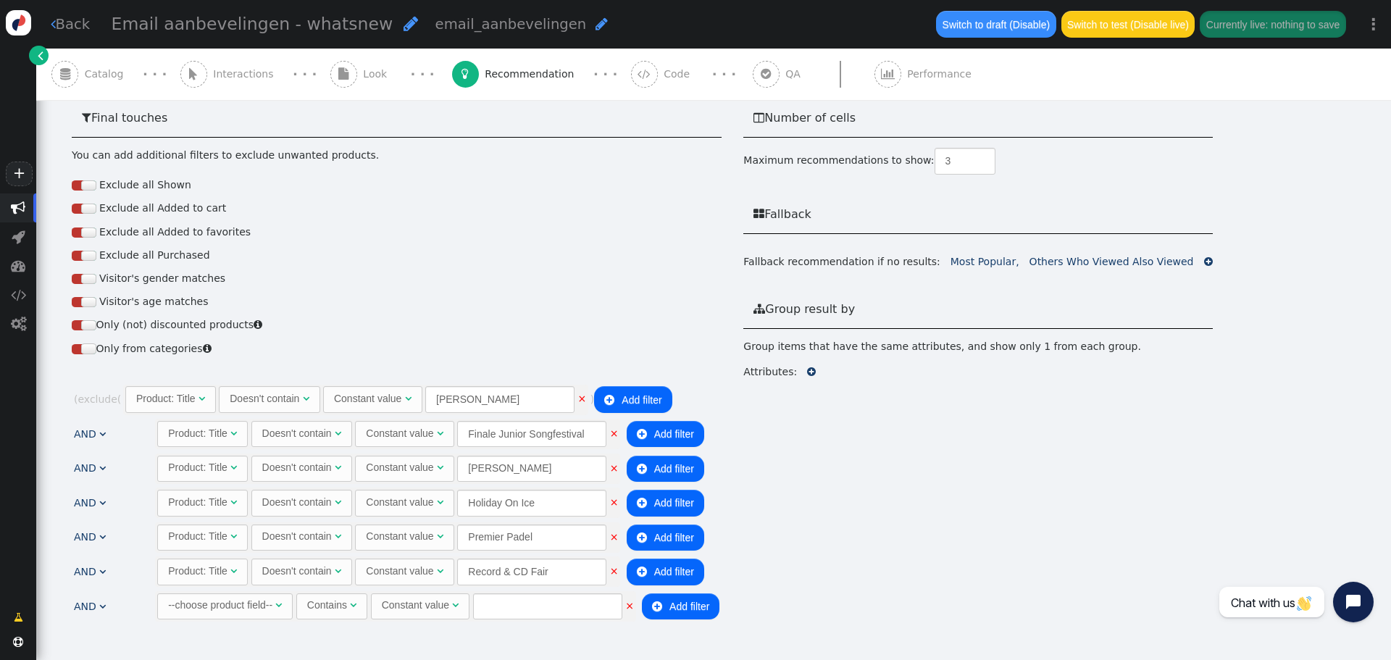
scroll to position [0, 0]
click at [240, 598] on div "--choose product field--" at bounding box center [220, 605] width 104 height 15
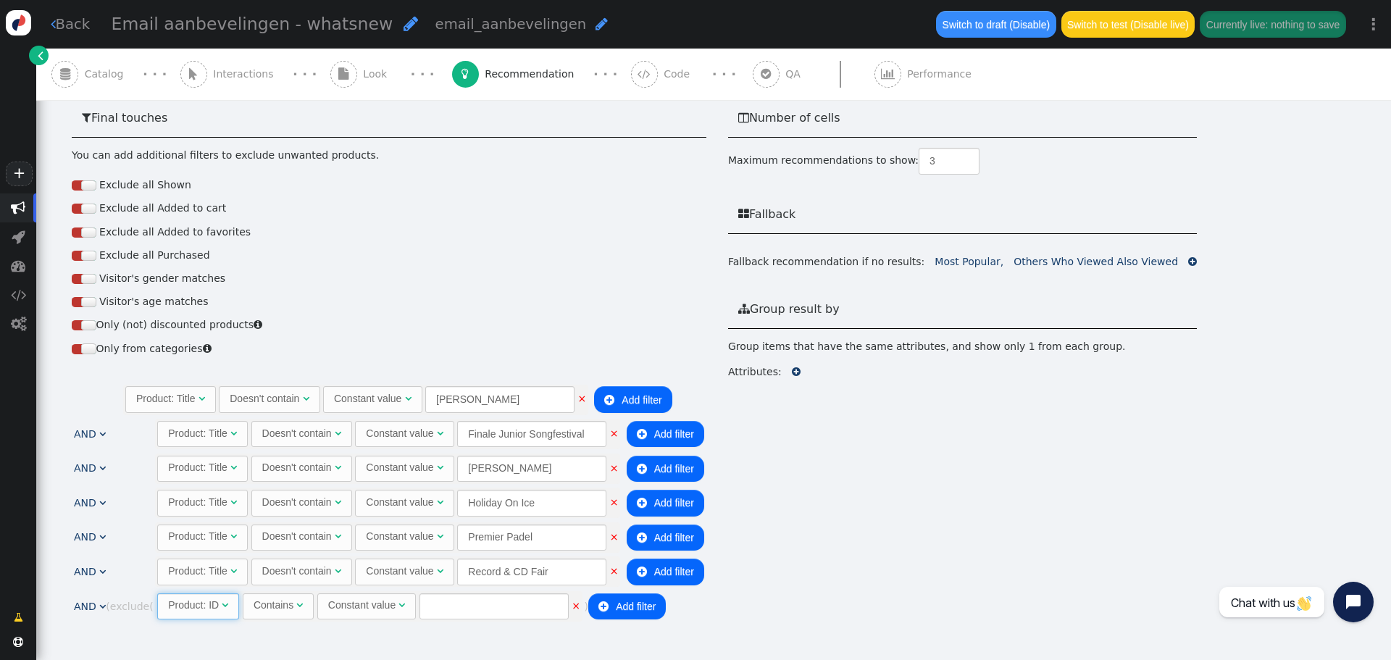
click at [264, 598] on div "Contains" at bounding box center [274, 605] width 40 height 15
click at [478, 593] on input "text" at bounding box center [523, 606] width 149 height 26
paste input "7111"
type input "7111"
click at [943, 256] on link "Most Popular," at bounding box center [969, 262] width 69 height 12
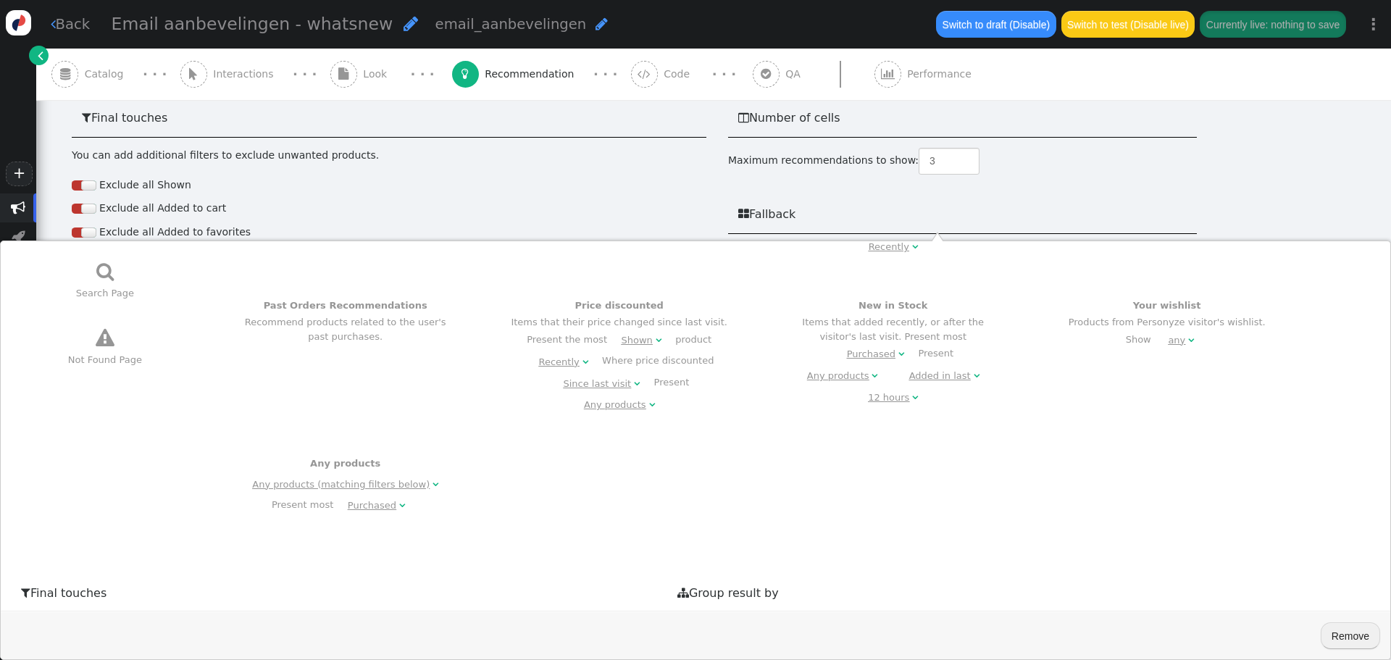
scroll to position [726, 0]
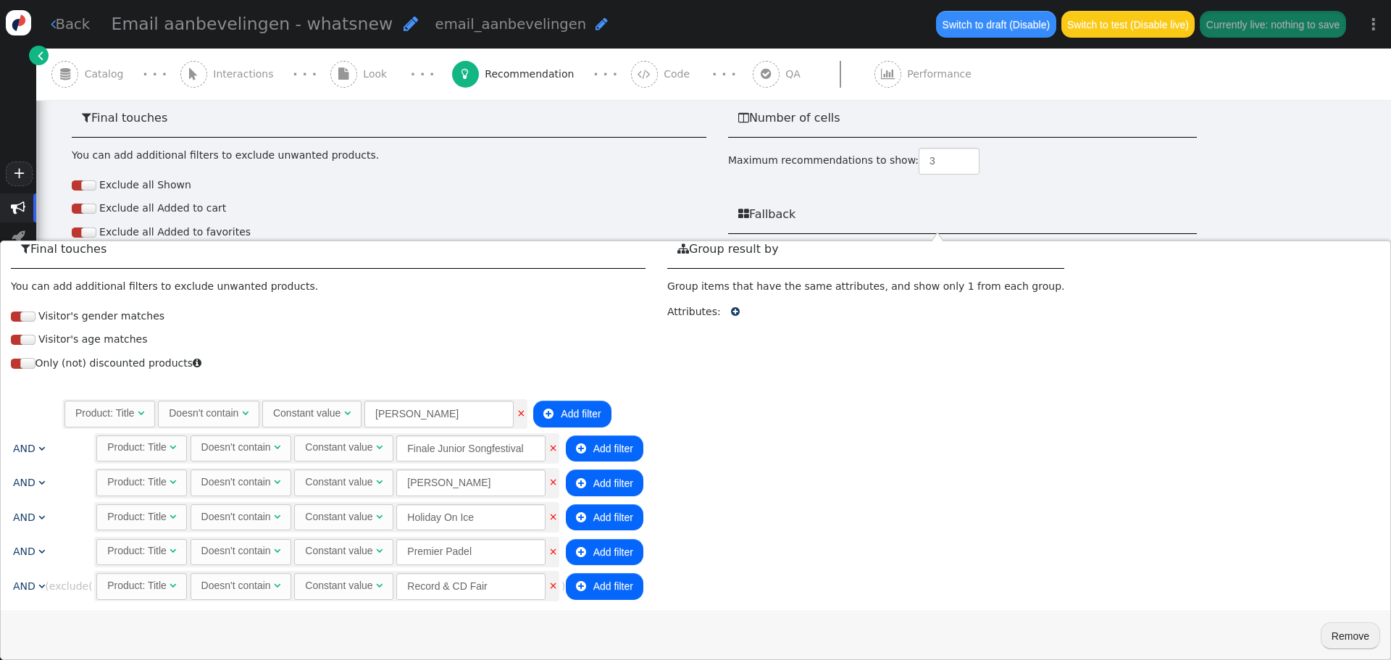
click at [593, 577] on button " Add filter" at bounding box center [605, 586] width 78 height 26
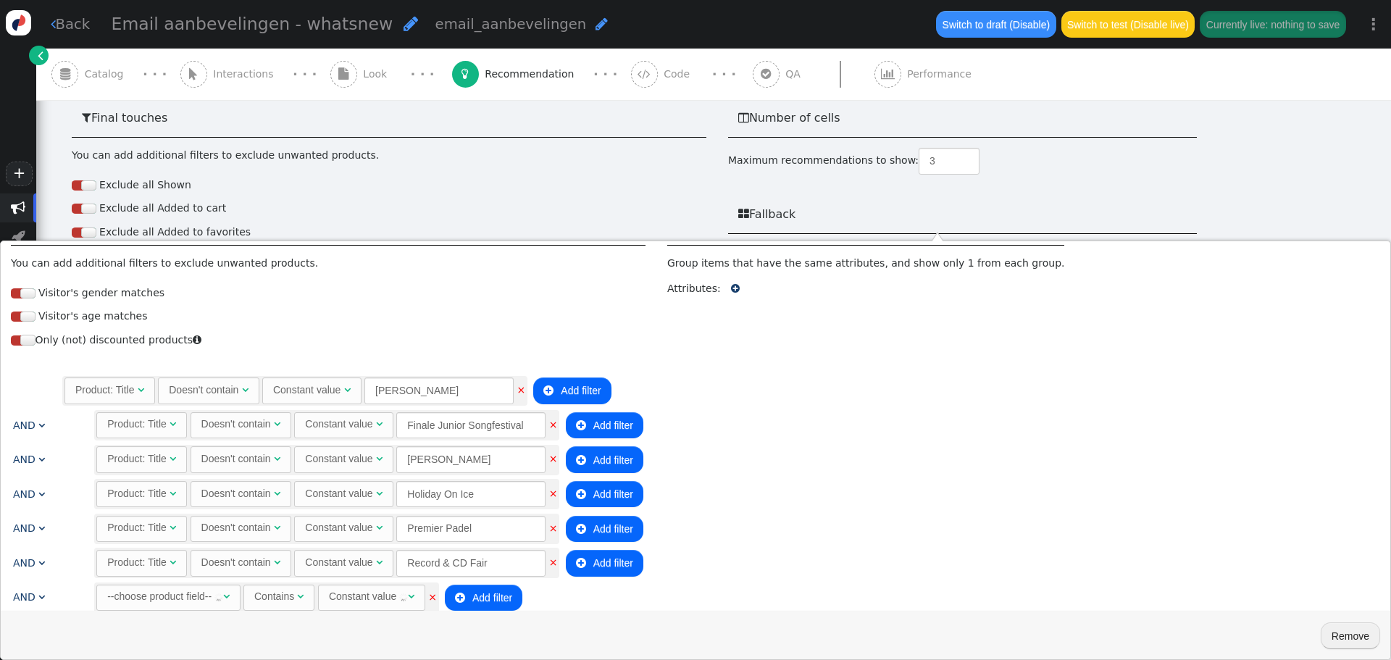
scroll to position [760, 0]
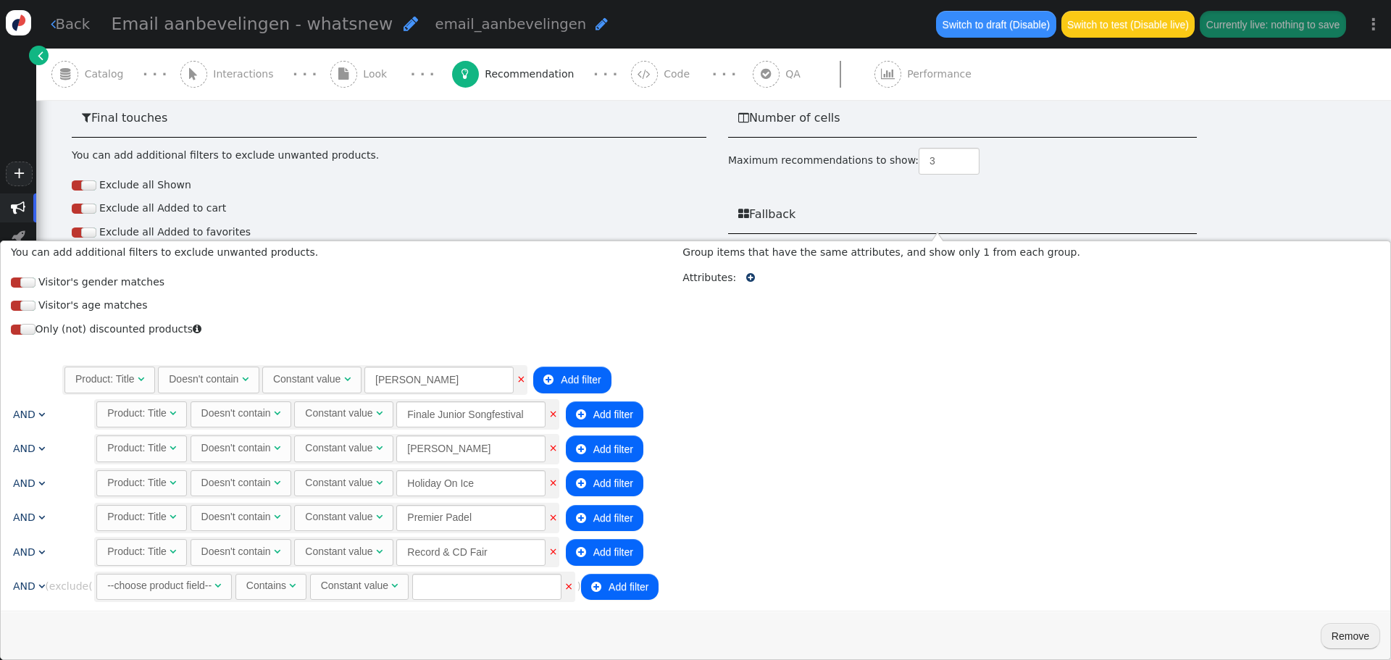
click at [175, 578] on div "--choose product field--" at bounding box center [159, 585] width 104 height 15
drag, startPoint x: 117, startPoint y: 82, endPoint x: 144, endPoint y: 135, distance: 59.3
click at [235, 578] on div "Contains" at bounding box center [214, 585] width 43 height 15
click at [432, 574] on input "text" at bounding box center [462, 587] width 149 height 26
paste input "7111"
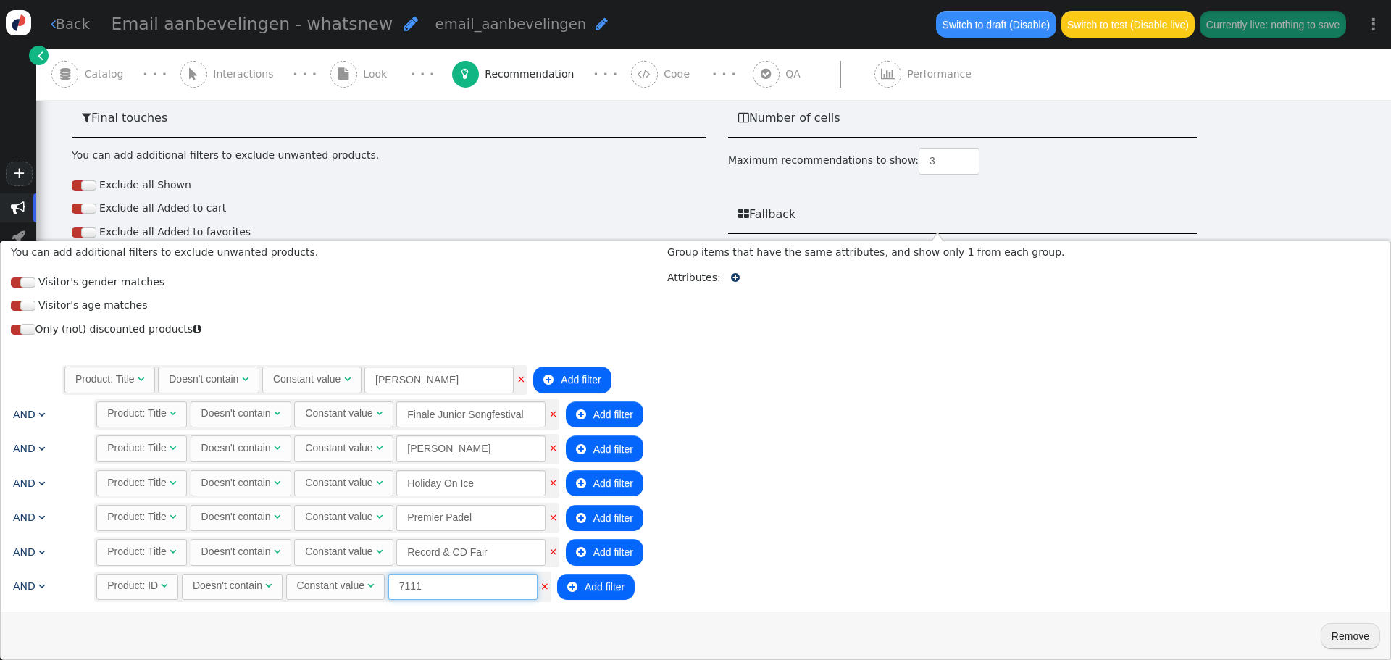
type input "7111"
click at [1288, 201] on div " Final touches You can add additional filters to exclude unwanted products. Ex…" at bounding box center [714, 368] width 1284 height 538
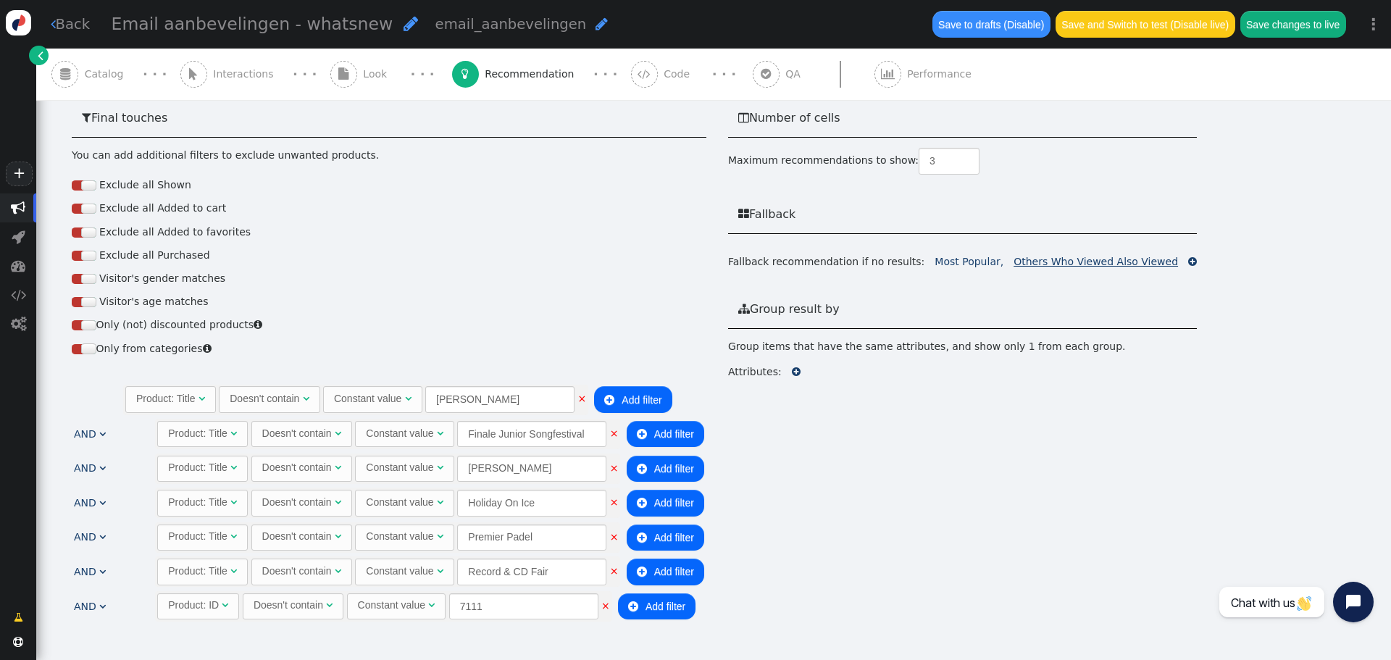
click at [1094, 256] on link "Others Who Viewed Also Viewed" at bounding box center [1096, 262] width 164 height 12
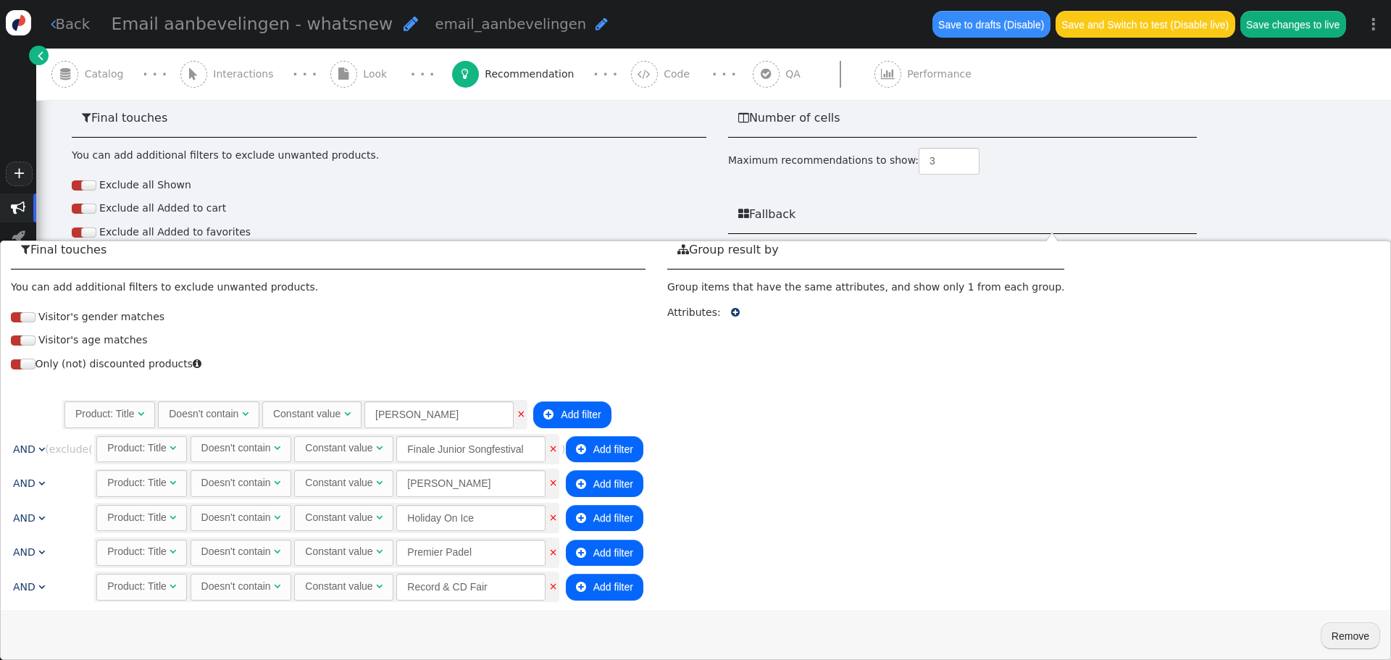
scroll to position [726, 0]
click at [612, 573] on button " Add filter" at bounding box center [605, 586] width 78 height 26
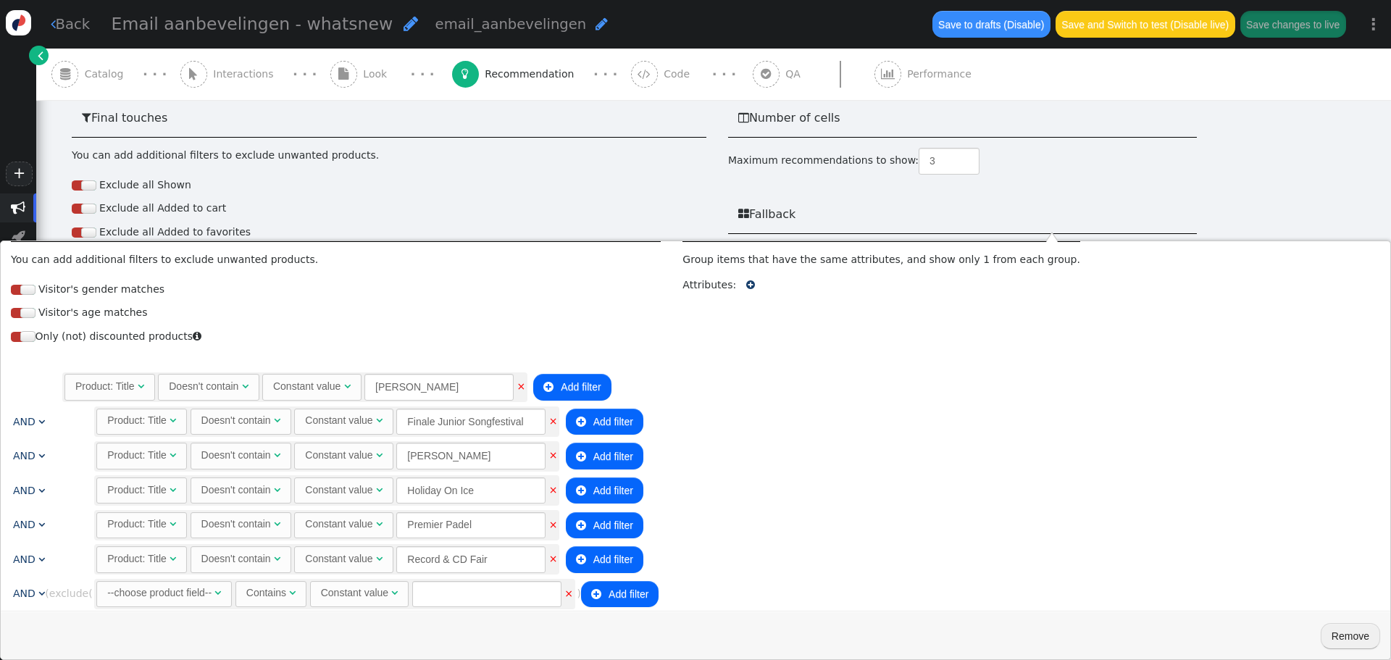
scroll to position [760, 0]
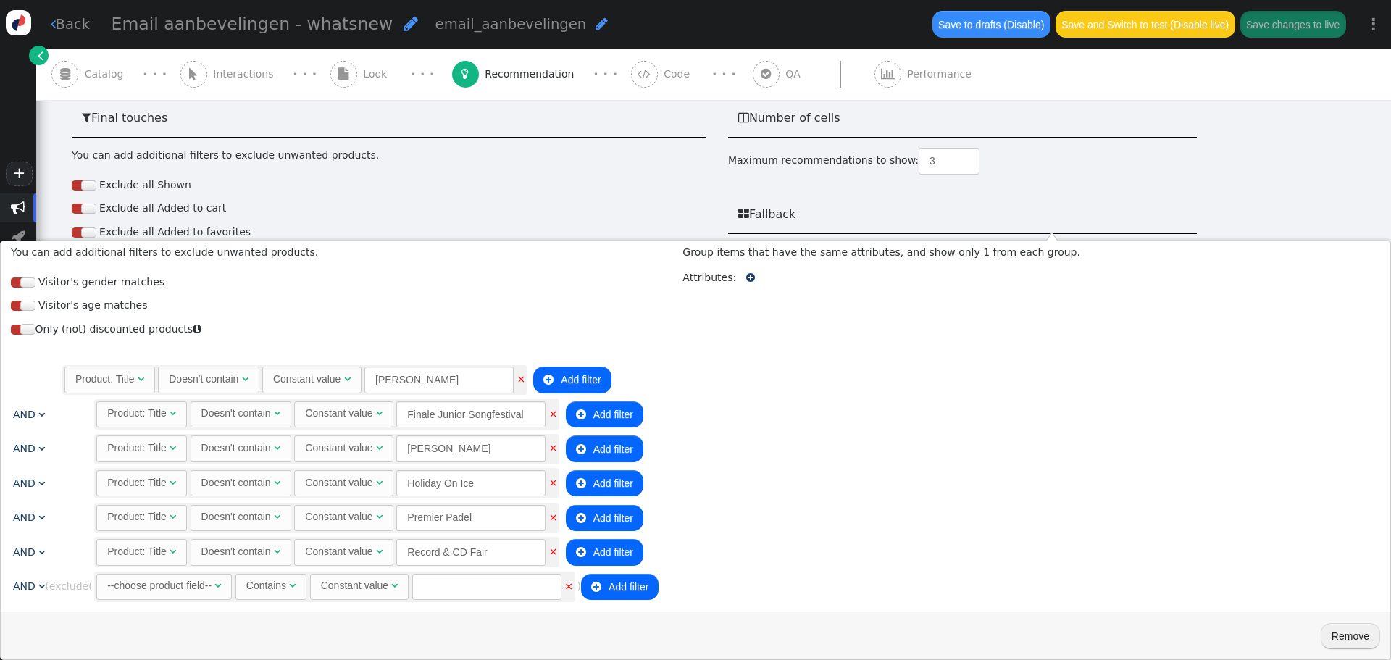
click at [134, 578] on div "--choose product field--" at bounding box center [159, 585] width 104 height 15
click at [251, 574] on span "Contains " at bounding box center [217, 587] width 71 height 26
click at [406, 574] on input "text" at bounding box center [462, 587] width 149 height 26
paste input "7111"
type input "7111"
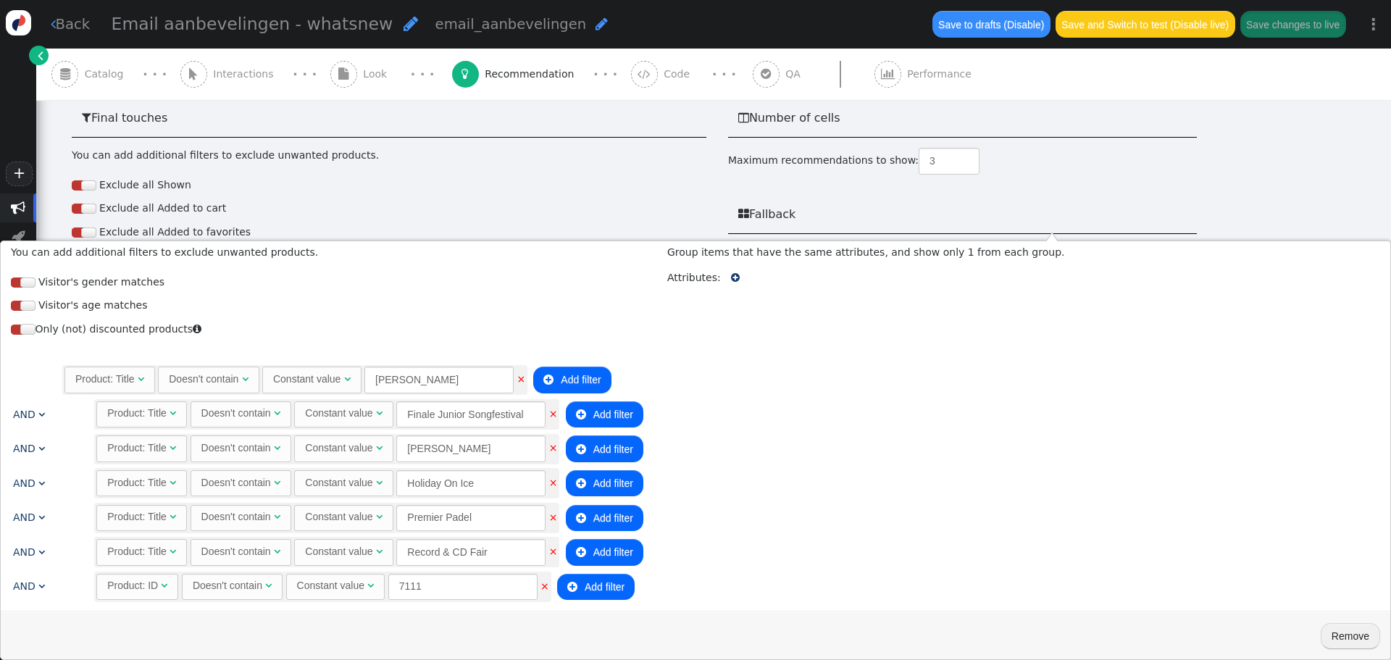
click at [786, 547] on div " Group result by Group items that have the same attributes, and show only 1 fr…" at bounding box center [866, 406] width 398 height 421
click at [1235, 154] on div " Final touches You can add additional filters to exclude unwanted products. Ex…" at bounding box center [714, 368] width 1284 height 538
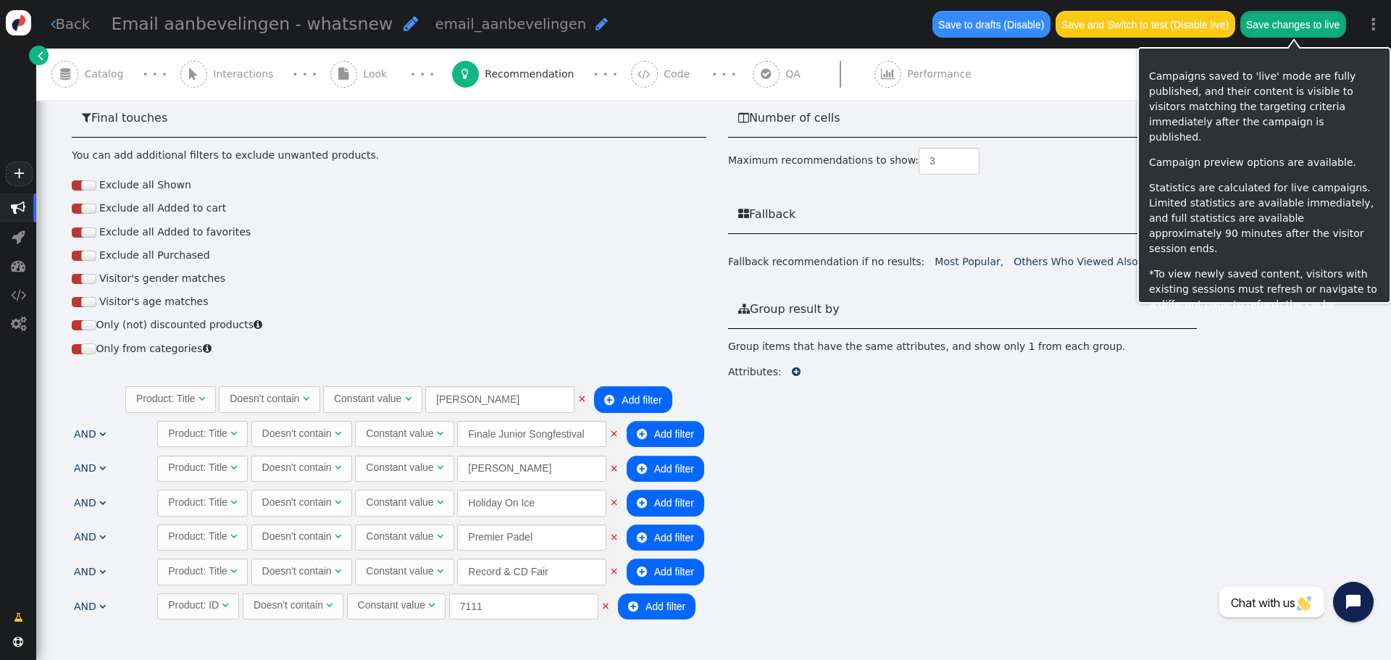
drag, startPoint x: 1272, startPoint y: 35, endPoint x: 1258, endPoint y: 52, distance: 21.7
click at [1272, 34] on button "Save changes to live" at bounding box center [1293, 24] width 106 height 26
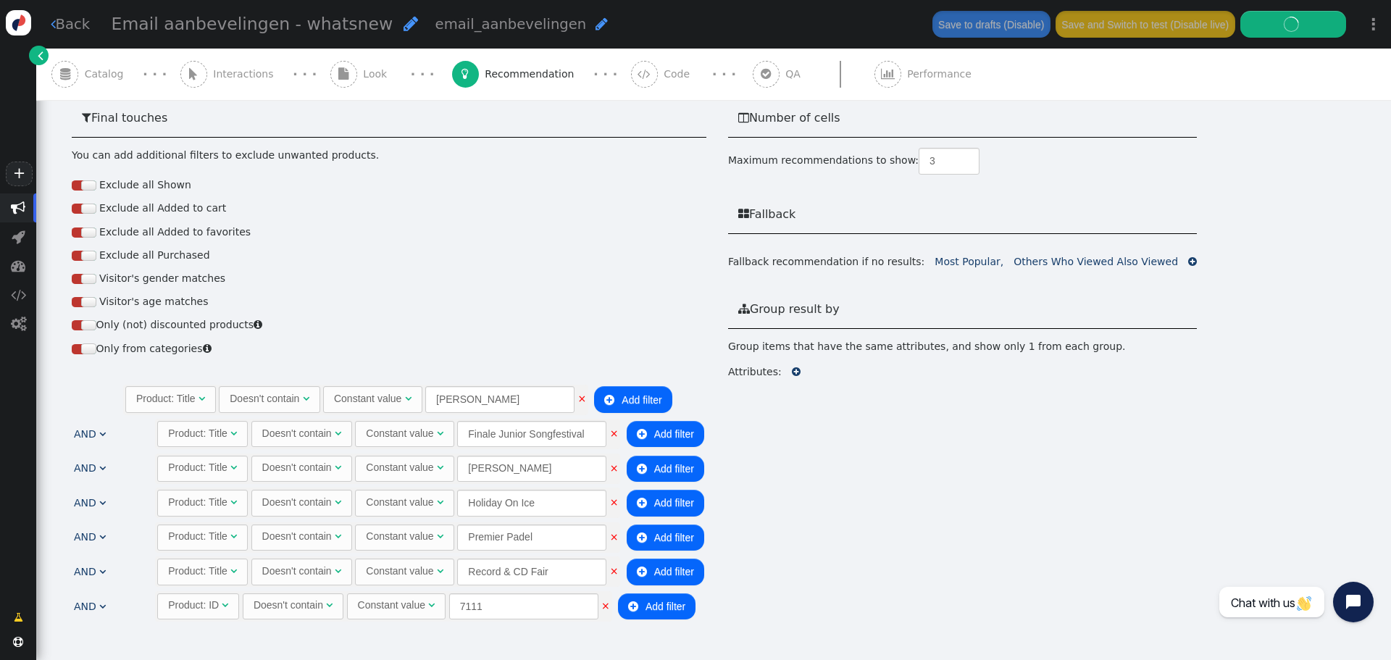
click at [753, 91] on div " QA" at bounding box center [780, 74] width 54 height 51
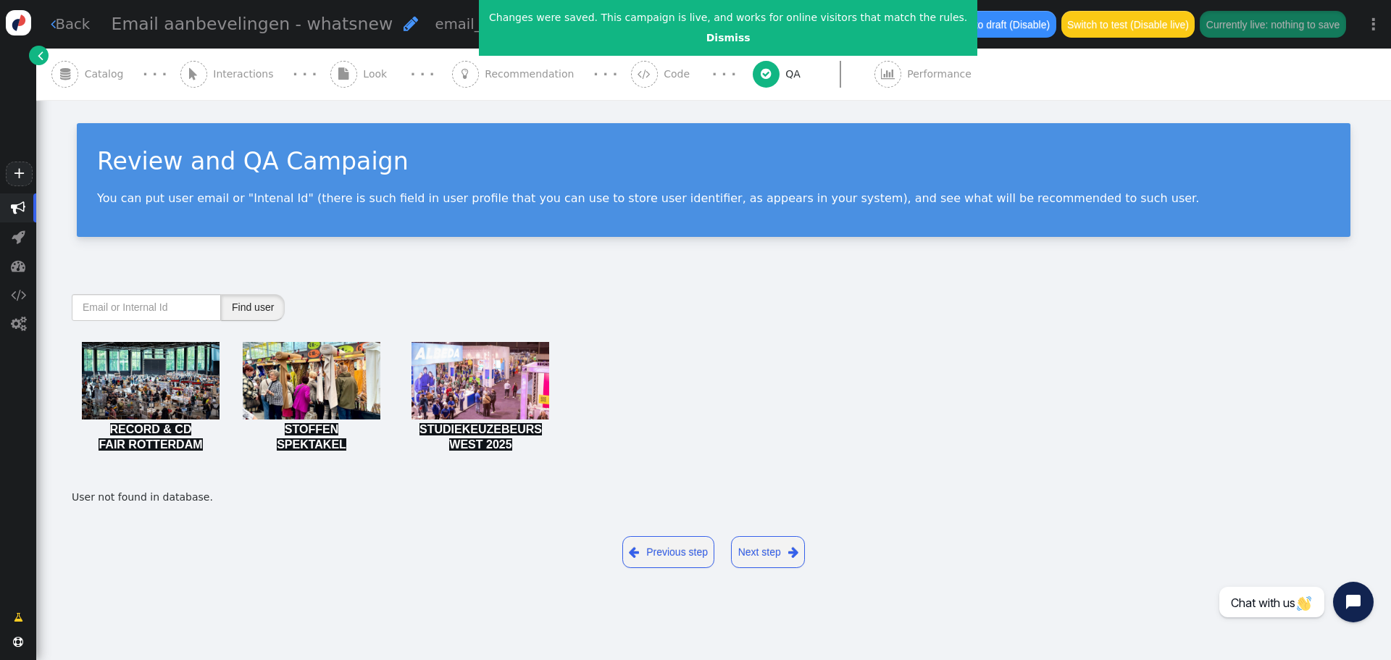
click at [245, 304] on button "Find user" at bounding box center [253, 307] width 64 height 26
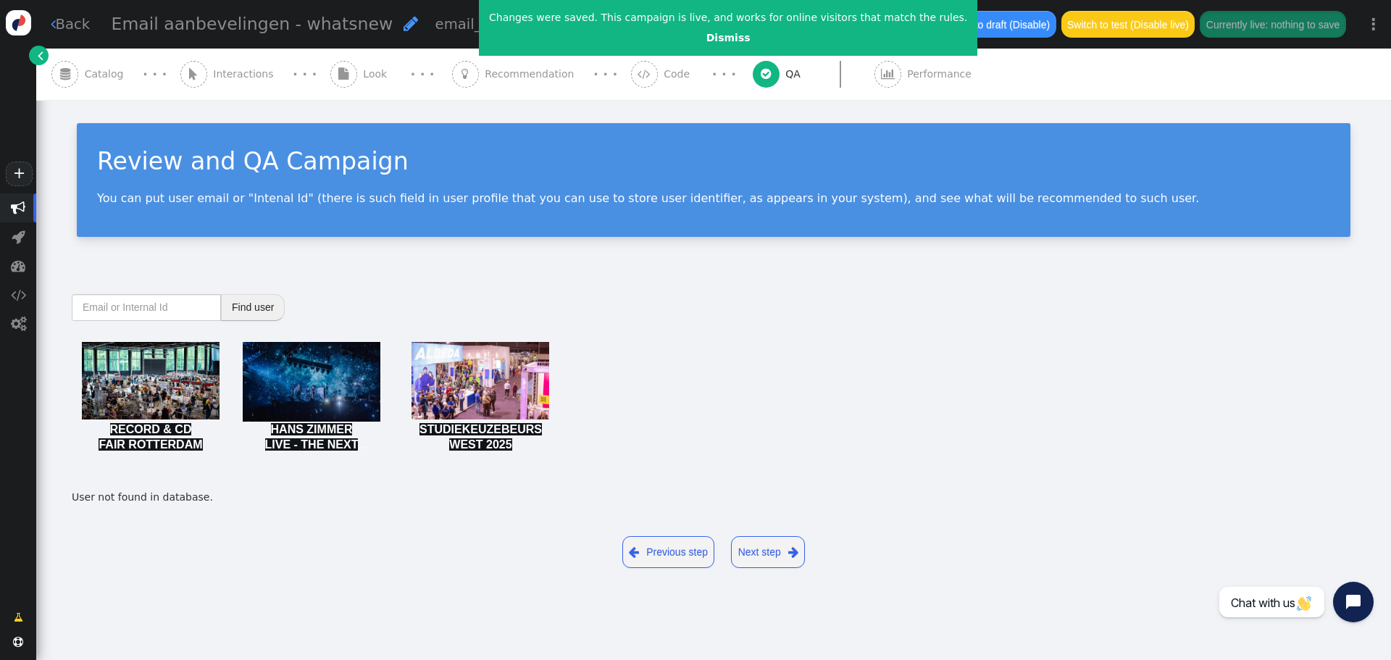
click at [245, 304] on button "Find user" at bounding box center [253, 307] width 64 height 26
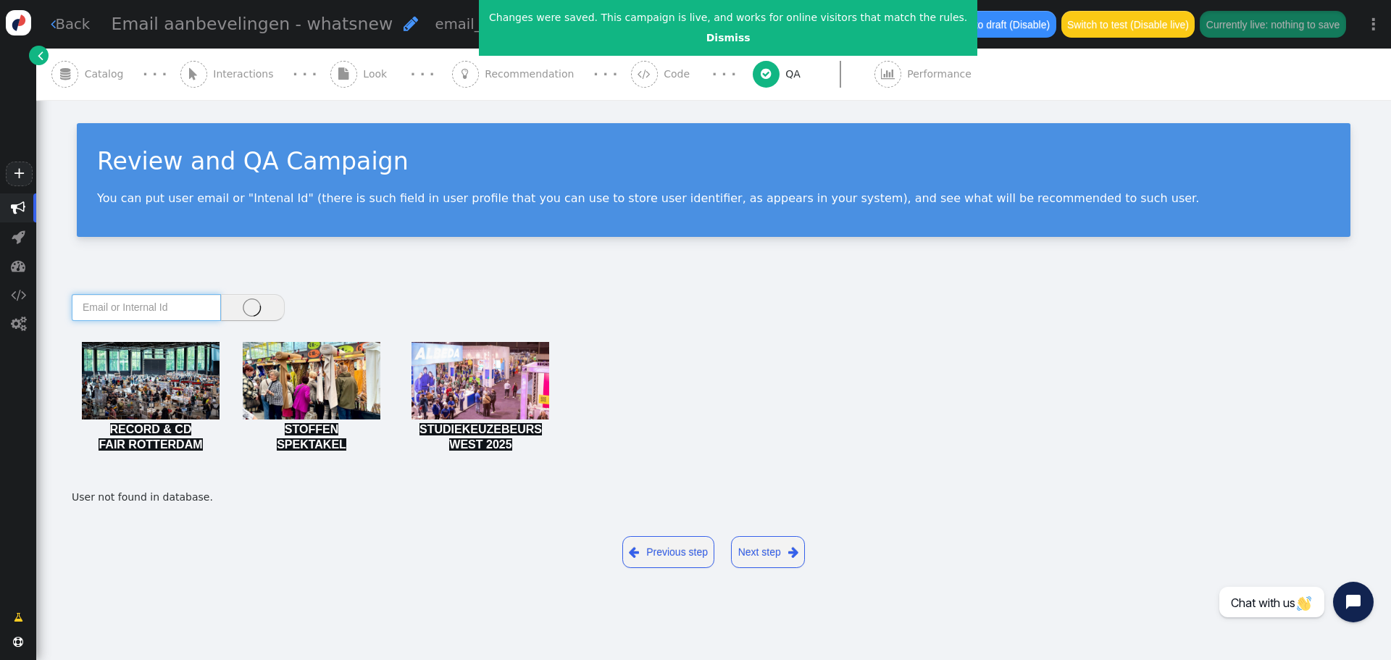
click at [94, 307] on input "text" at bounding box center [146, 307] width 149 height 26
type input "[EMAIL_ADDRESS][DOMAIN_NAME]"
click at [250, 309] on button "Find user" at bounding box center [253, 307] width 64 height 26
